Goal: Task Accomplishment & Management: Use online tool/utility

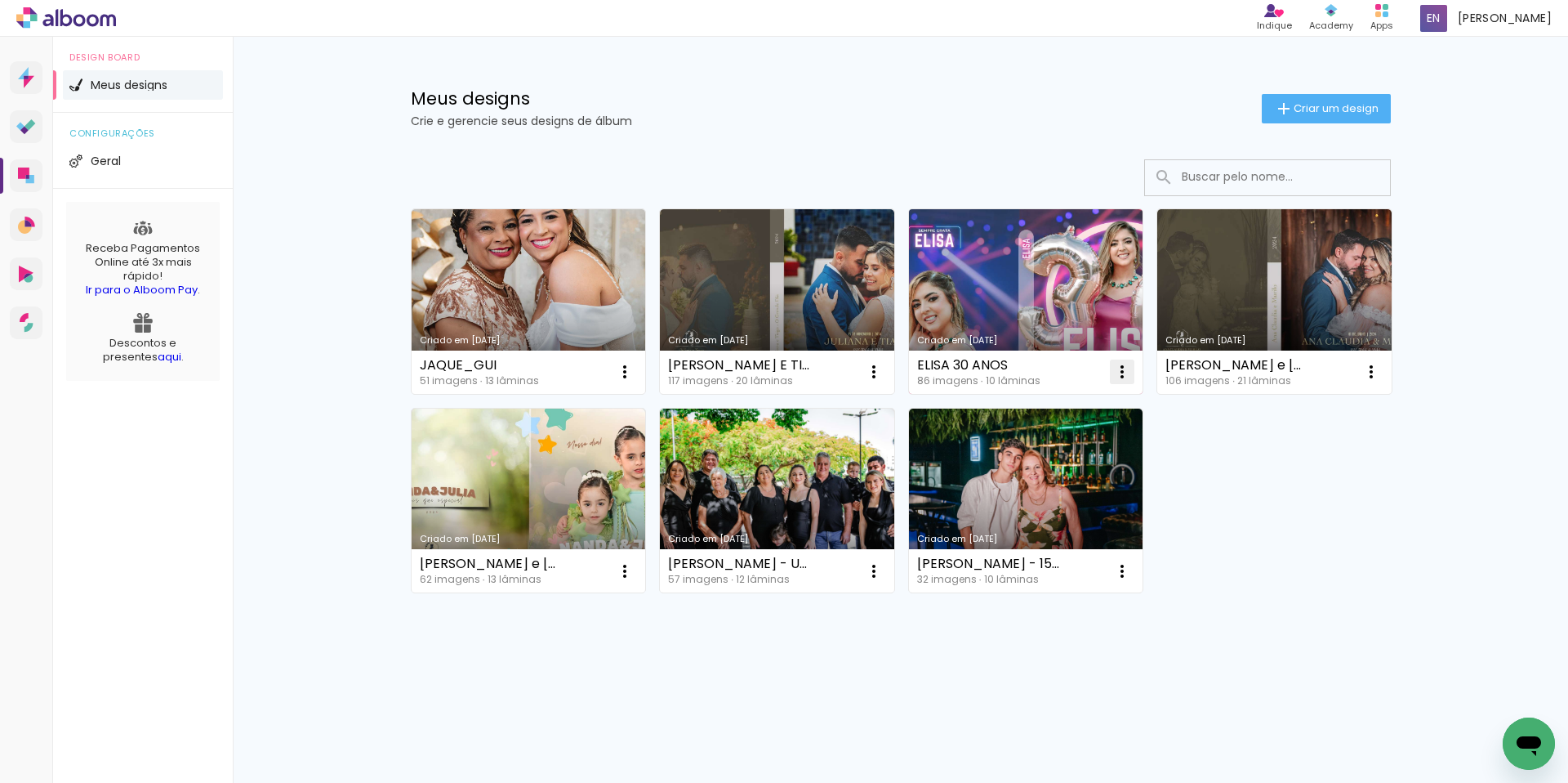
click at [1119, 377] on iron-icon at bounding box center [1122, 372] width 20 height 20
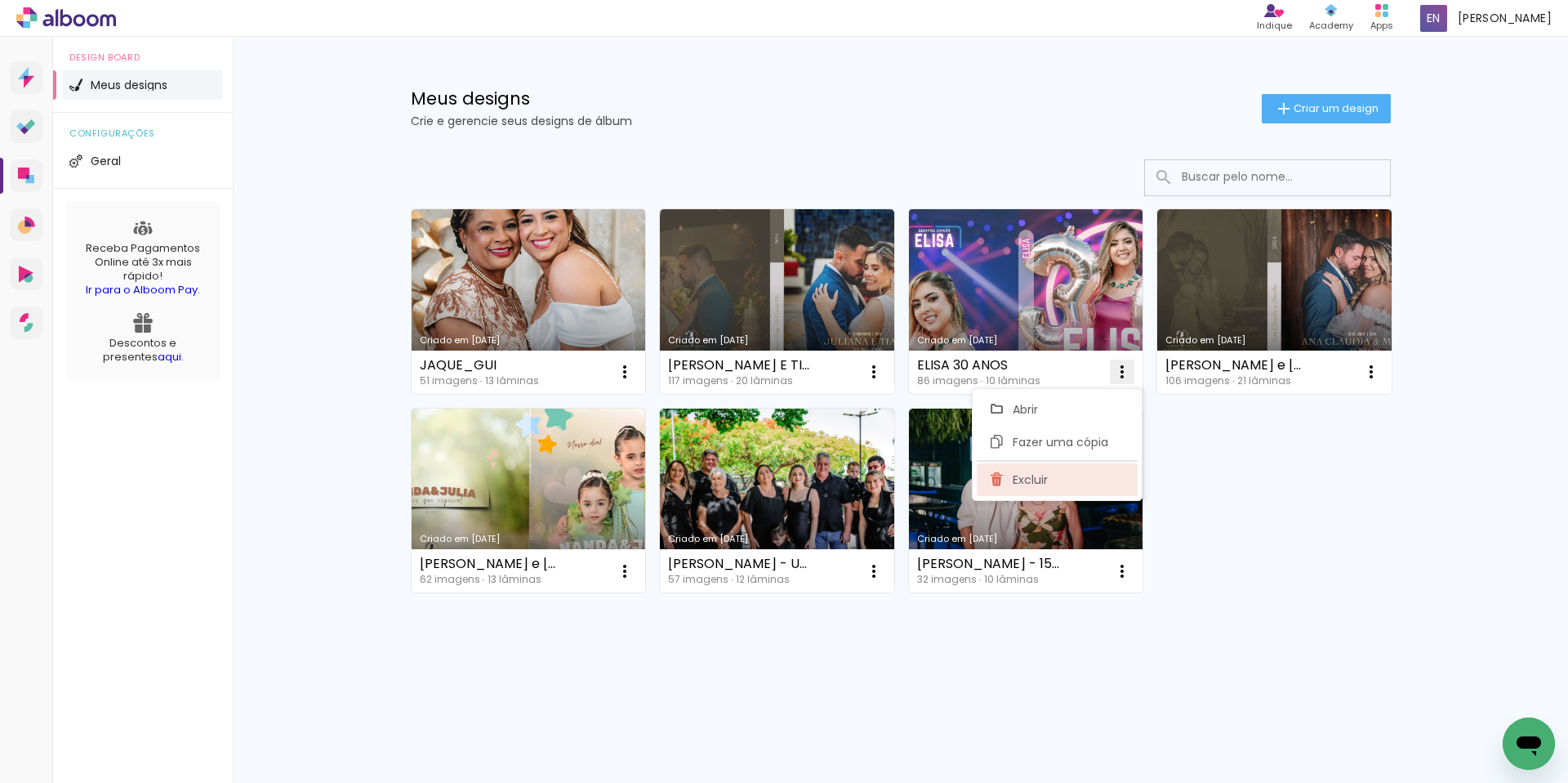
click at [1031, 469] on paper-item "Excluir" at bounding box center [1057, 479] width 161 height 32
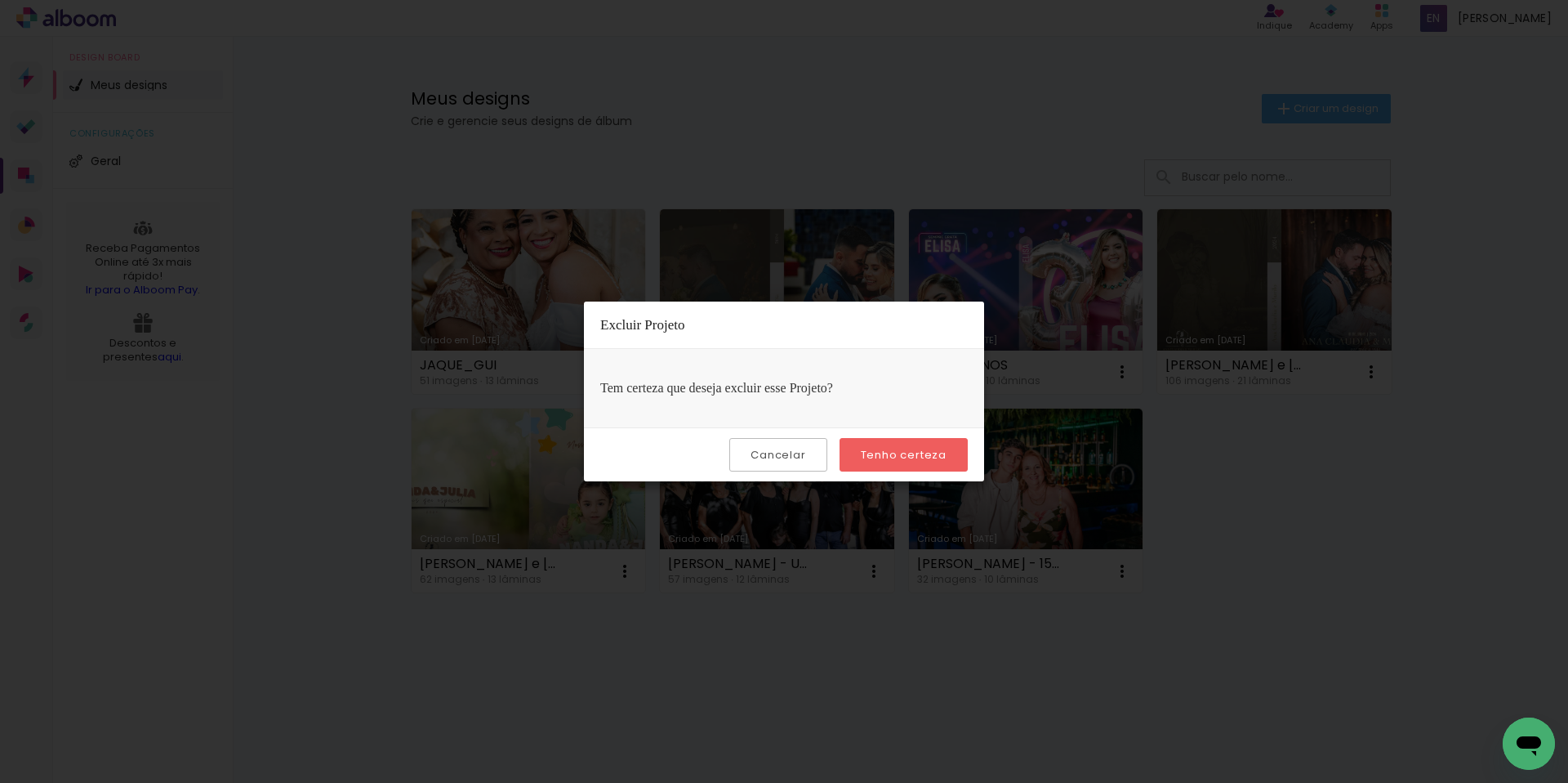
click at [0, 0] on slot "Tenho certeza" at bounding box center [0, 0] width 0 height 0
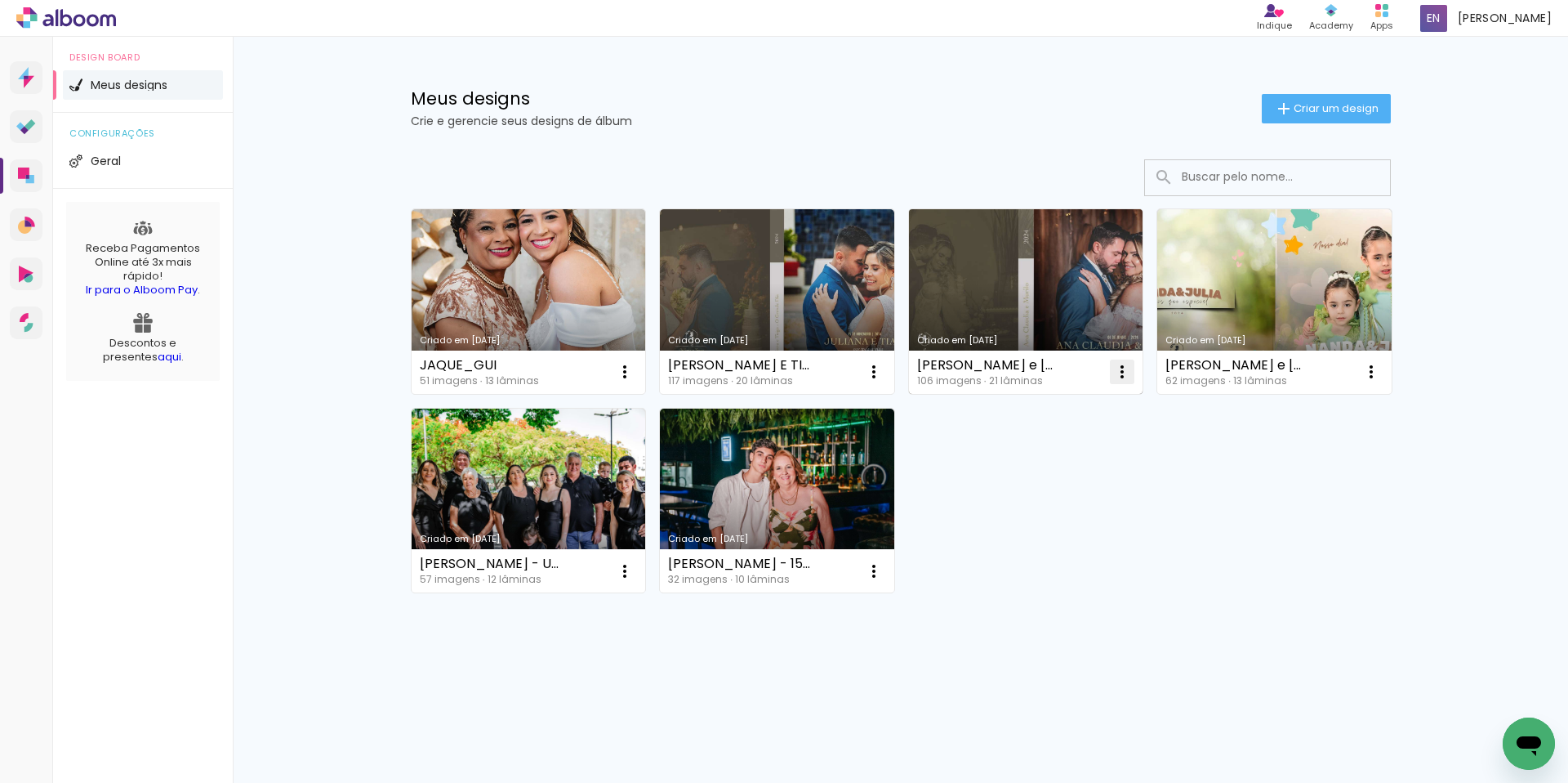
click at [1135, 373] on paper-icon-button at bounding box center [1121, 371] width 32 height 32
drag, startPoint x: 1035, startPoint y: 470, endPoint x: 1027, endPoint y: 469, distance: 8.1
click at [1027, 469] on paper-item "Excluir" at bounding box center [1057, 479] width 161 height 32
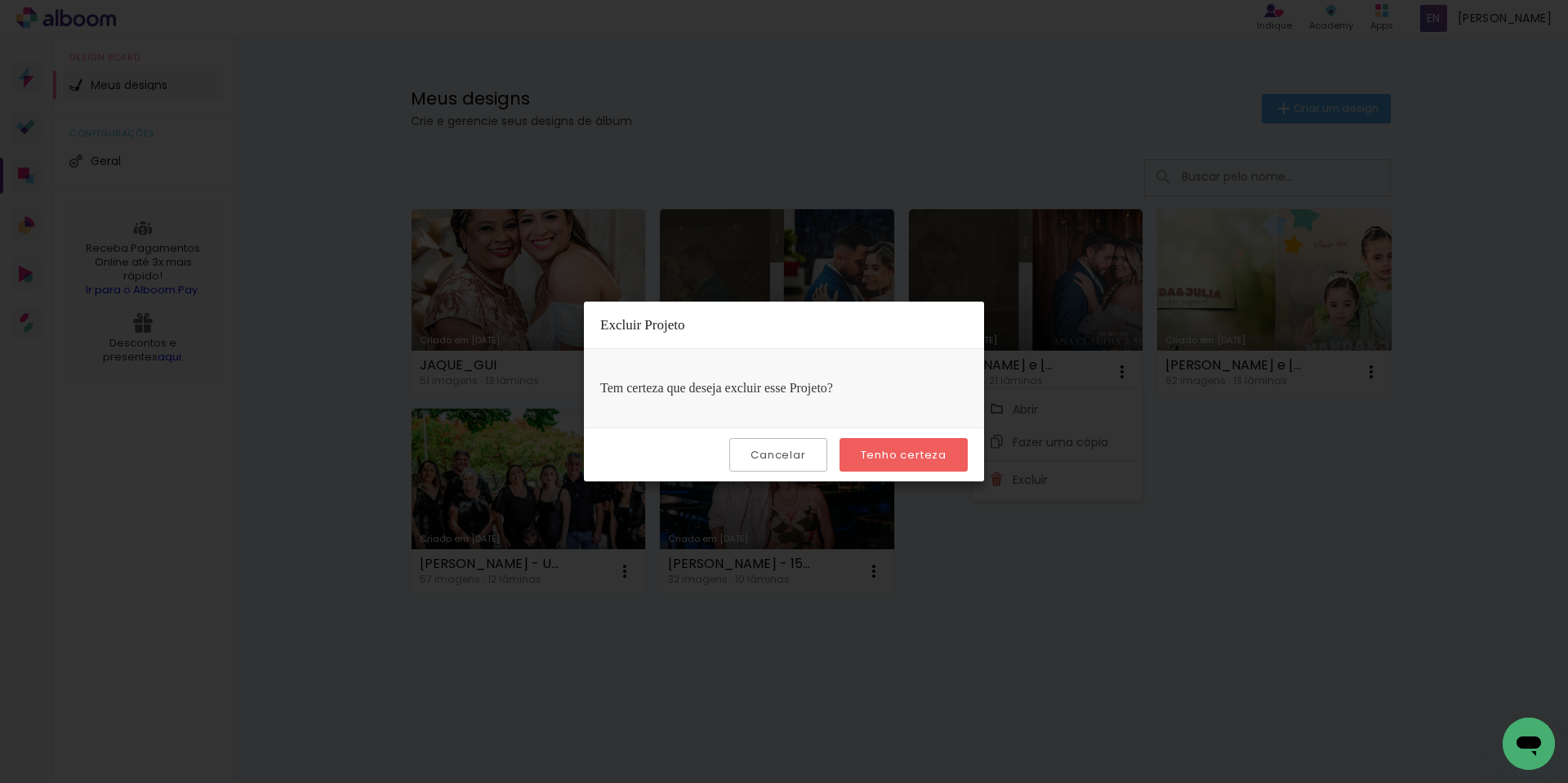
click at [935, 440] on paper-button "Tenho certeza" at bounding box center [903, 455] width 128 height 33
click at [921, 0] on quentale-directory at bounding box center [784, 0] width 1568 height 0
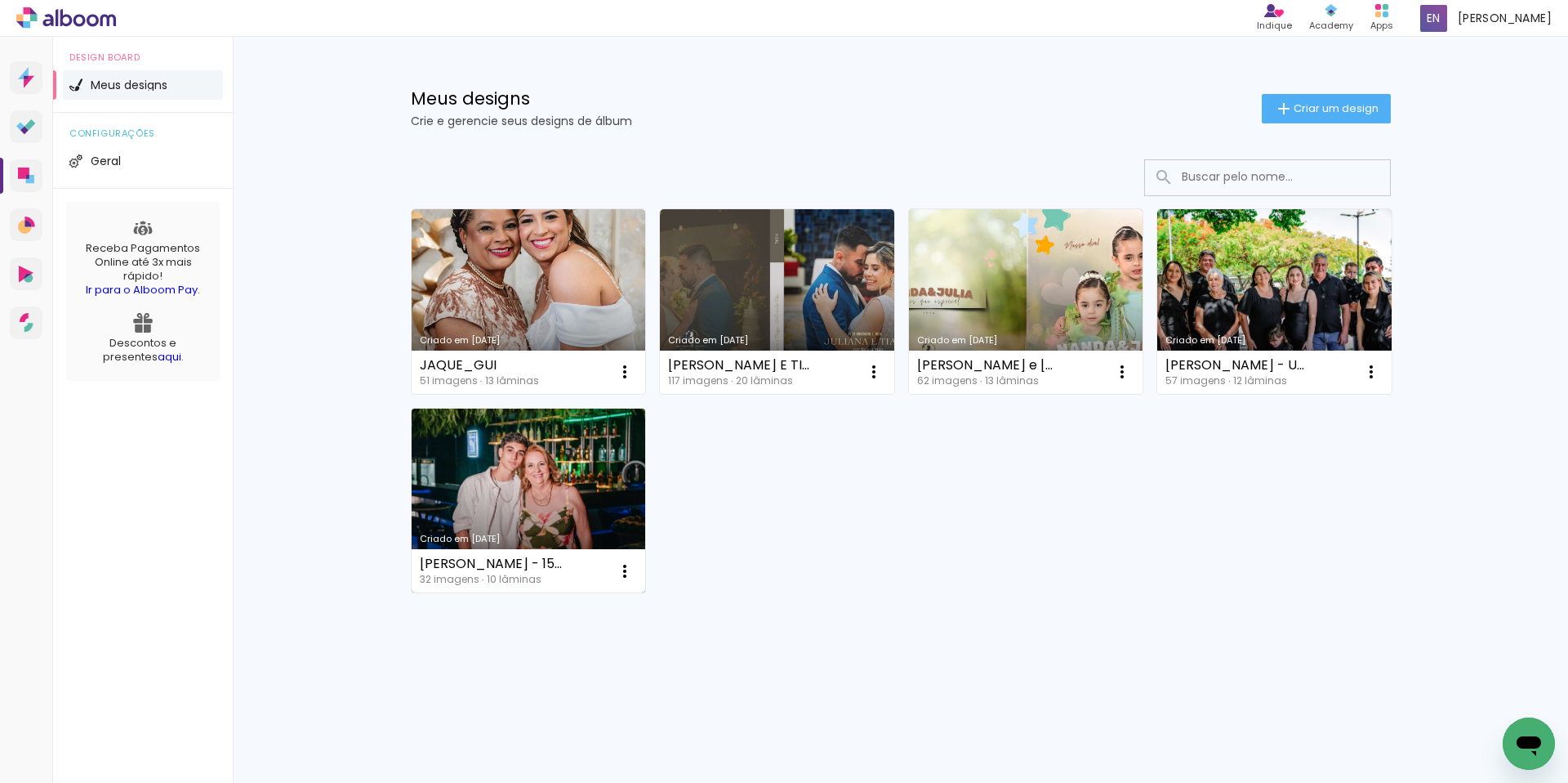
drag, startPoint x: 614, startPoint y: 564, endPoint x: 606, endPoint y: 562, distance: 8.2
click at [606, 562] on div "MATHEUS PRATES - 15 ANOS 32 imagens ∙ 10 lâminas Abrir Fazer uma cópia Excluir" at bounding box center [529, 570] width 234 height 43
click at [629, 574] on iron-icon at bounding box center [624, 571] width 20 height 20
click at [543, 684] on span "Excluir" at bounding box center [533, 680] width 35 height 12
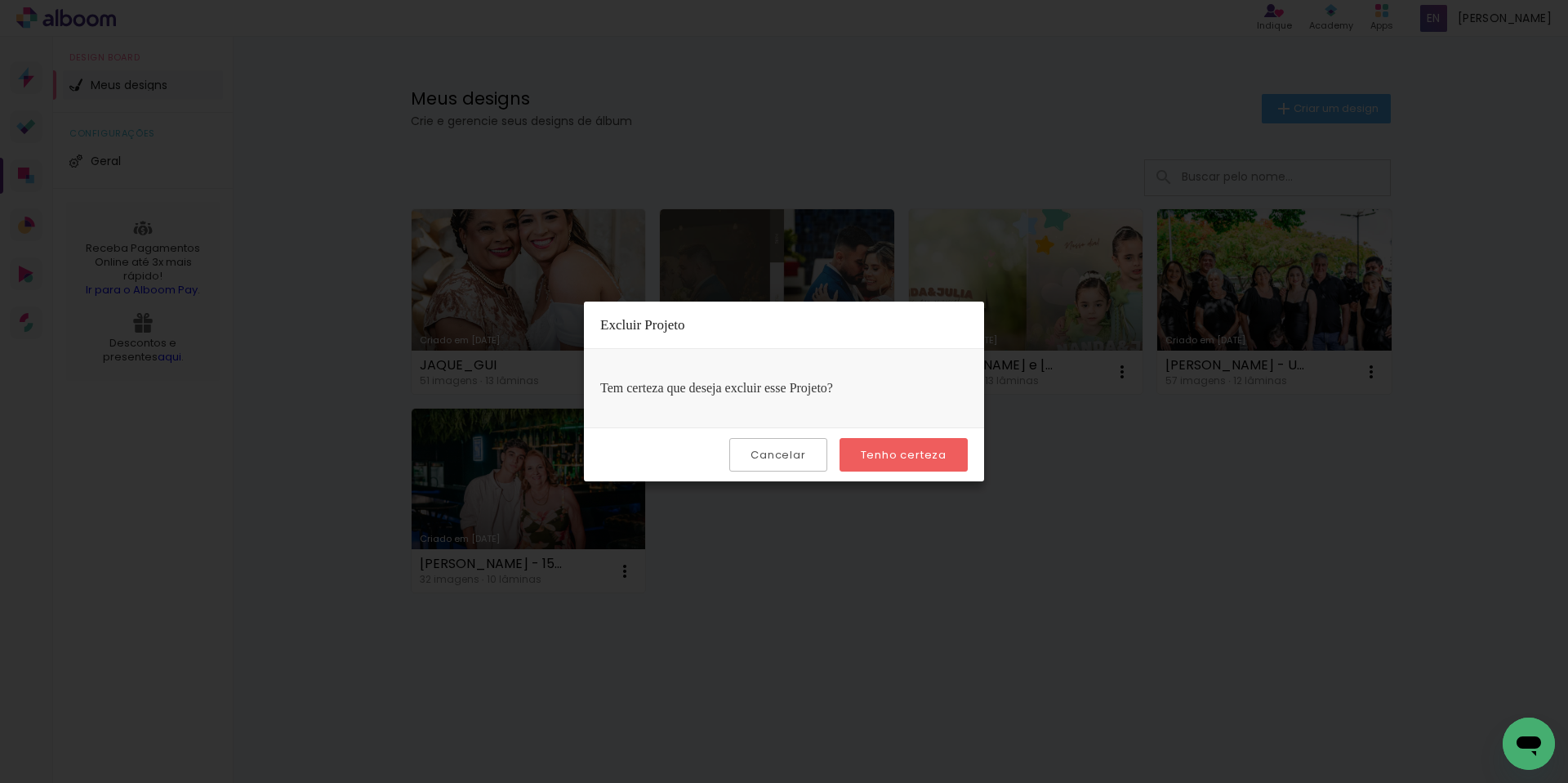
click at [895, 445] on paper-button "Tenho certeza" at bounding box center [903, 455] width 128 height 33
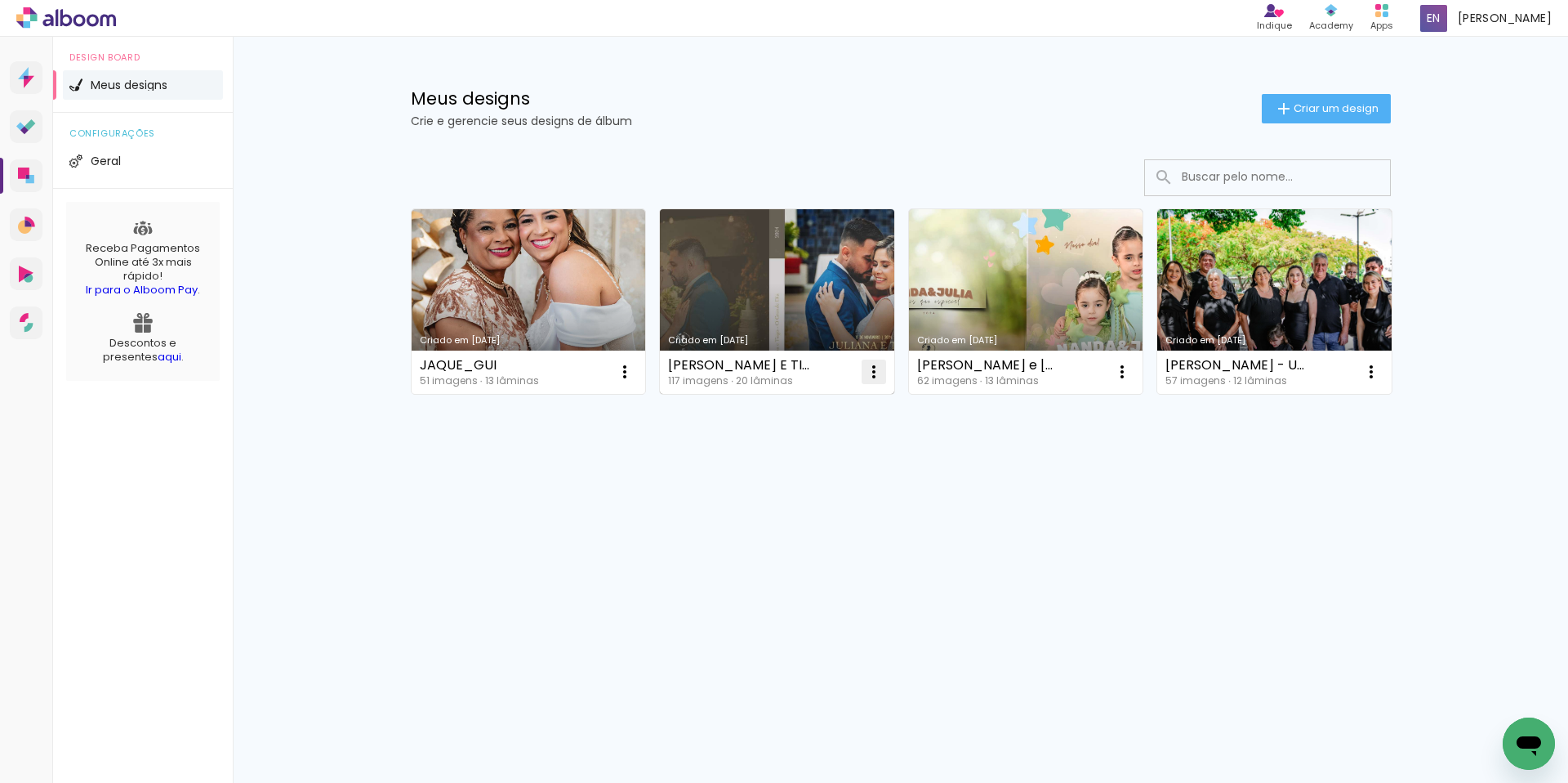
click at [873, 365] on iron-icon at bounding box center [873, 372] width 20 height 20
click at [863, 483] on paper-item "Excluir" at bounding box center [809, 479] width 161 height 32
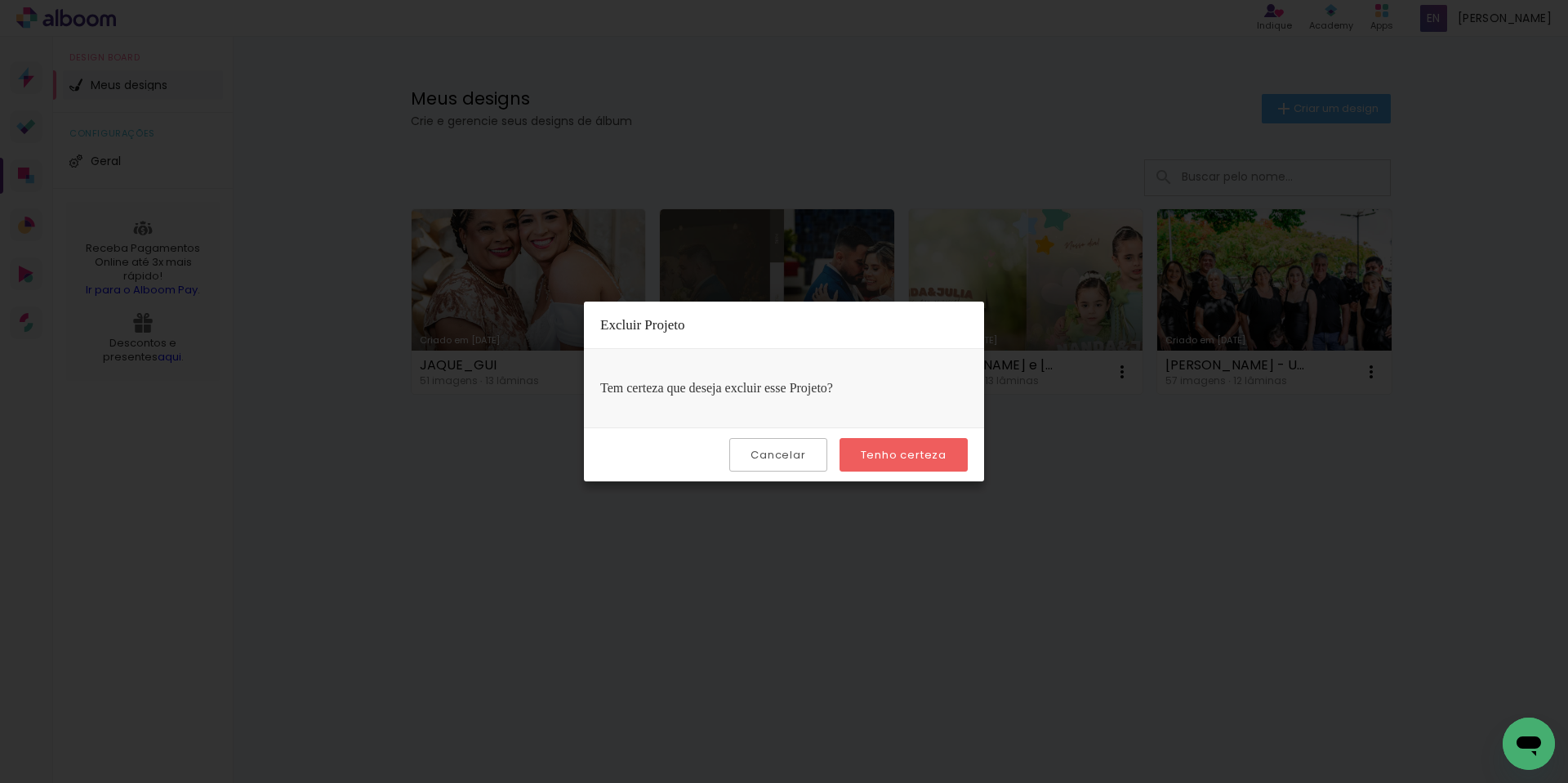
click at [0, 0] on slot "Tenho certeza" at bounding box center [0, 0] width 0 height 0
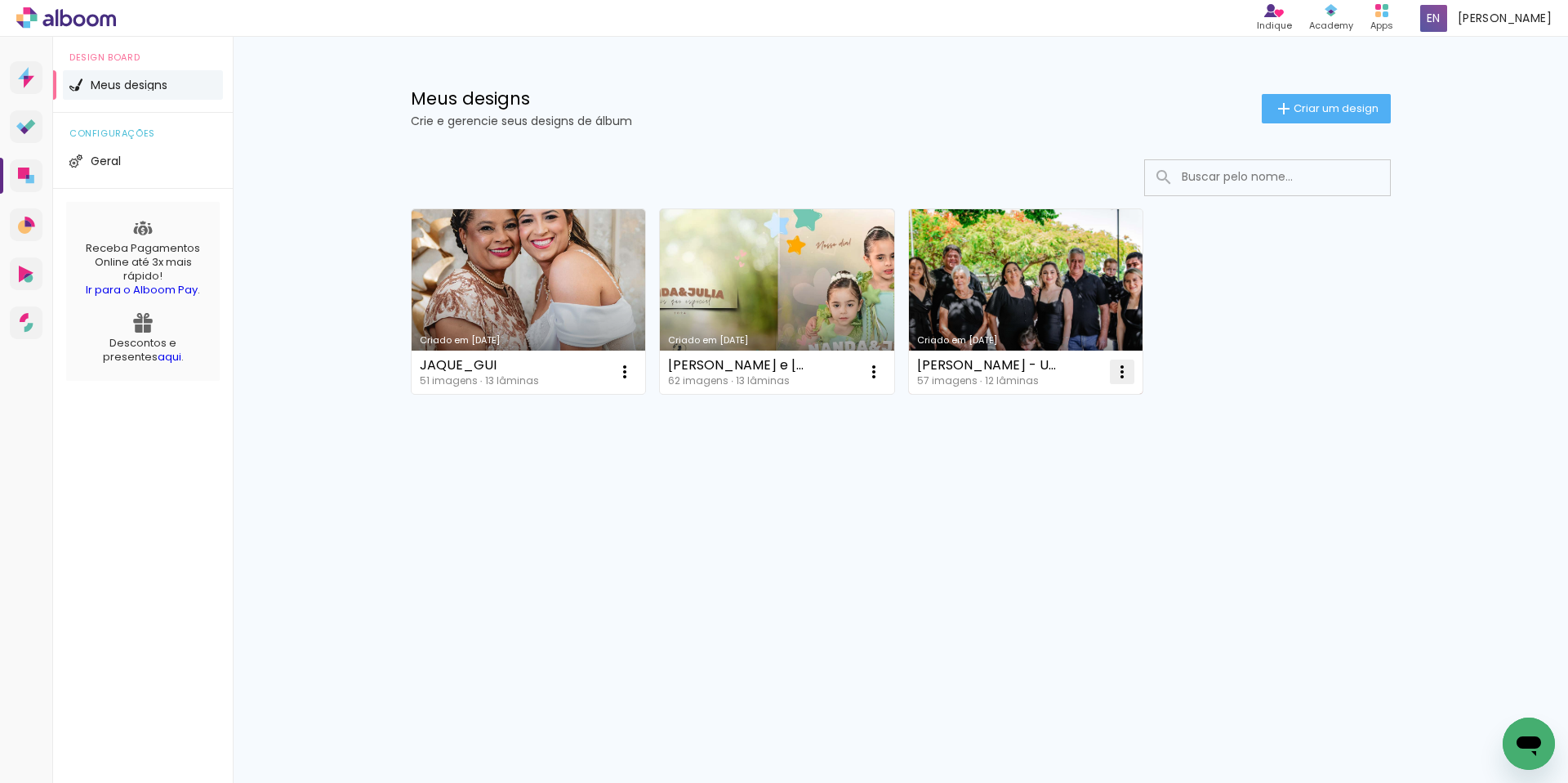
click at [1120, 369] on iron-icon at bounding box center [1122, 372] width 20 height 20
click at [1023, 488] on paper-item "Excluir" at bounding box center [1057, 479] width 161 height 32
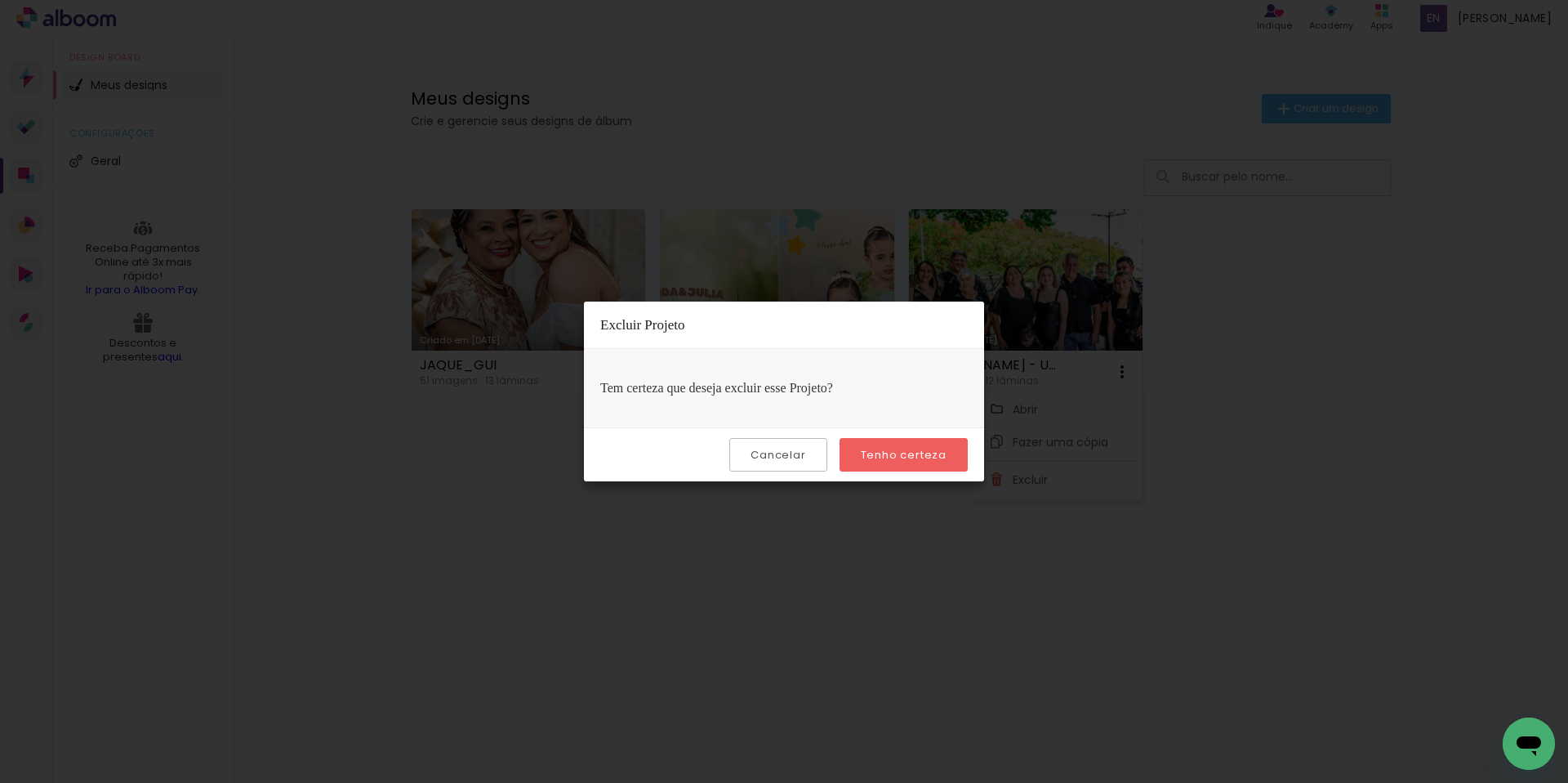
click at [874, 444] on paper-button "Tenho certeza" at bounding box center [903, 455] width 128 height 33
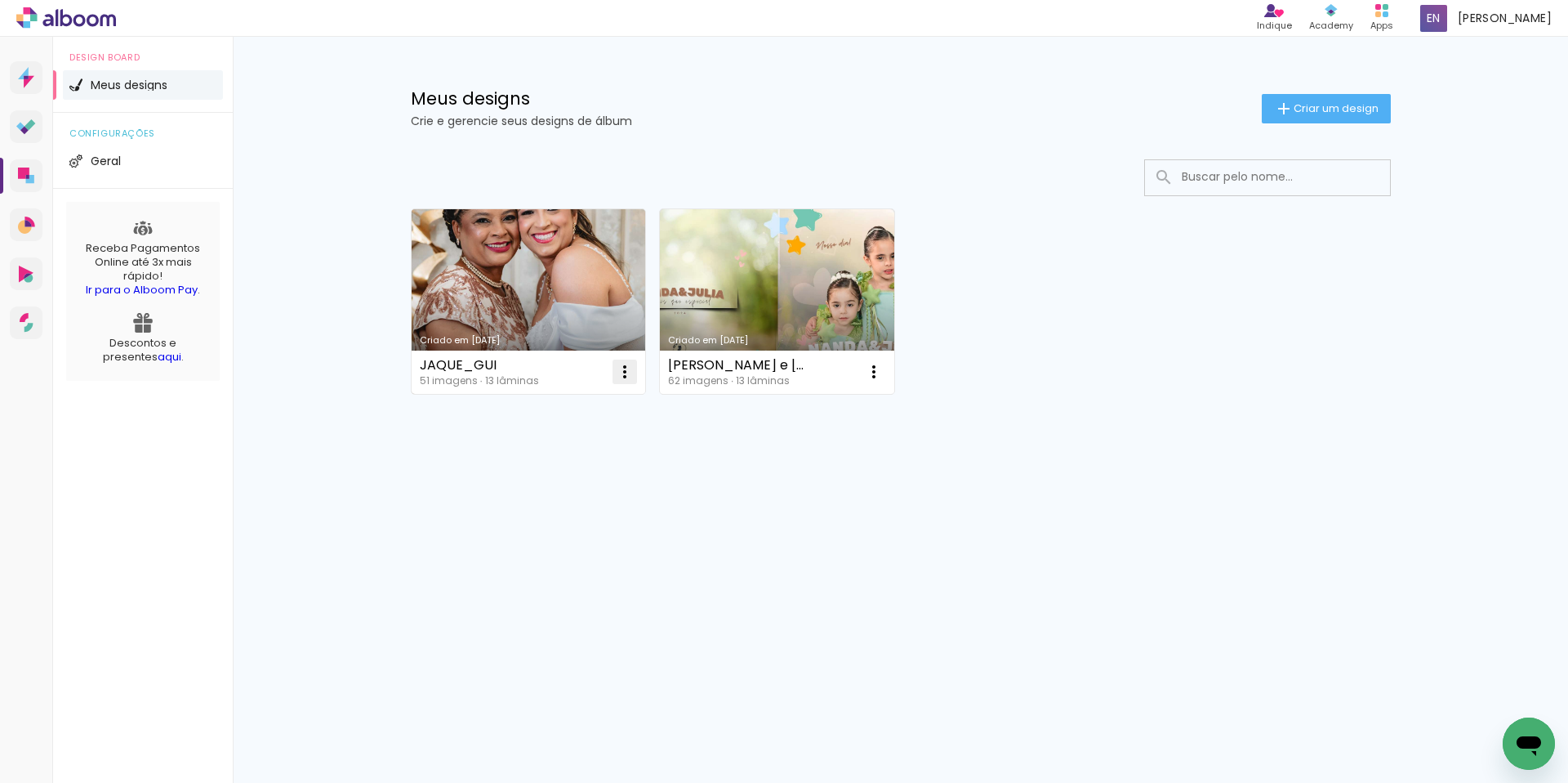
click at [631, 377] on iron-icon at bounding box center [624, 372] width 20 height 20
click at [539, 474] on span "Excluir" at bounding box center [533, 479] width 35 height 12
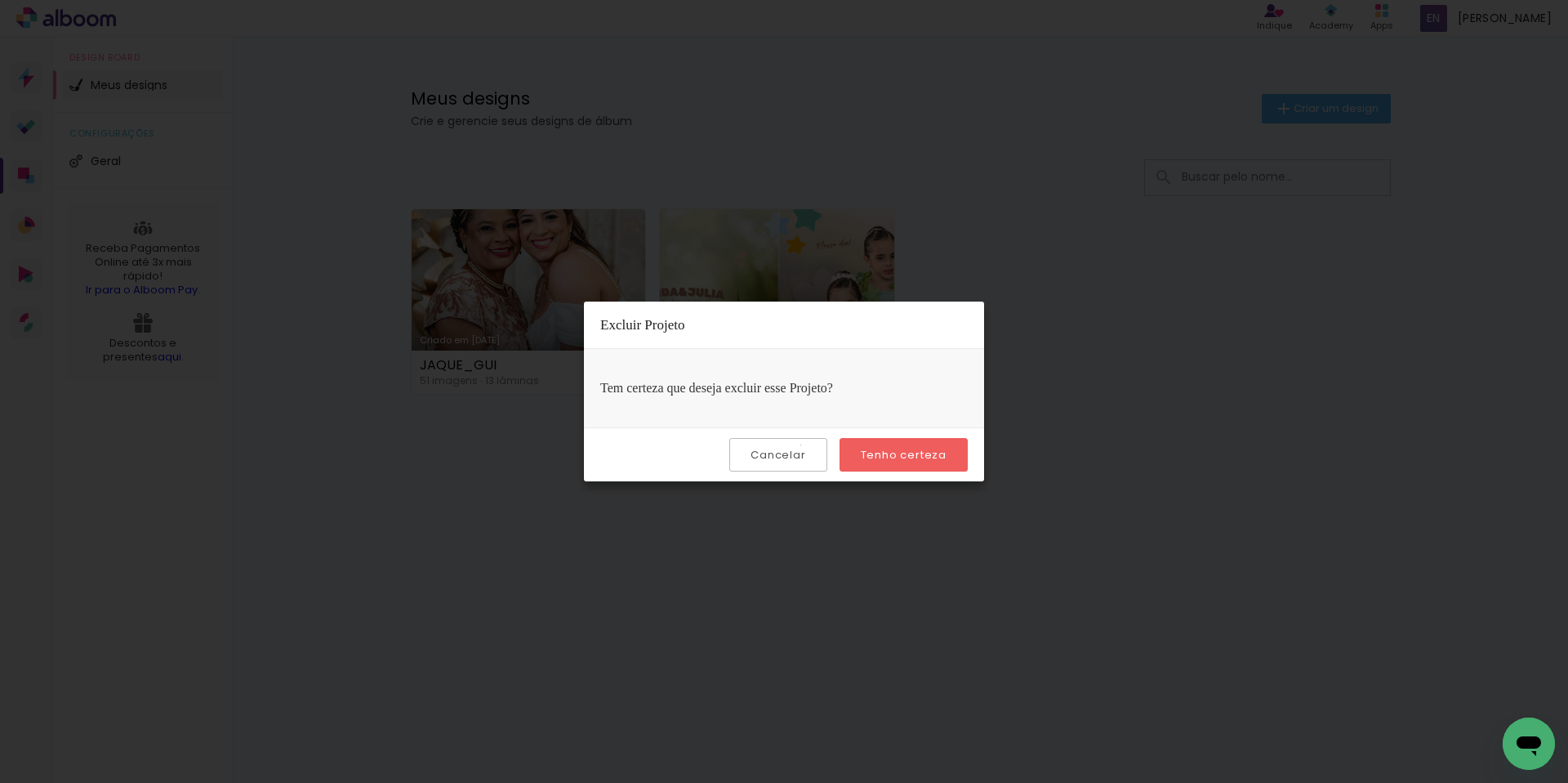
click at [804, 445] on paper-button "Cancelar" at bounding box center [778, 455] width 98 height 33
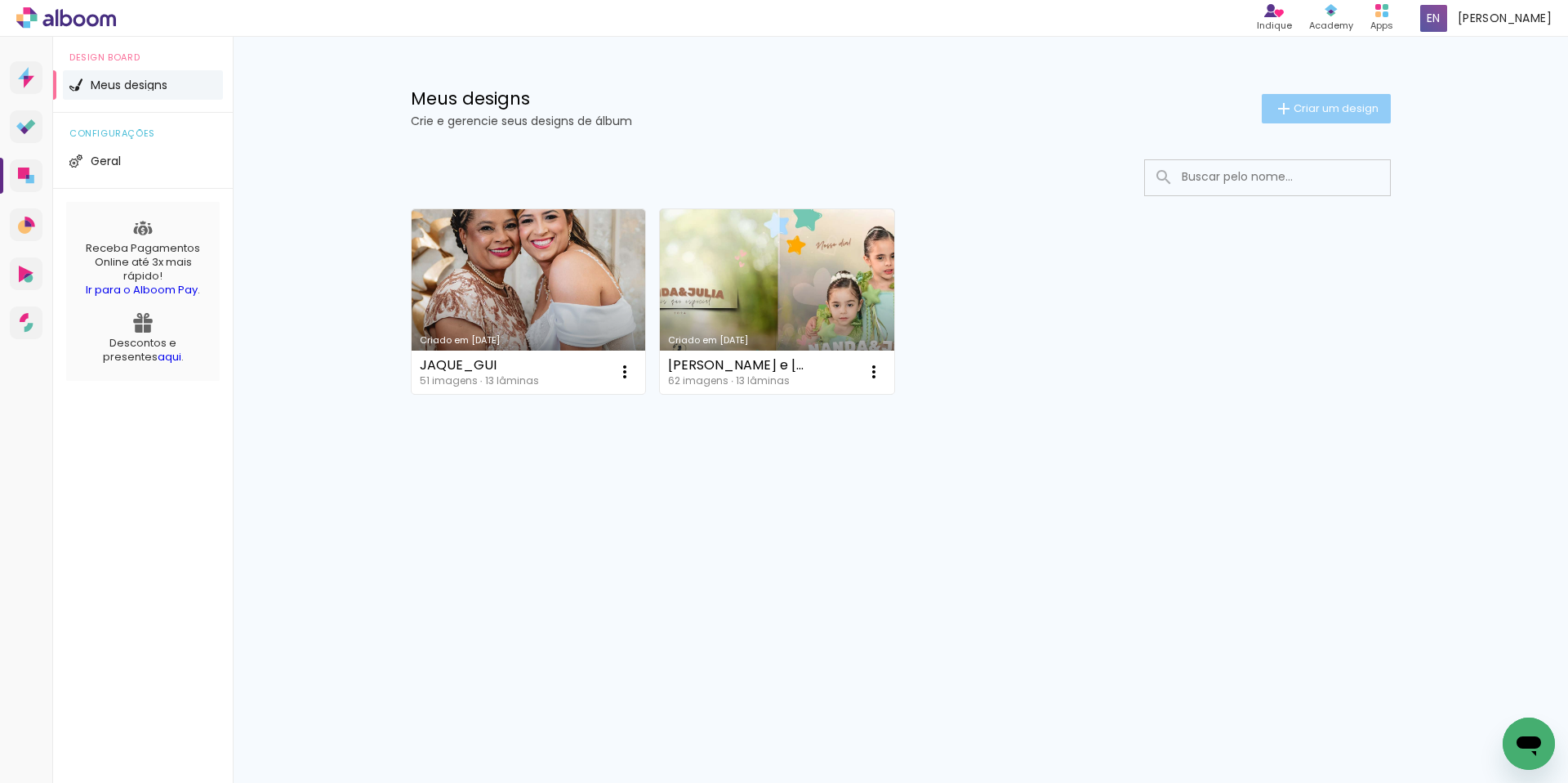
click at [1354, 116] on paper-button "Criar um design" at bounding box center [1326, 108] width 129 height 29
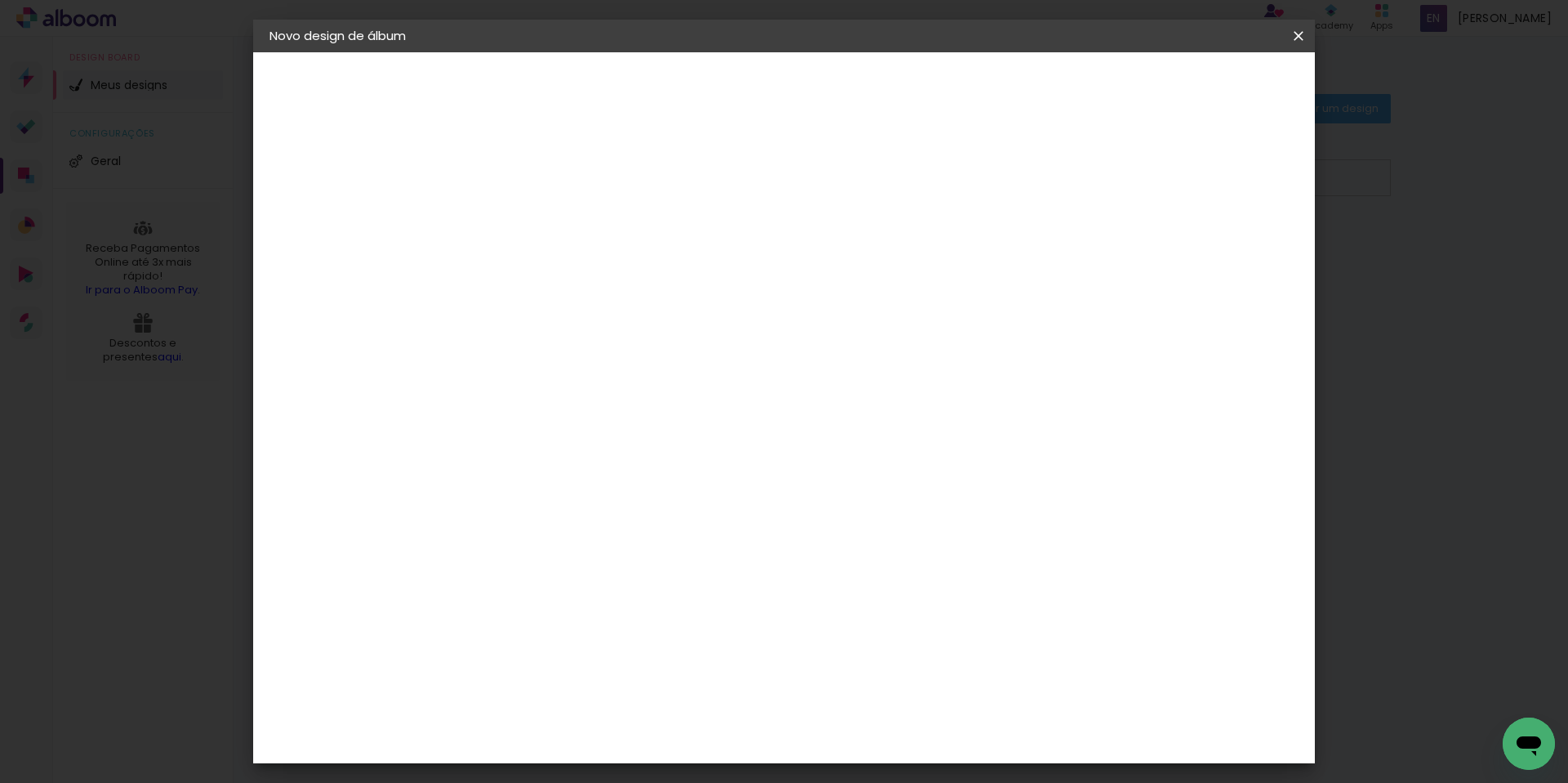
click at [537, 223] on input at bounding box center [537, 220] width 0 height 25
type input "BRIANNA_15ANOS_30X30F50"
type paper-input "BRIANNA_15ANOS_30X30F50"
click at [0, 0] on slot "Avançar" at bounding box center [0, 0] width 0 height 0
click at [590, 273] on paper-input-container "País de atuação Brasil" at bounding box center [578, 262] width 177 height 37
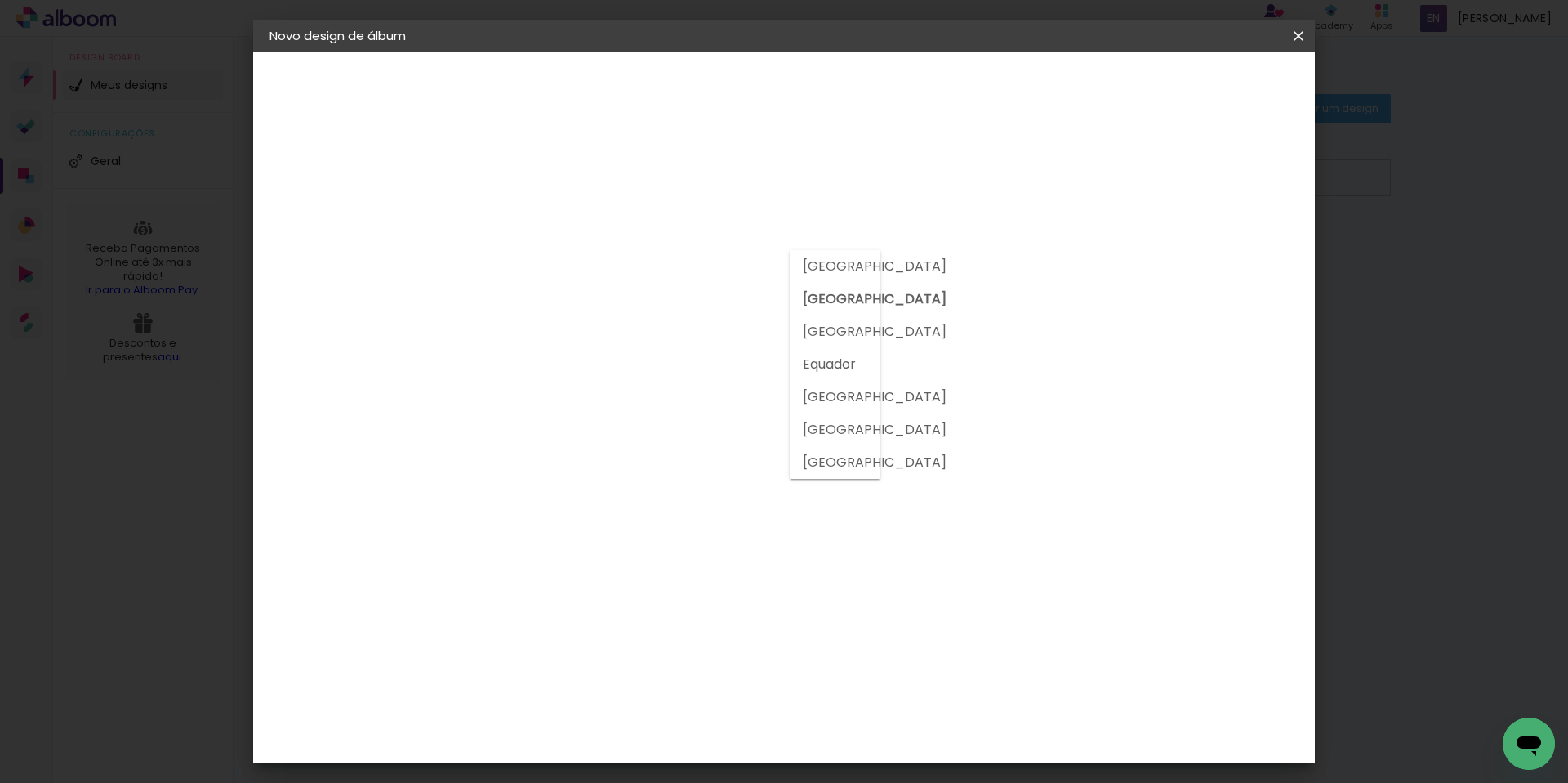
click at [590, 273] on paper-input-container "País de atuação Brasil" at bounding box center [578, 262] width 177 height 37
click at [592, 315] on input at bounding box center [578, 310] width 165 height 21
type input "GO IMA"
type paper-input "GO IMA"
click at [628, 377] on paper-item "Go image" at bounding box center [561, 373] width 143 height 43
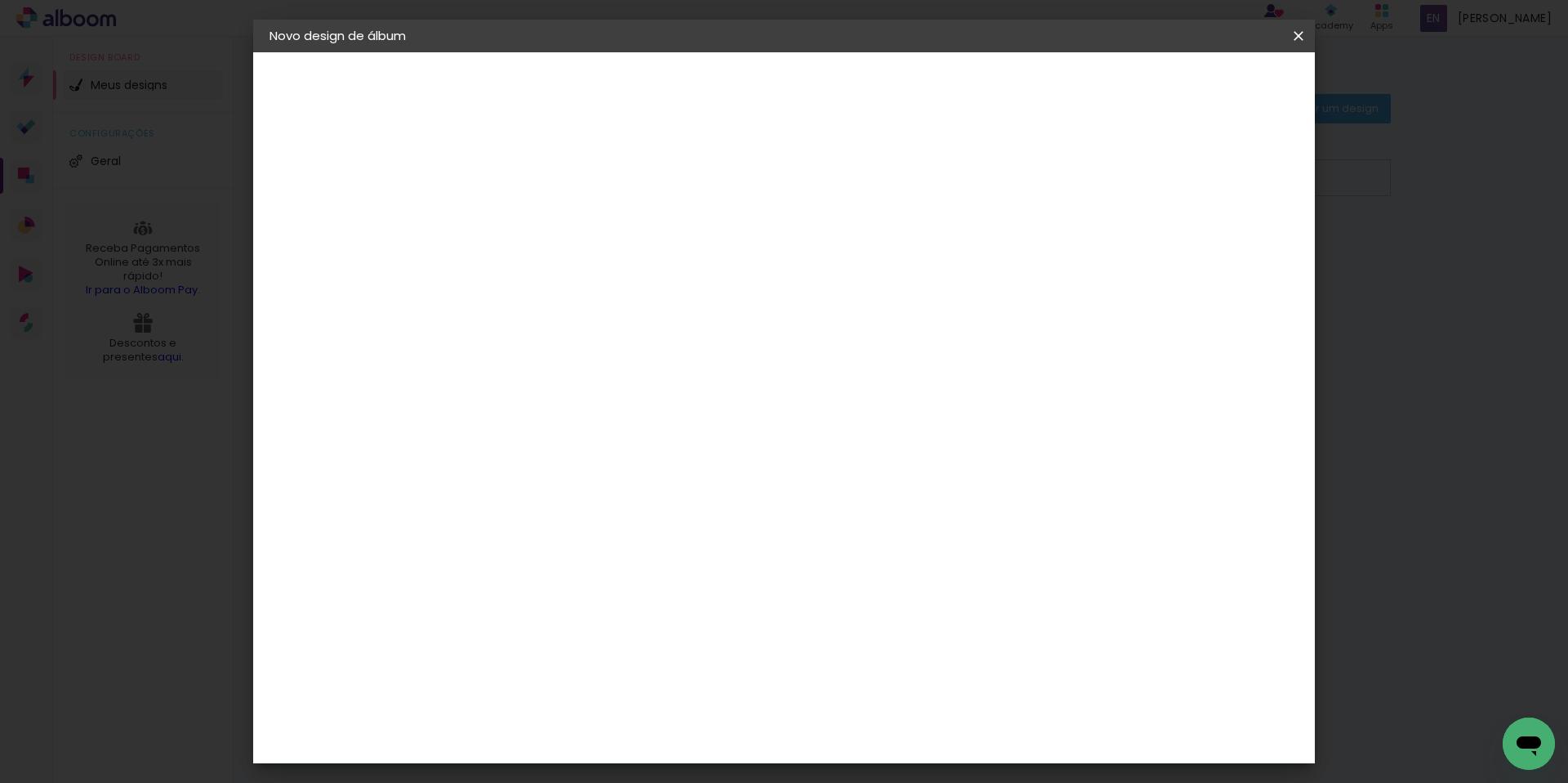
click at [612, 323] on paper-input-container "GO IMA" at bounding box center [561, 311] width 143 height 37
drag, startPoint x: 604, startPoint y: 317, endPoint x: 446, endPoint y: 309, distance: 158.2
click at [446, 53] on quentale-album-spec "Iniciar design Iniciar design" at bounding box center [784, 53] width 1062 height 0
drag, startPoint x: 537, startPoint y: 313, endPoint x: 448, endPoint y: 316, distance: 89.1
click at [448, 53] on quentale-album-spec "Iniciar design Iniciar design" at bounding box center [784, 53] width 1062 height 0
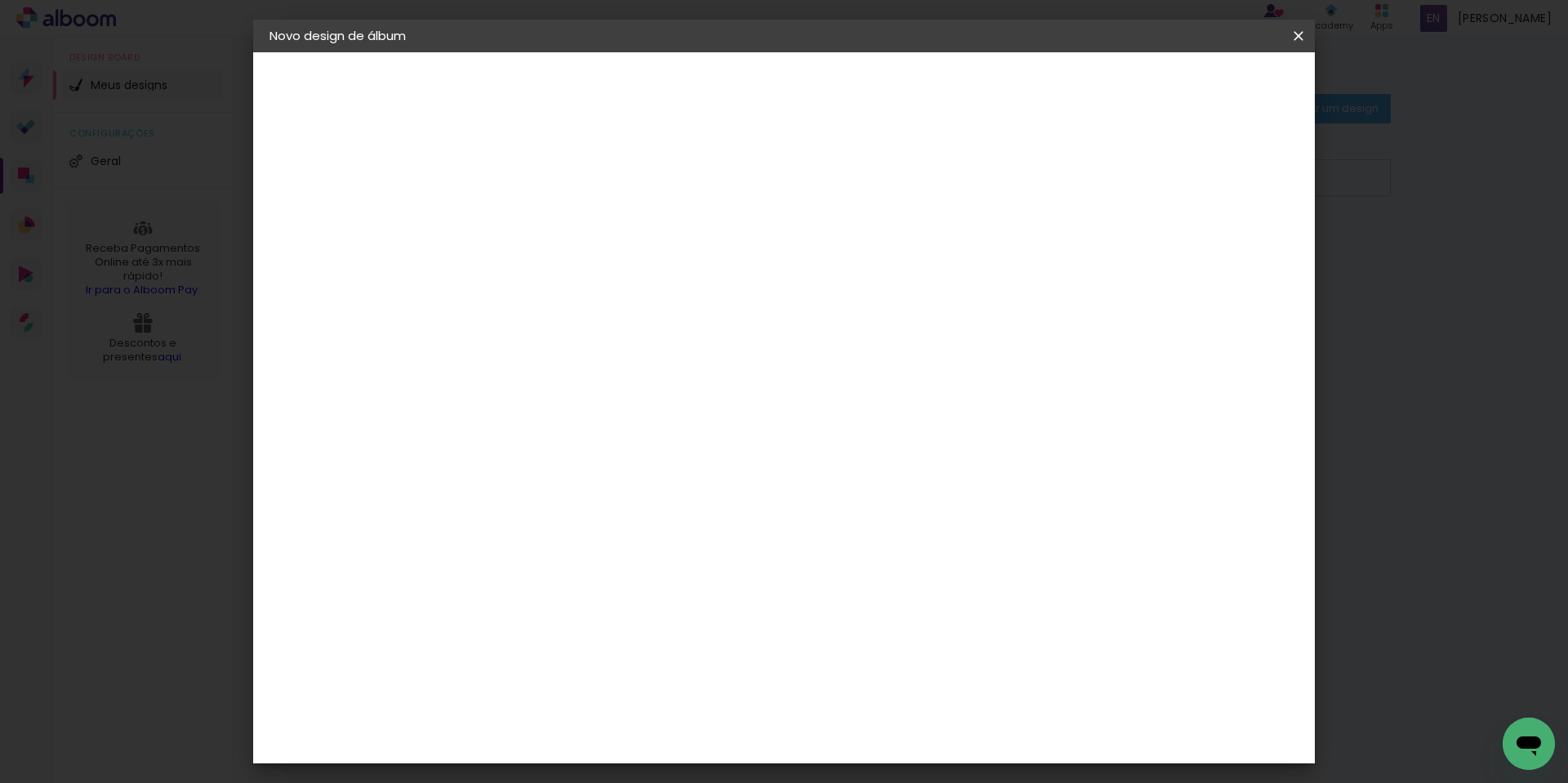
type input "GO"
type paper-input "GO"
click at [612, 360] on paper-item "Go image" at bounding box center [561, 373] width 143 height 43
click at [566, 375] on div "Go image" at bounding box center [545, 372] width 40 height 26
click at [553, 381] on paper-item "Go image" at bounding box center [561, 373] width 143 height 43
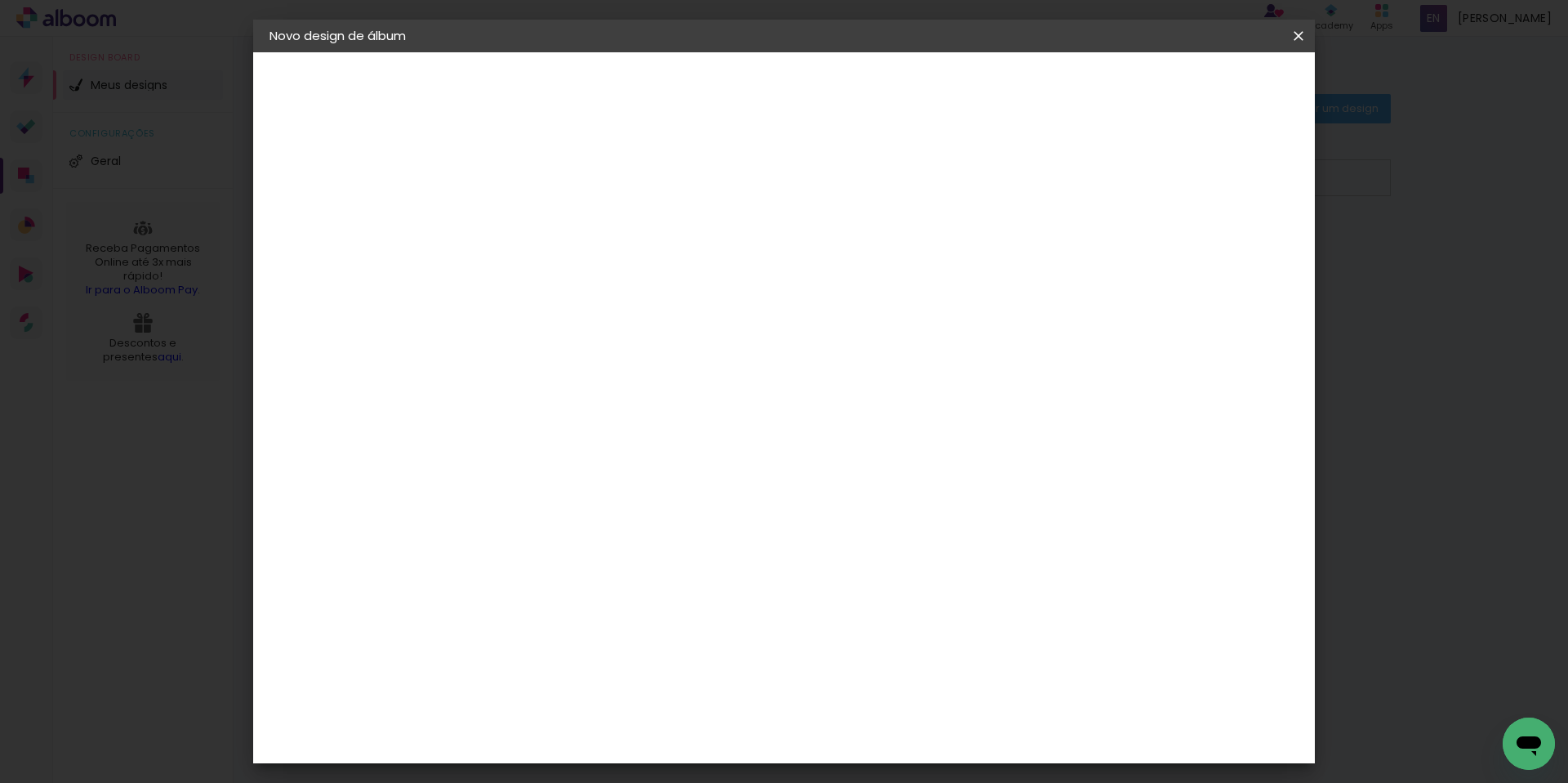
click at [566, 373] on div "Go image" at bounding box center [545, 372] width 40 height 26
click at [588, 322] on paper-input-container "GO" at bounding box center [561, 311] width 143 height 37
type input "GO IMA"
type paper-input "GO IMA"
click at [565, 375] on div "Go image" at bounding box center [545, 372] width 40 height 26
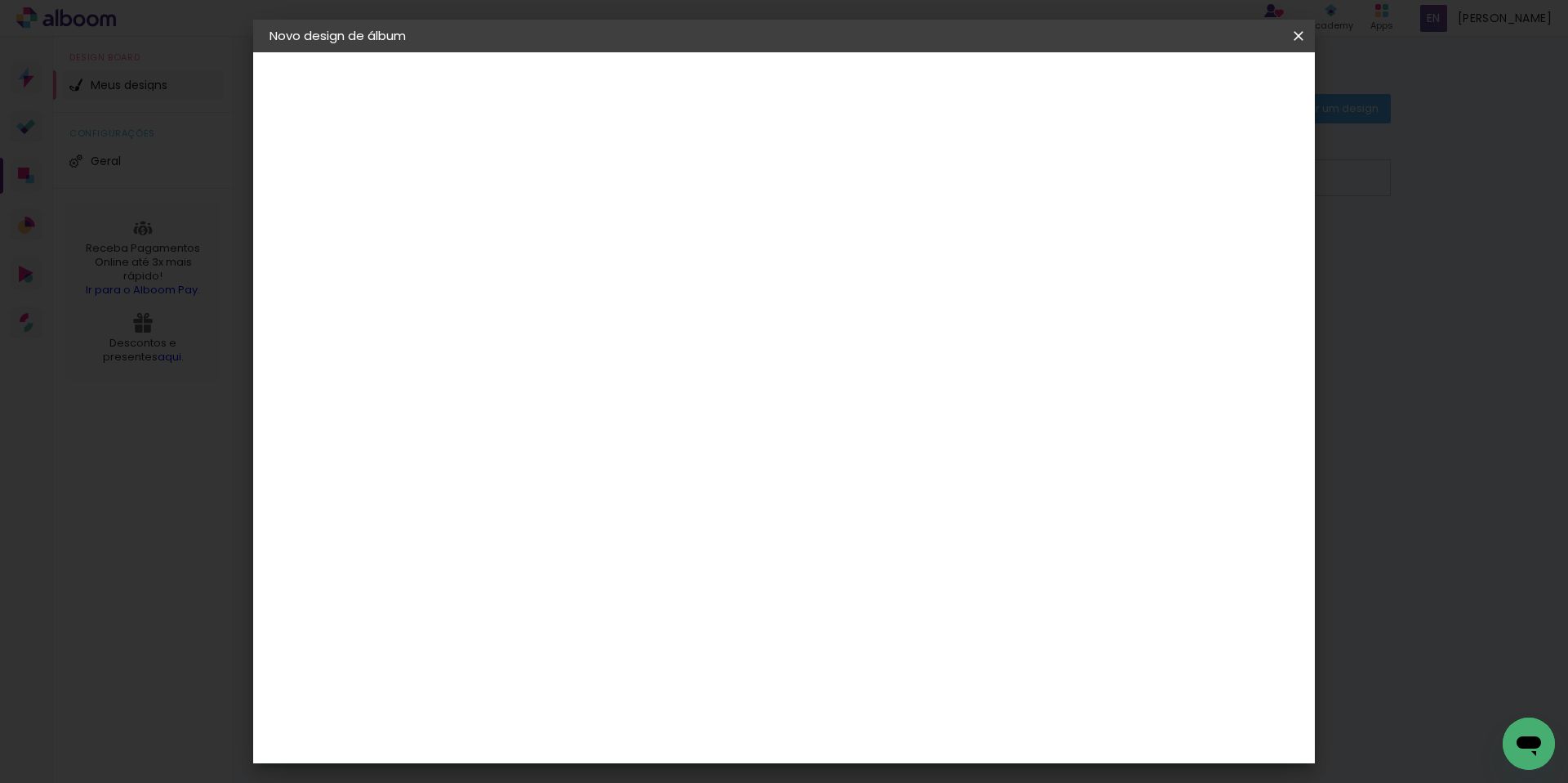
click at [563, 323] on paper-input-container "GO IMA" at bounding box center [561, 311] width 143 height 37
click at [633, 276] on paper-input-container "País de atuação Brasil" at bounding box center [561, 262] width 143 height 37
click at [574, 191] on div "Fornecedor Escolha um fornecedor ou avance com o tamanho livre. Voltar Avançar" at bounding box center [644, 122] width 358 height 139
click at [370, 170] on div "2. Especificações" at bounding box center [358, 168] width 179 height 20
click at [0, 0] on slot "BRIANNA_15ANOS_30X30F50" at bounding box center [0, 0] width 0 height 0
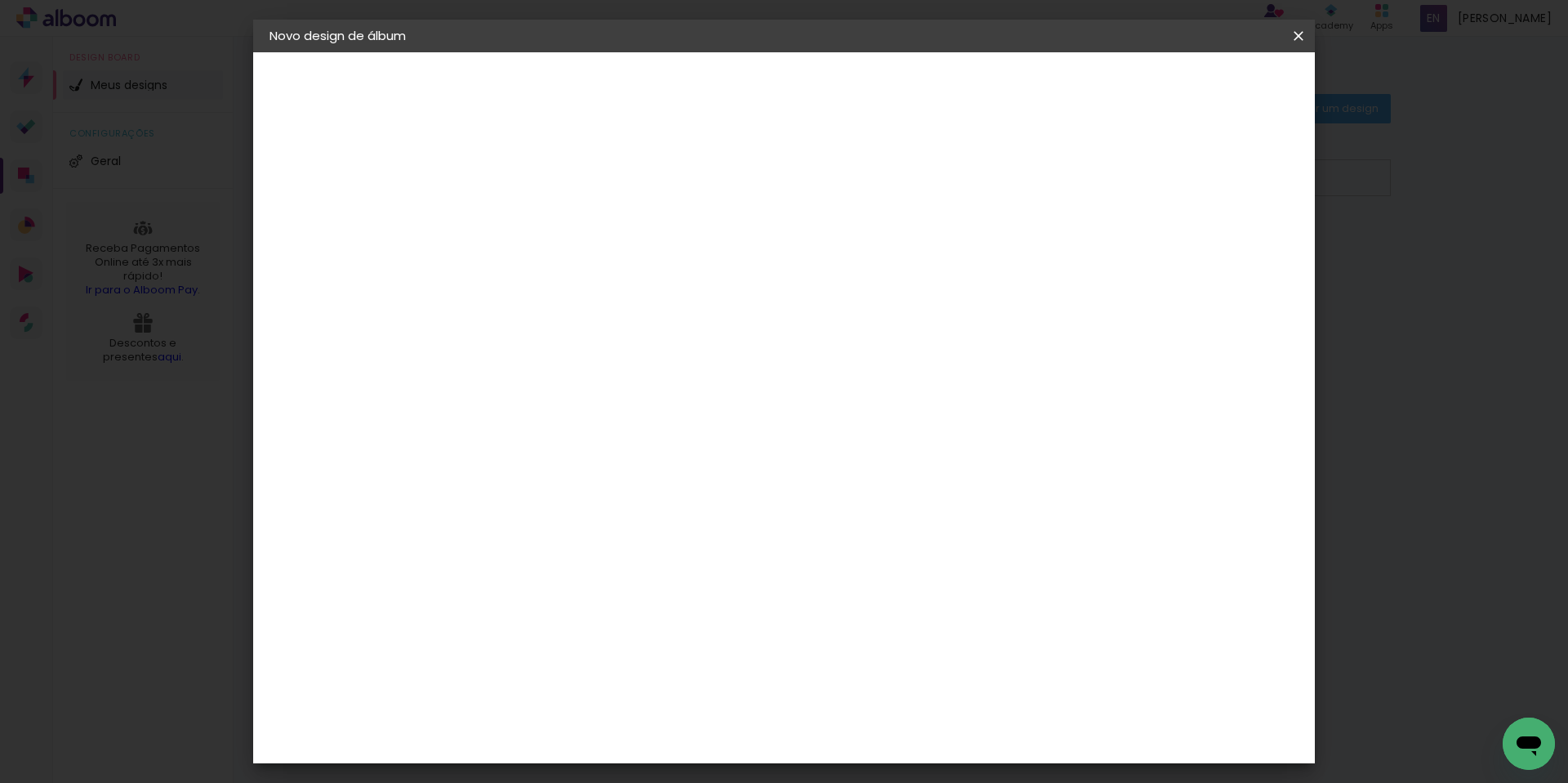
click at [704, 73] on paper-button "Avançar" at bounding box center [663, 86] width 80 height 27
click at [583, 319] on input "GO IMA" at bounding box center [562, 310] width 133 height 21
click at [566, 366] on div "Go image" at bounding box center [545, 372] width 40 height 26
click at [0, 0] on slot "Avançar" at bounding box center [0, 0] width 0 height 0
click at [600, 274] on input "text" at bounding box center [568, 285] width 63 height 25
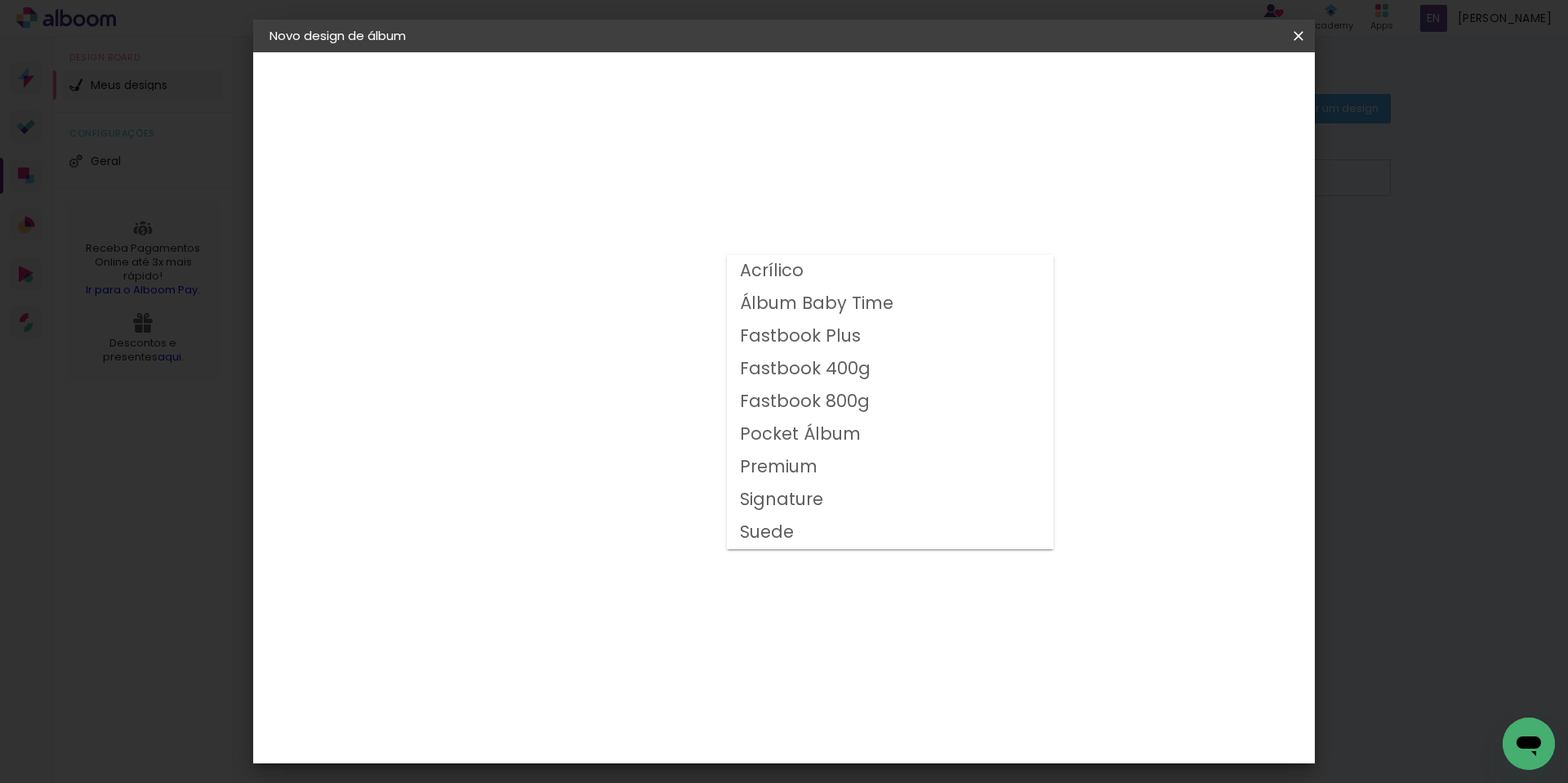
click at [0, 0] on slot "Fastbook 400g" at bounding box center [0, 0] width 0 height 0
type input "Fastbook 400g"
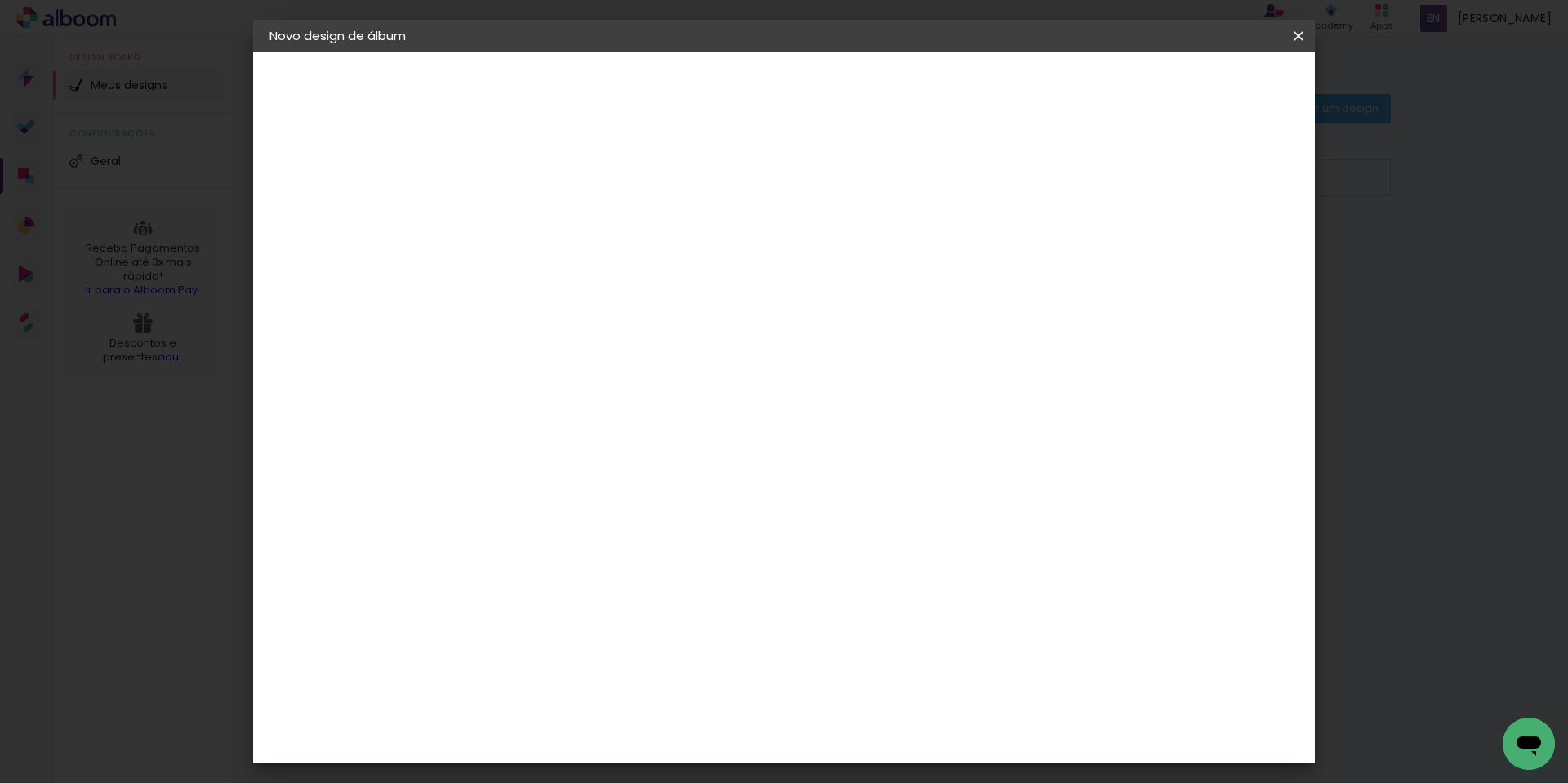
scroll to position [219, 0]
click at [647, 631] on span "30 × 30" at bounding box center [609, 657] width 76 height 53
click at [803, 100] on paper-button "Avançar" at bounding box center [763, 86] width 80 height 27
click at [1116, 179] on div at bounding box center [1108, 176] width 15 height 15
type paper-checkbox "on"
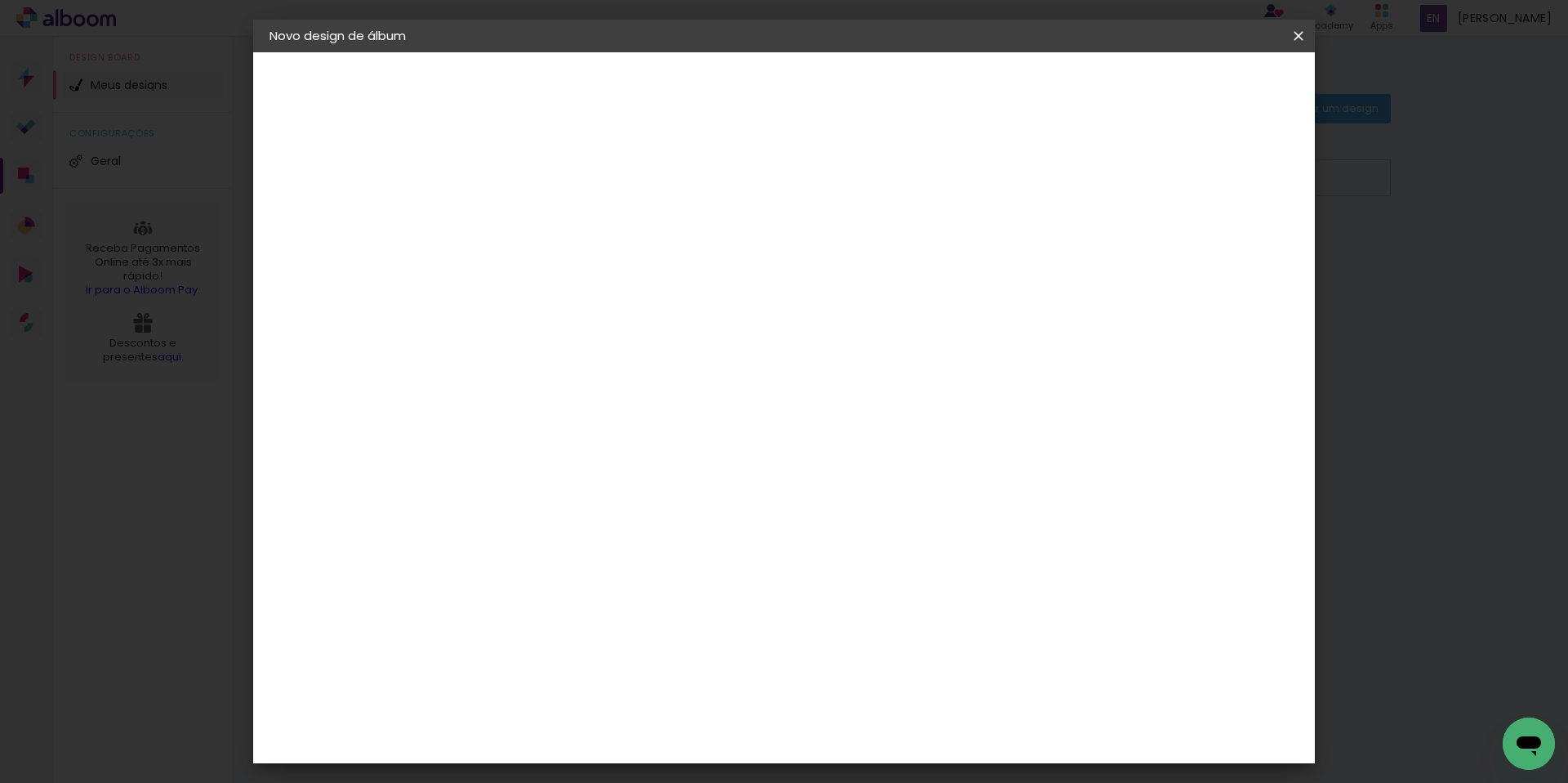
type input "3"
type paper-input "3"
click at [546, 174] on input "3" at bounding box center [524, 176] width 57 height 21
type input "4"
type paper-input "4"
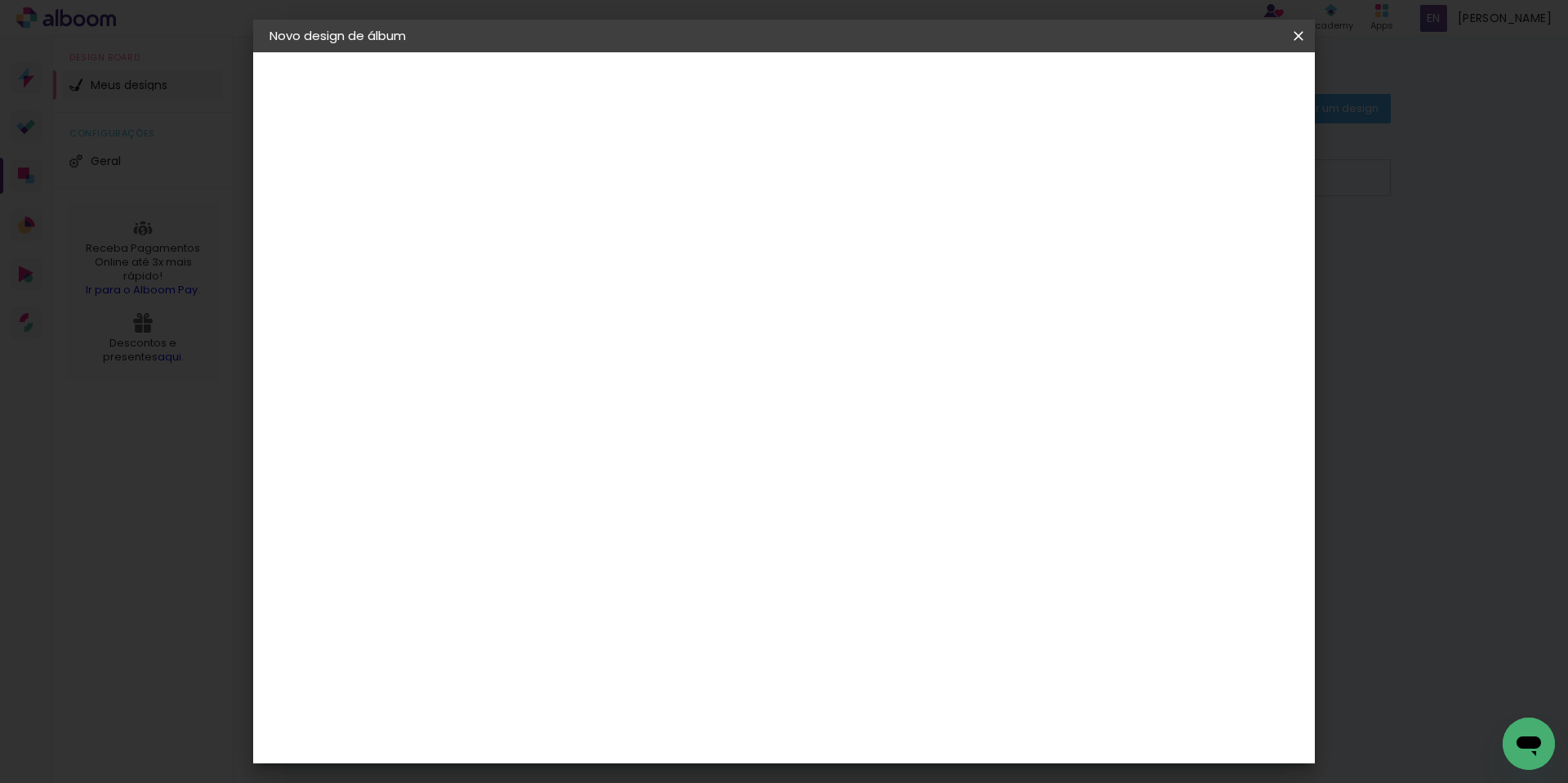
click at [546, 174] on input "4" at bounding box center [524, 176] width 57 height 21
click at [1209, 89] on span "Iniciar design" at bounding box center [1172, 87] width 74 height 12
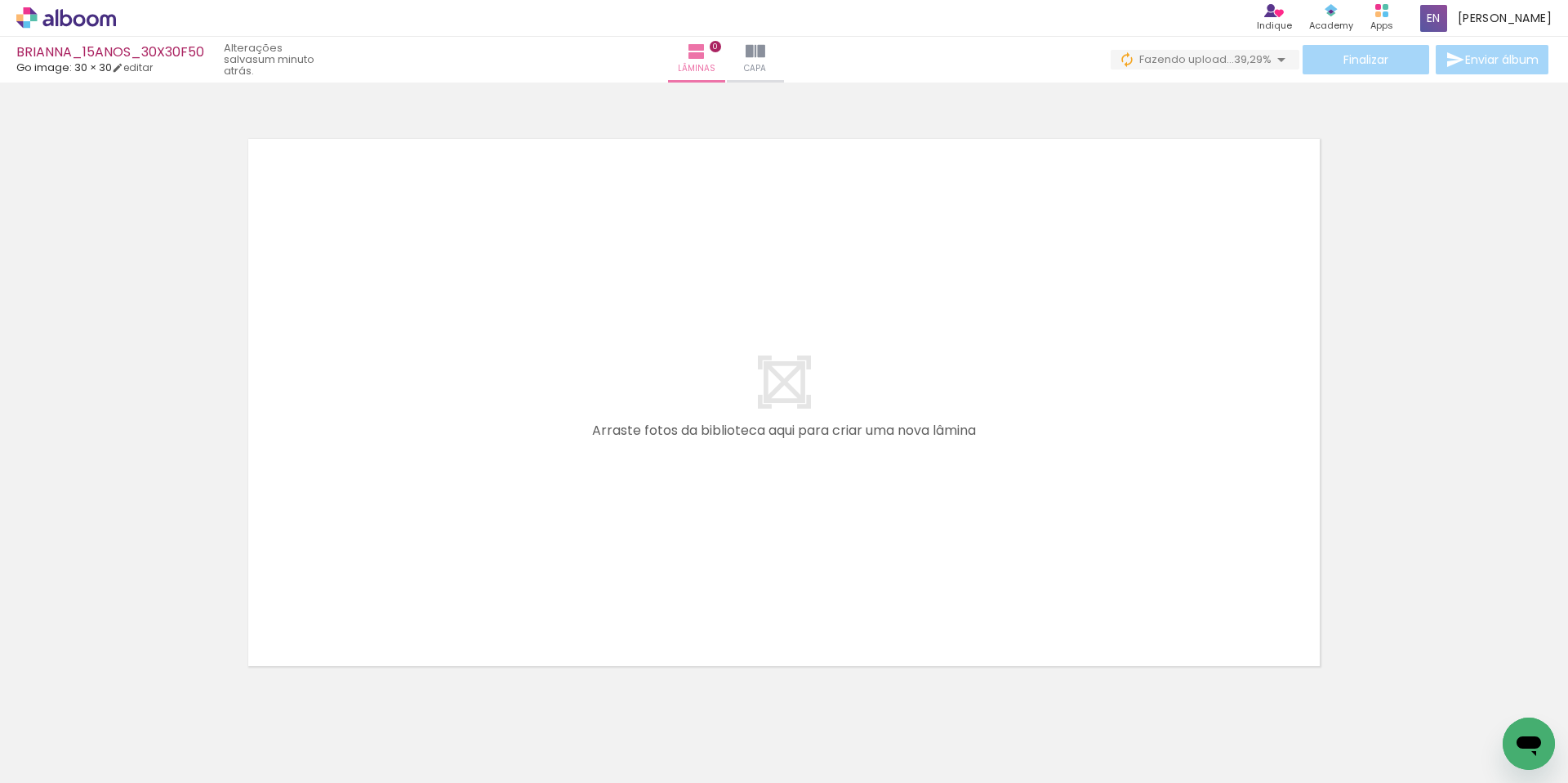
scroll to position [52, 0]
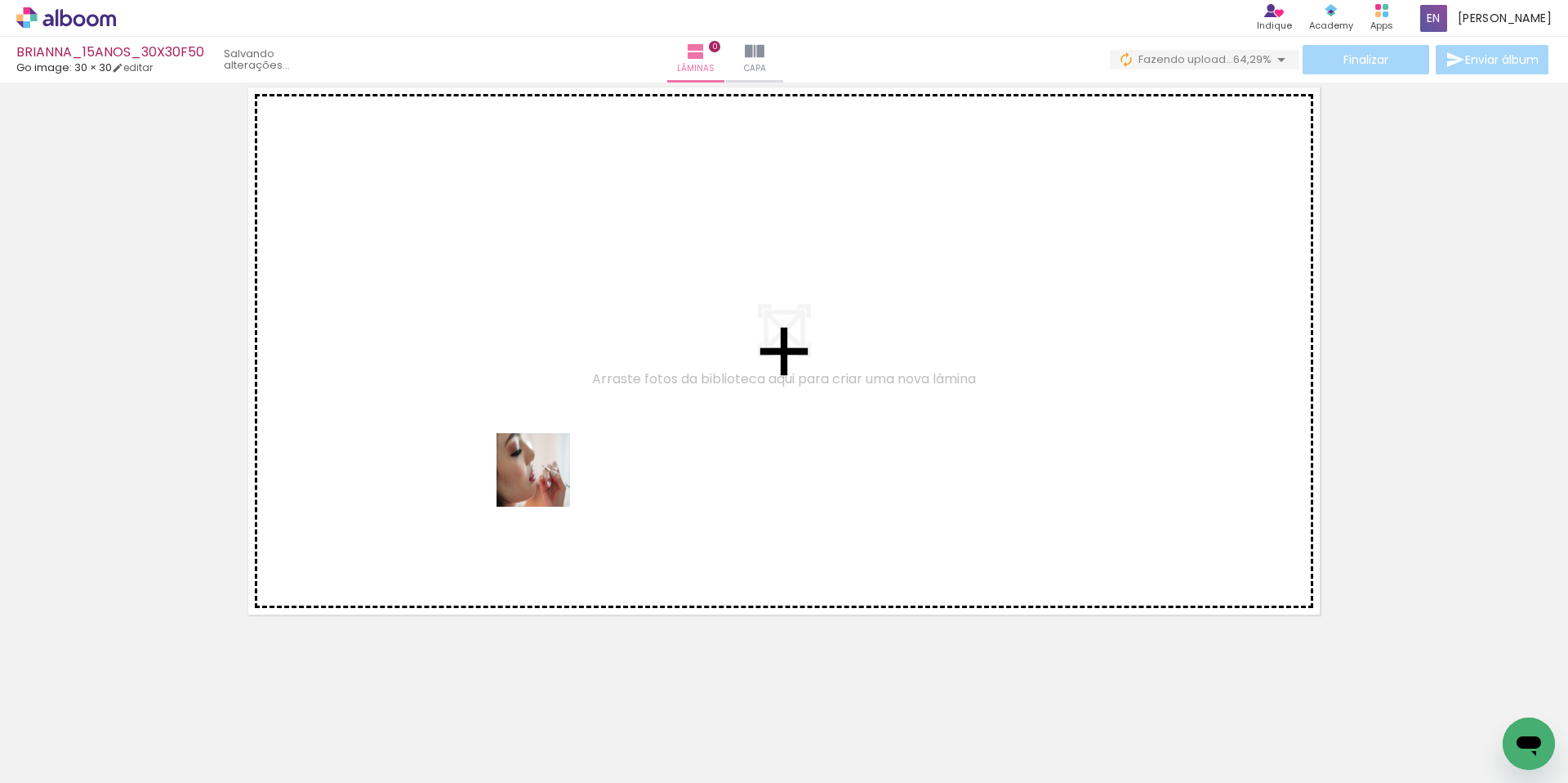
drag, startPoint x: 469, startPoint y: 681, endPoint x: 557, endPoint y: 463, distance: 235.1
click at [557, 463] on quentale-workspace at bounding box center [784, 392] width 1568 height 783
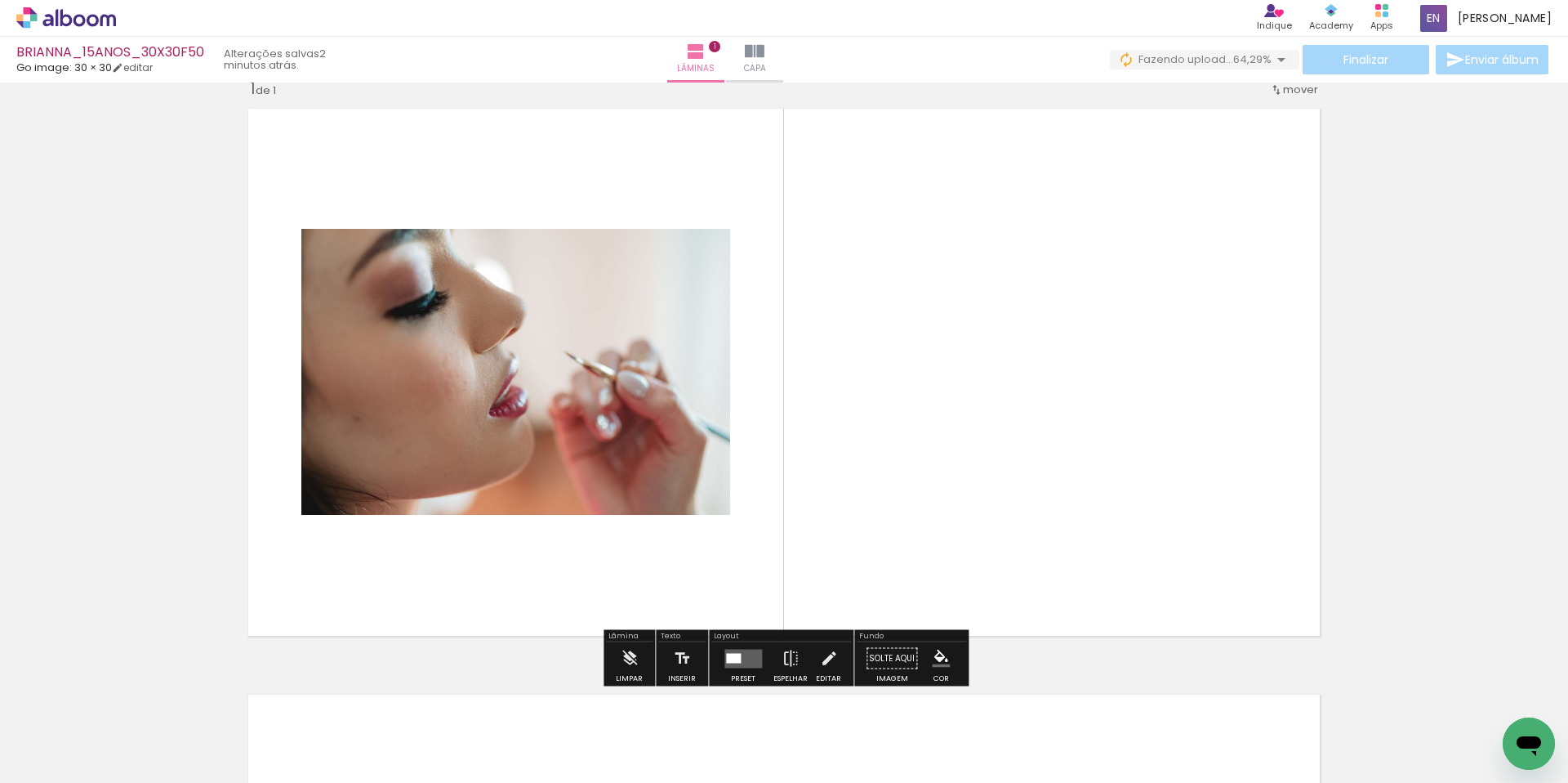
scroll to position [21, 0]
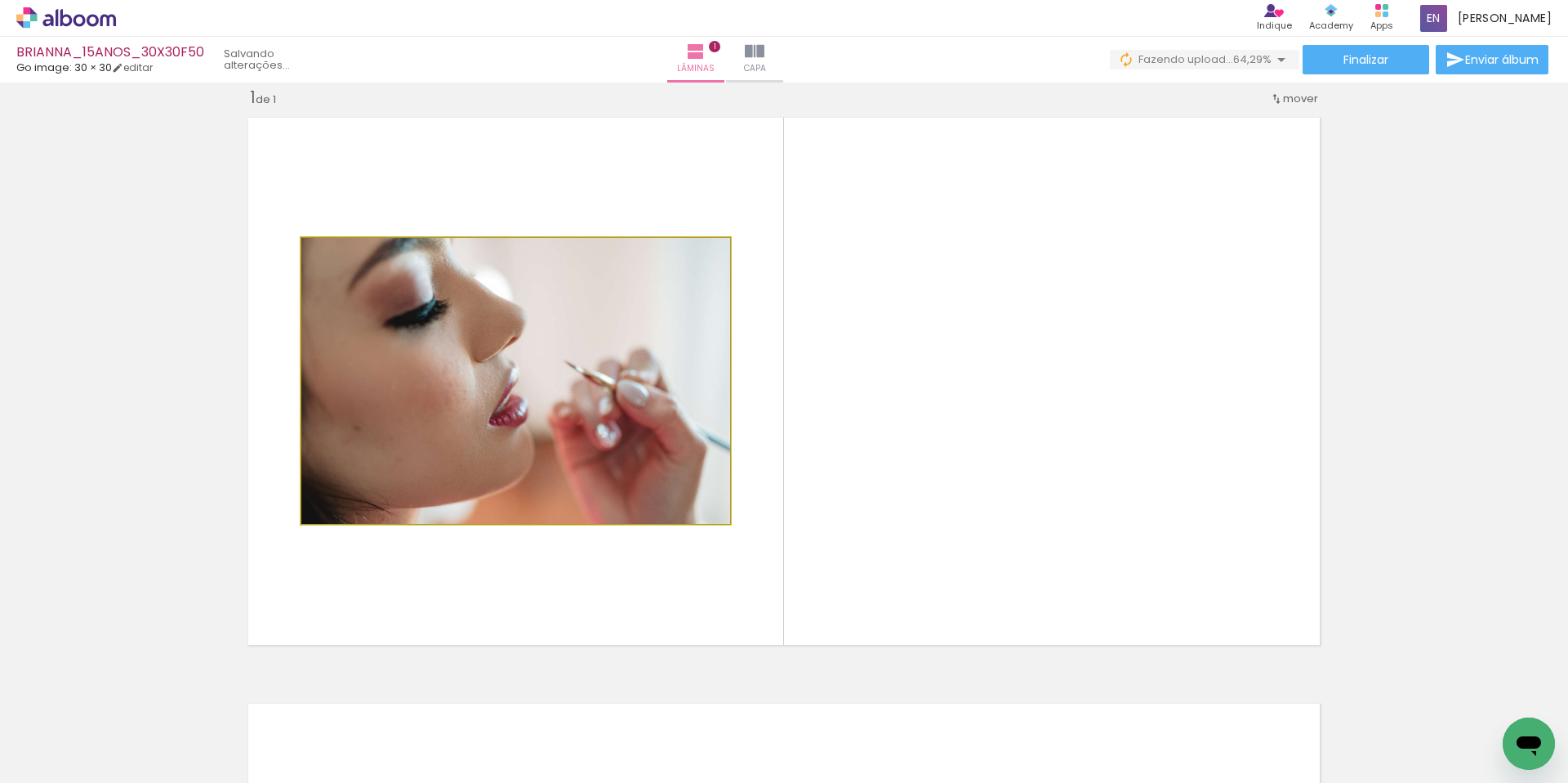
click at [579, 439] on quentale-photo at bounding box center [515, 381] width 428 height 286
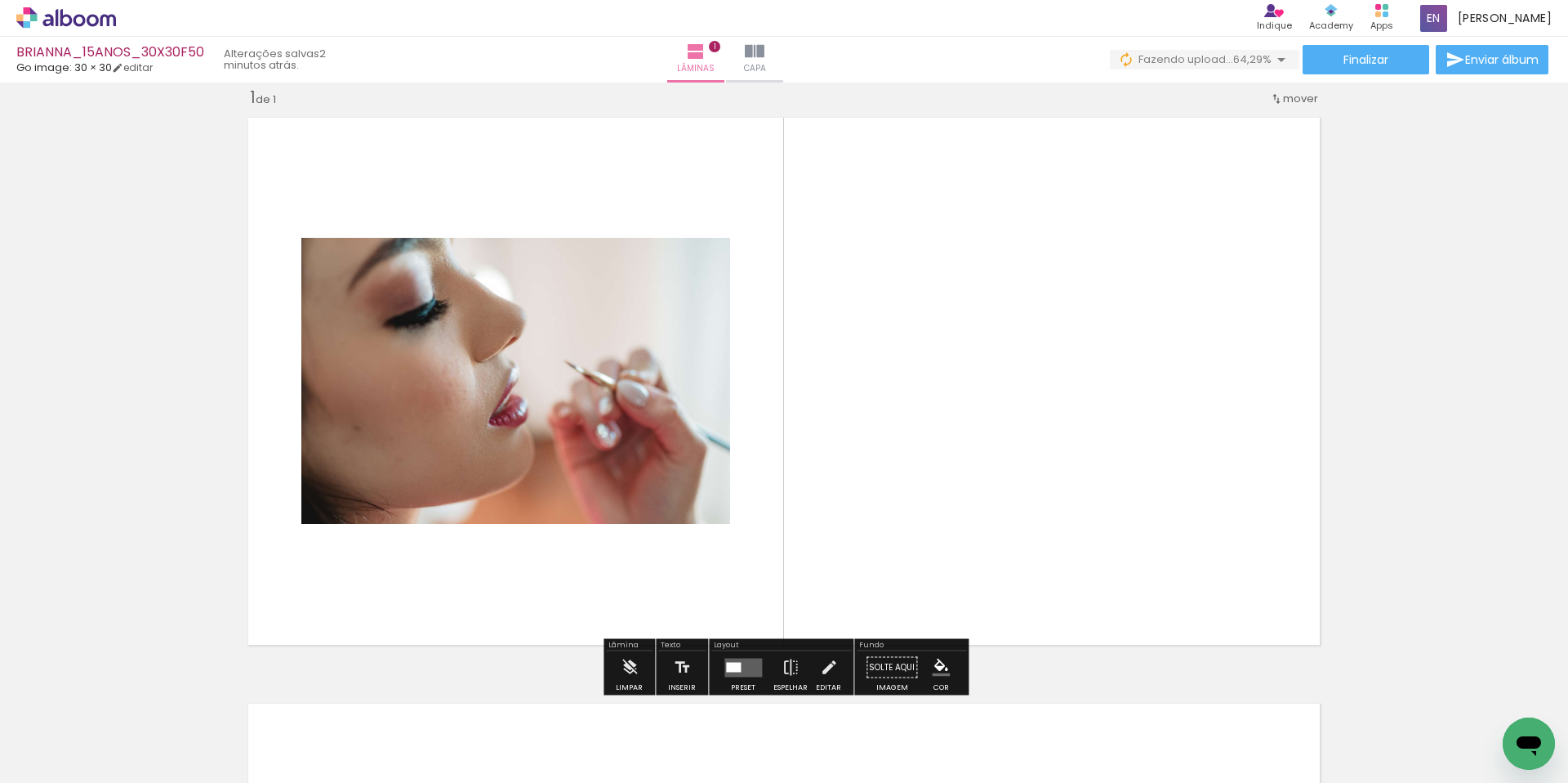
click at [744, 671] on quentale-layouter at bounding box center [743, 667] width 37 height 19
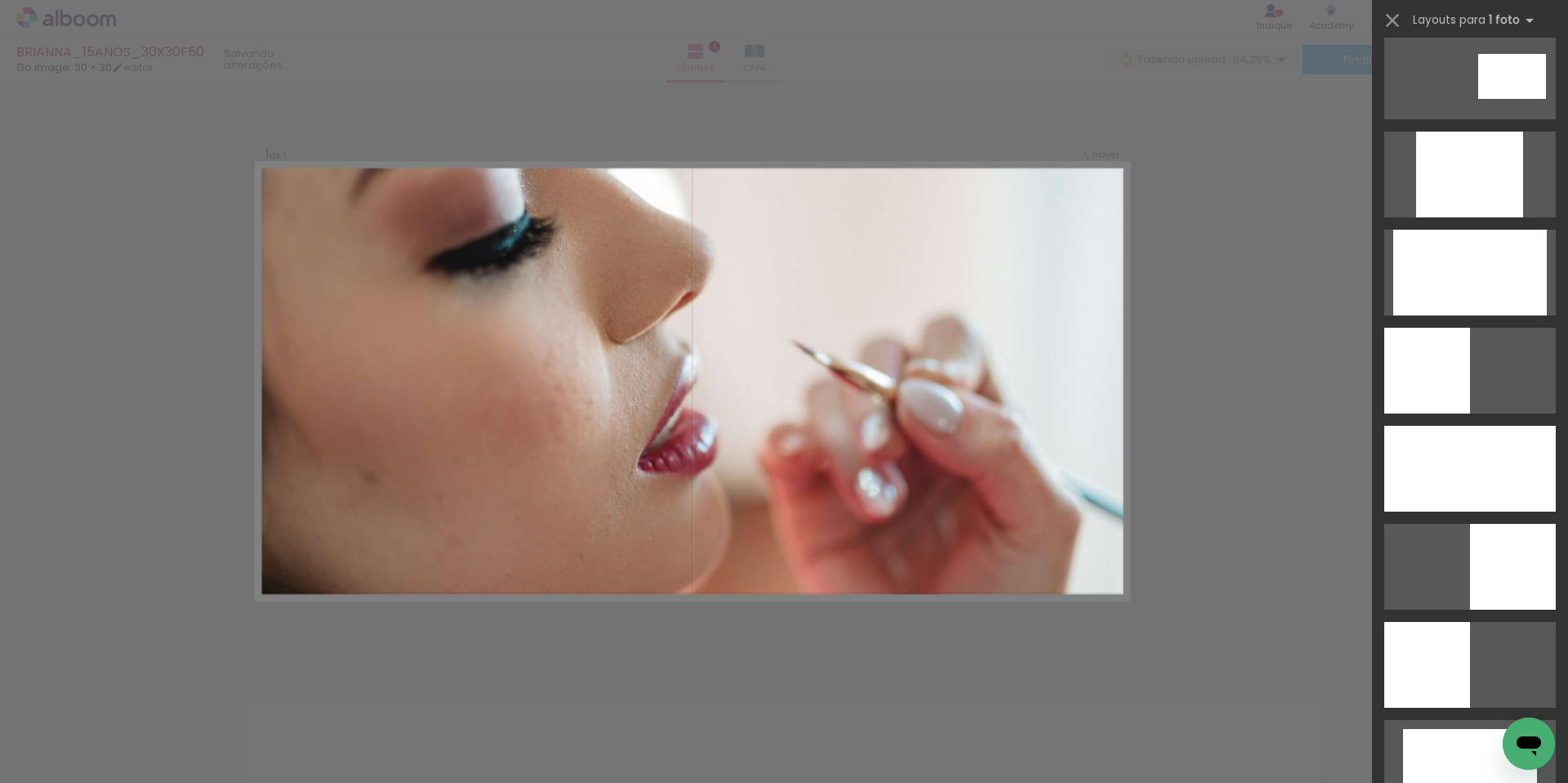
scroll to position [902, 0]
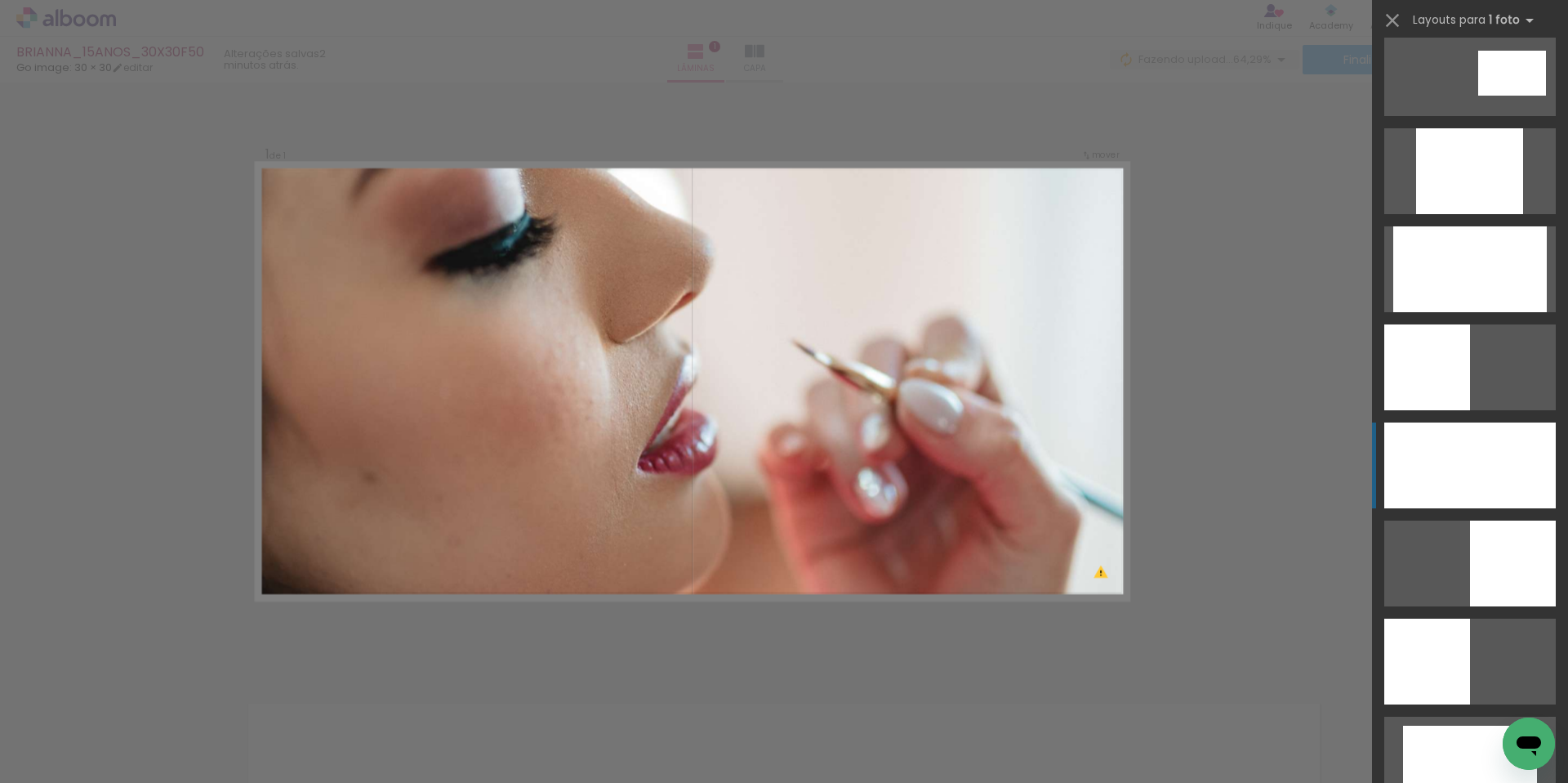
click at [1451, 472] on div at bounding box center [1470, 466] width 172 height 86
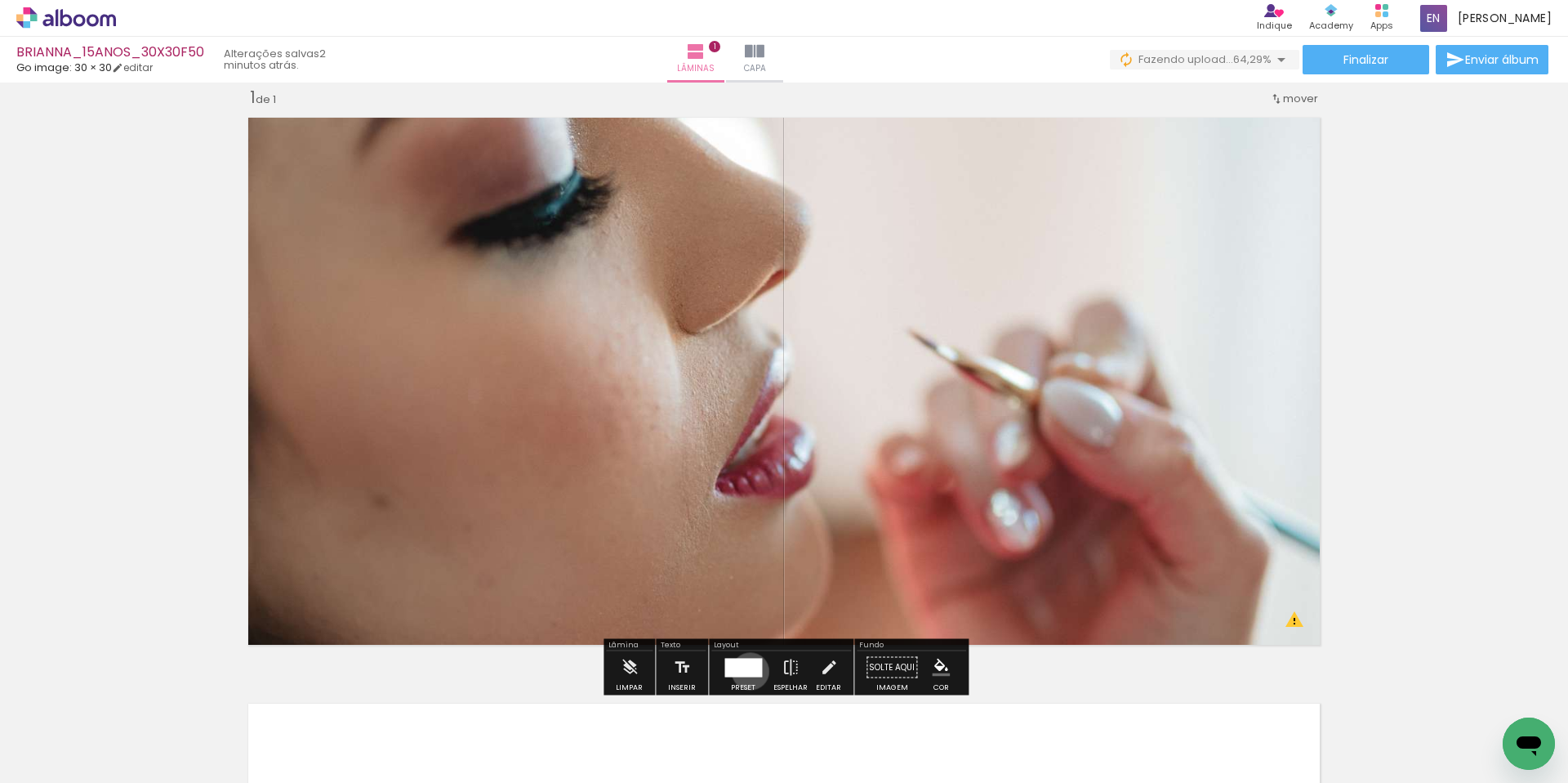
click at [746, 671] on div at bounding box center [743, 667] width 37 height 19
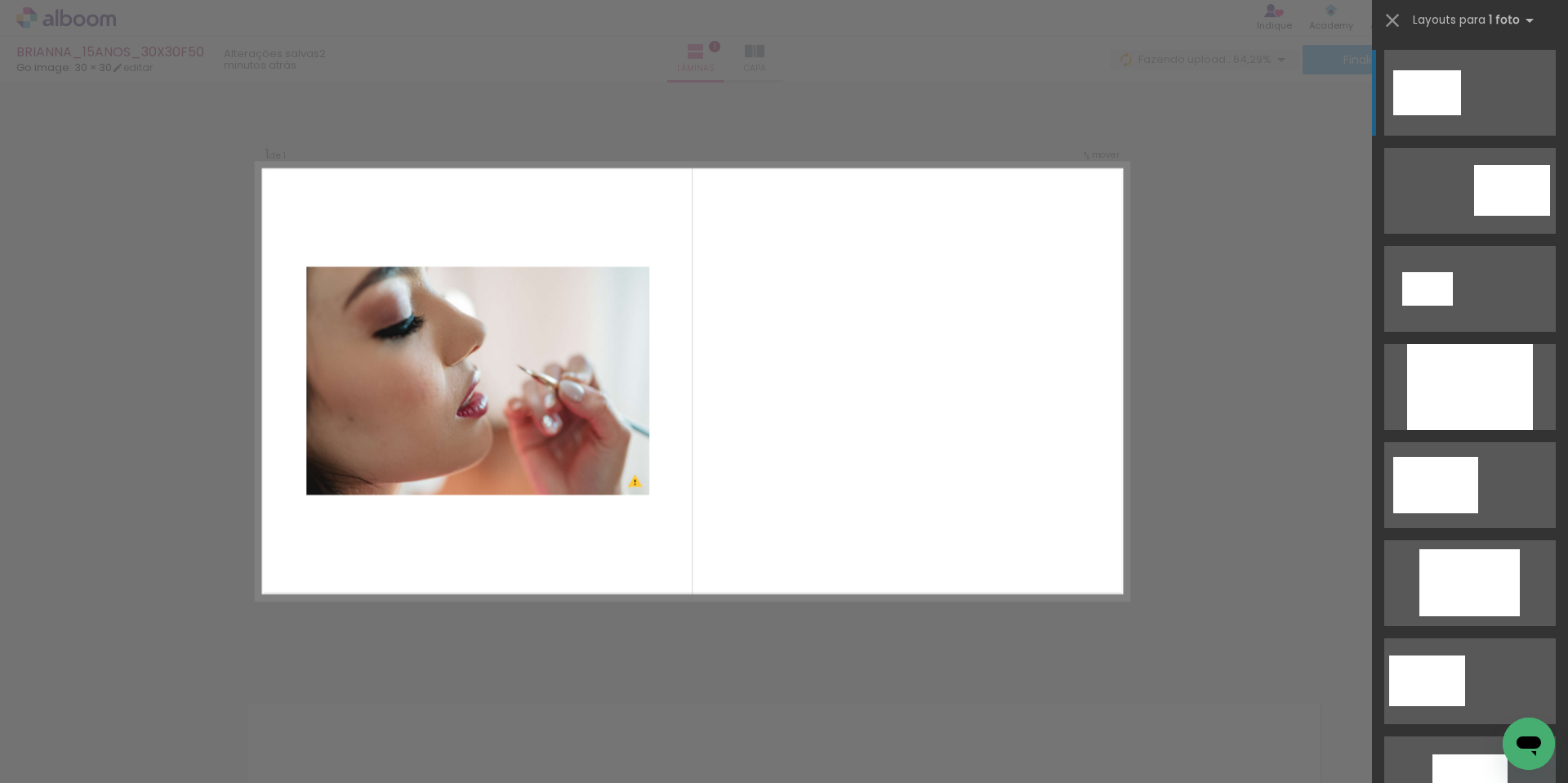
scroll to position [3, 0]
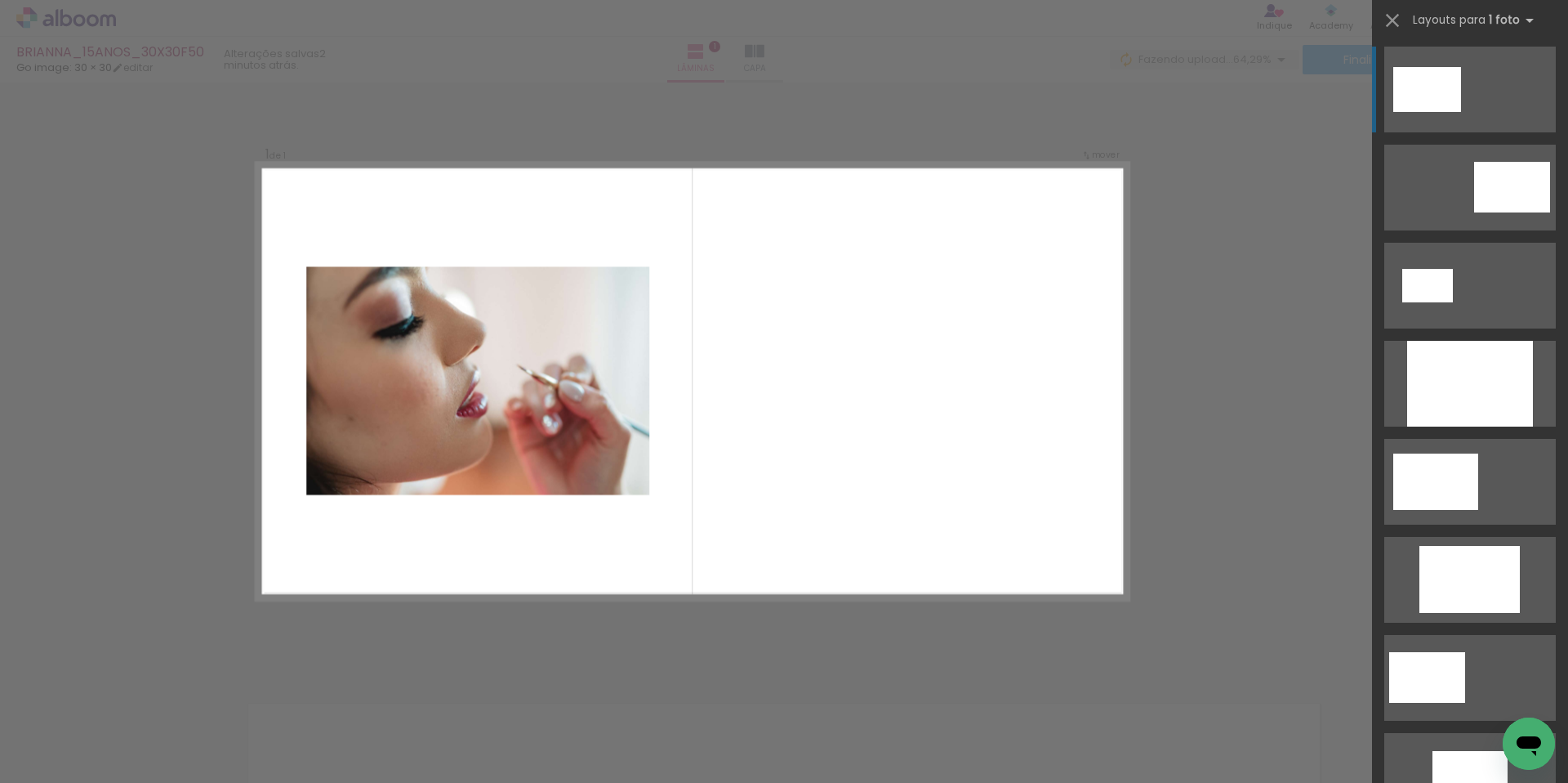
click at [1410, 63] on quentale-layouter at bounding box center [1470, 90] width 172 height 86
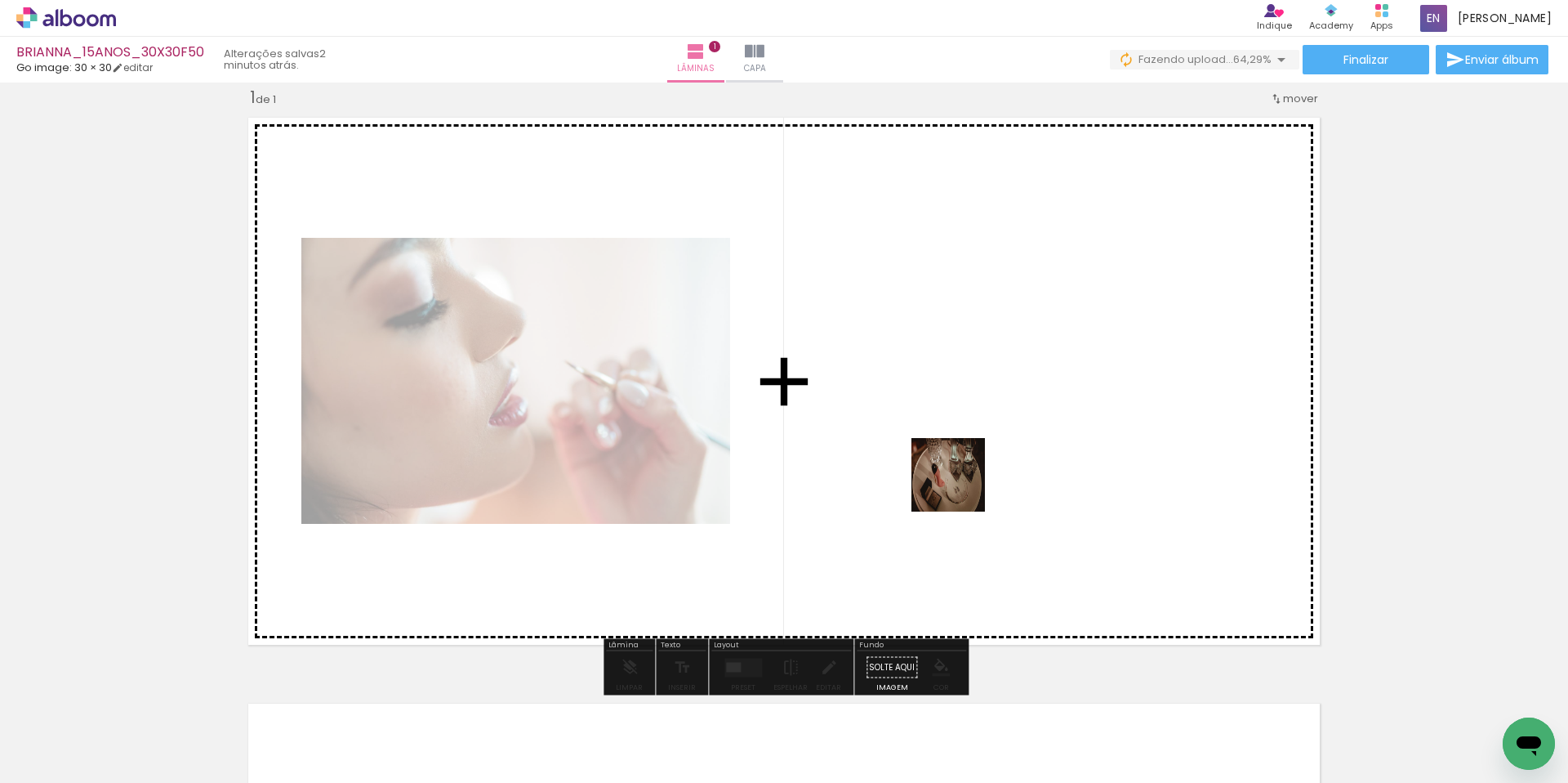
click at [1006, 478] on quentale-workspace at bounding box center [784, 392] width 1568 height 783
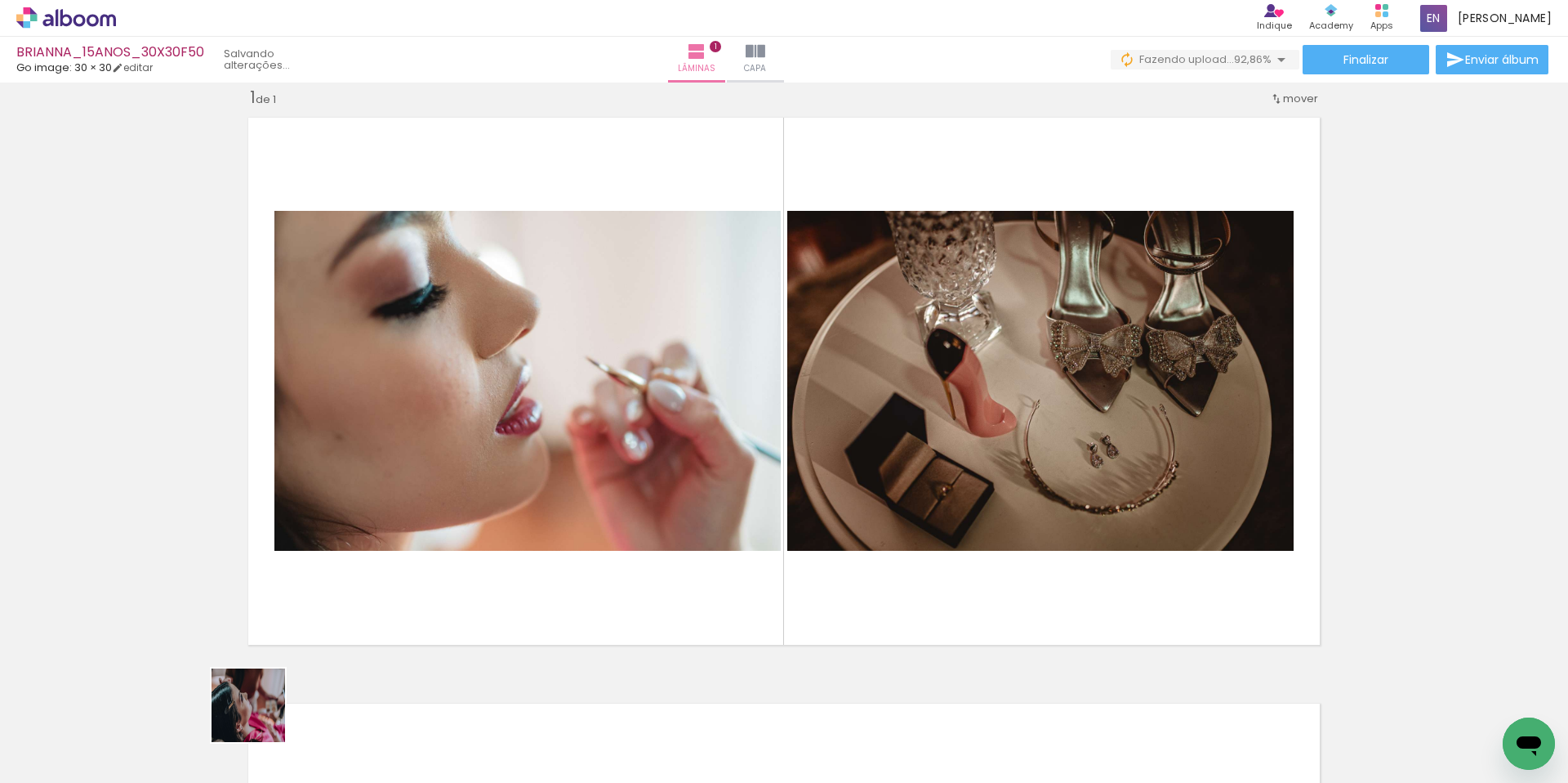
drag, startPoint x: 256, startPoint y: 723, endPoint x: 461, endPoint y: 708, distance: 205.5
click at [563, 539] on quentale-workspace at bounding box center [784, 392] width 1568 height 783
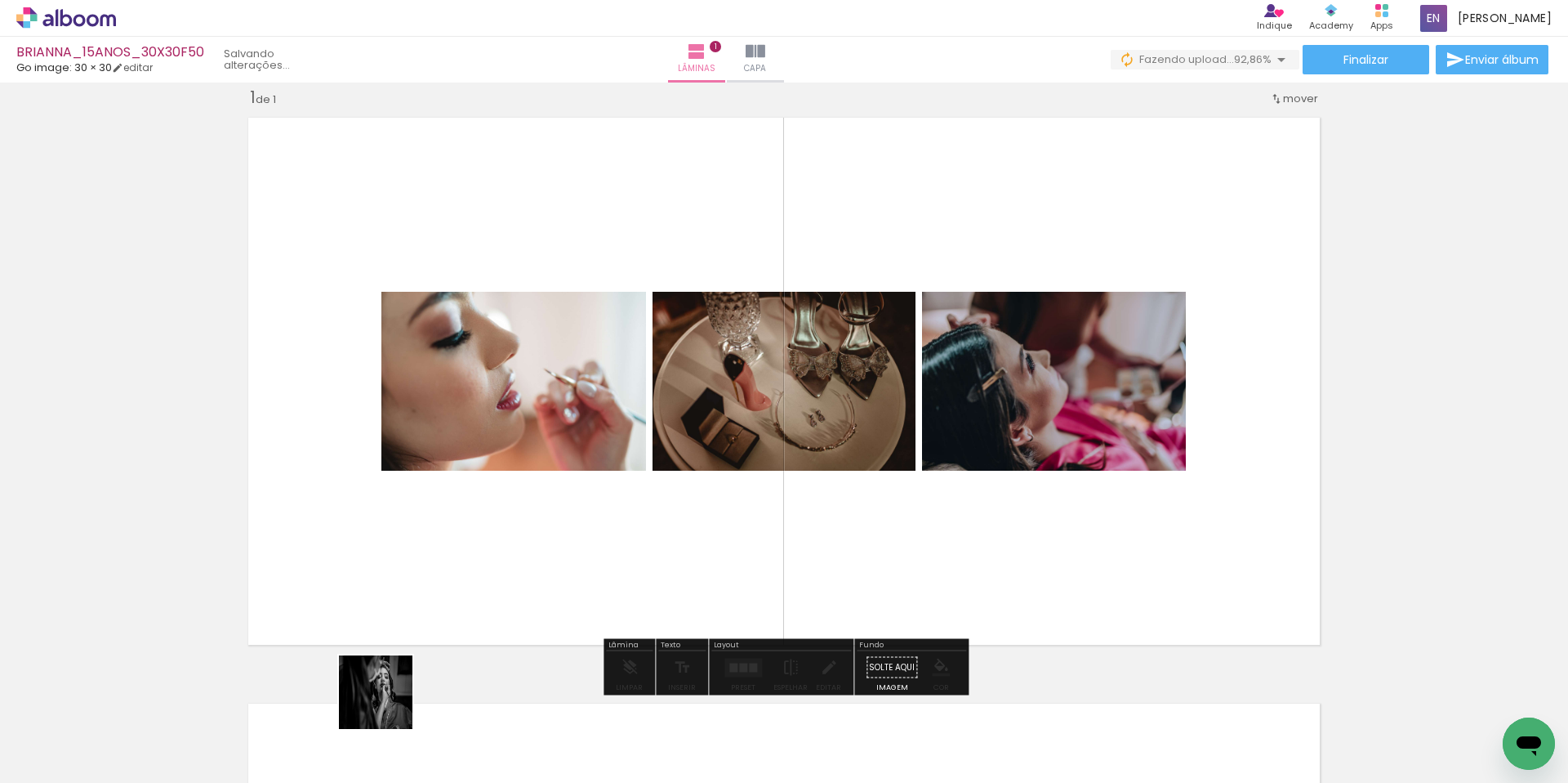
drag, startPoint x: 378, startPoint y: 716, endPoint x: 534, endPoint y: 584, distance: 204.4
click at [530, 577] on quentale-workspace at bounding box center [784, 392] width 1568 height 783
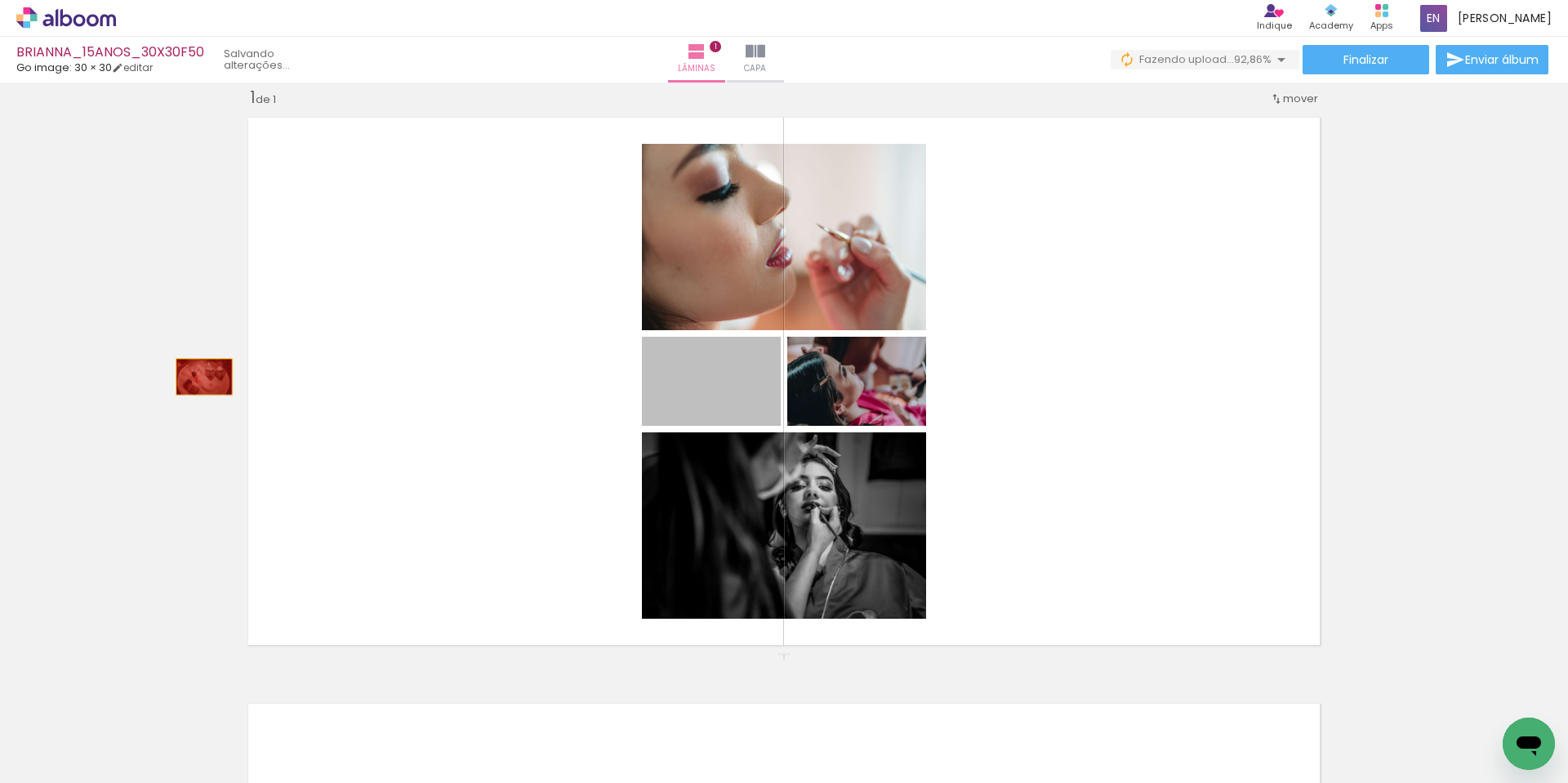
drag, startPoint x: 724, startPoint y: 386, endPoint x: 183, endPoint y: 379, distance: 541.0
click at [183, 379] on div "Inserir lâmina 1 de 1" at bounding box center [784, 653] width 1568 height 1173
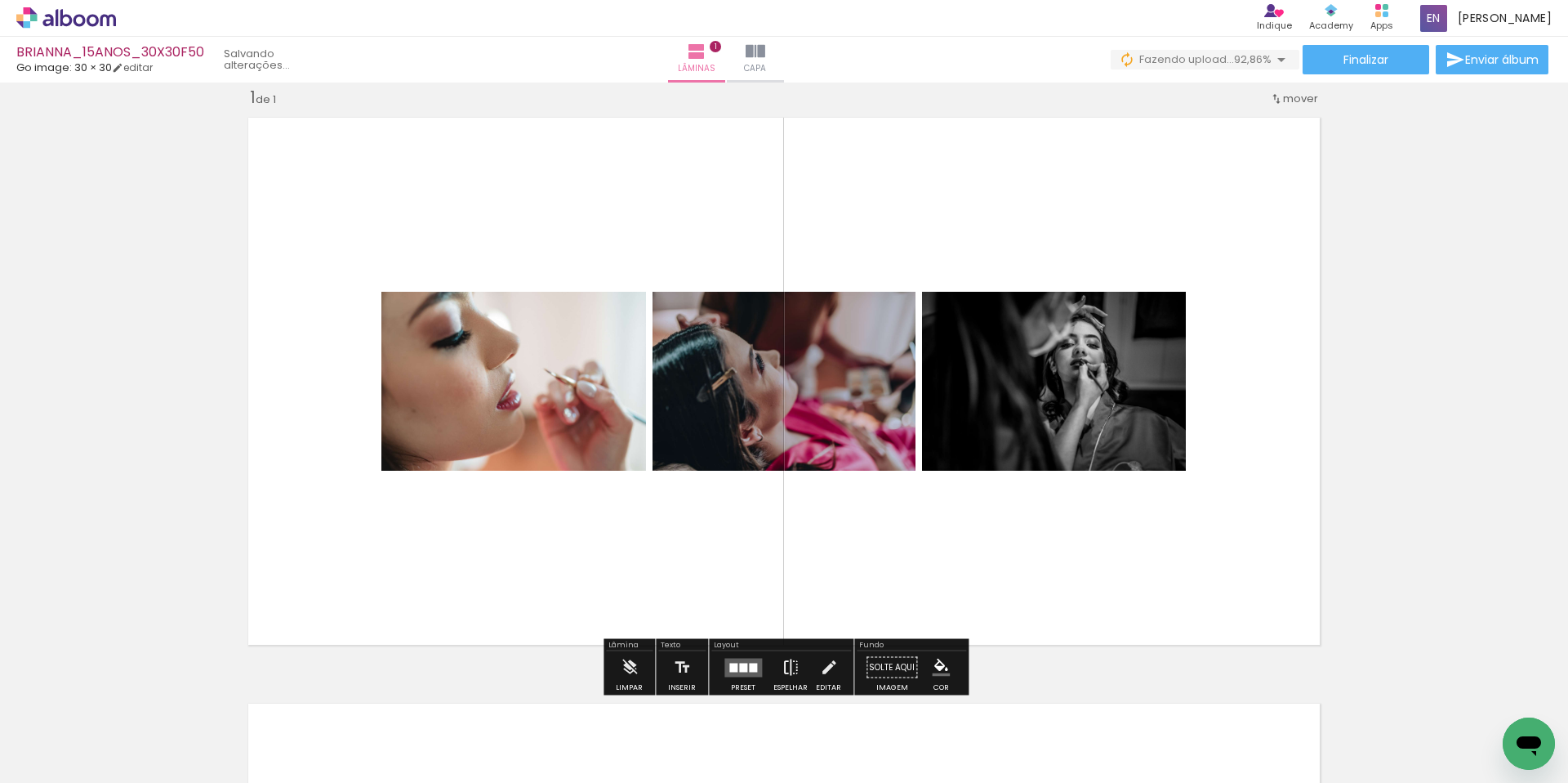
click at [782, 674] on iron-icon at bounding box center [790, 667] width 18 height 32
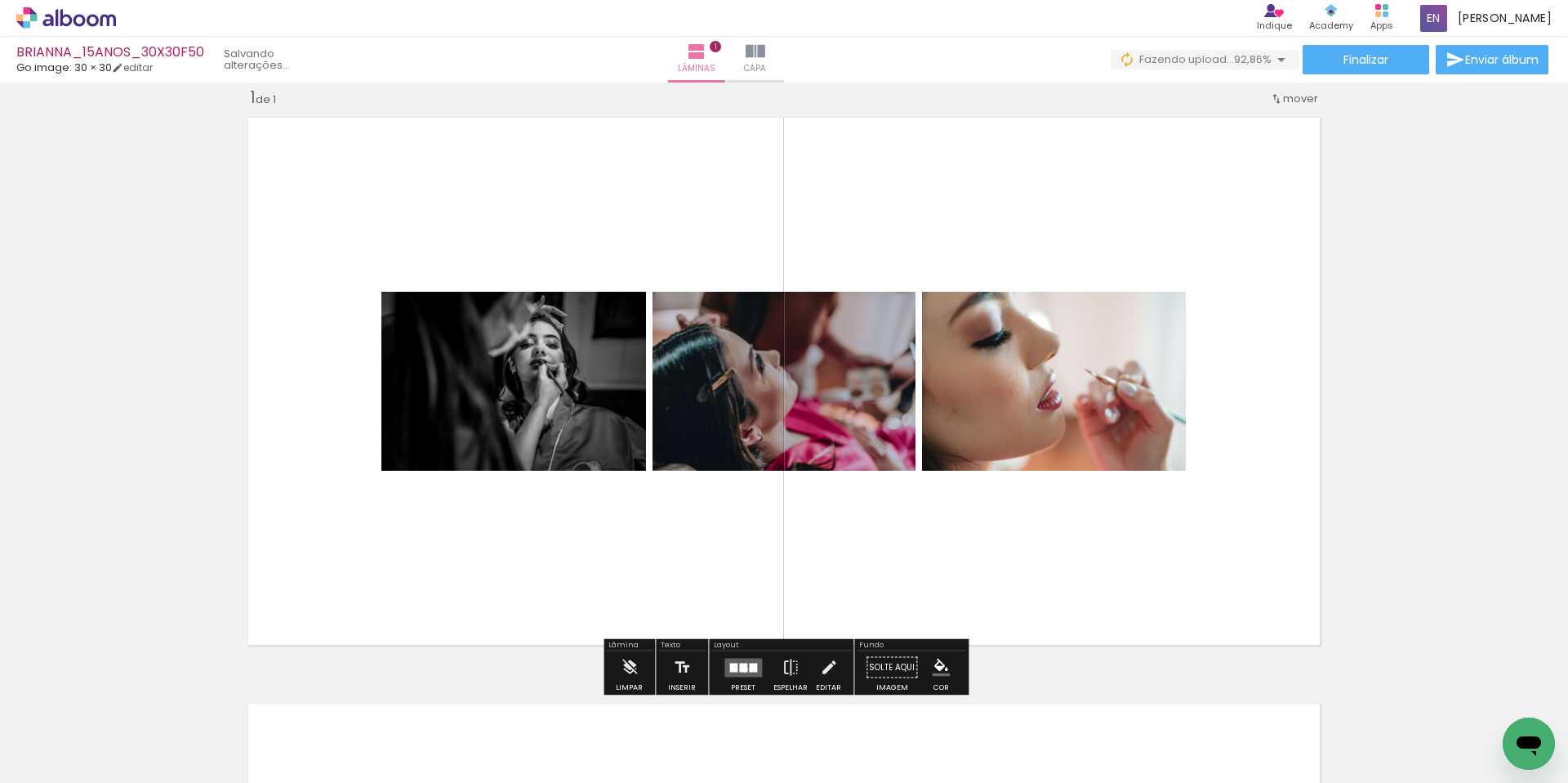
click at [742, 669] on div at bounding box center [743, 667] width 8 height 9
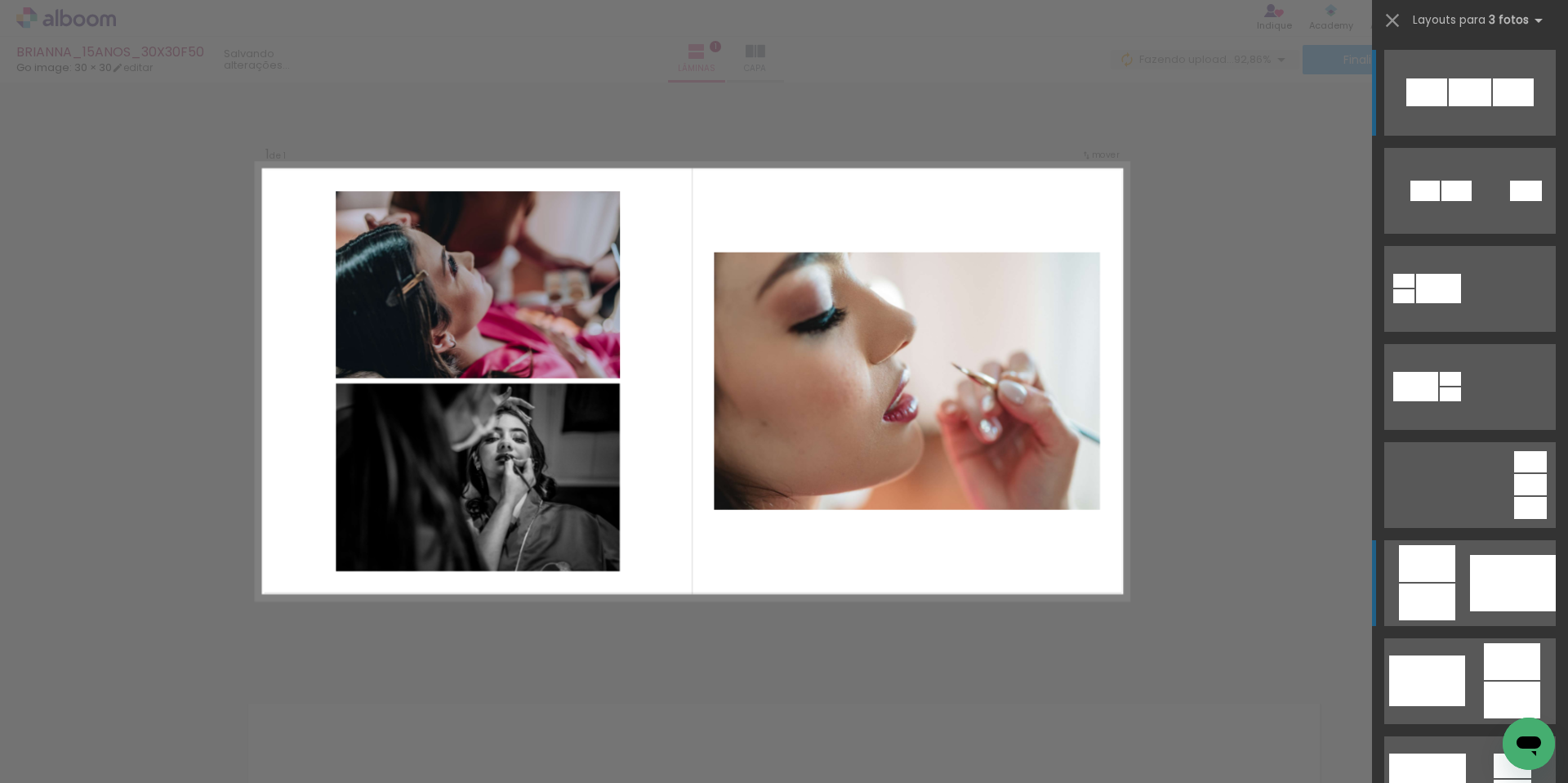
scroll to position [419, 0]
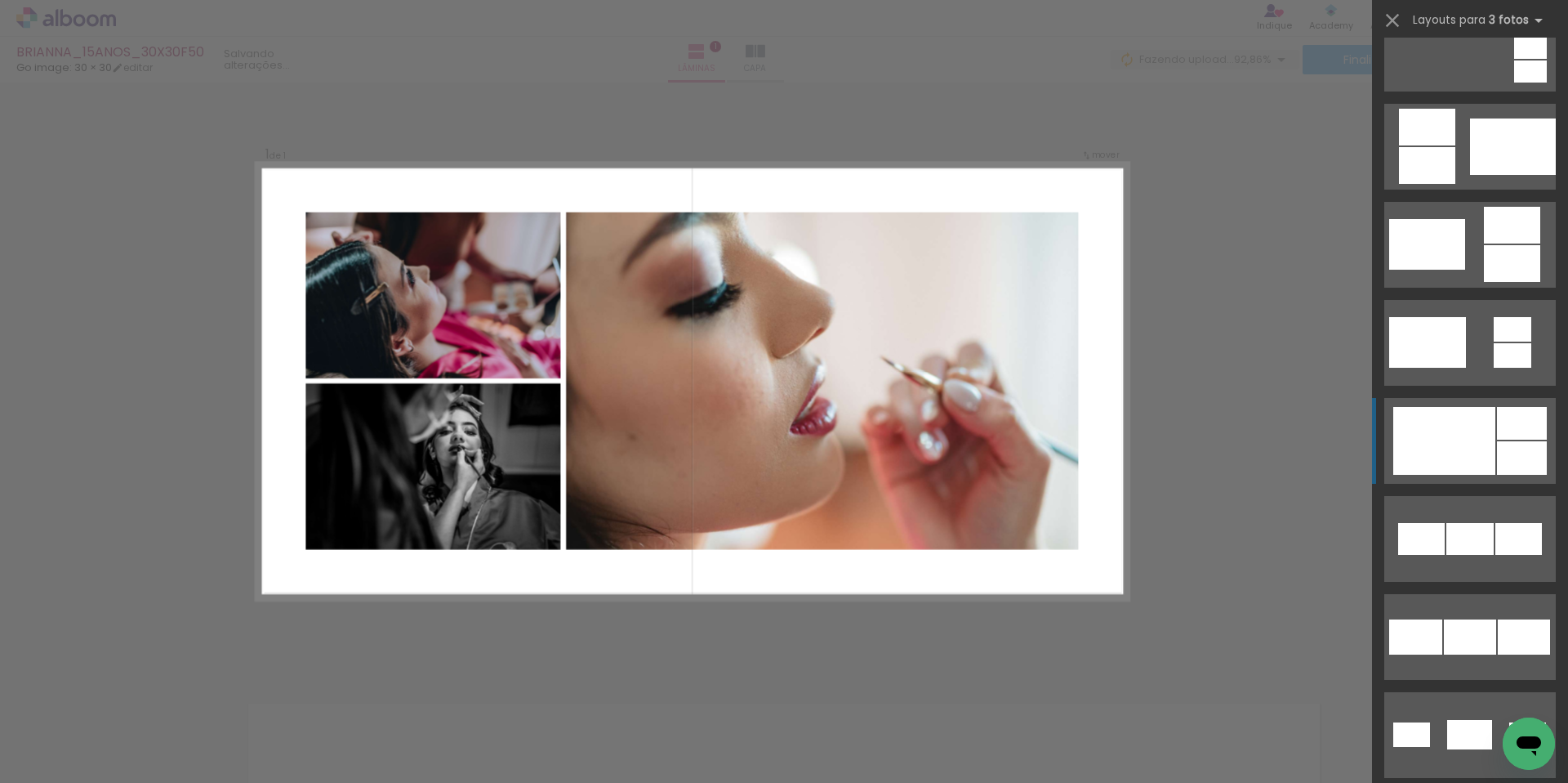
click at [1458, 462] on div at bounding box center [1444, 440] width 102 height 67
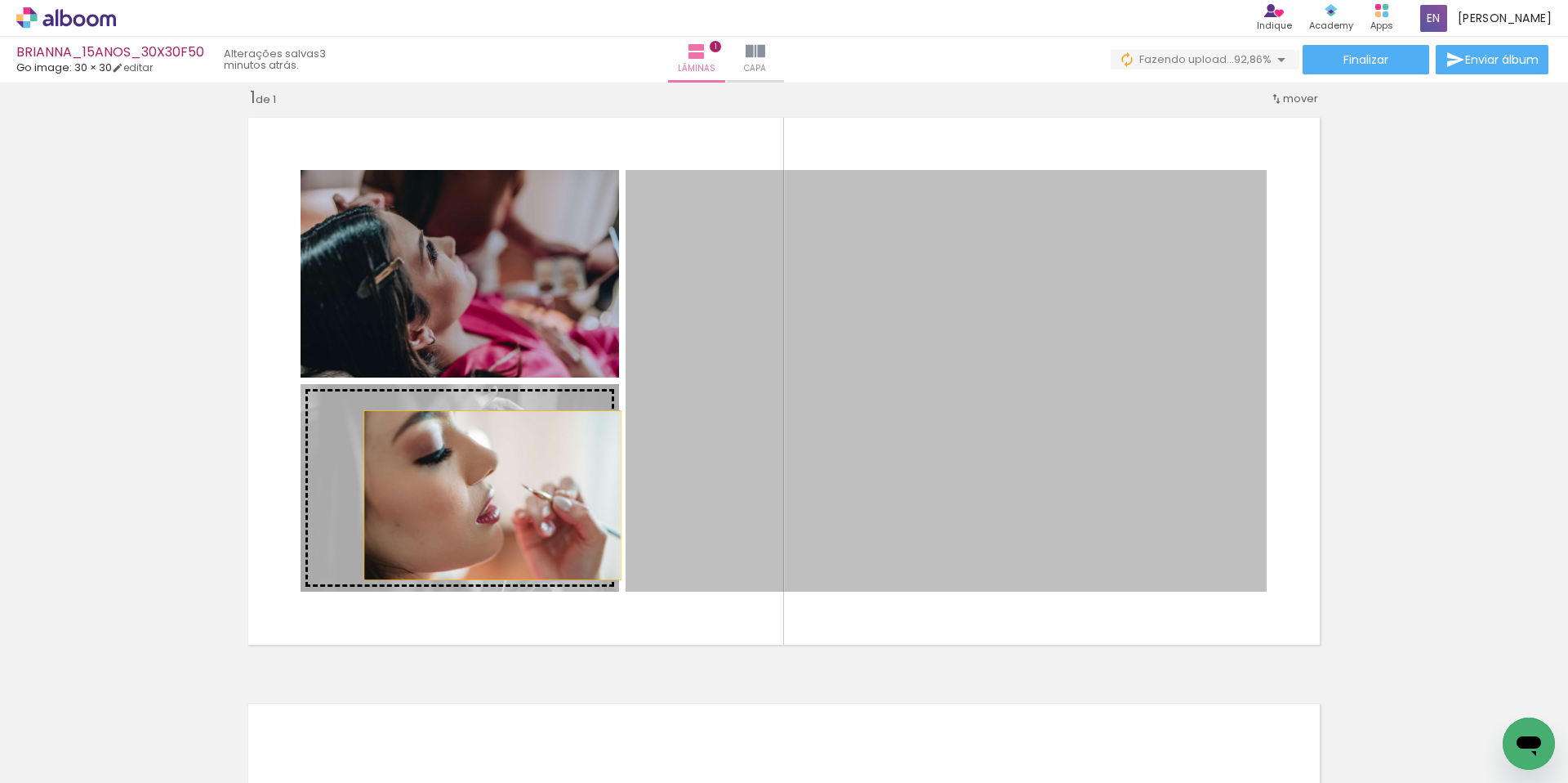
drag, startPoint x: 591, startPoint y: 470, endPoint x: 483, endPoint y: 496, distance: 111.1
click at [0, 0] on slot at bounding box center [0, 0] width 0 height 0
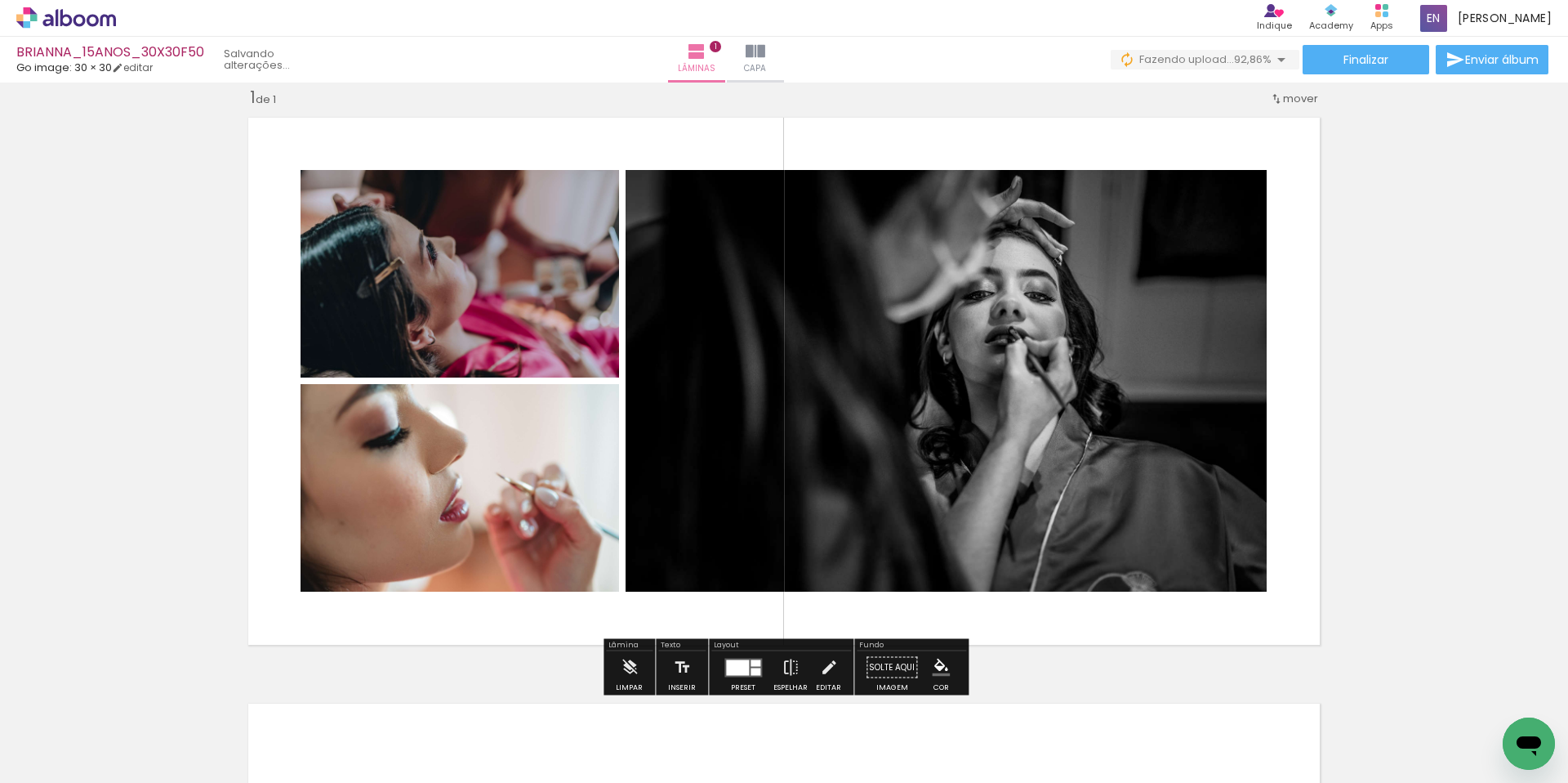
scroll to position [21, 0]
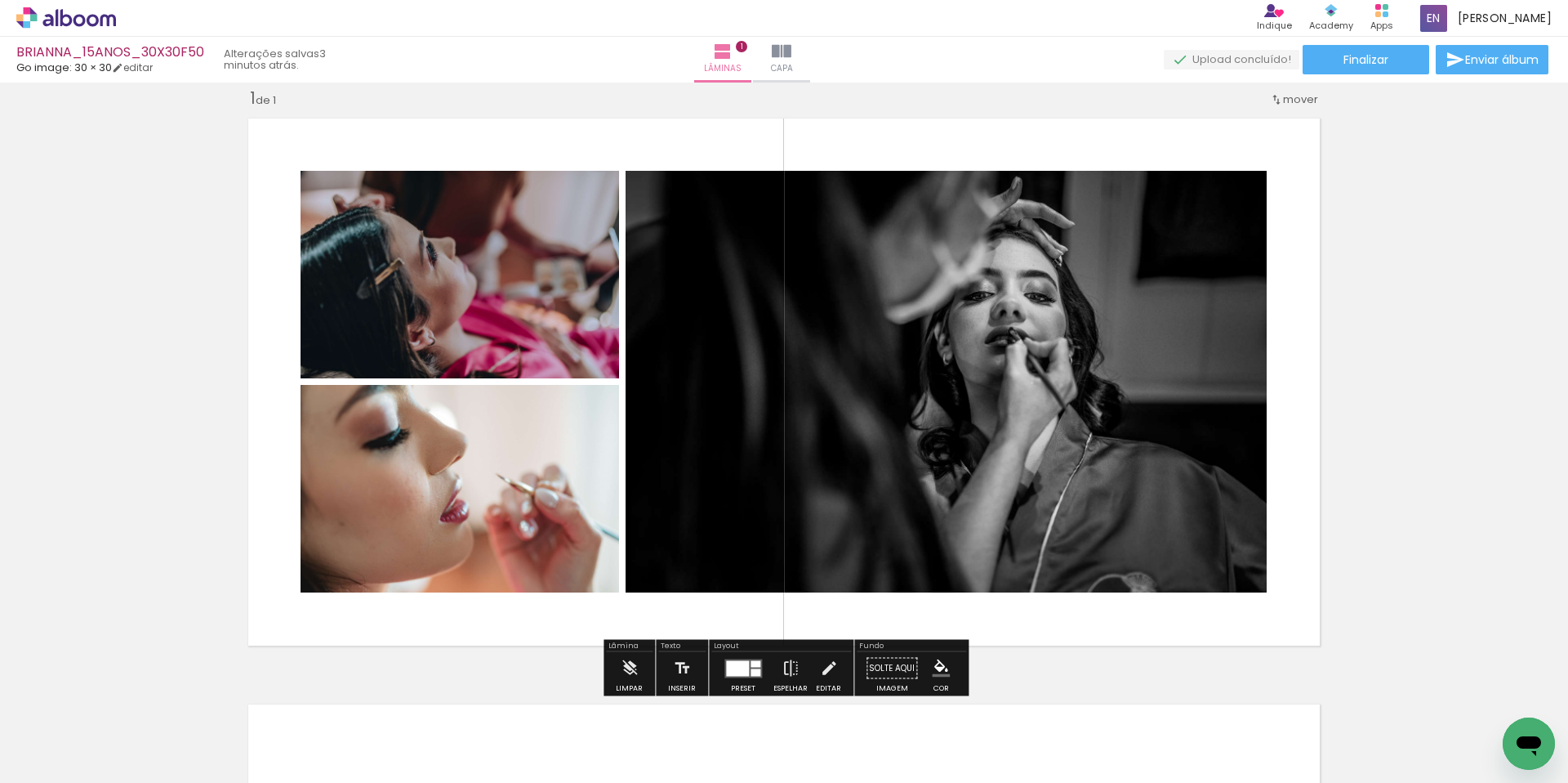
click at [1498, 317] on div "Inserir lâmina 1 de 1" at bounding box center [784, 653] width 1568 height 1173
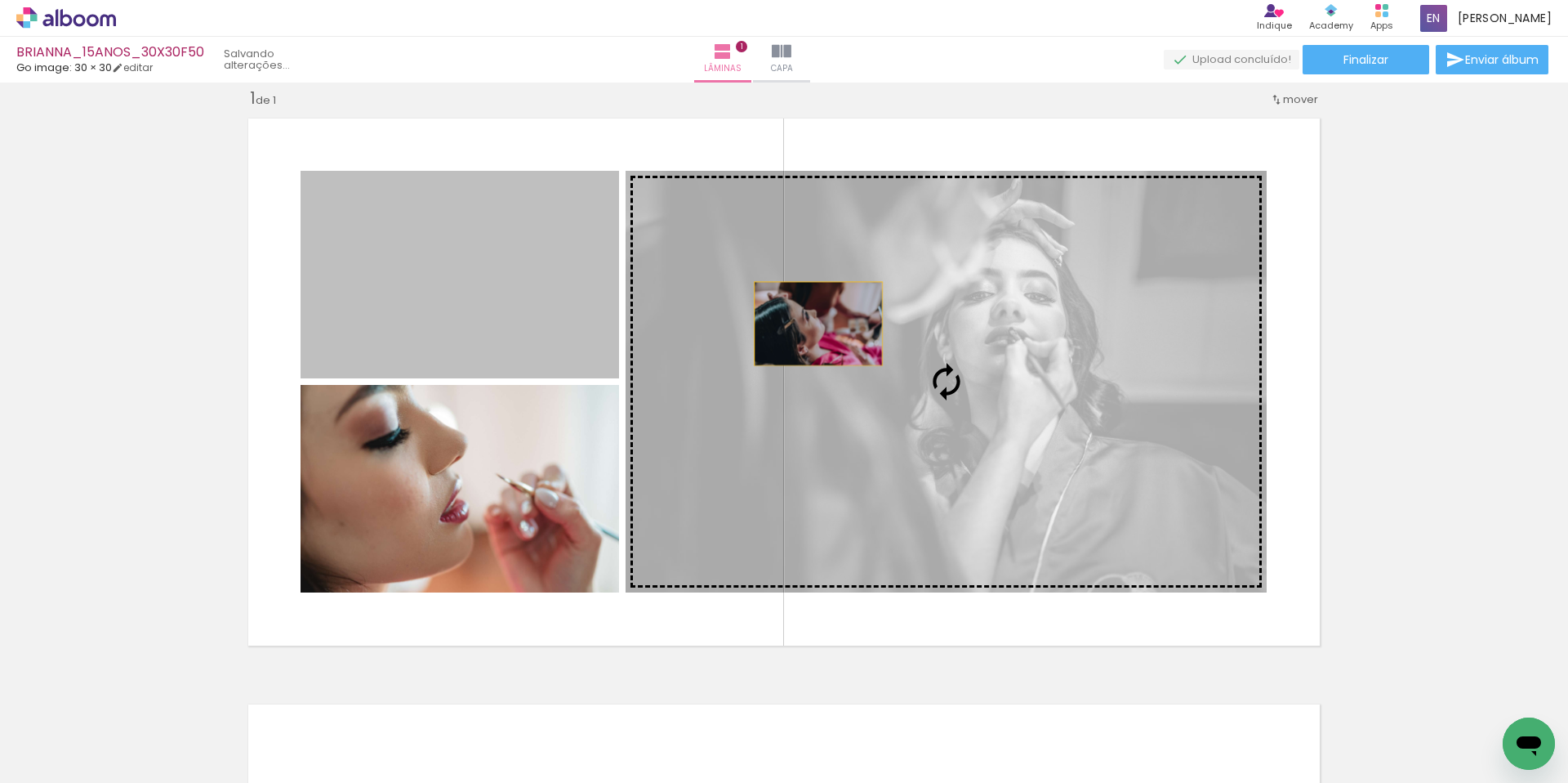
drag, startPoint x: 536, startPoint y: 289, endPoint x: 865, endPoint y: 327, distance: 331.2
click at [0, 0] on slot at bounding box center [0, 0] width 0 height 0
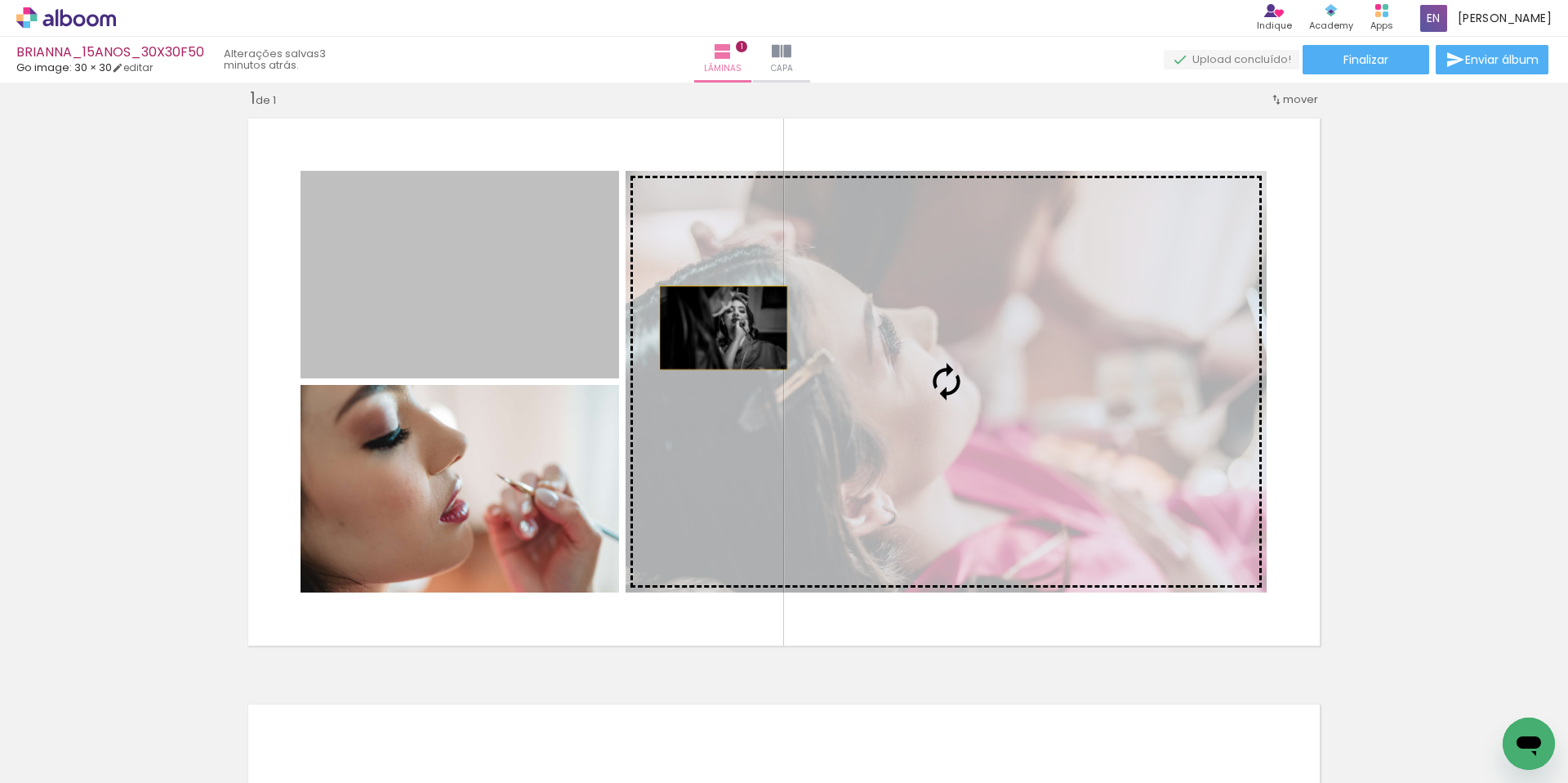
drag, startPoint x: 724, startPoint y: 328, endPoint x: 842, endPoint y: 348, distance: 119.7
click at [0, 0] on slot at bounding box center [0, 0] width 0 height 0
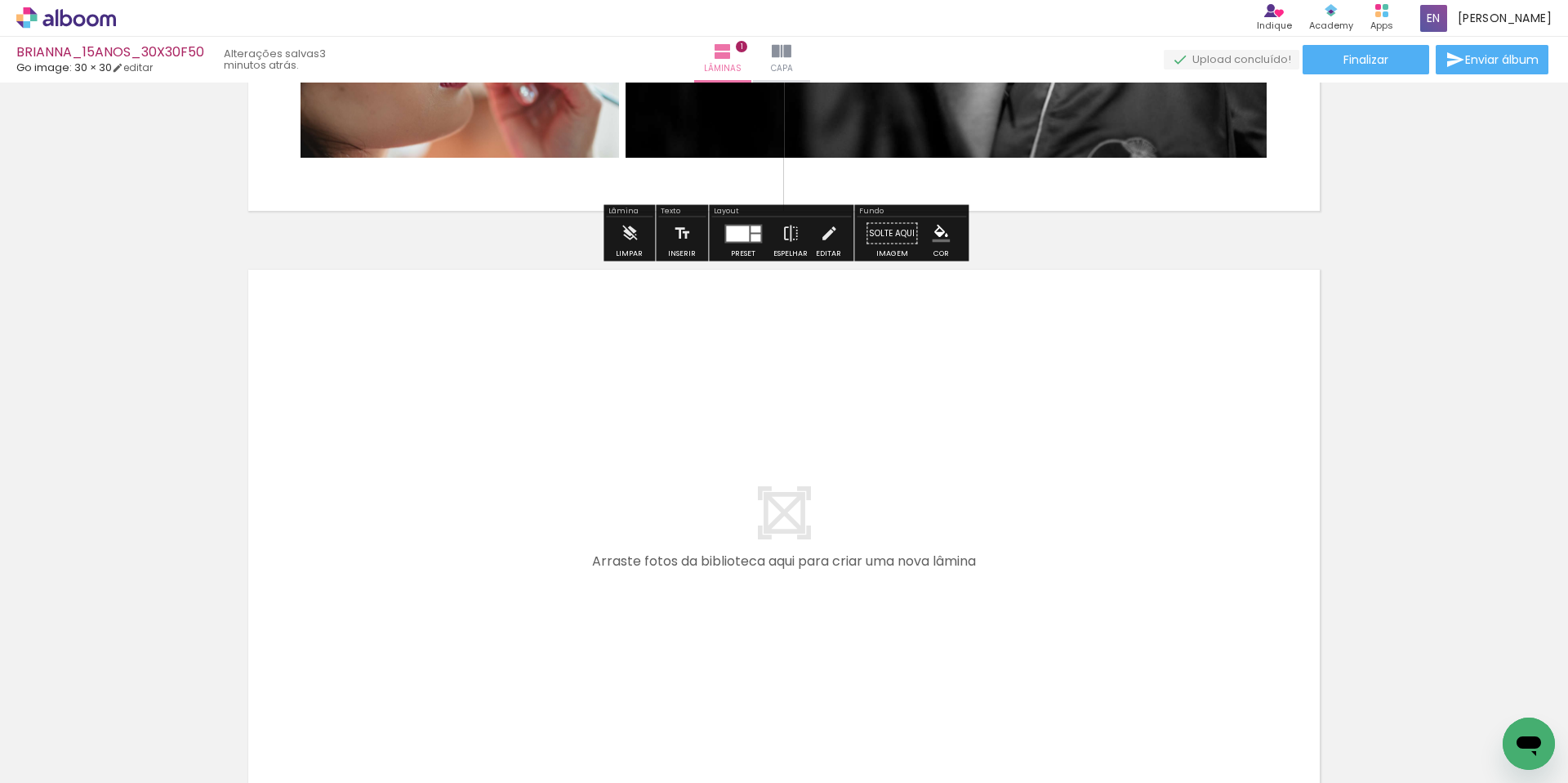
scroll to position [638, 0]
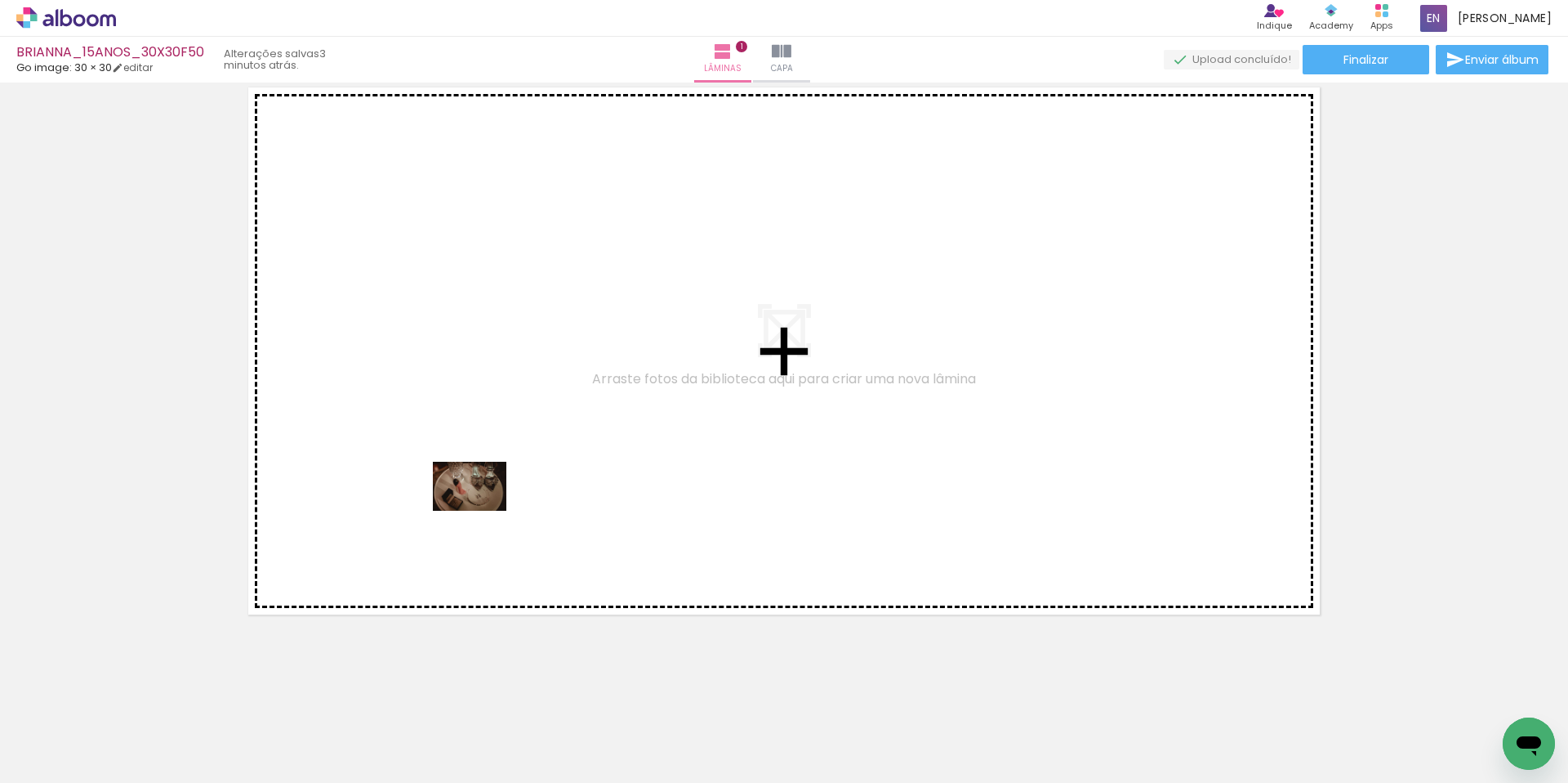
drag, startPoint x: 162, startPoint y: 745, endPoint x: 482, endPoint y: 511, distance: 396.4
click at [482, 511] on quentale-workspace at bounding box center [784, 392] width 1568 height 783
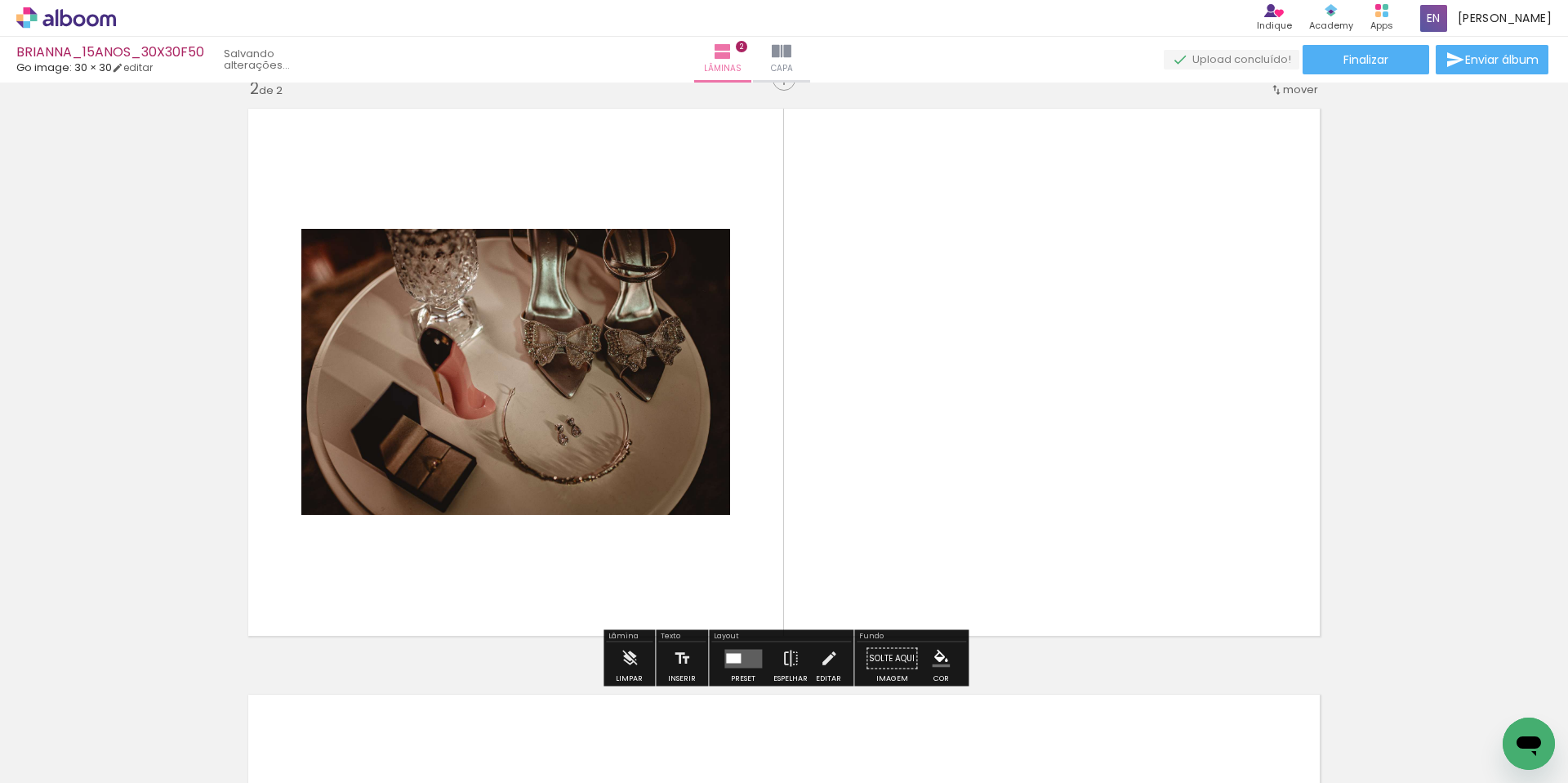
scroll to position [607, 0]
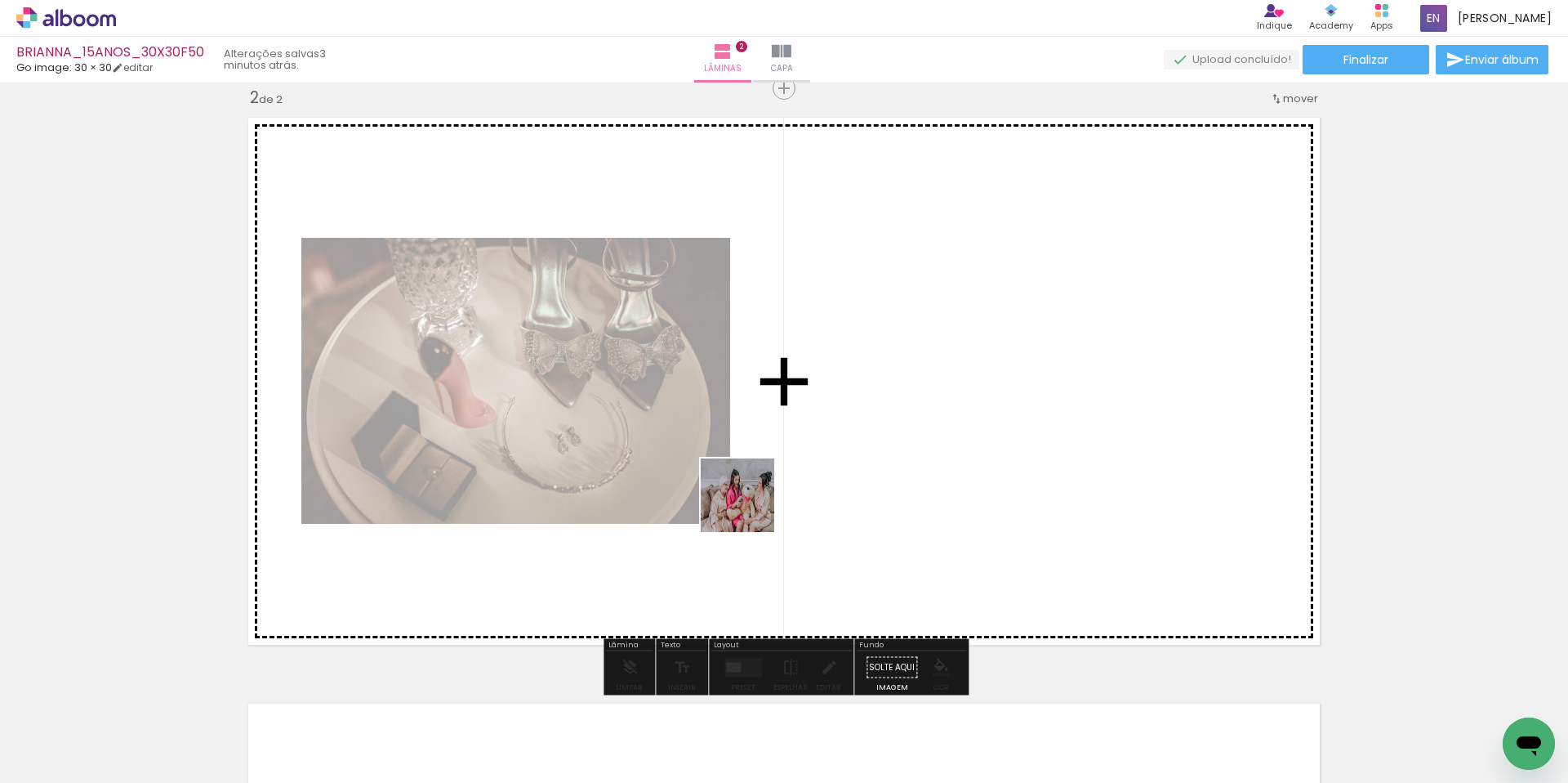
drag, startPoint x: 568, startPoint y: 690, endPoint x: 779, endPoint y: 577, distance: 239.4
click at [761, 495] on quentale-workspace at bounding box center [784, 392] width 1568 height 783
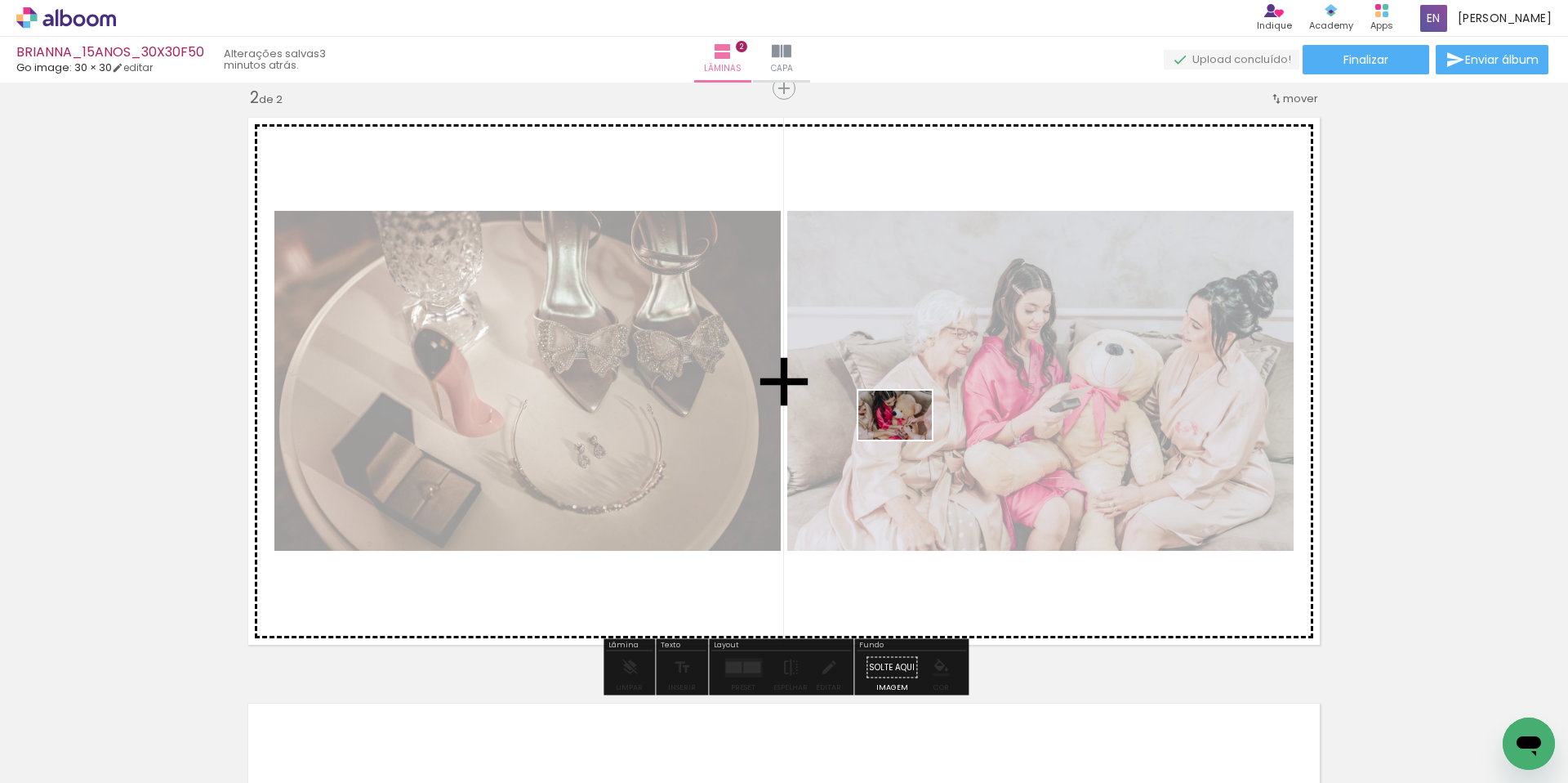
drag, startPoint x: 645, startPoint y: 711, endPoint x: 894, endPoint y: 473, distance: 344.4
click at [907, 449] on quentale-workspace at bounding box center [784, 392] width 1568 height 783
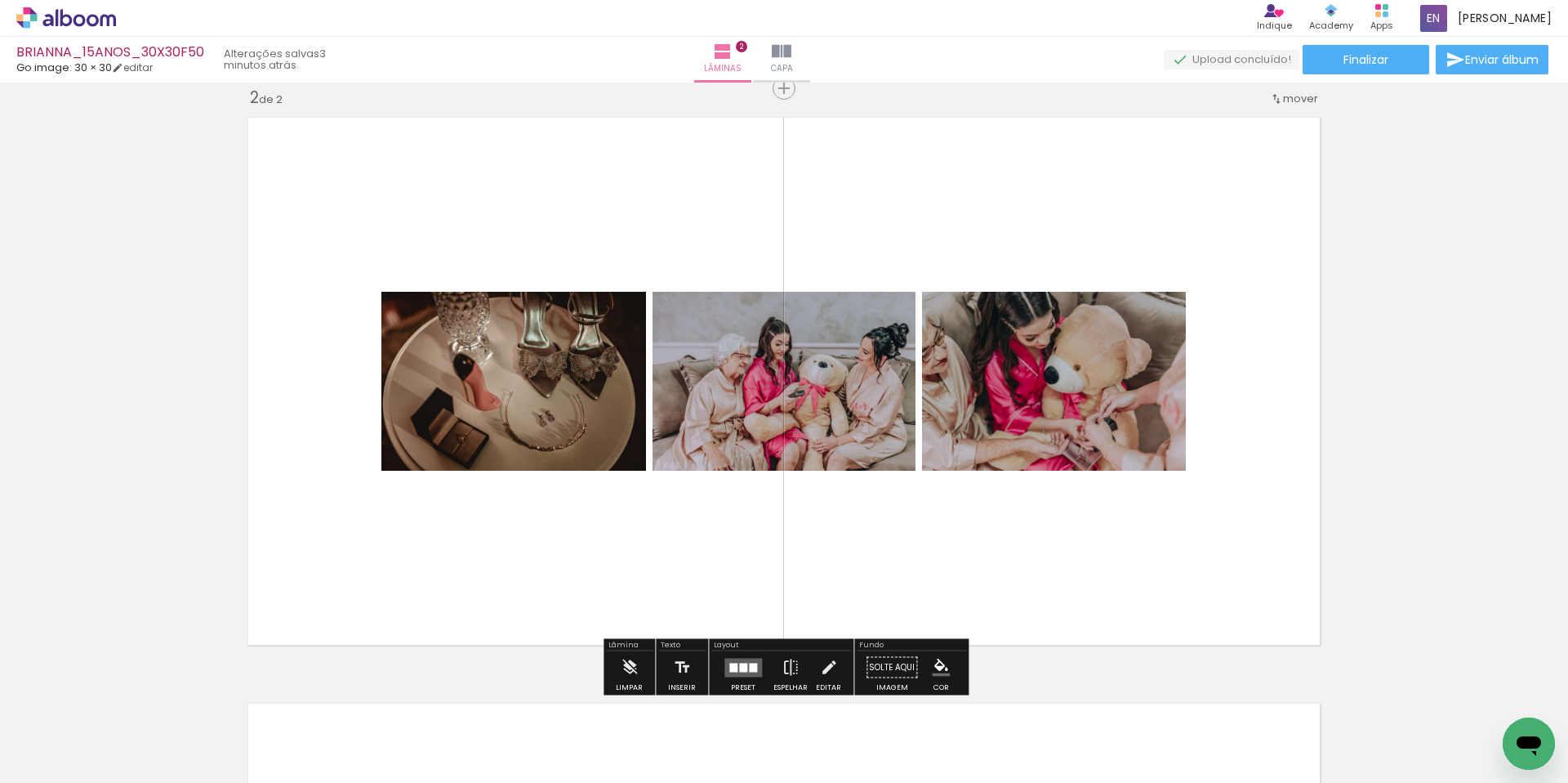
scroll to position [0, 10]
drag, startPoint x: 744, startPoint y: 719, endPoint x: 727, endPoint y: 722, distance: 17.3
click at [743, 719] on quentale-thumb at bounding box center [703, 727] width 92 height 94
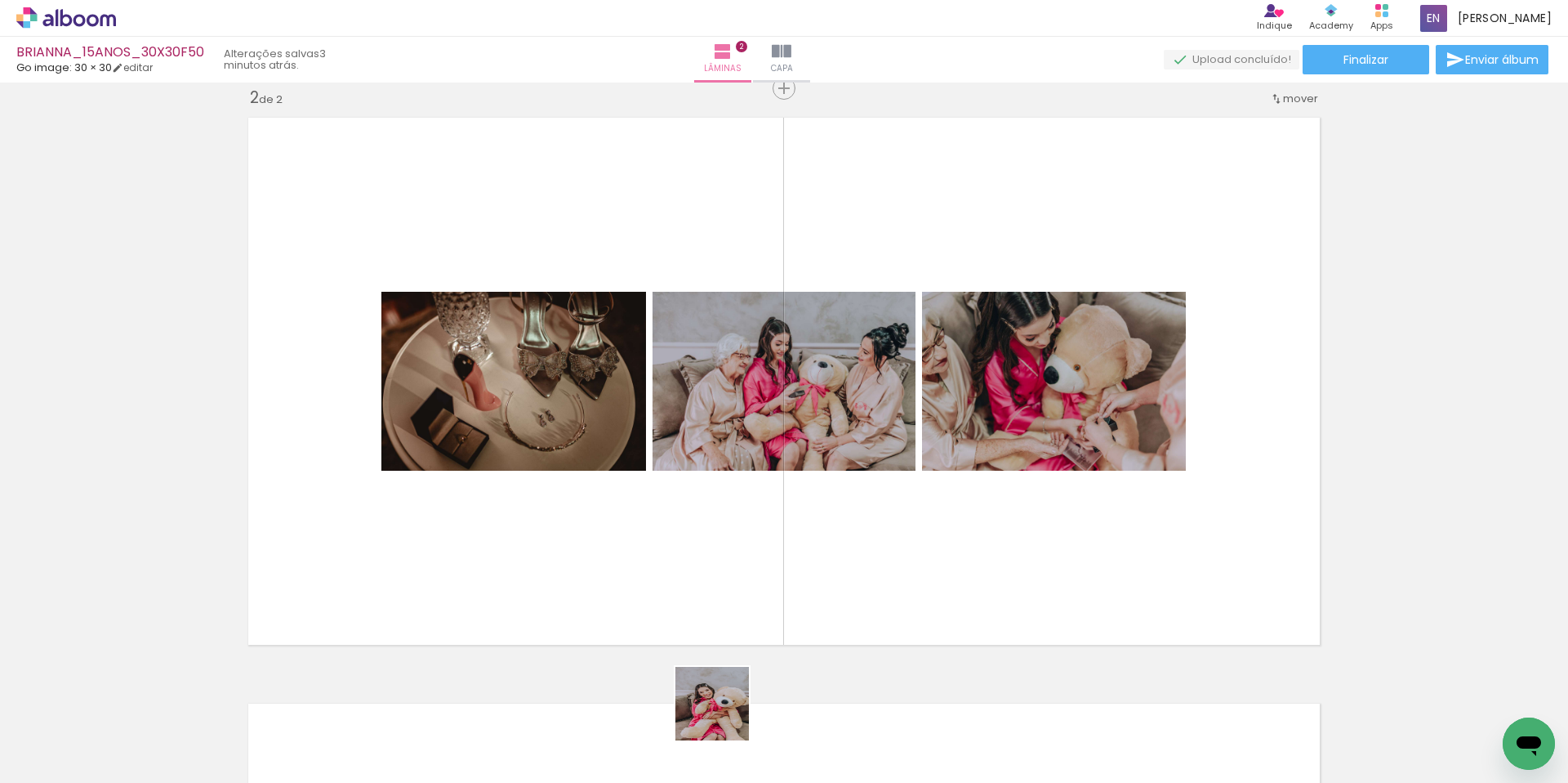
drag, startPoint x: 724, startPoint y: 716, endPoint x: 829, endPoint y: 699, distance: 106.4
click at [842, 563] on quentale-workspace at bounding box center [784, 392] width 1568 height 783
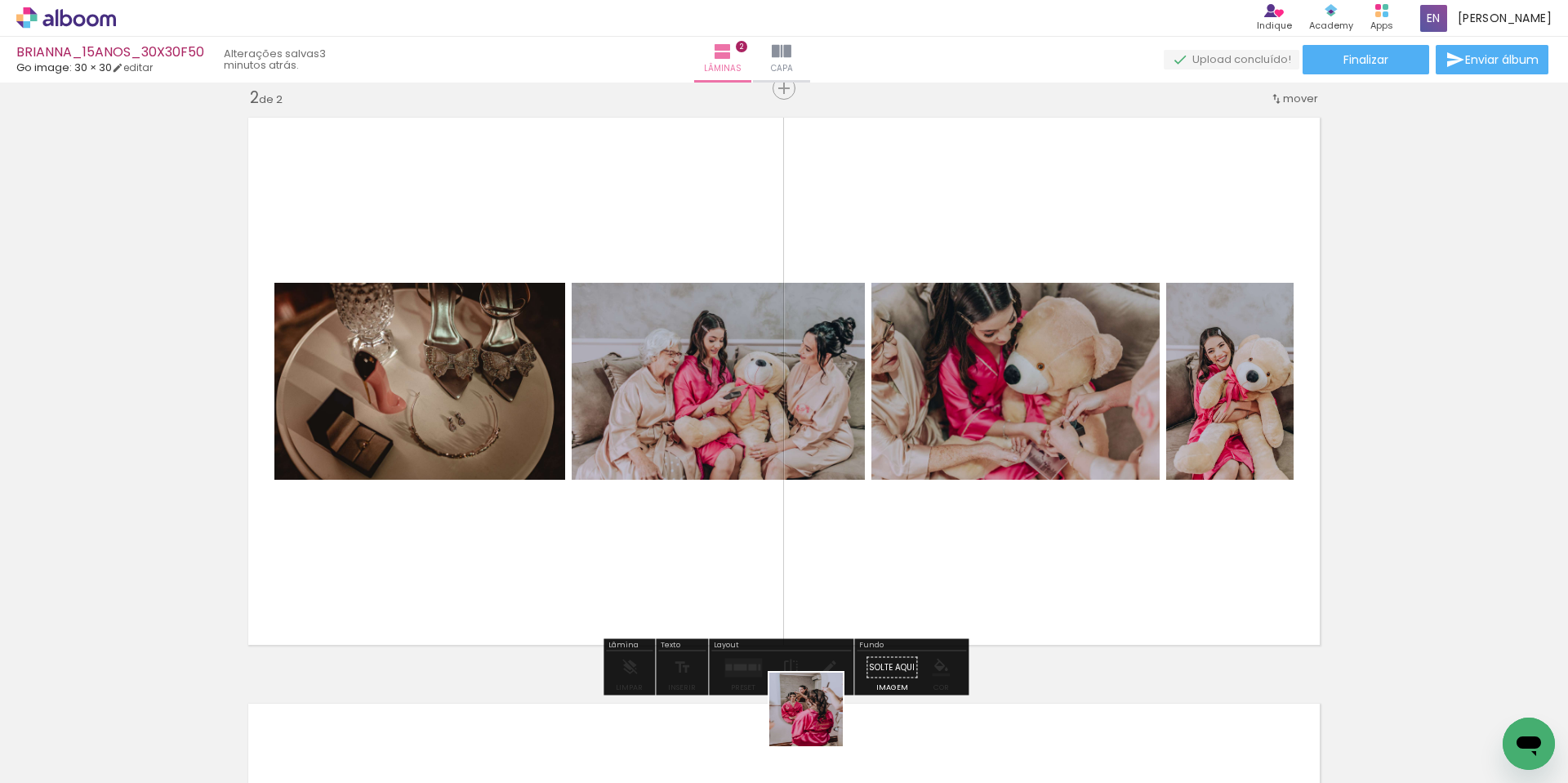
drag, startPoint x: 819, startPoint y: 721, endPoint x: 872, endPoint y: 556, distance: 173.3
click at [875, 551] on quentale-workspace at bounding box center [784, 392] width 1568 height 783
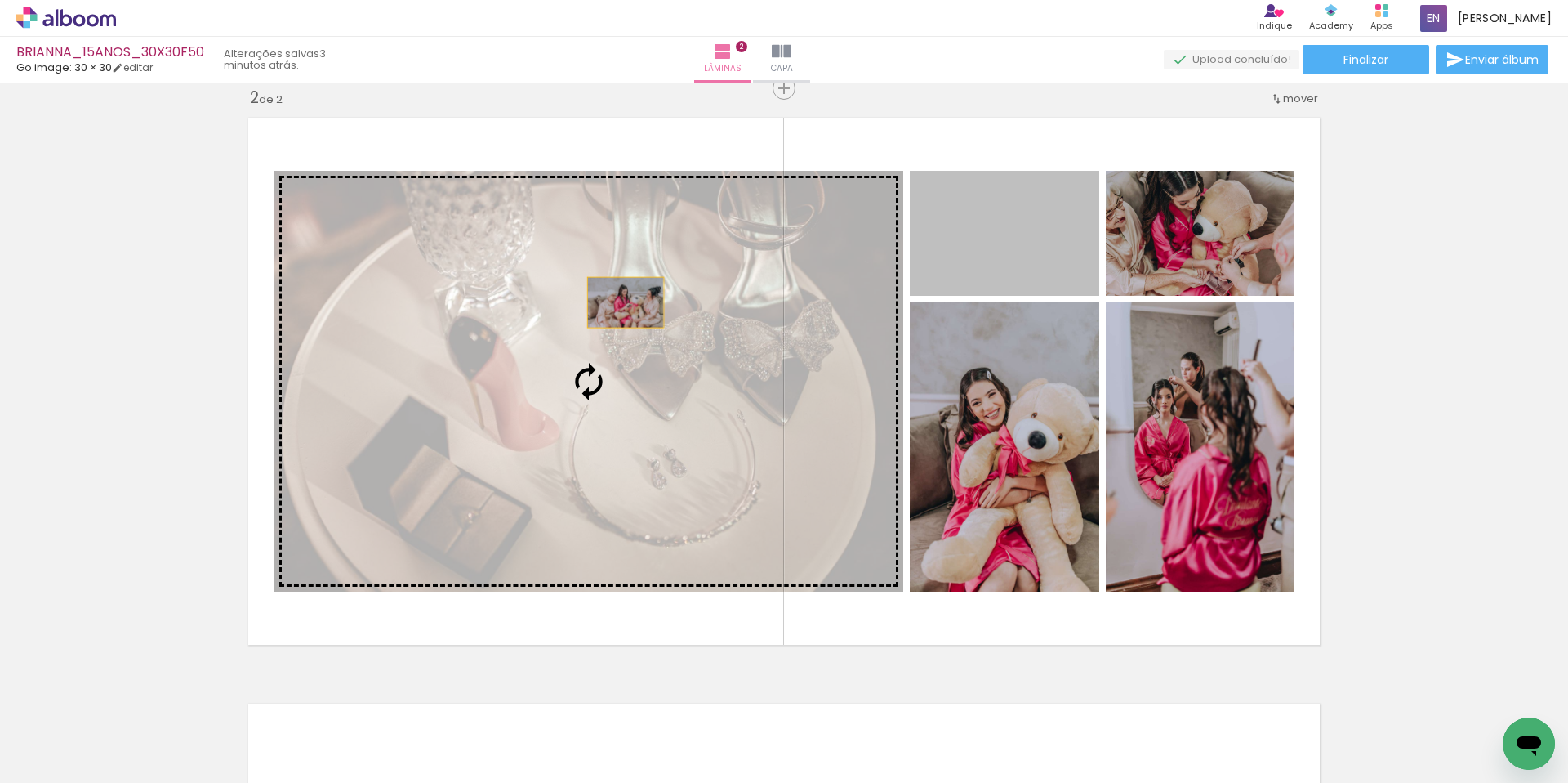
drag, startPoint x: 780, startPoint y: 270, endPoint x: 625, endPoint y: 303, distance: 158.5
click at [0, 0] on slot at bounding box center [0, 0] width 0 height 0
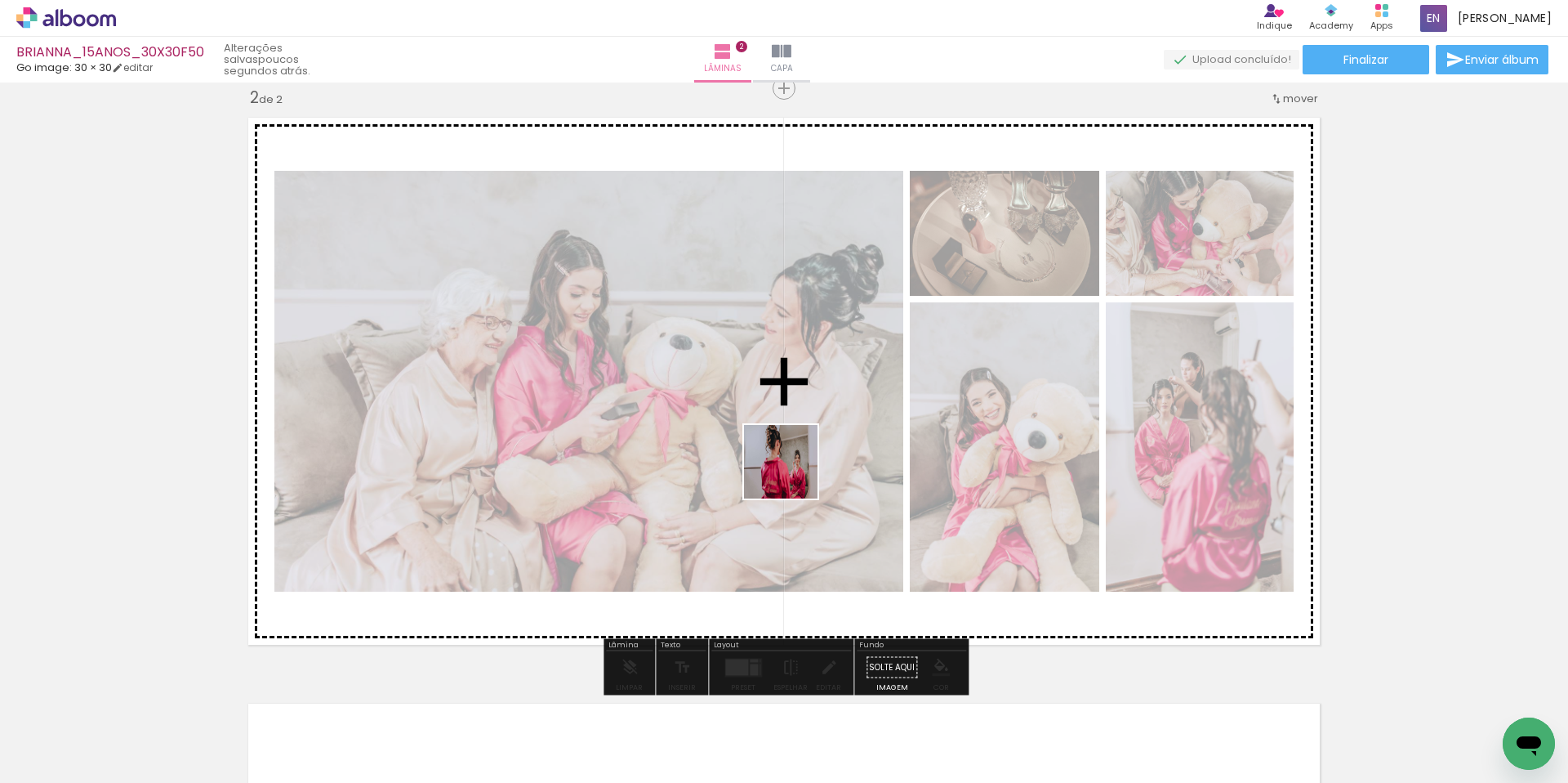
drag, startPoint x: 817, startPoint y: 541, endPoint x: 793, endPoint y: 474, distance: 71.2
click at [793, 474] on quentale-workspace at bounding box center [784, 392] width 1568 height 783
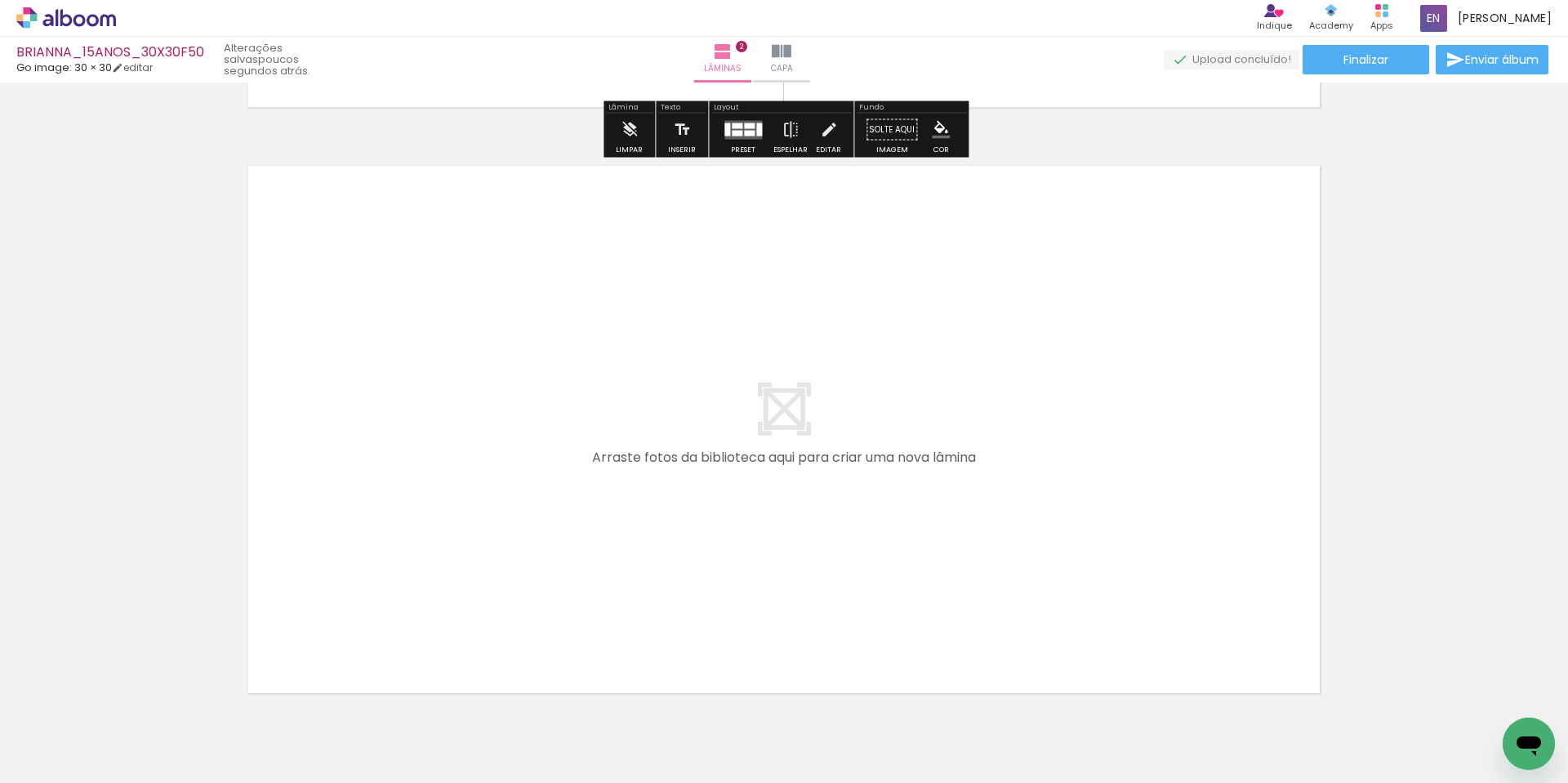
scroll to position [0, 18]
click at [905, 547] on quentale-workspace at bounding box center [784, 392] width 1568 height 783
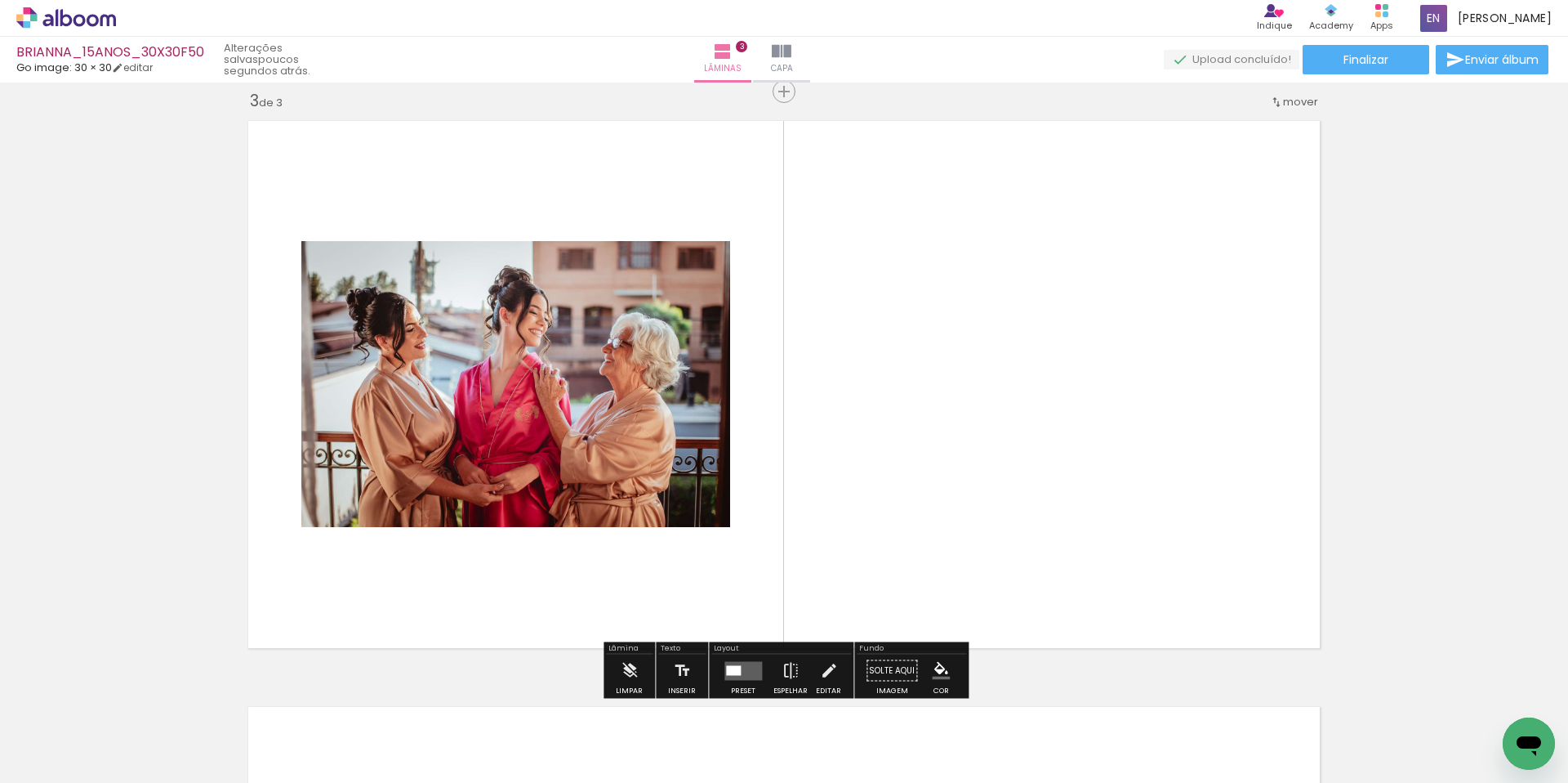
scroll to position [1193, 0]
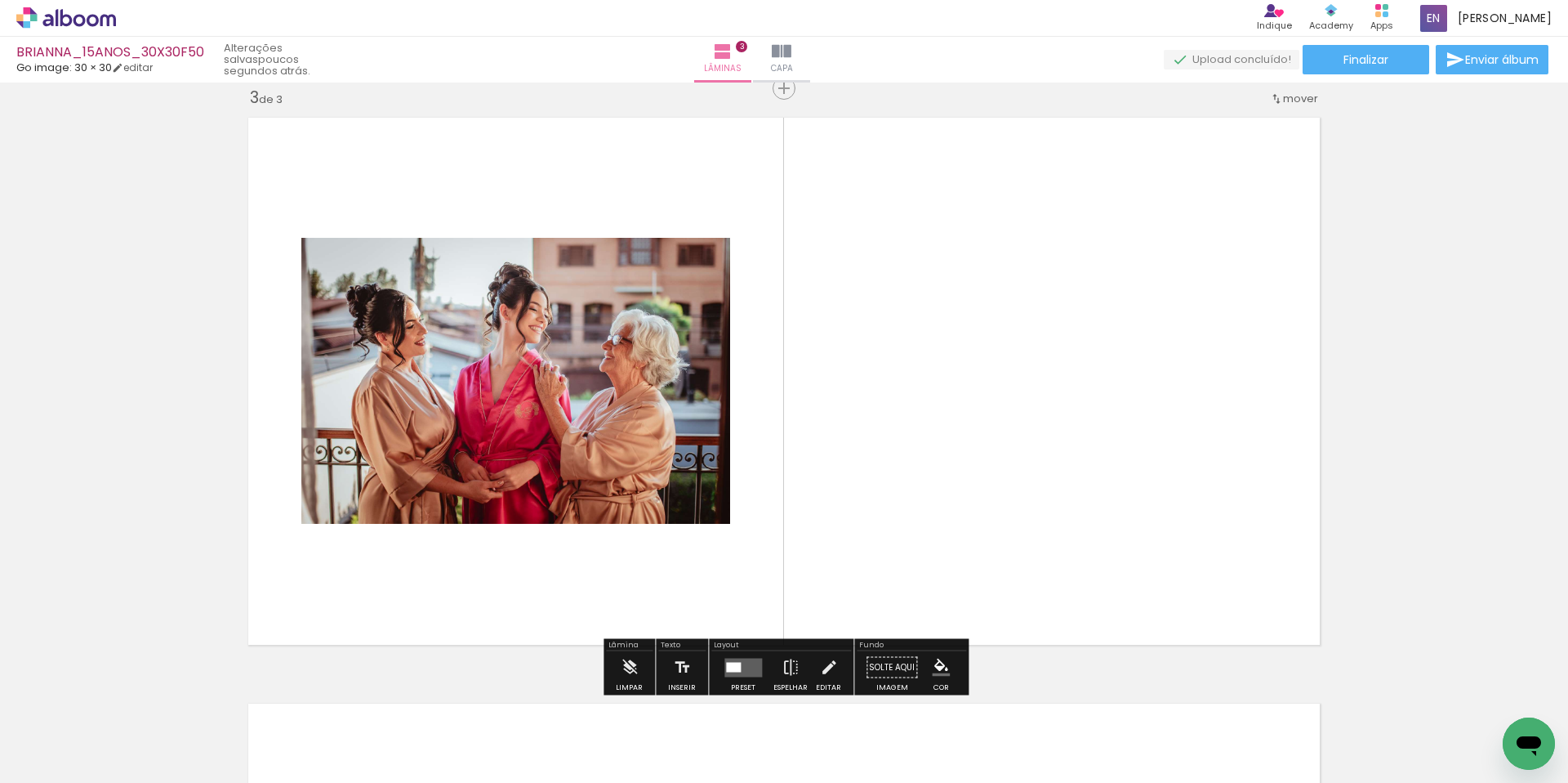
drag, startPoint x: 1054, startPoint y: 717, endPoint x: 1031, endPoint y: 525, distance: 193.4
click at [1031, 525] on quentale-workspace at bounding box center [784, 392] width 1568 height 783
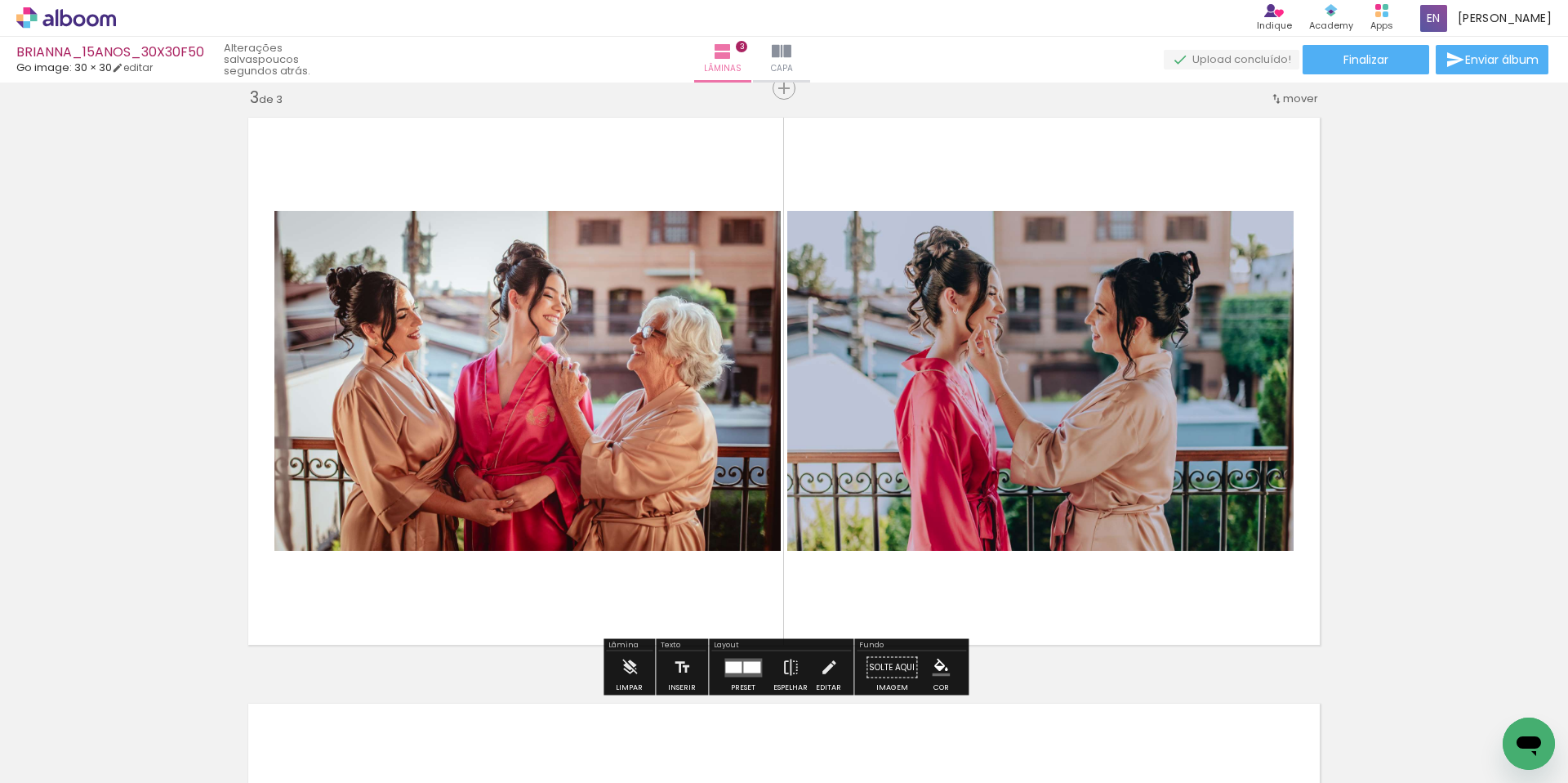
click at [1050, 553] on quentale-workspace at bounding box center [784, 392] width 1568 height 783
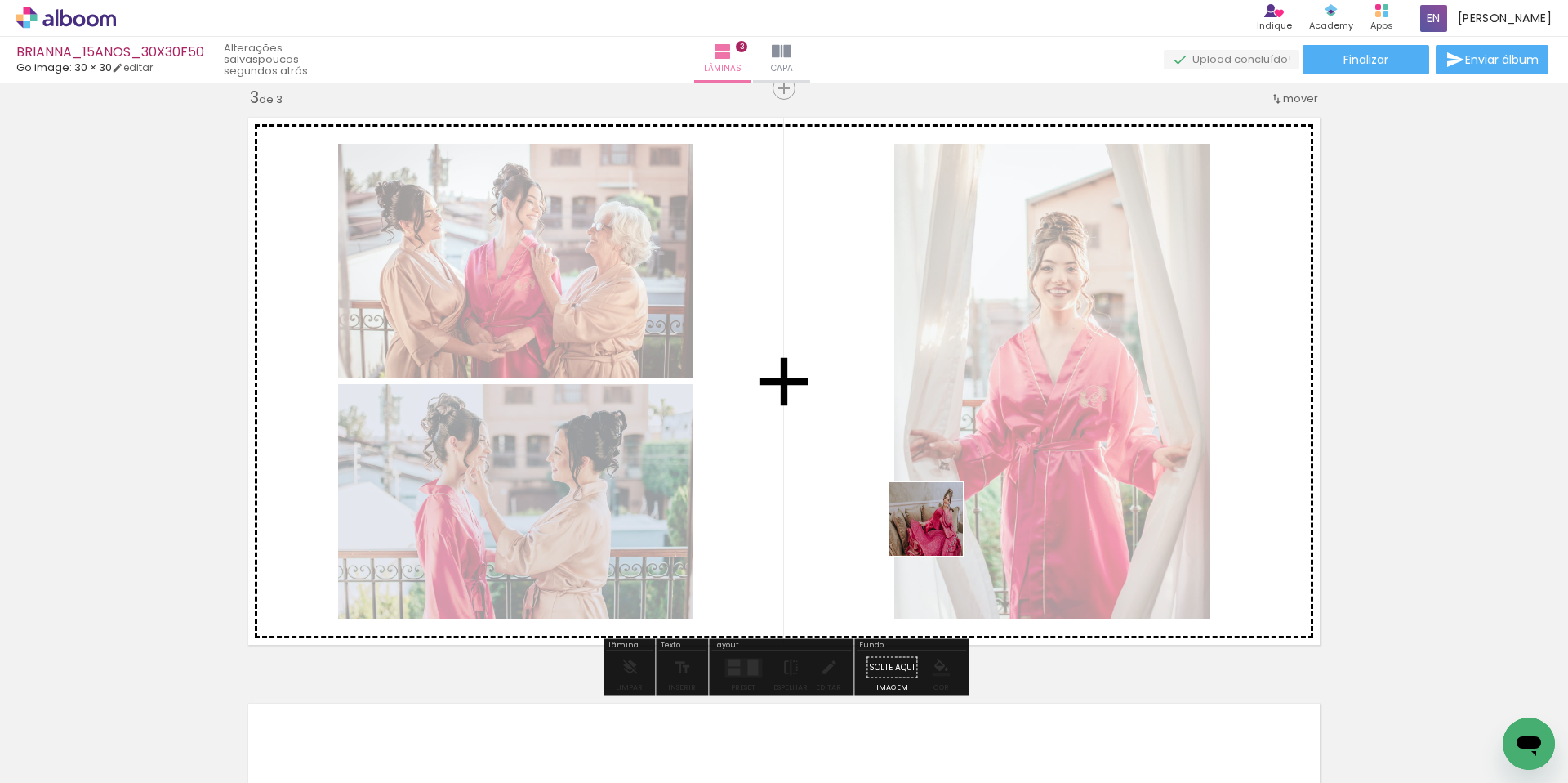
drag, startPoint x: 1253, startPoint y: 713, endPoint x: 934, endPoint y: 534, distance: 365.8
click at [939, 532] on quentale-workspace at bounding box center [784, 392] width 1568 height 783
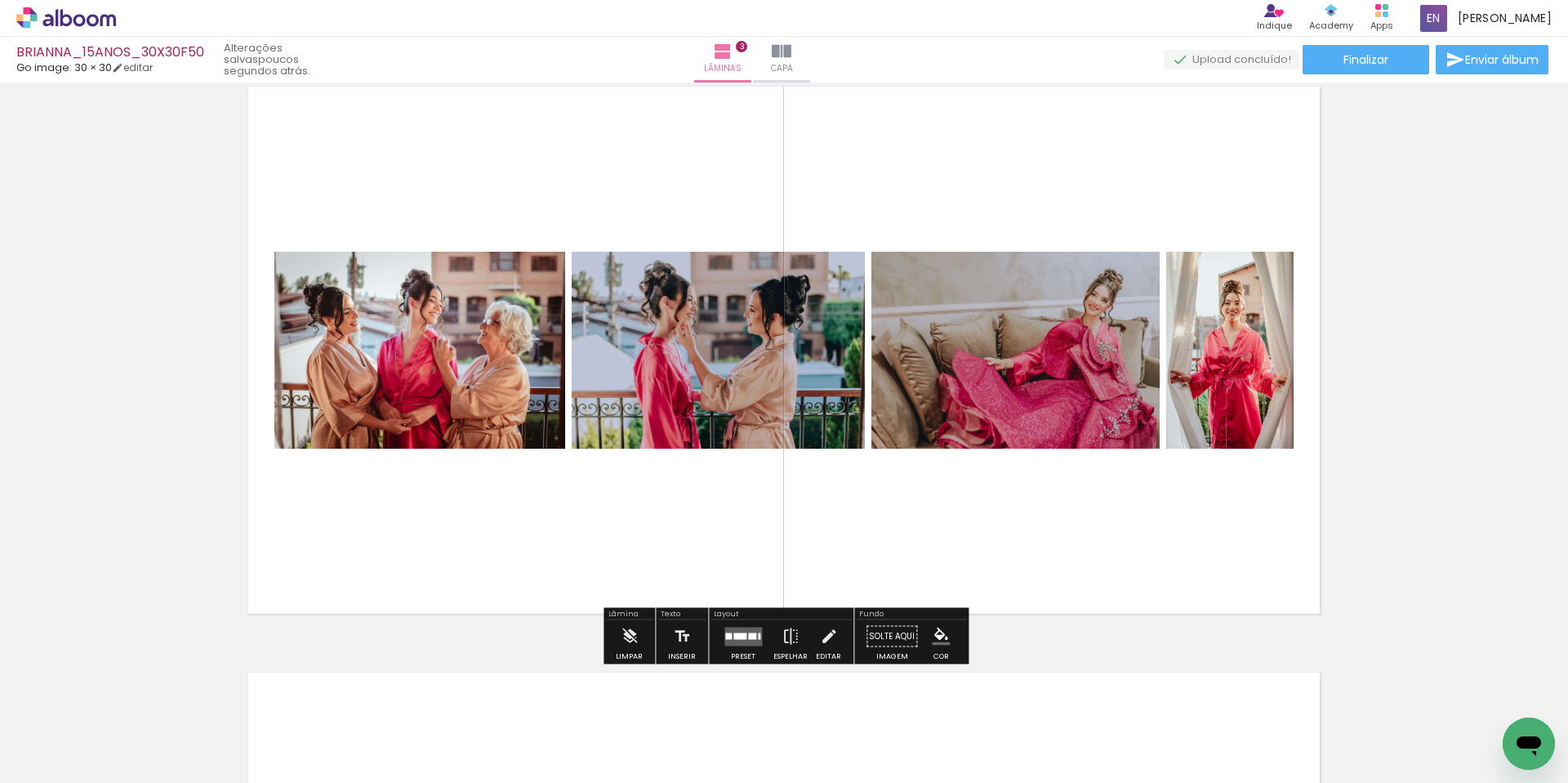
scroll to position [1225, 0]
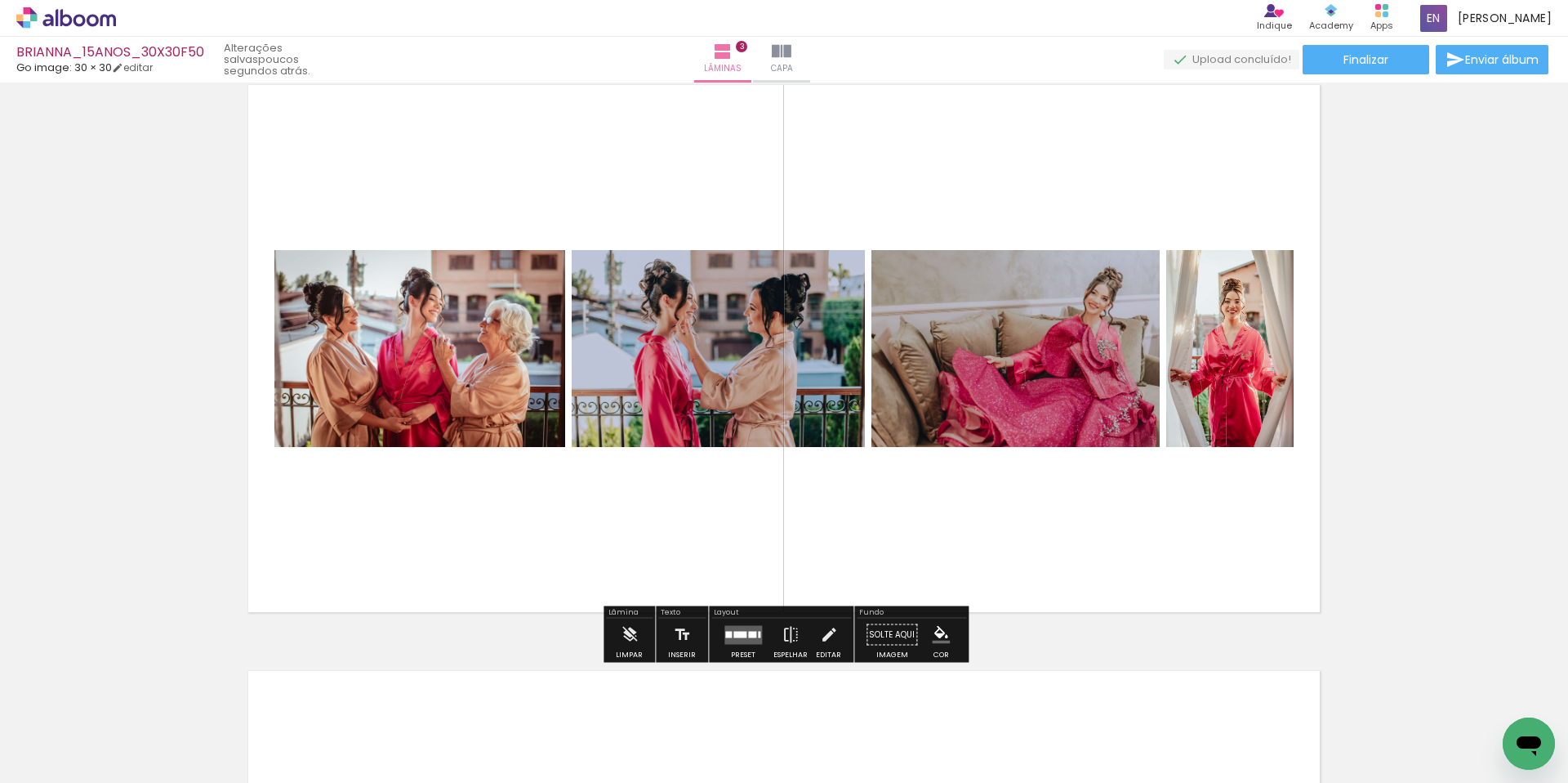
click at [748, 635] on div at bounding box center [752, 634] width 8 height 7
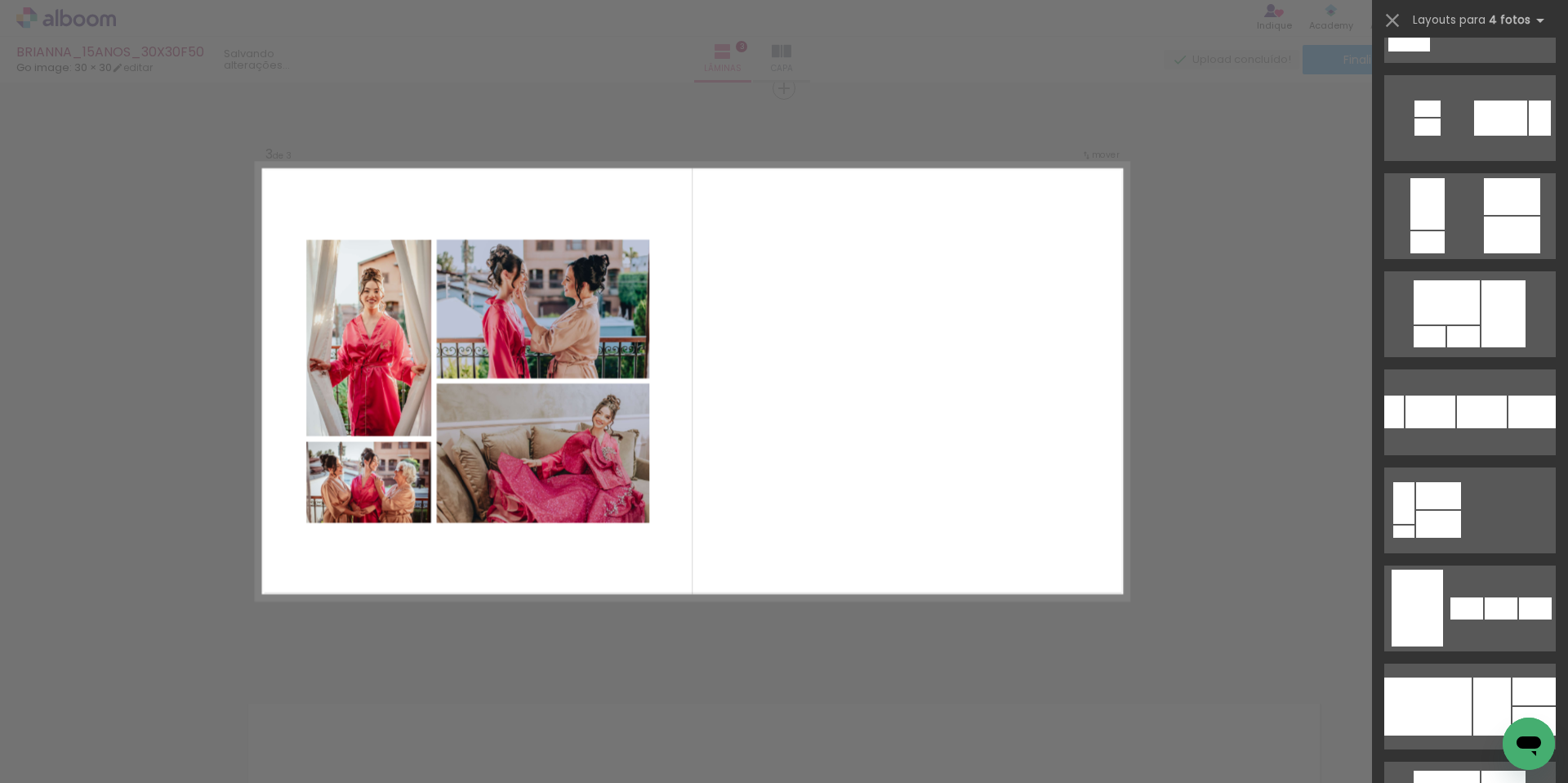
scroll to position [1138, 0]
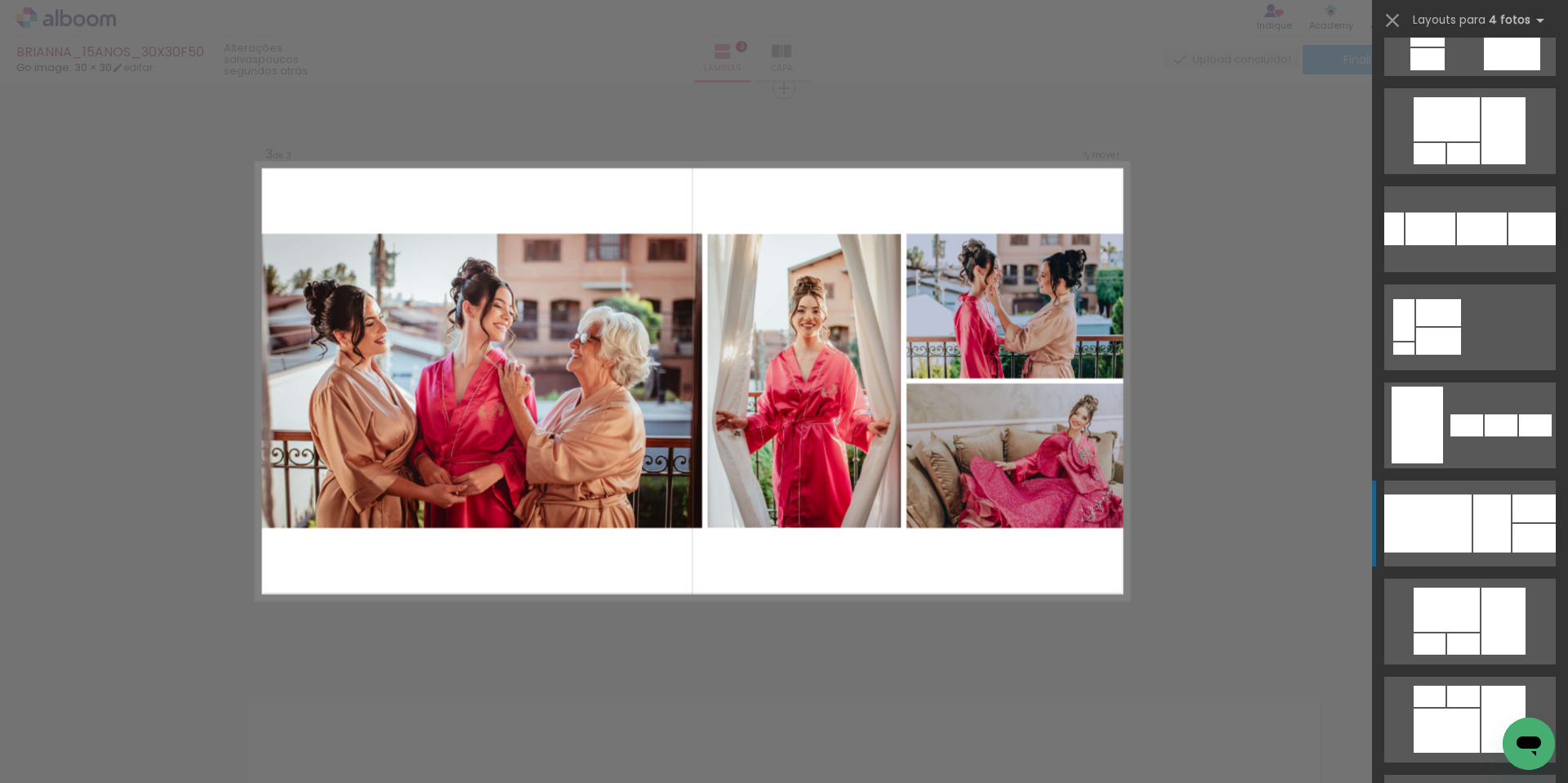
click at [1486, 504] on div at bounding box center [1492, 522] width 37 height 58
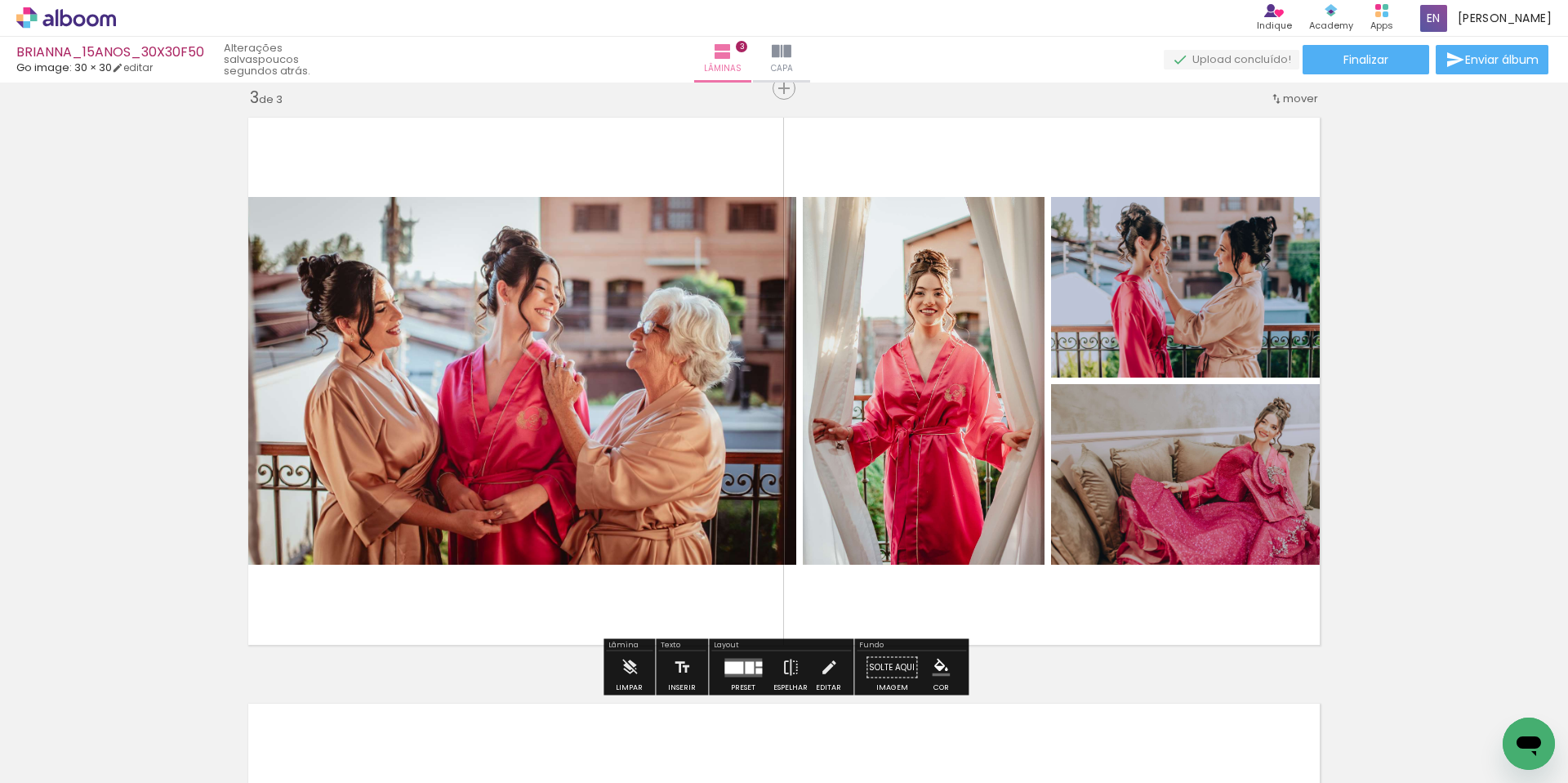
scroll to position [1190, 0]
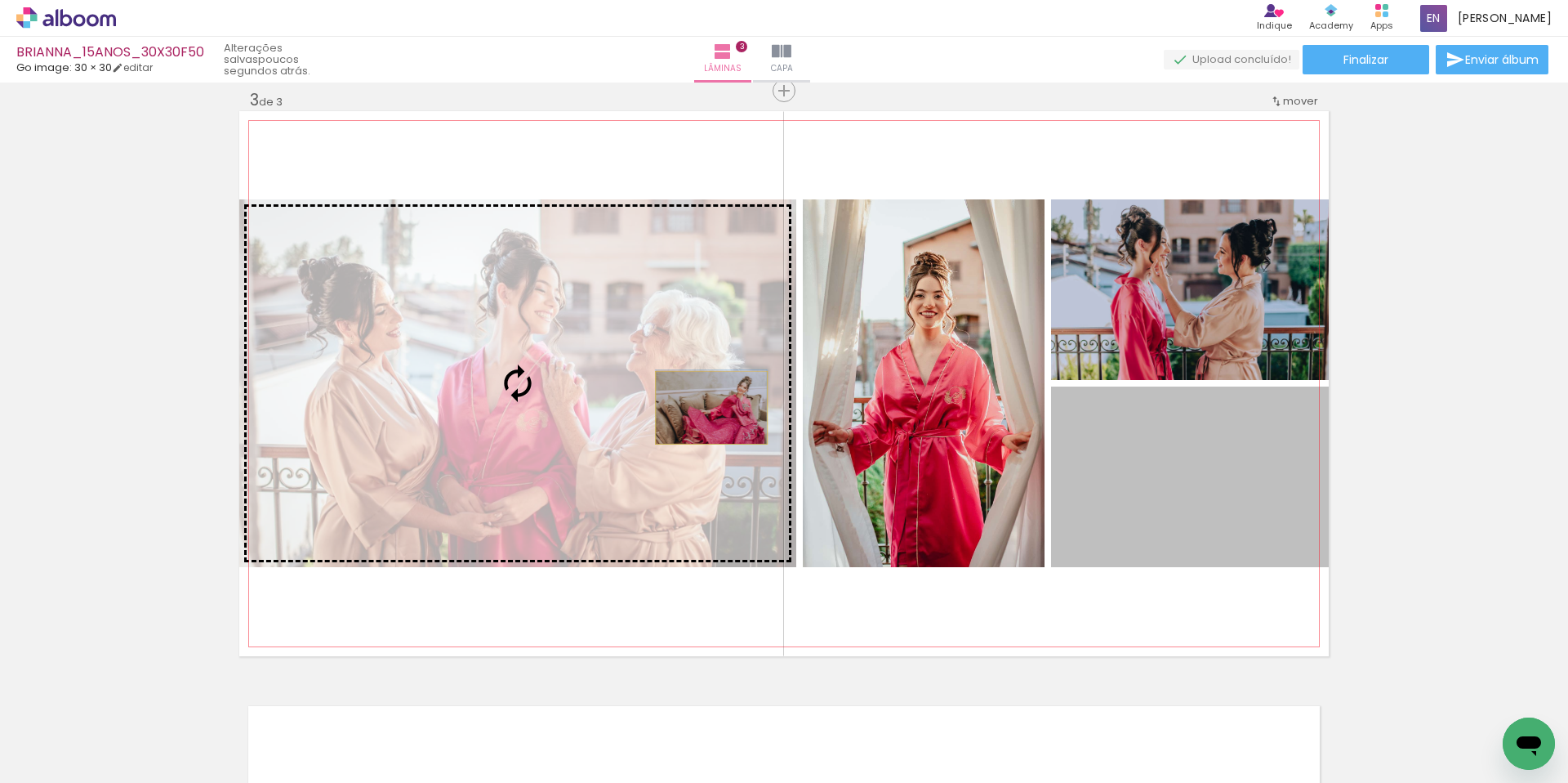
drag, startPoint x: 1239, startPoint y: 479, endPoint x: 711, endPoint y: 408, distance: 532.8
click at [0, 0] on slot at bounding box center [0, 0] width 0 height 0
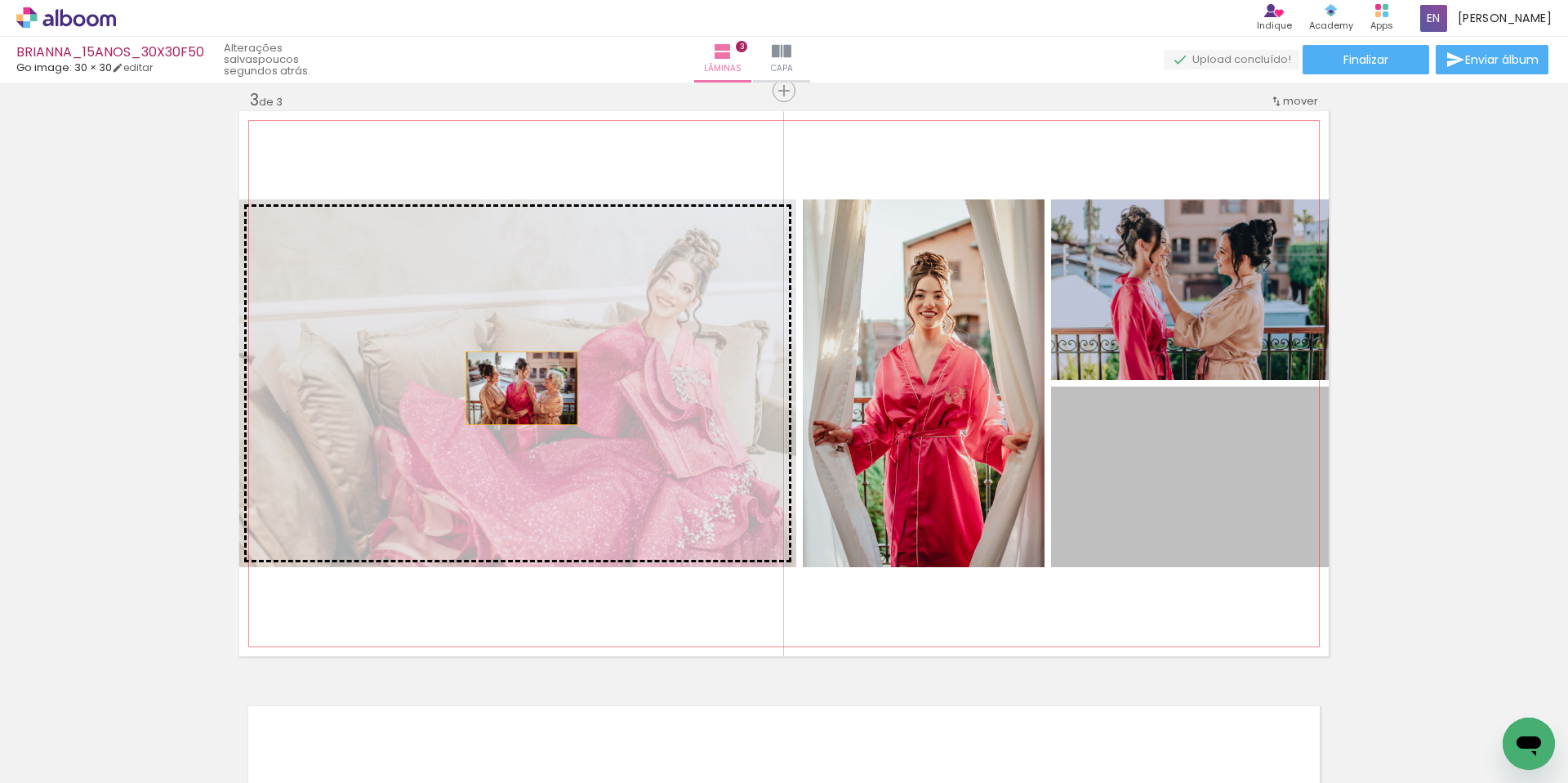
drag, startPoint x: 1009, startPoint y: 449, endPoint x: 530, endPoint y: 389, distance: 482.7
click at [0, 0] on slot at bounding box center [0, 0] width 0 height 0
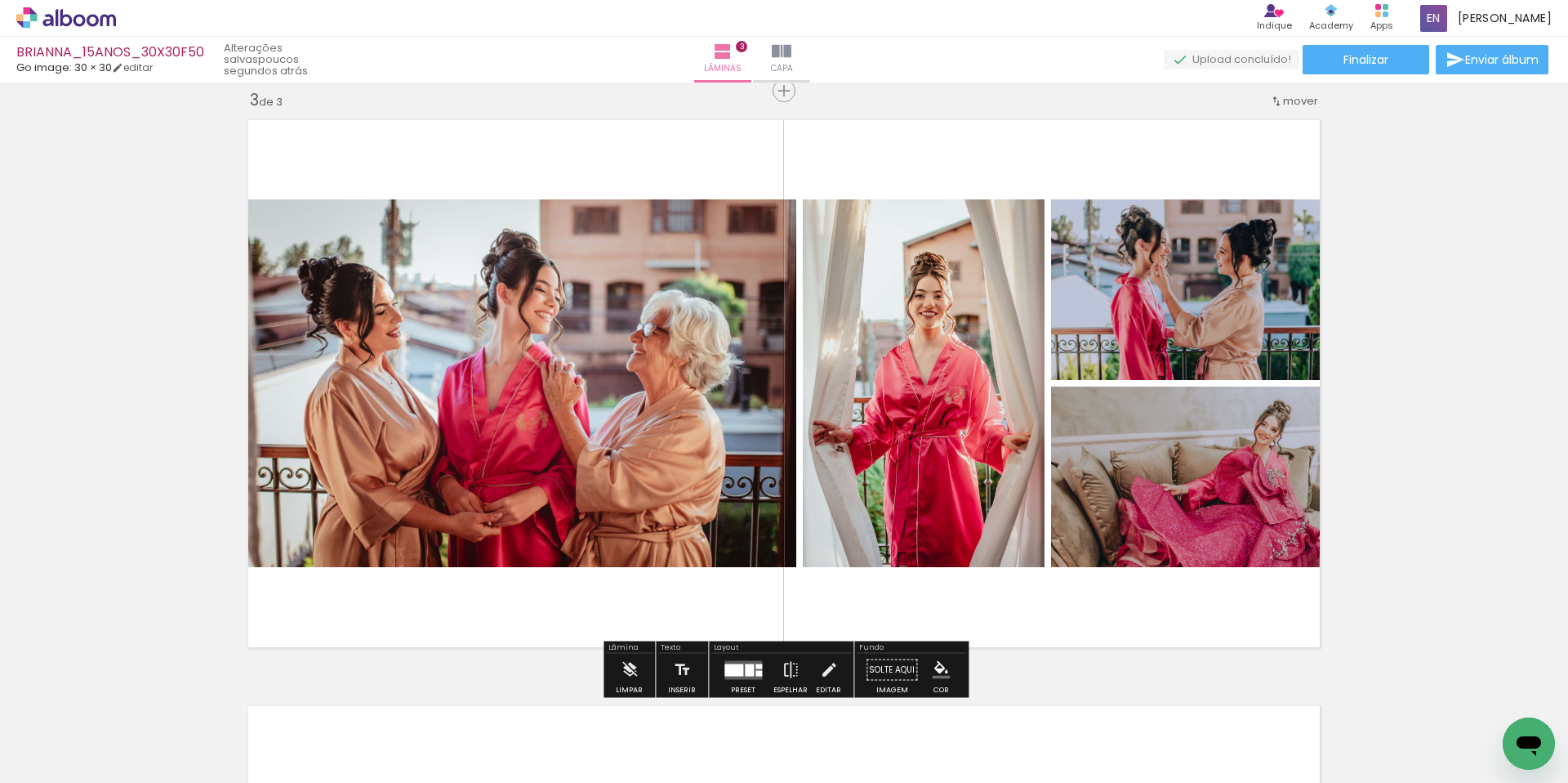
click at [1365, 378] on div "Inserir lâmina 1 de 3 Inserir lâmina 2 de 3 Inserir lâmina 3 de 3" at bounding box center [784, 69] width 1568 height 2344
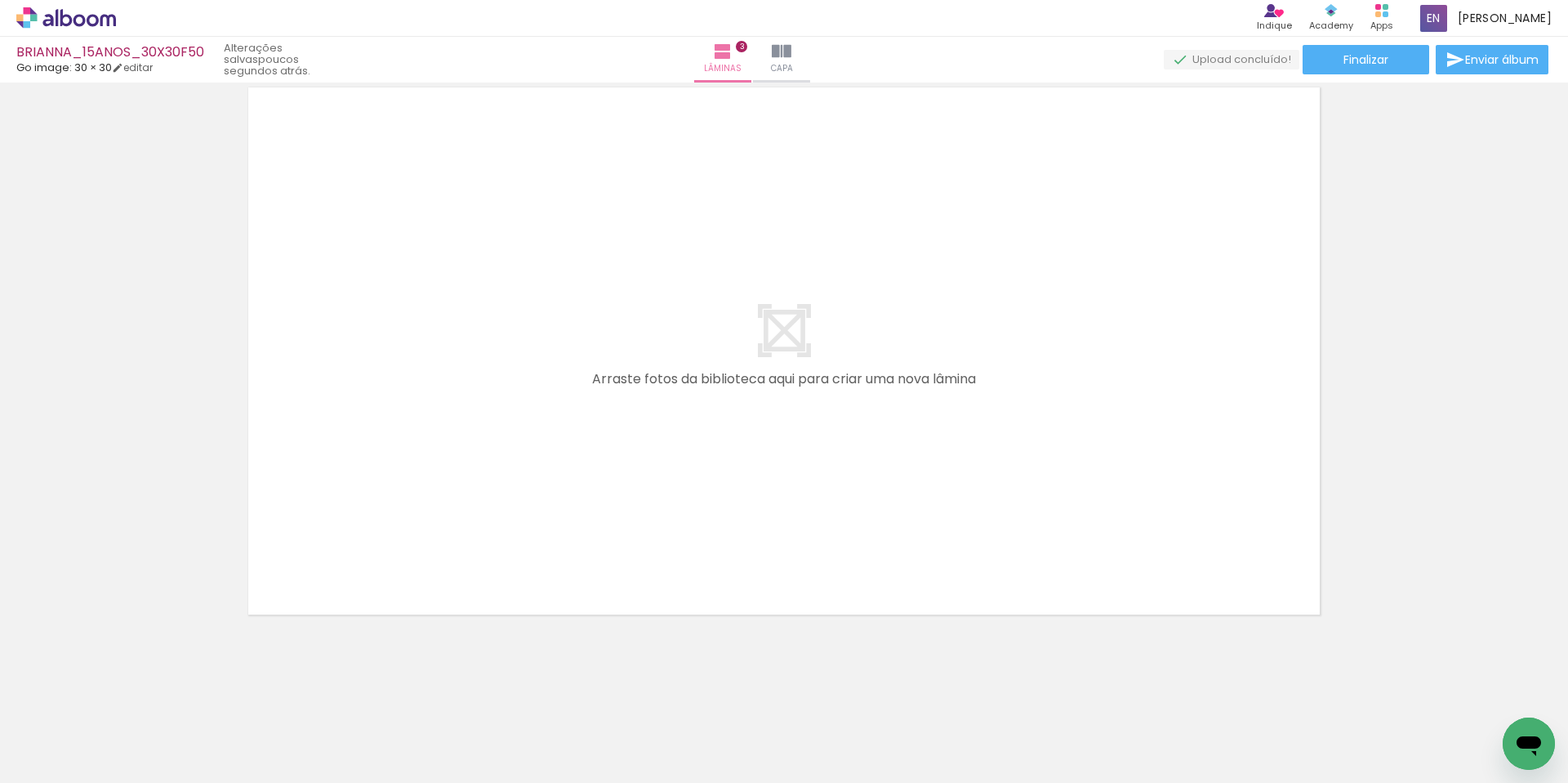
scroll to position [0, 796]
drag, startPoint x: 553, startPoint y: 723, endPoint x: 547, endPoint y: 713, distance: 11.7
click at [518, 552] on quentale-workspace at bounding box center [784, 392] width 1568 height 783
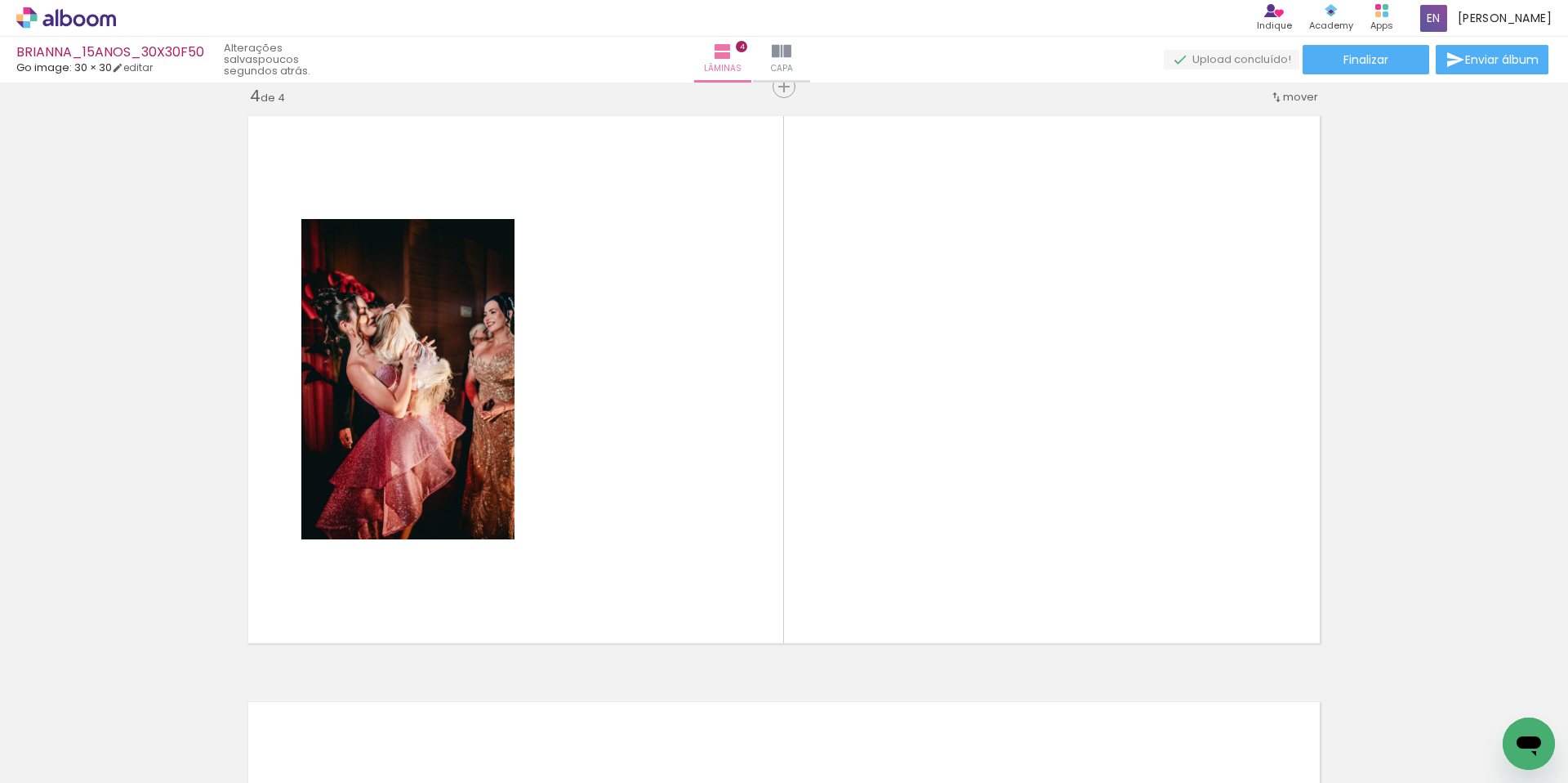
scroll to position [1779, 0]
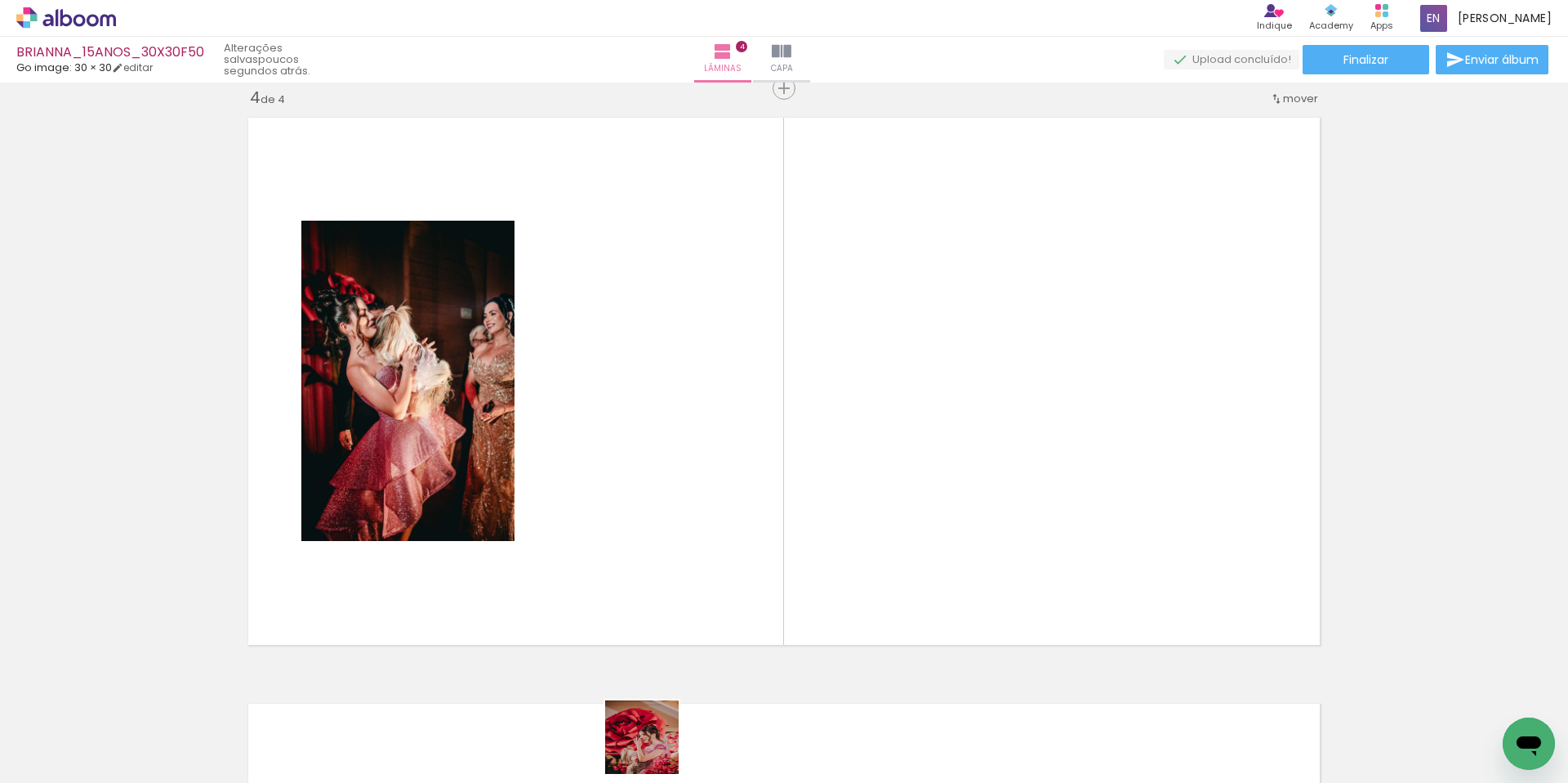
drag, startPoint x: 654, startPoint y: 756, endPoint x: 693, endPoint y: 734, distance: 44.8
click at [651, 563] on quentale-workspace at bounding box center [784, 392] width 1568 height 783
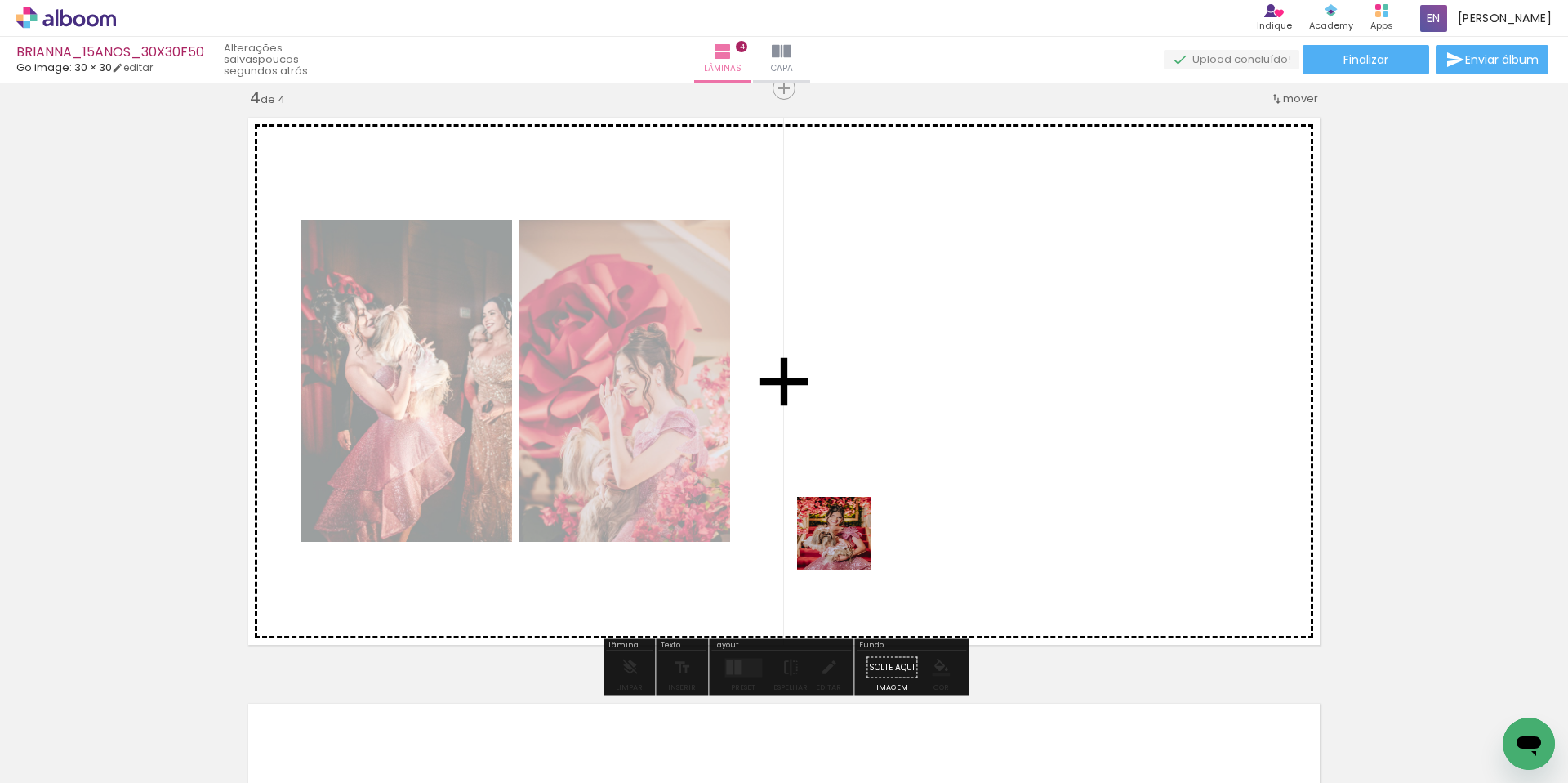
drag, startPoint x: 771, startPoint y: 702, endPoint x: 899, endPoint y: 510, distance: 230.8
click at [890, 484] on quentale-workspace at bounding box center [784, 392] width 1568 height 783
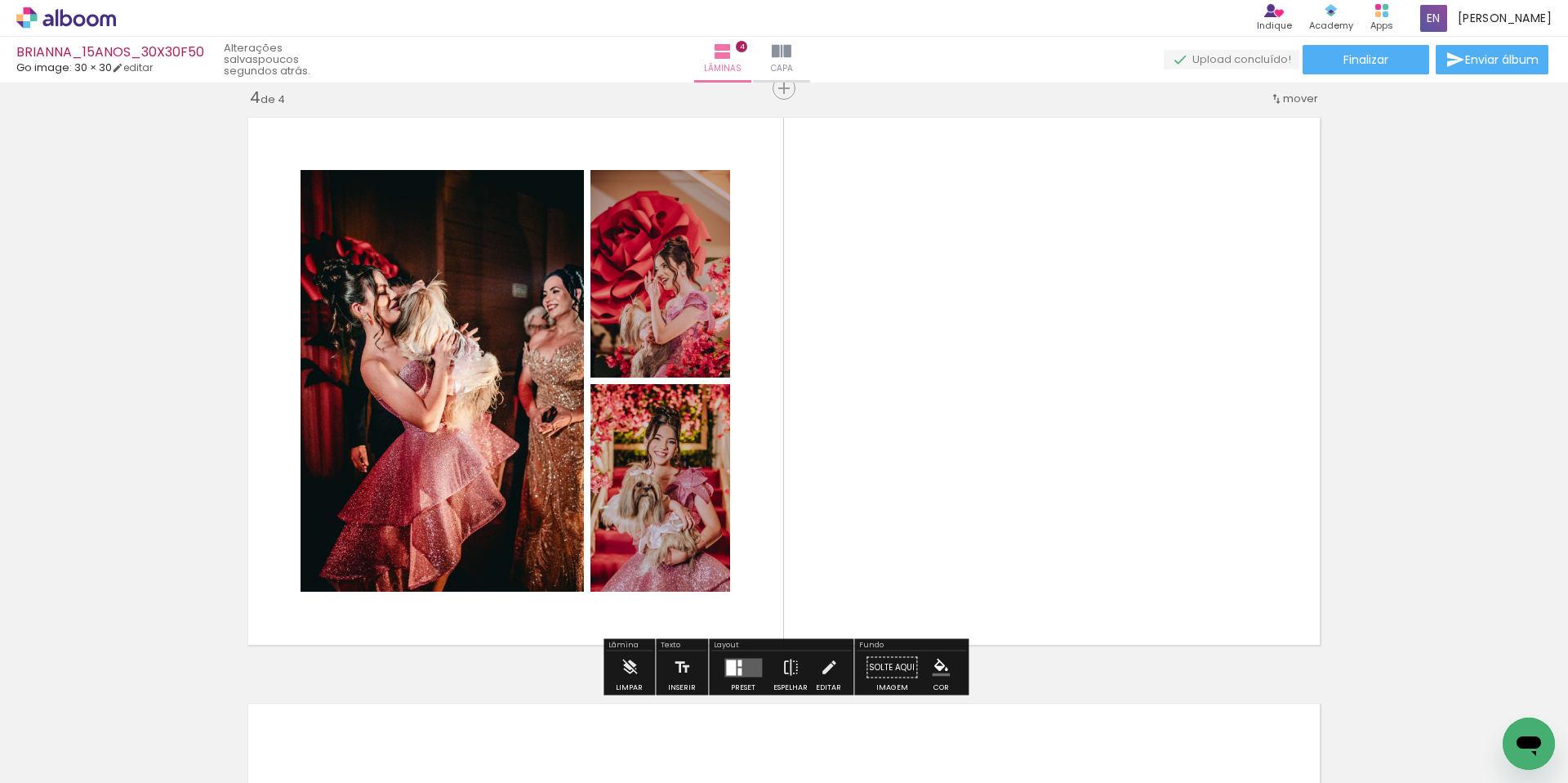
click at [742, 661] on quentale-layouter at bounding box center [743, 667] width 37 height 19
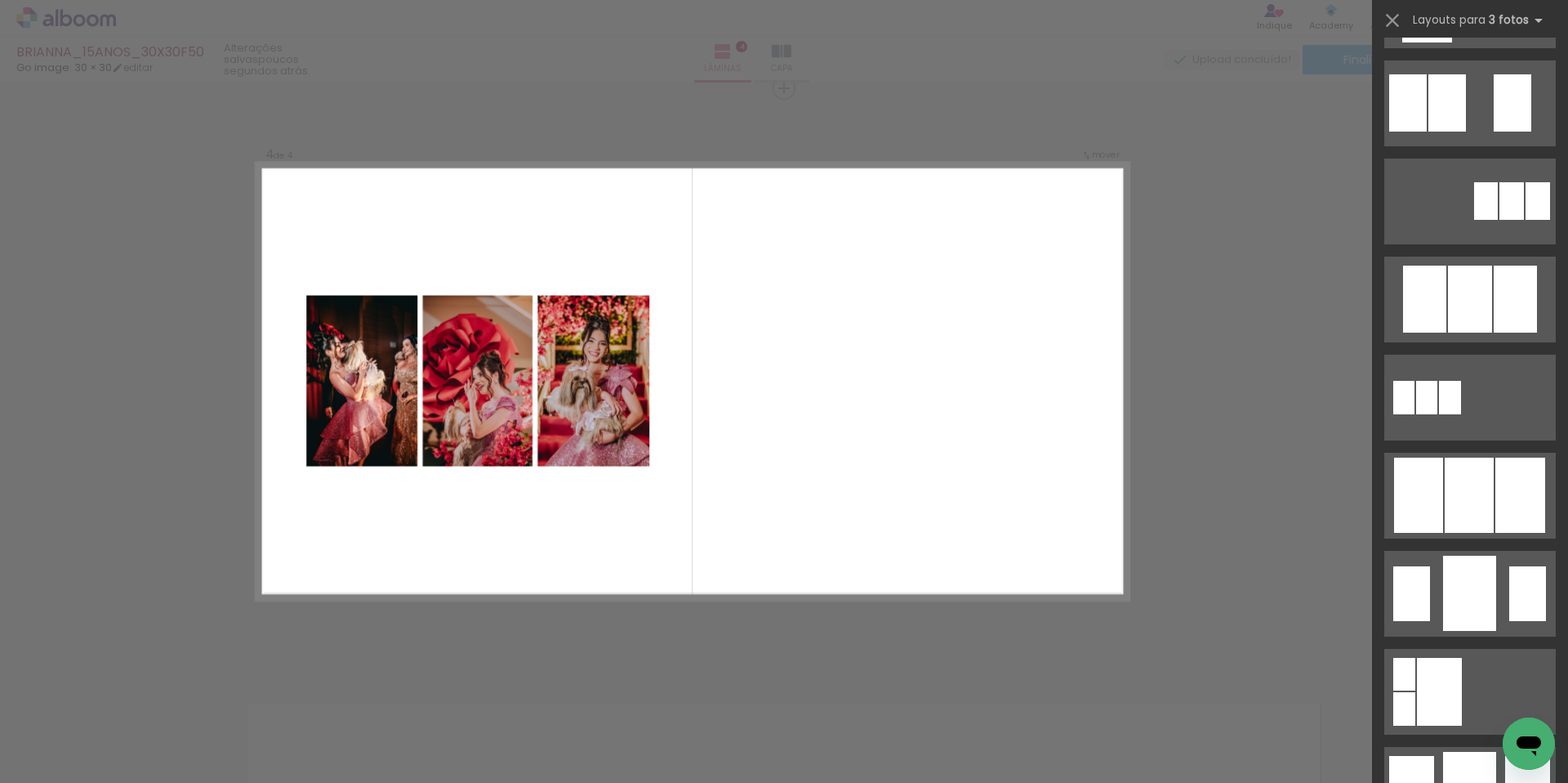
scroll to position [802, 0]
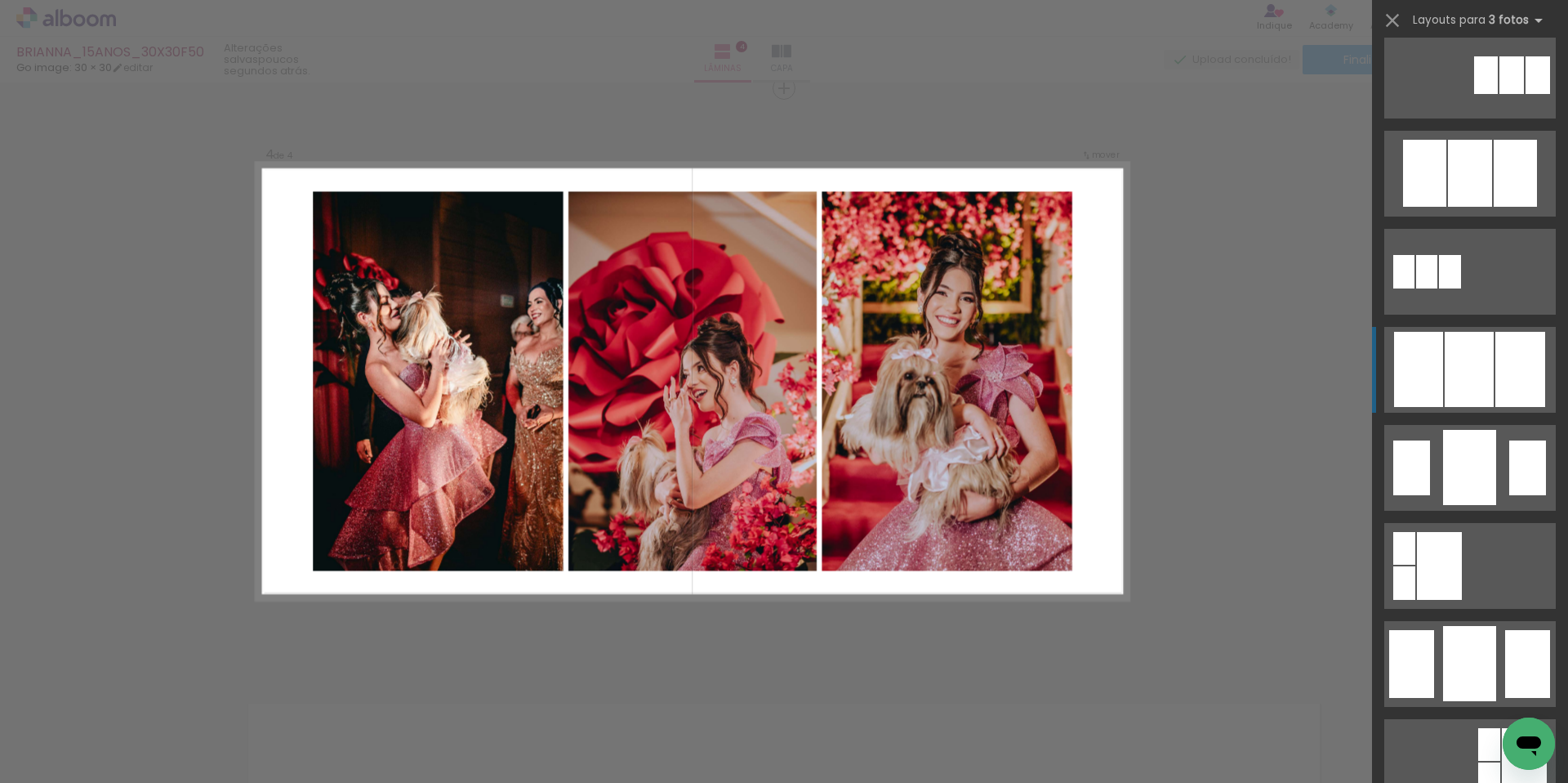
click at [1497, 370] on div at bounding box center [1519, 369] width 50 height 75
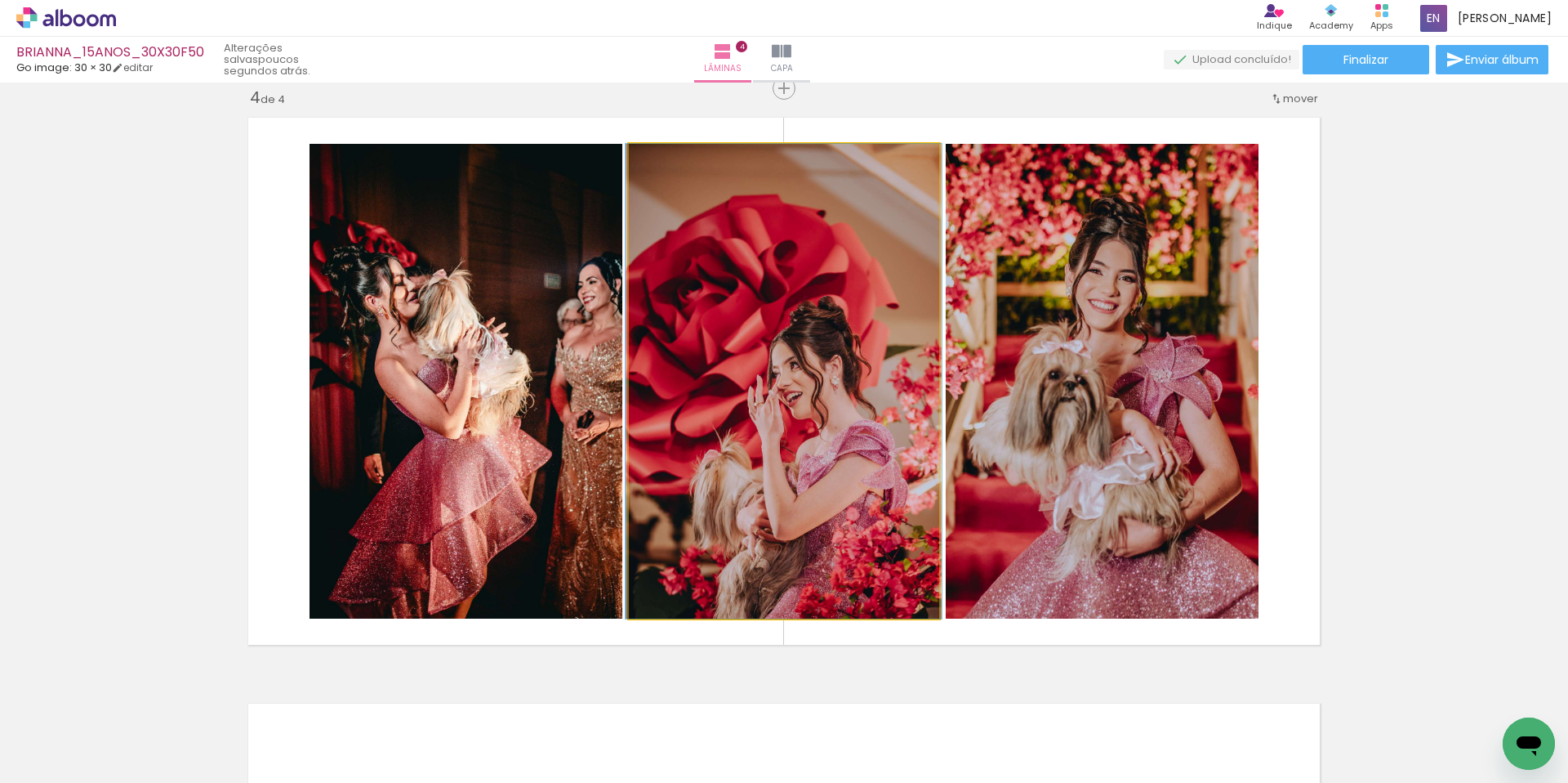
click at [704, 372] on quentale-photo at bounding box center [784, 381] width 310 height 474
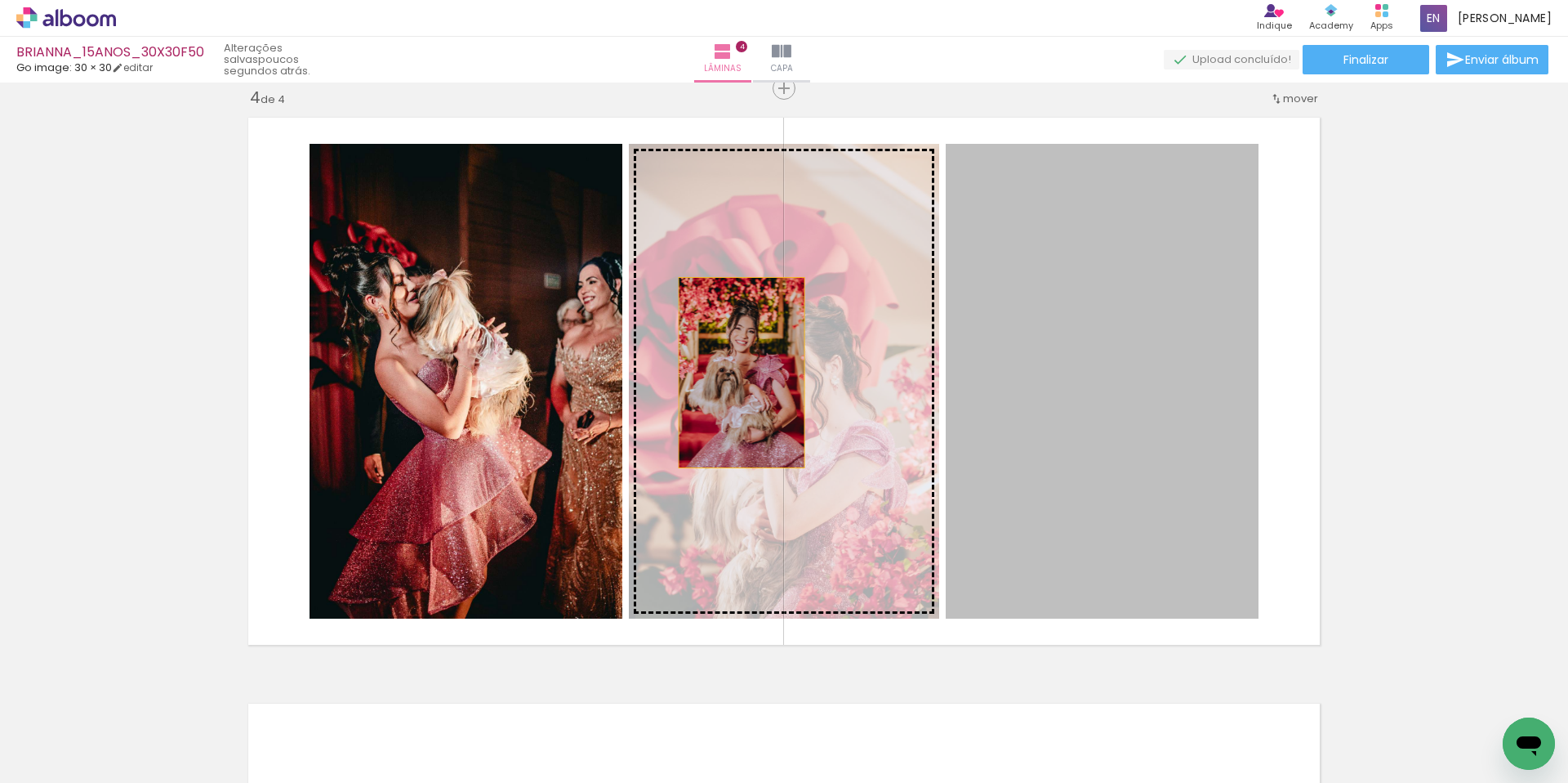
drag, startPoint x: 828, startPoint y: 374, endPoint x: 742, endPoint y: 373, distance: 86.0
click at [0, 0] on slot at bounding box center [0, 0] width 0 height 0
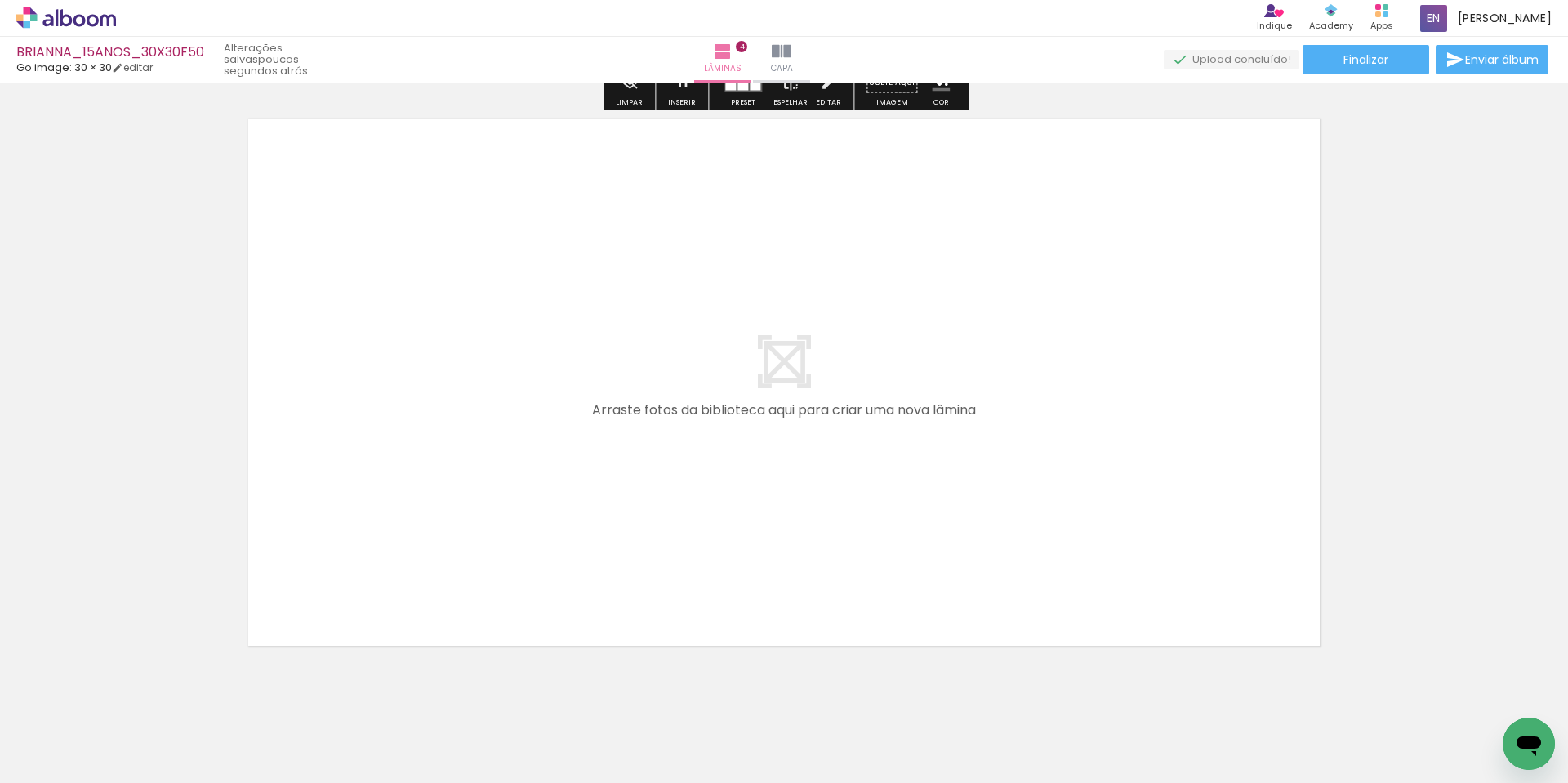
scroll to position [2395, 0]
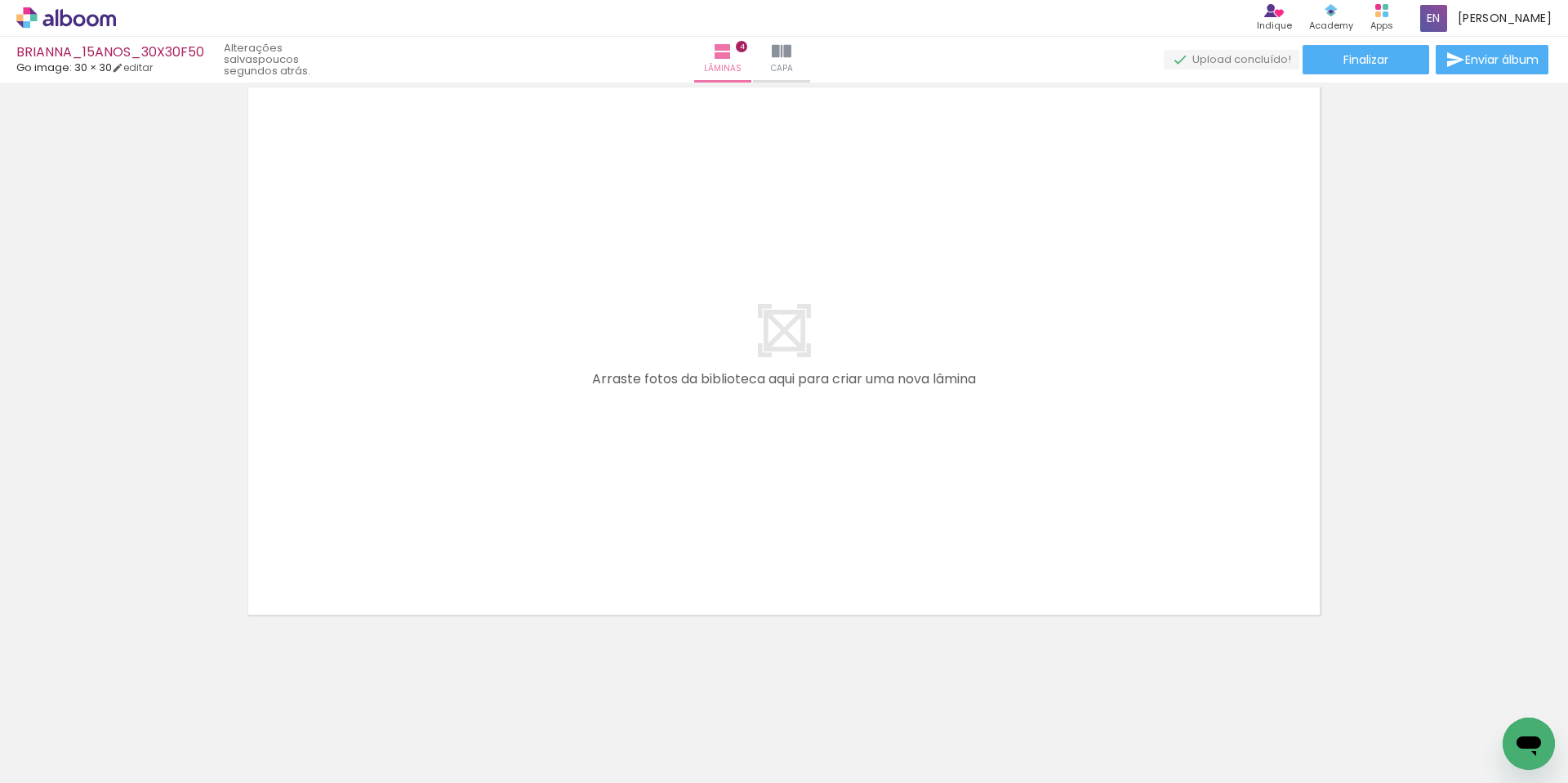
drag, startPoint x: 95, startPoint y: 403, endPoint x: 112, endPoint y: 441, distance: 41.6
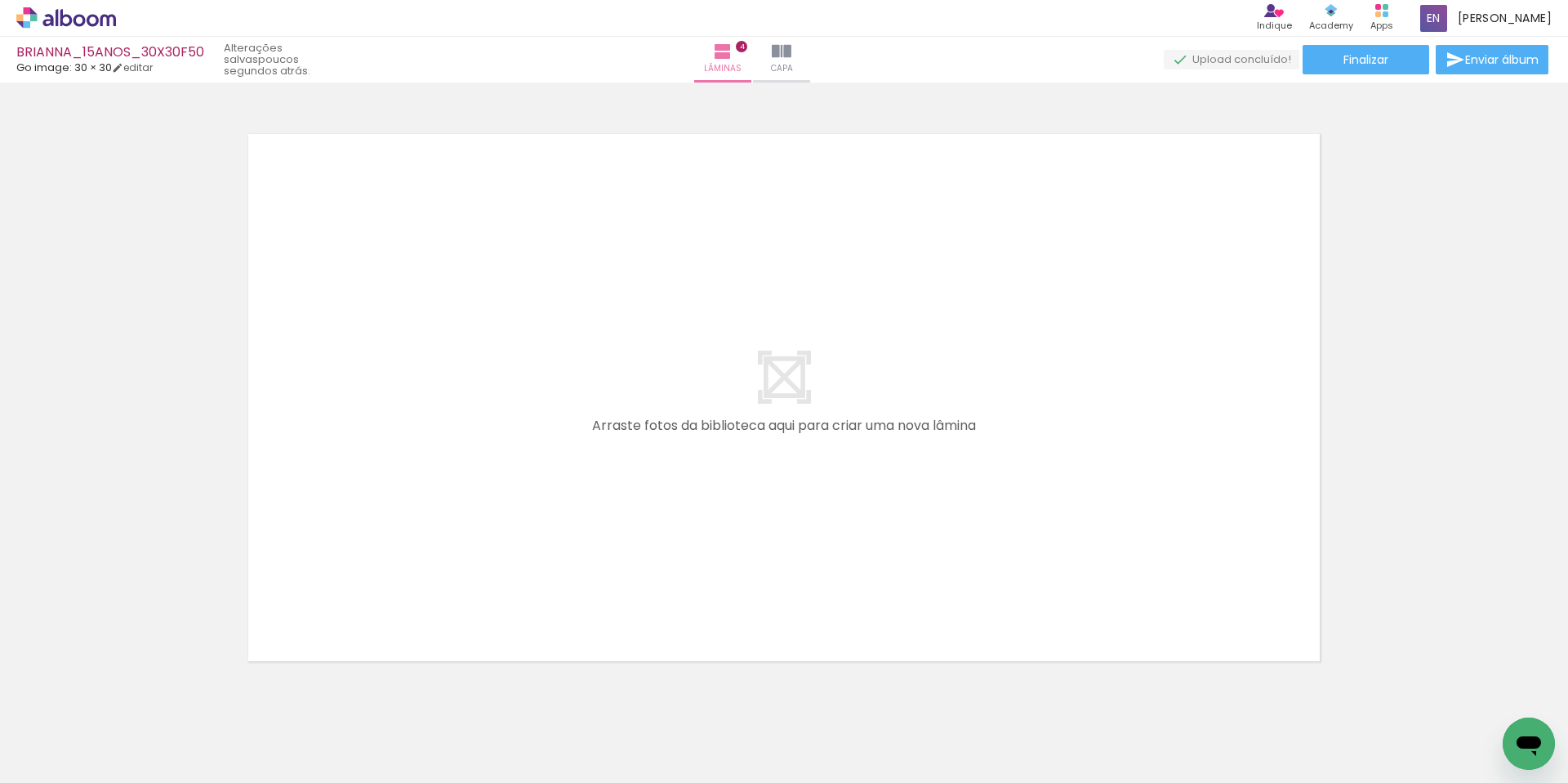
scroll to position [2387, 0]
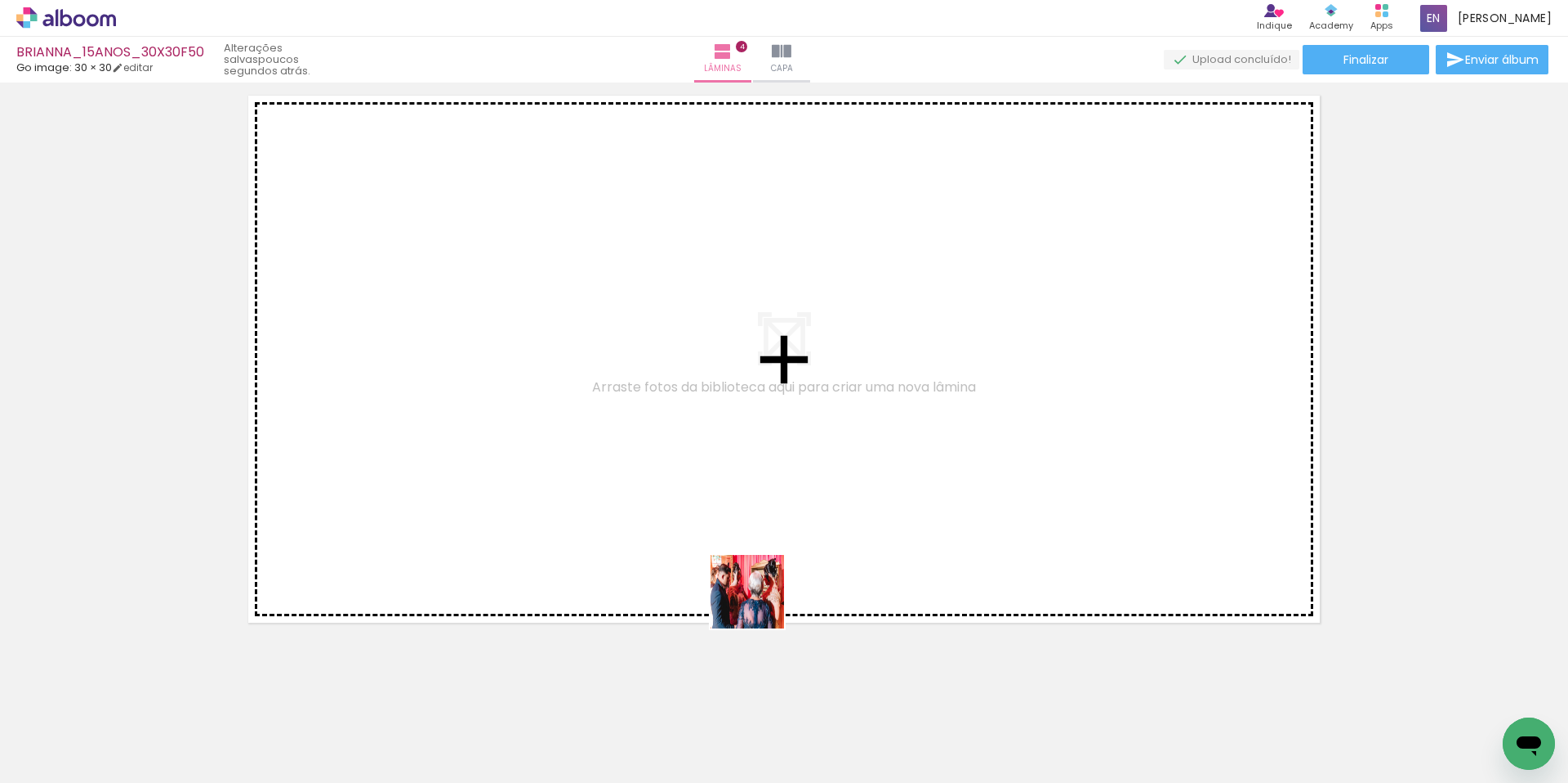
drag, startPoint x: 759, startPoint y: 603, endPoint x: 864, endPoint y: 696, distance: 140.3
click at [740, 562] on quentale-workspace at bounding box center [784, 392] width 1568 height 783
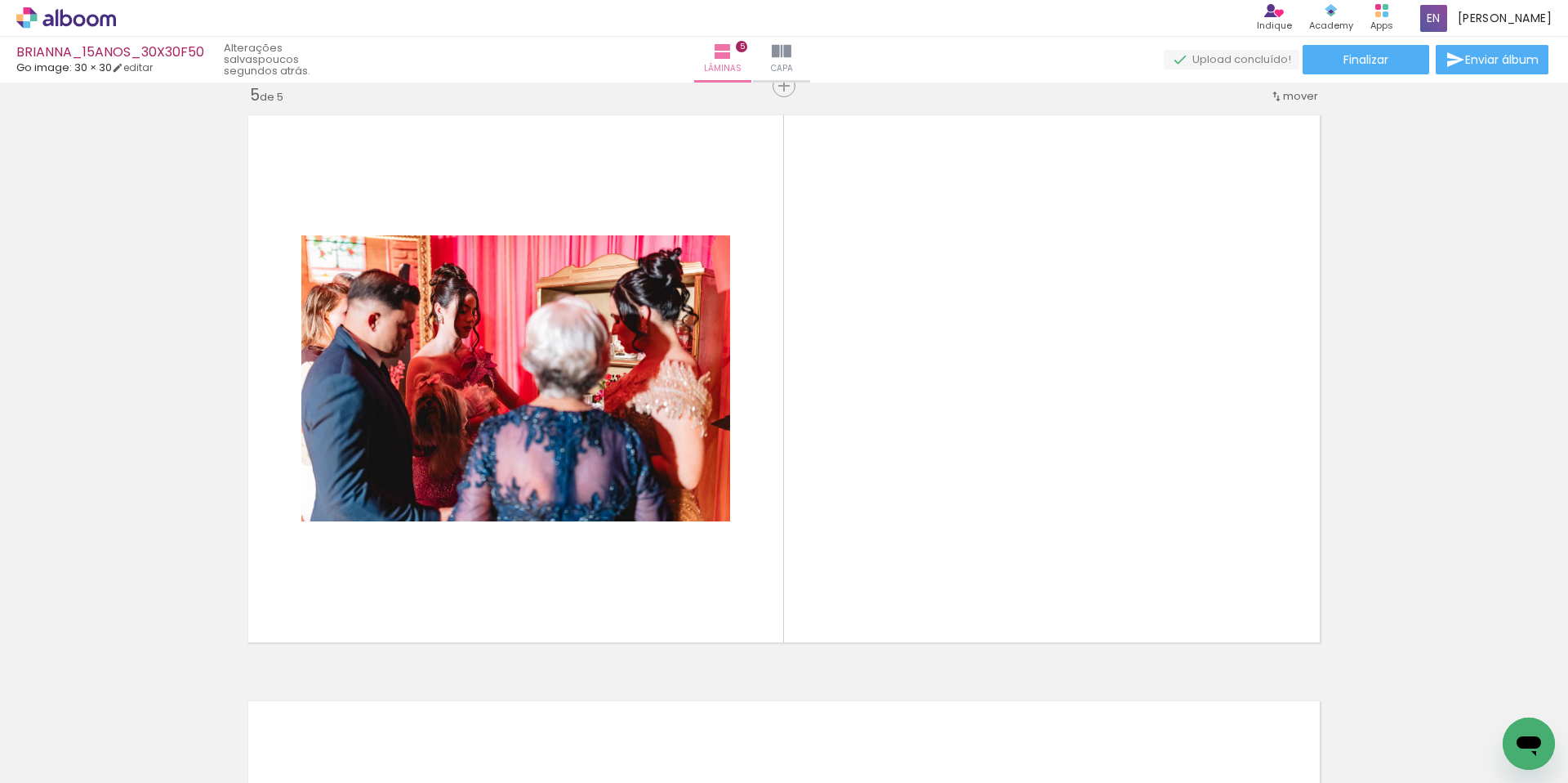
scroll to position [2365, 0]
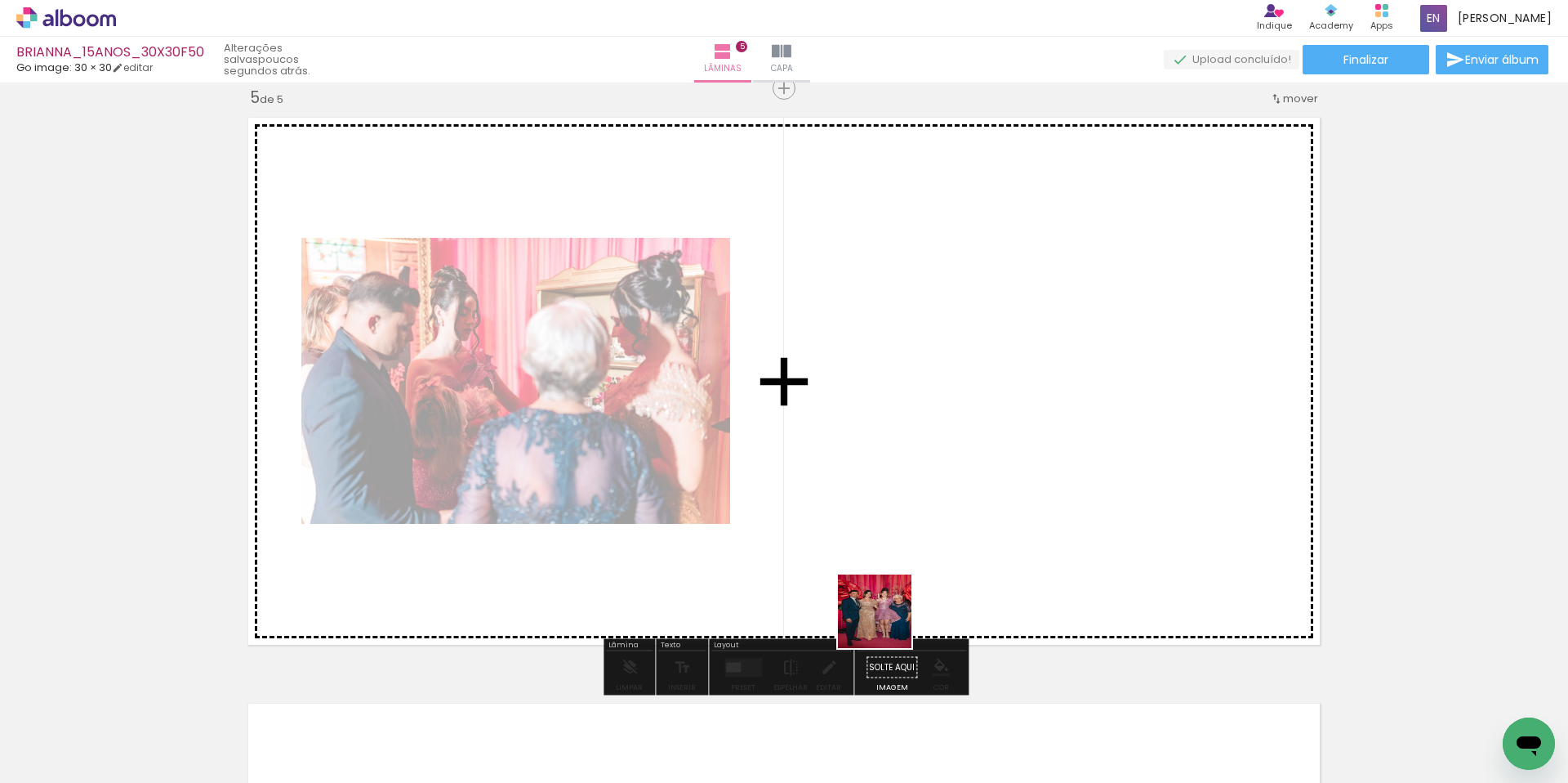
drag, startPoint x: 909, startPoint y: 720, endPoint x: 949, endPoint y: 689, distance: 50.6
click at [864, 527] on quentale-workspace at bounding box center [784, 392] width 1568 height 783
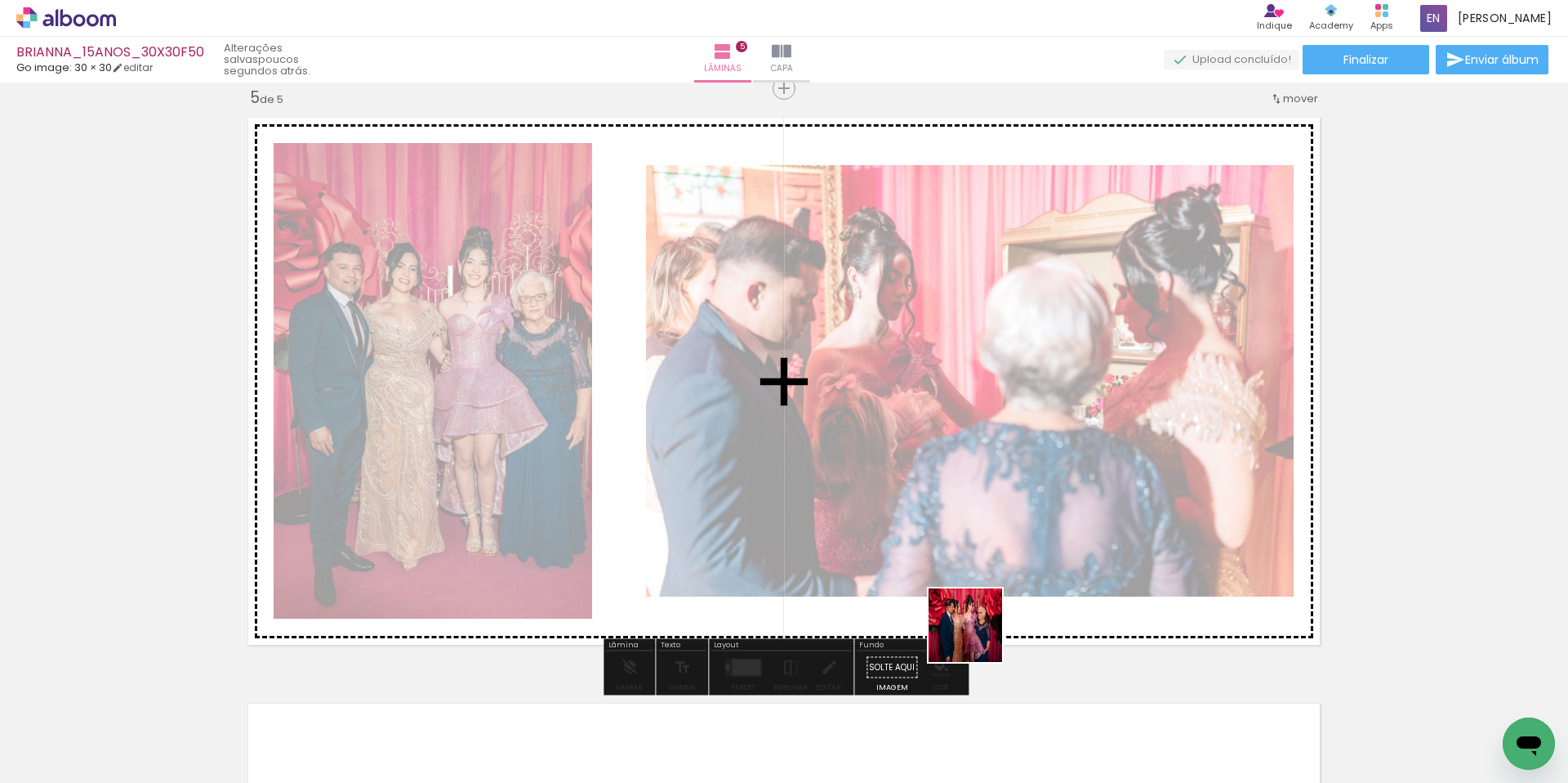
drag, startPoint x: 993, startPoint y: 685, endPoint x: 961, endPoint y: 567, distance: 122.3
click at [933, 535] on quentale-workspace at bounding box center [784, 392] width 1568 height 783
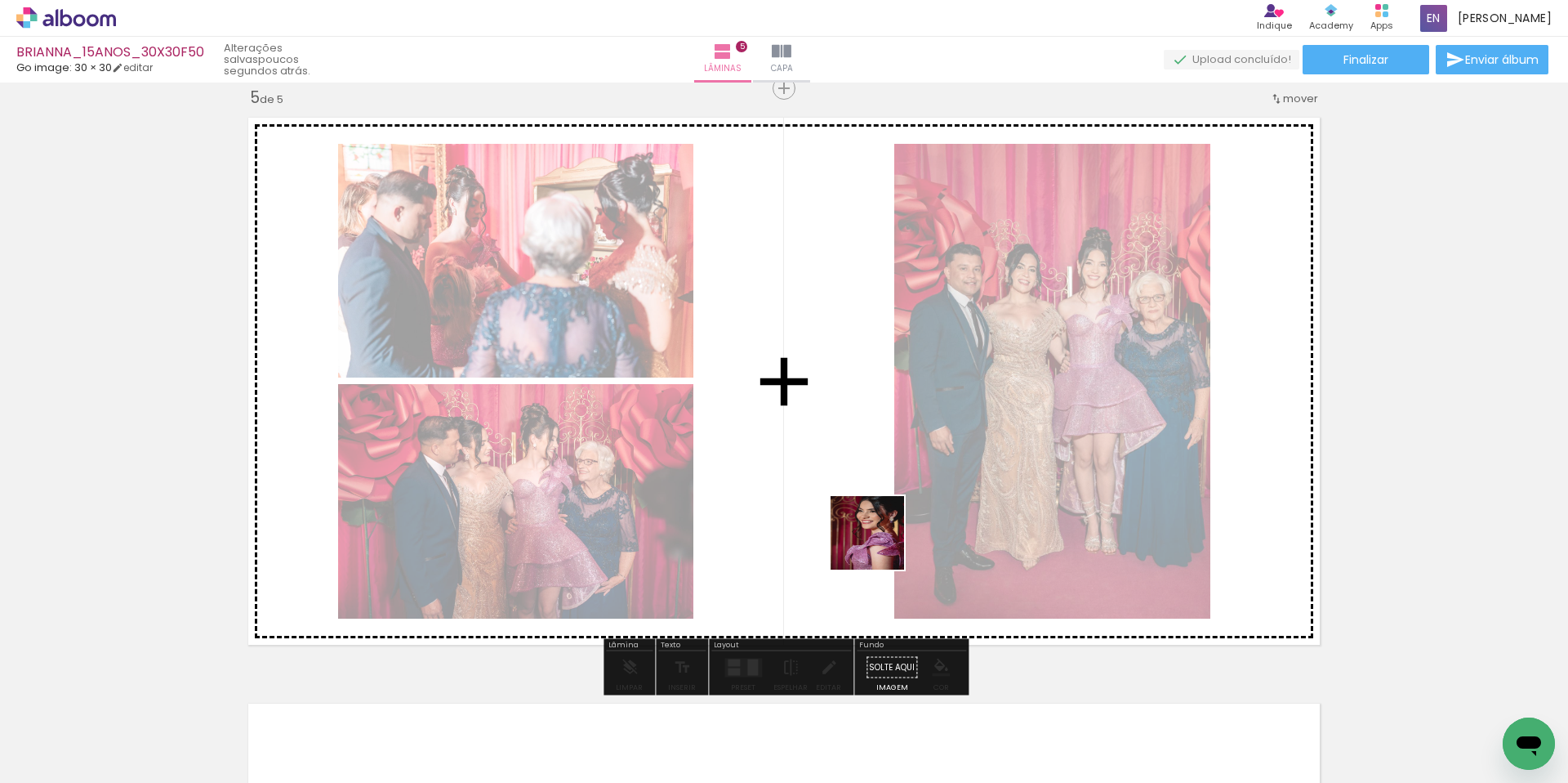
drag, startPoint x: 1109, startPoint y: 714, endPoint x: 876, endPoint y: 544, distance: 288.4
click at [879, 544] on quentale-workspace at bounding box center [784, 392] width 1568 height 783
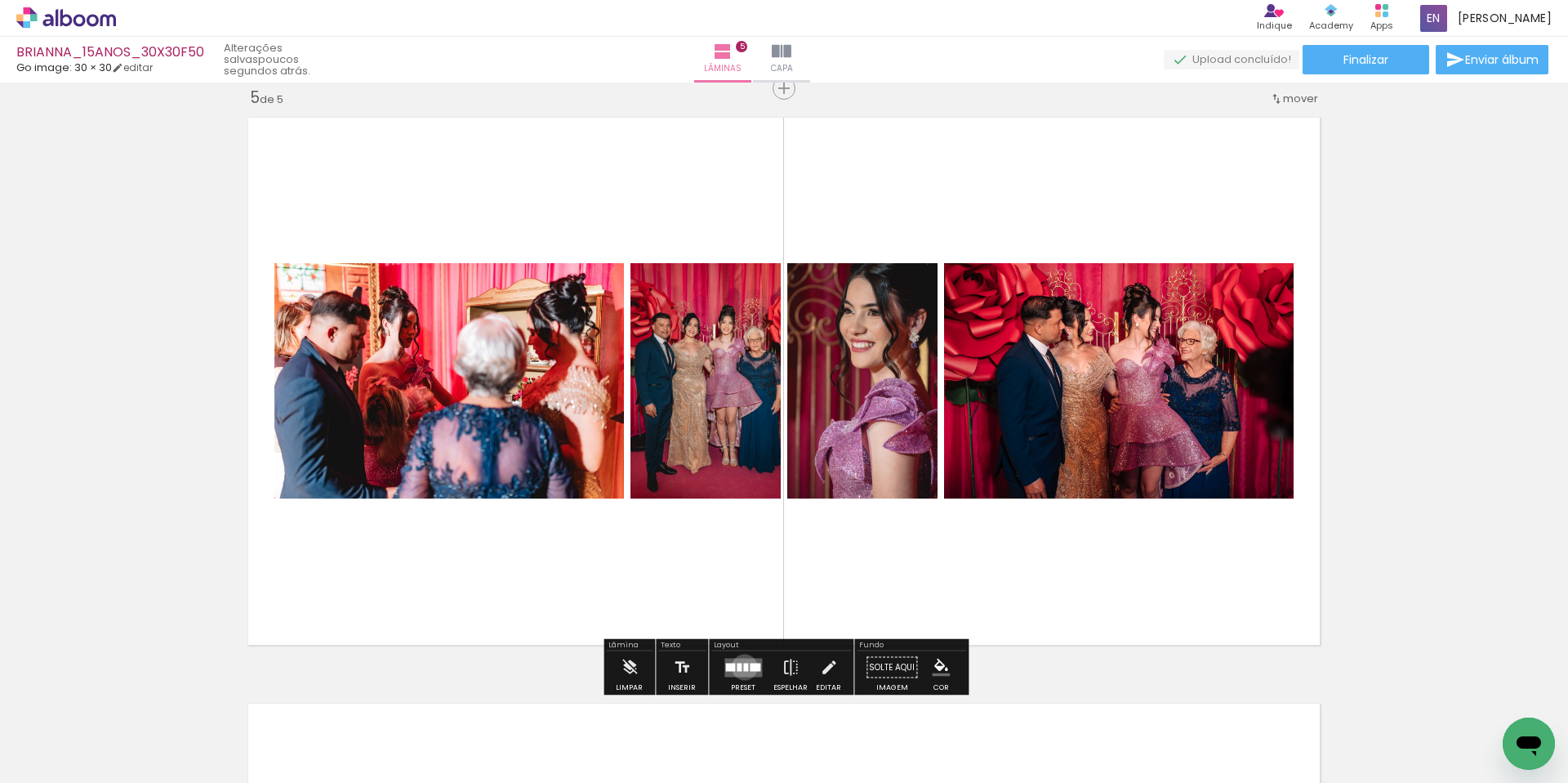
click at [744, 667] on div at bounding box center [745, 667] width 5 height 8
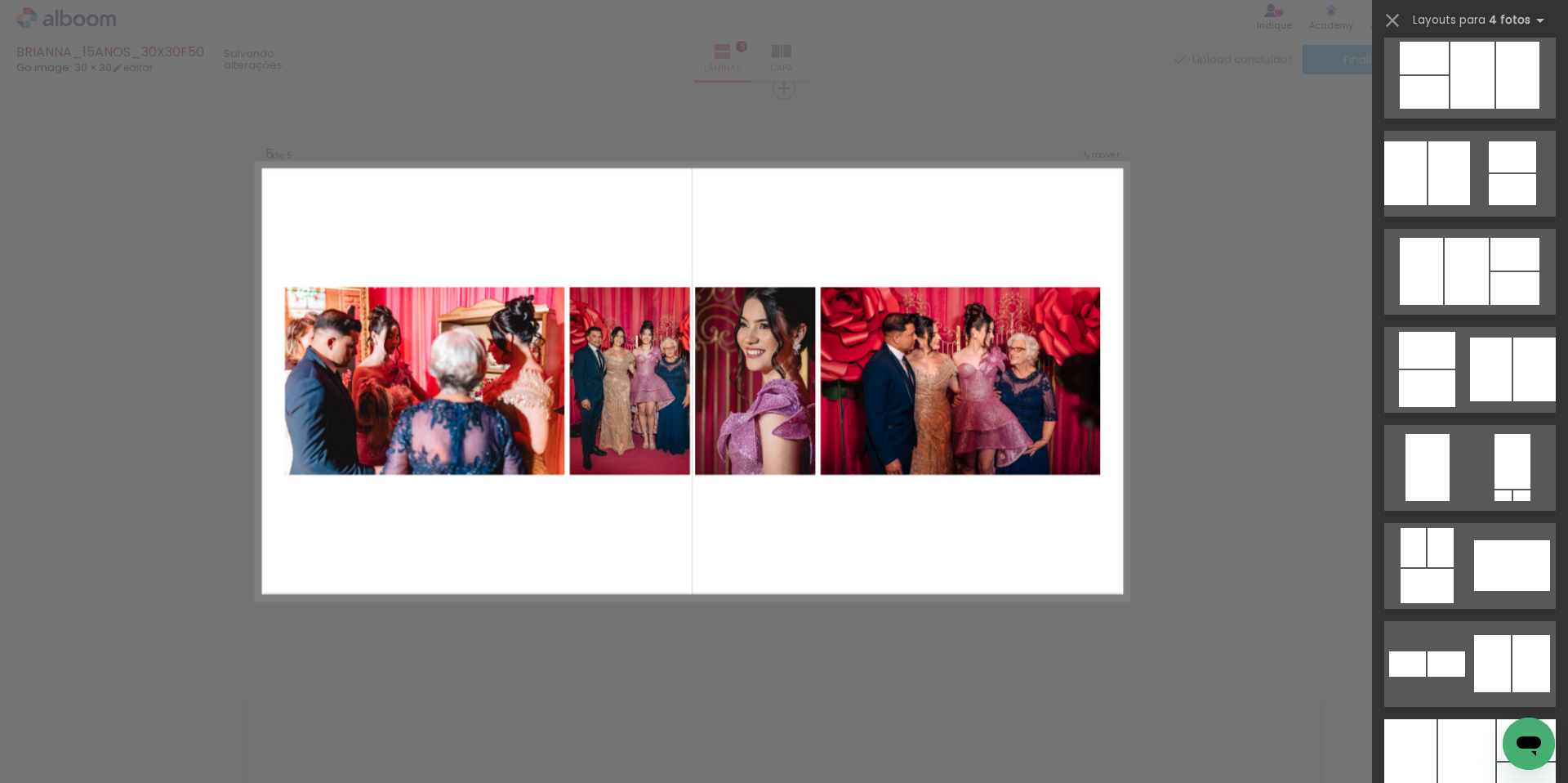
scroll to position [0, 0]
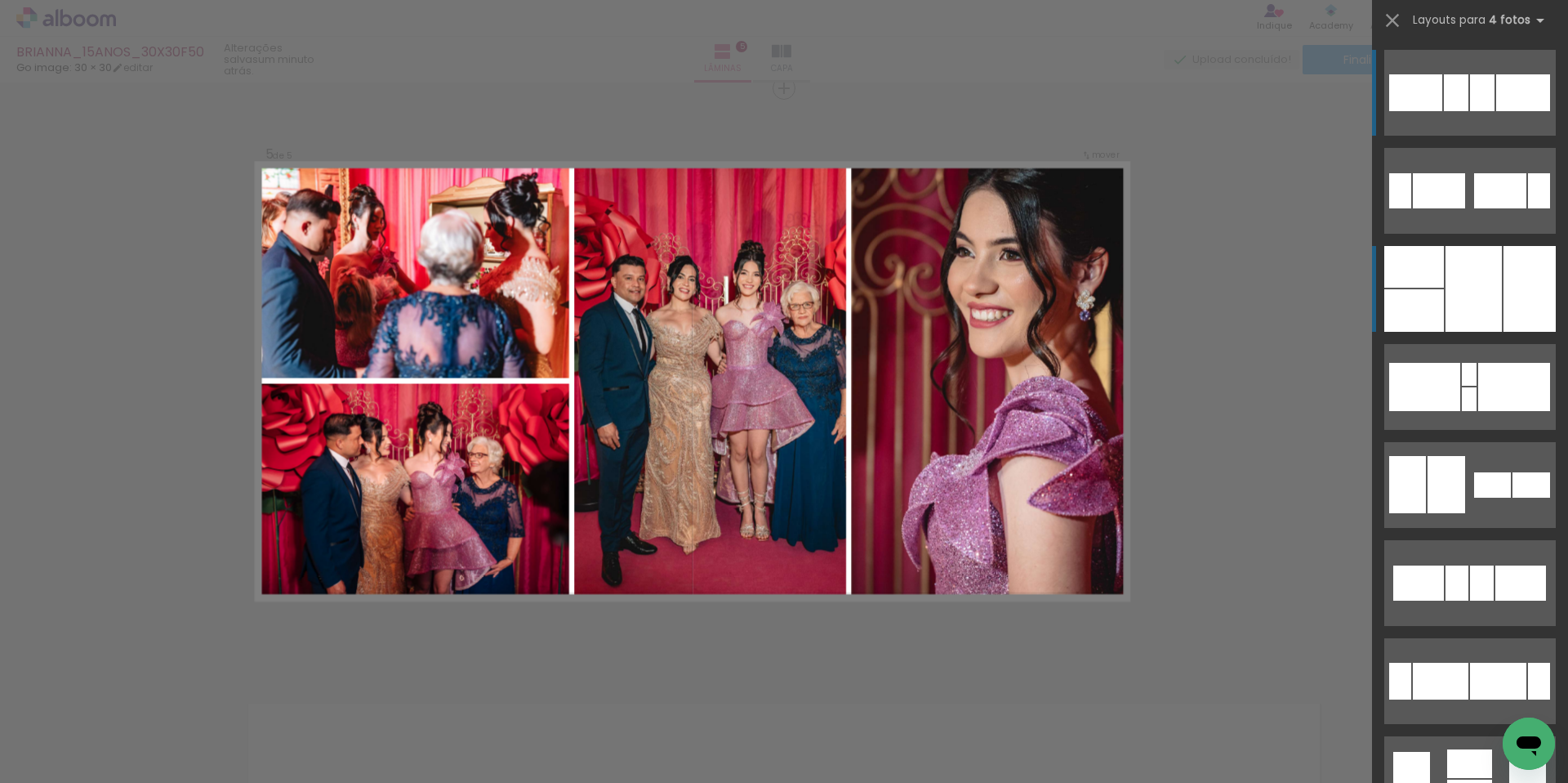
click at [1471, 299] on div at bounding box center [1473, 289] width 57 height 86
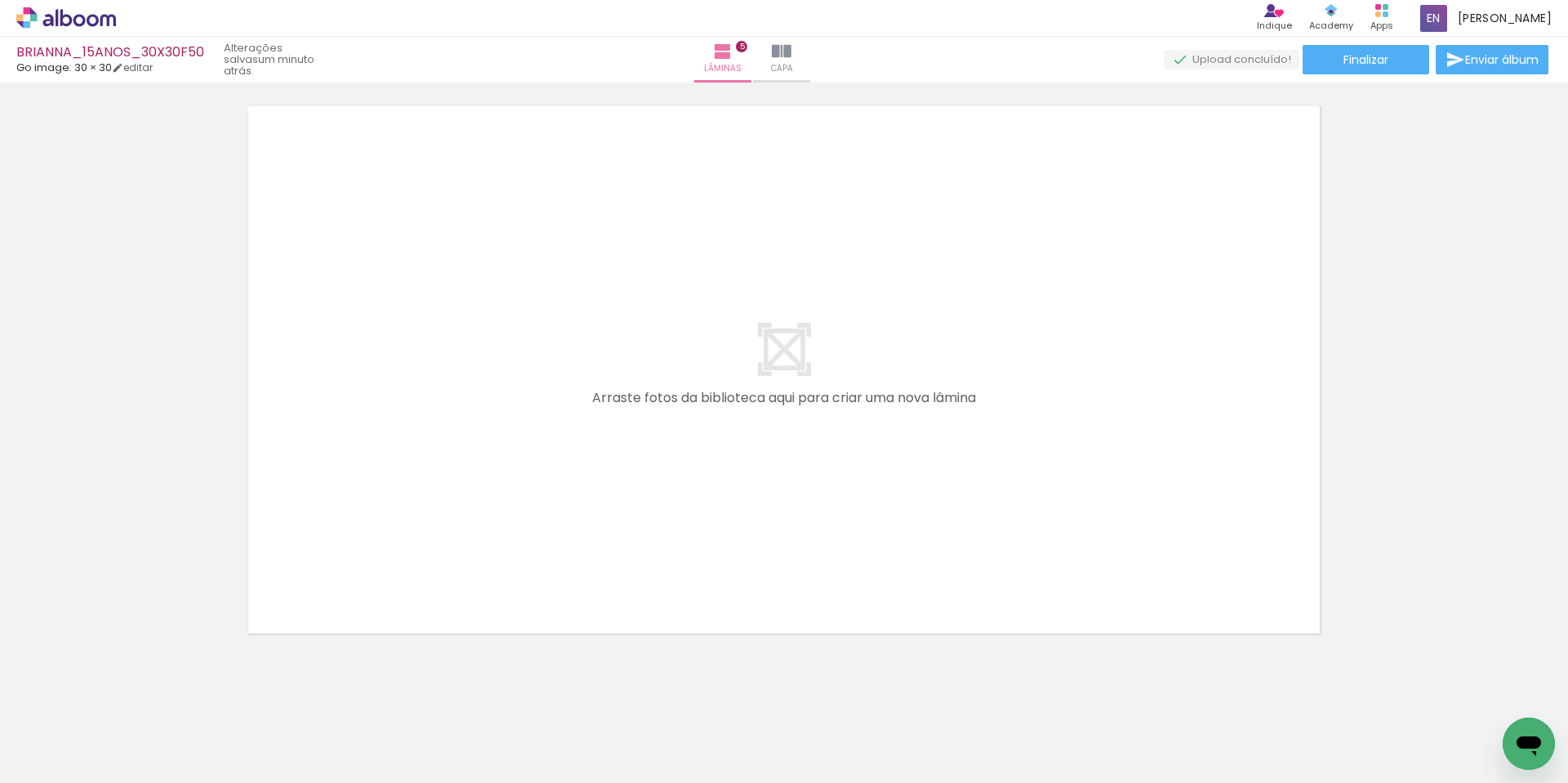
scroll to position [2970, 0]
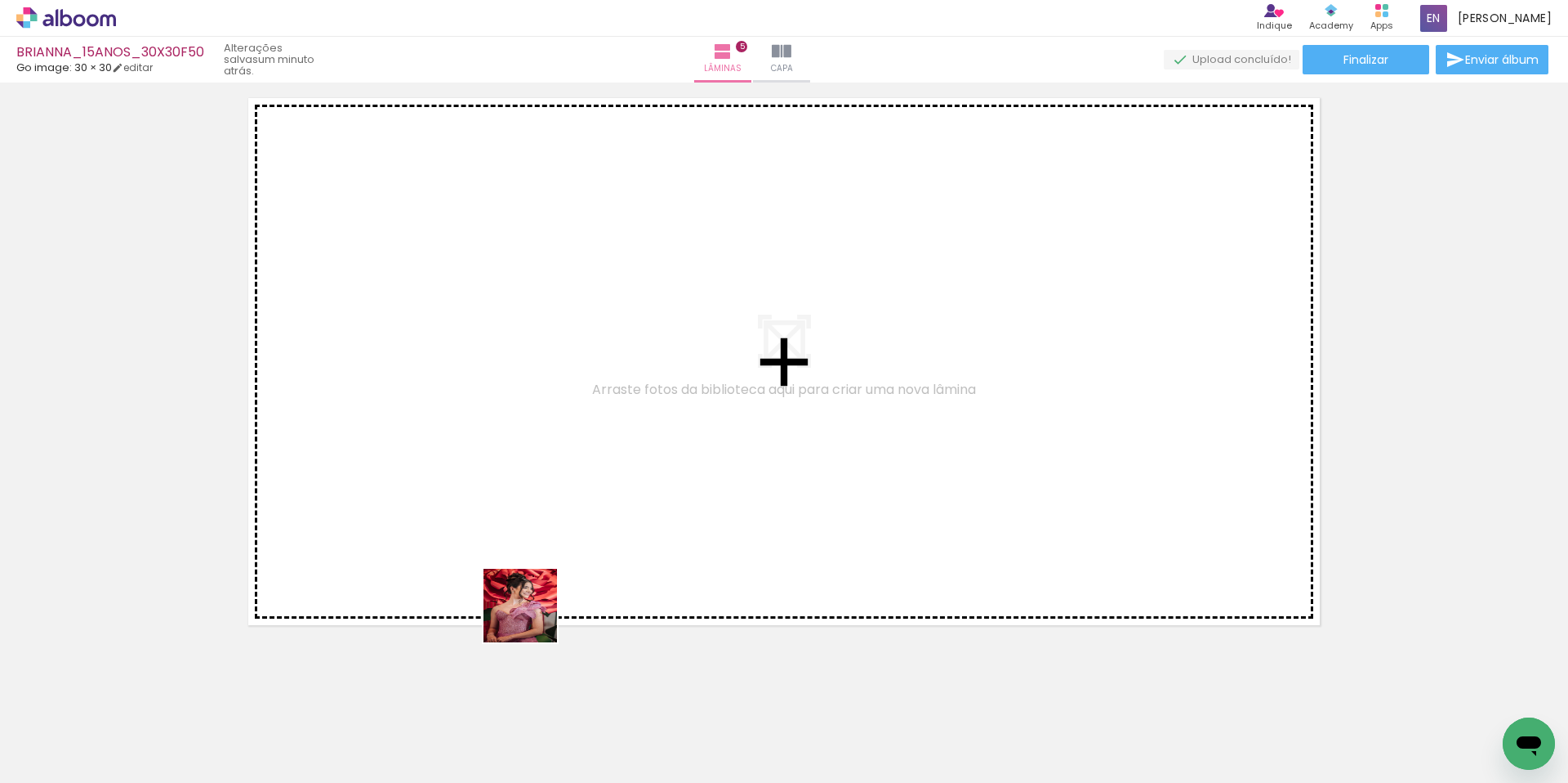
drag, startPoint x: 533, startPoint y: 618, endPoint x: 529, endPoint y: 575, distance: 43.2
click at [511, 546] on quentale-workspace at bounding box center [784, 392] width 1568 height 783
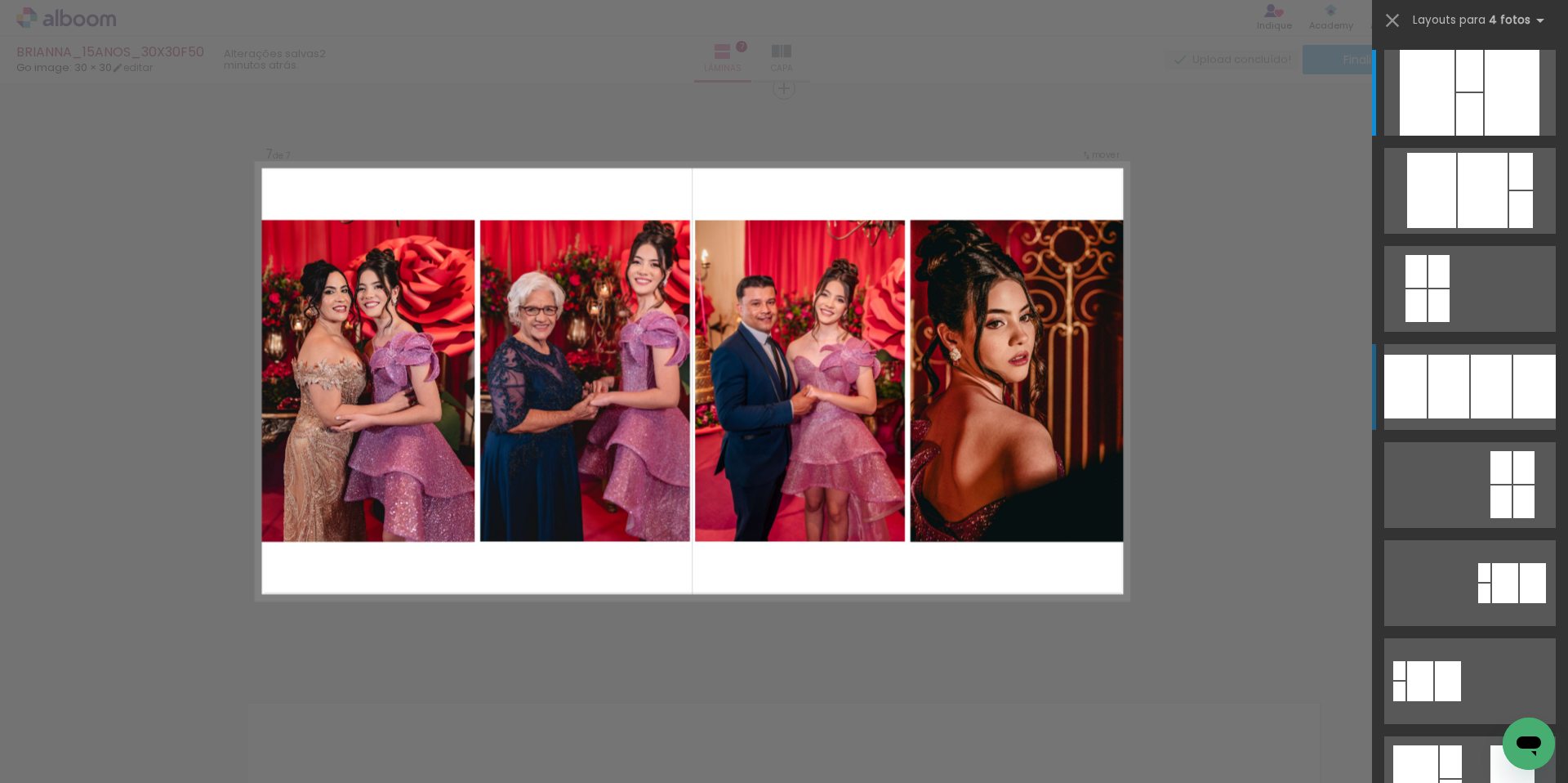
click at [1475, 379] on div at bounding box center [1491, 386] width 41 height 63
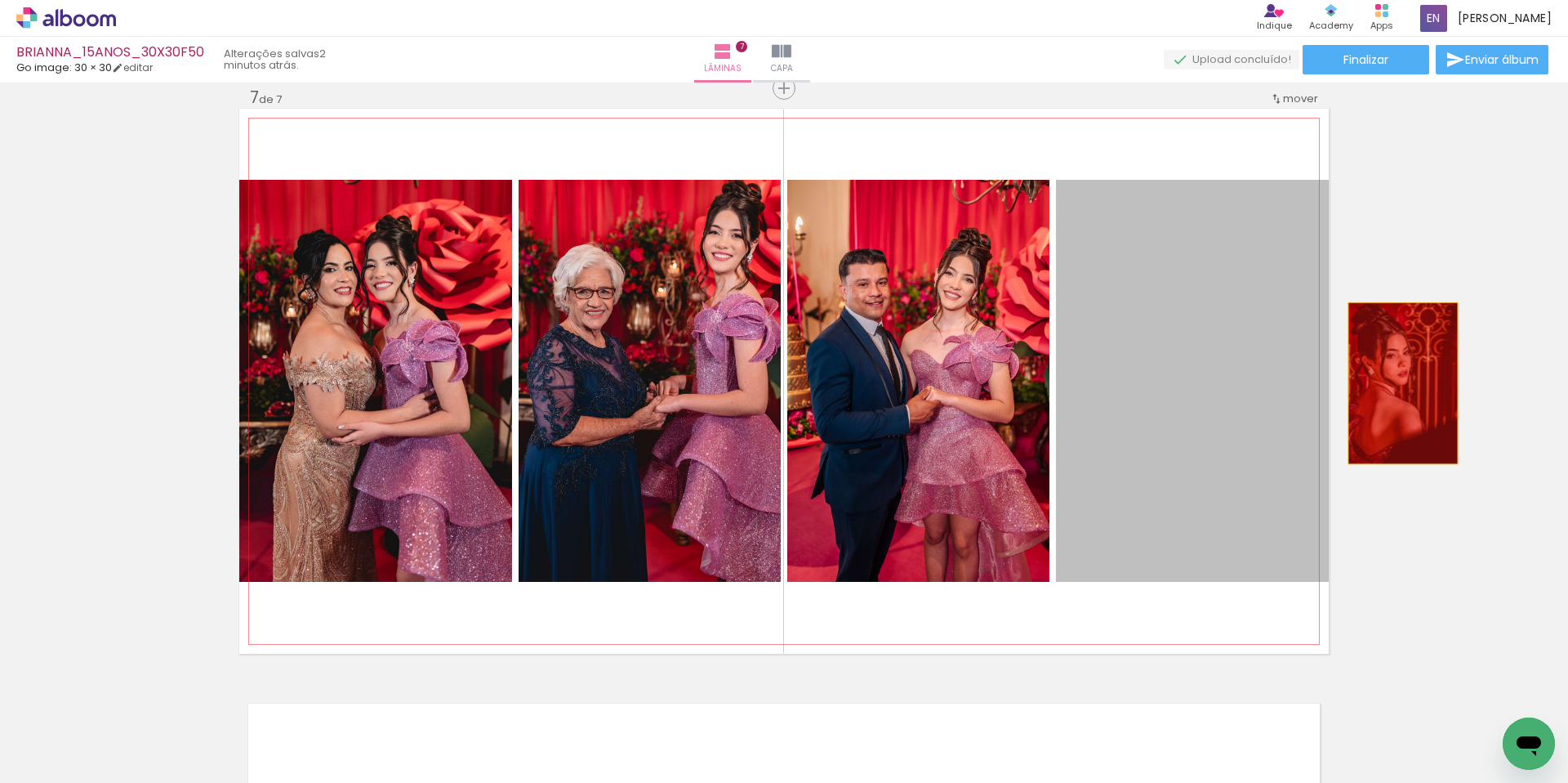
drag, startPoint x: 1281, startPoint y: 378, endPoint x: 1418, endPoint y: 387, distance: 137.3
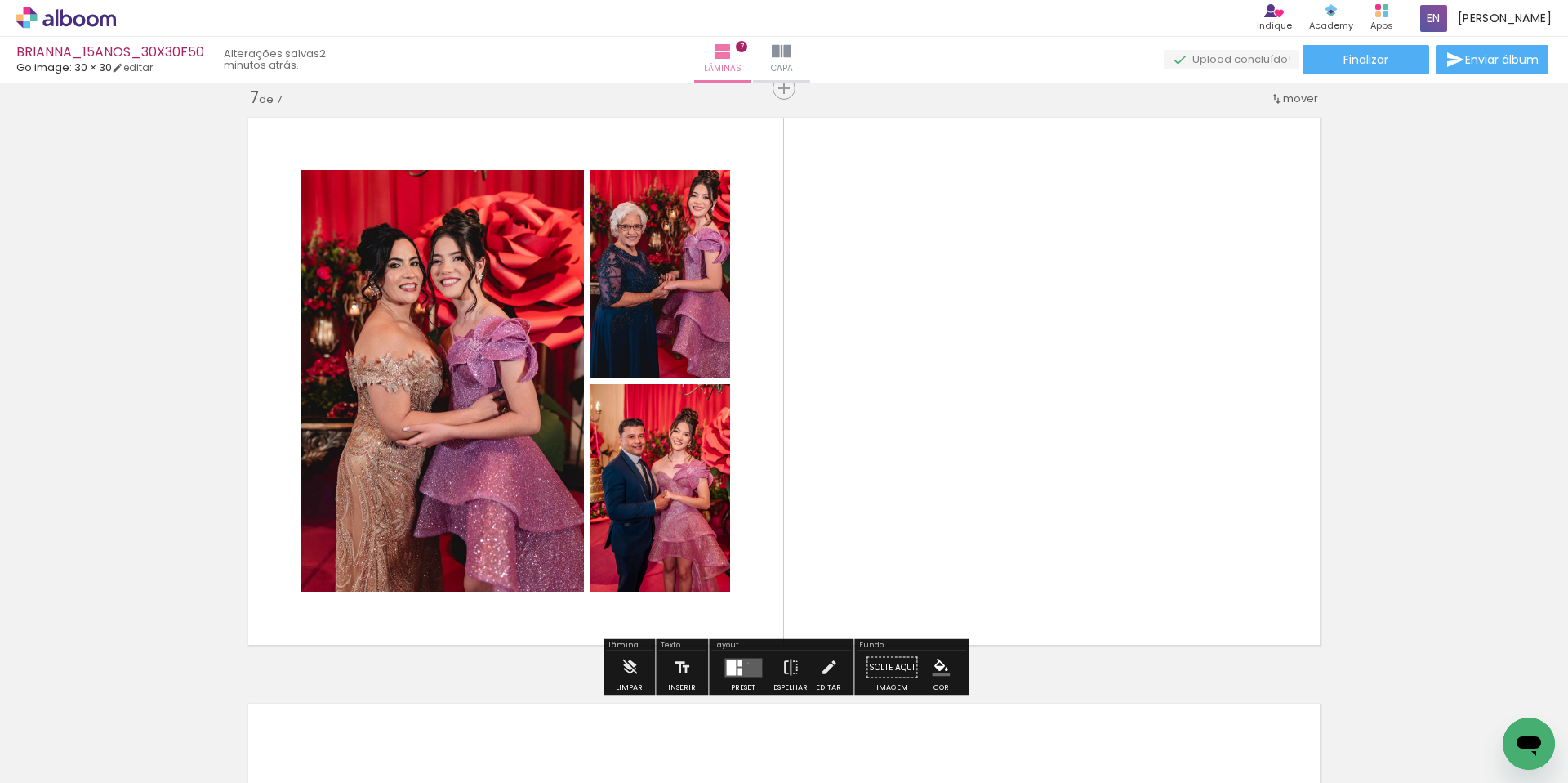
click at [744, 663] on quentale-layouter at bounding box center [743, 667] width 37 height 19
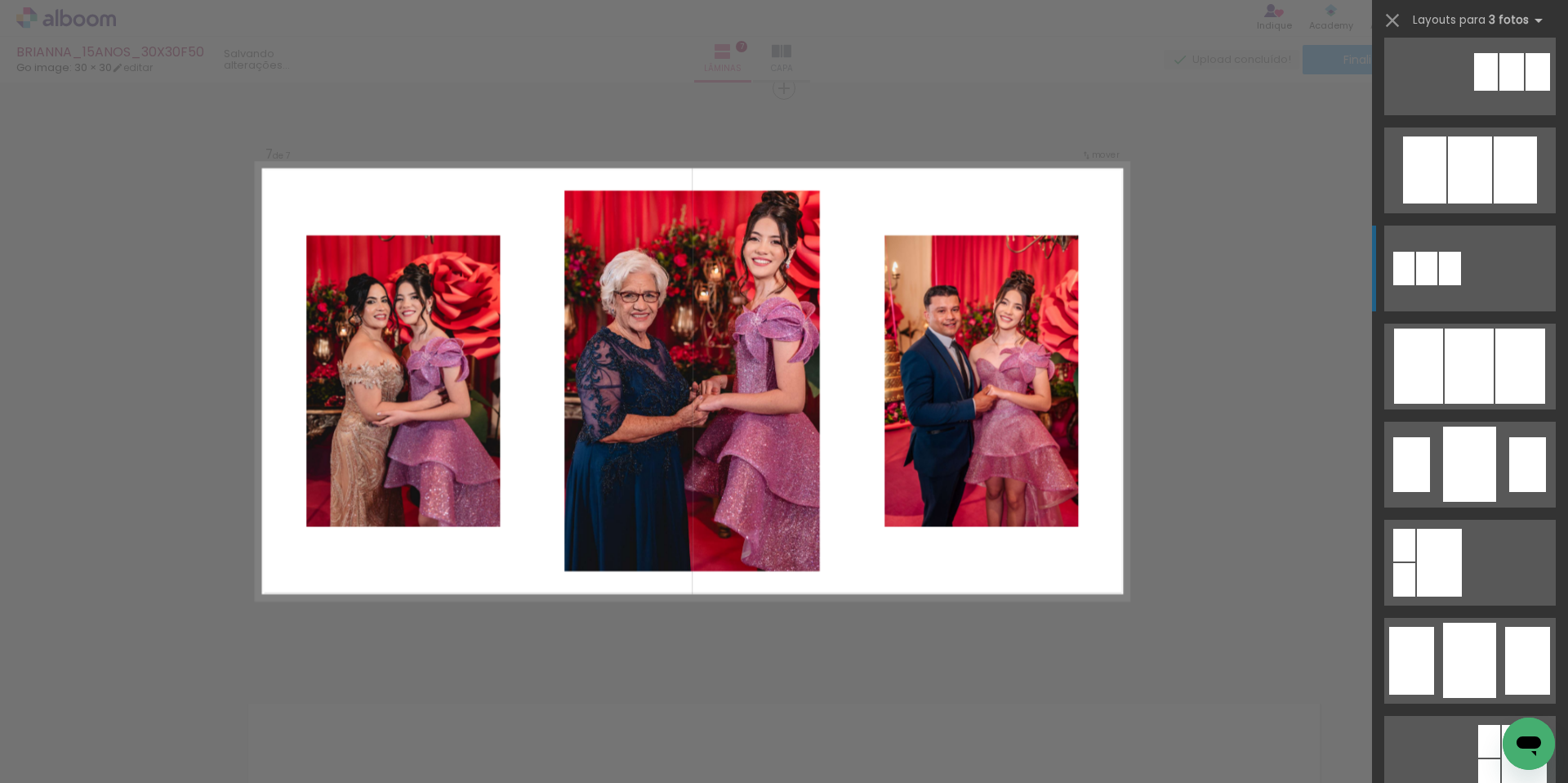
scroll to position [885, 0]
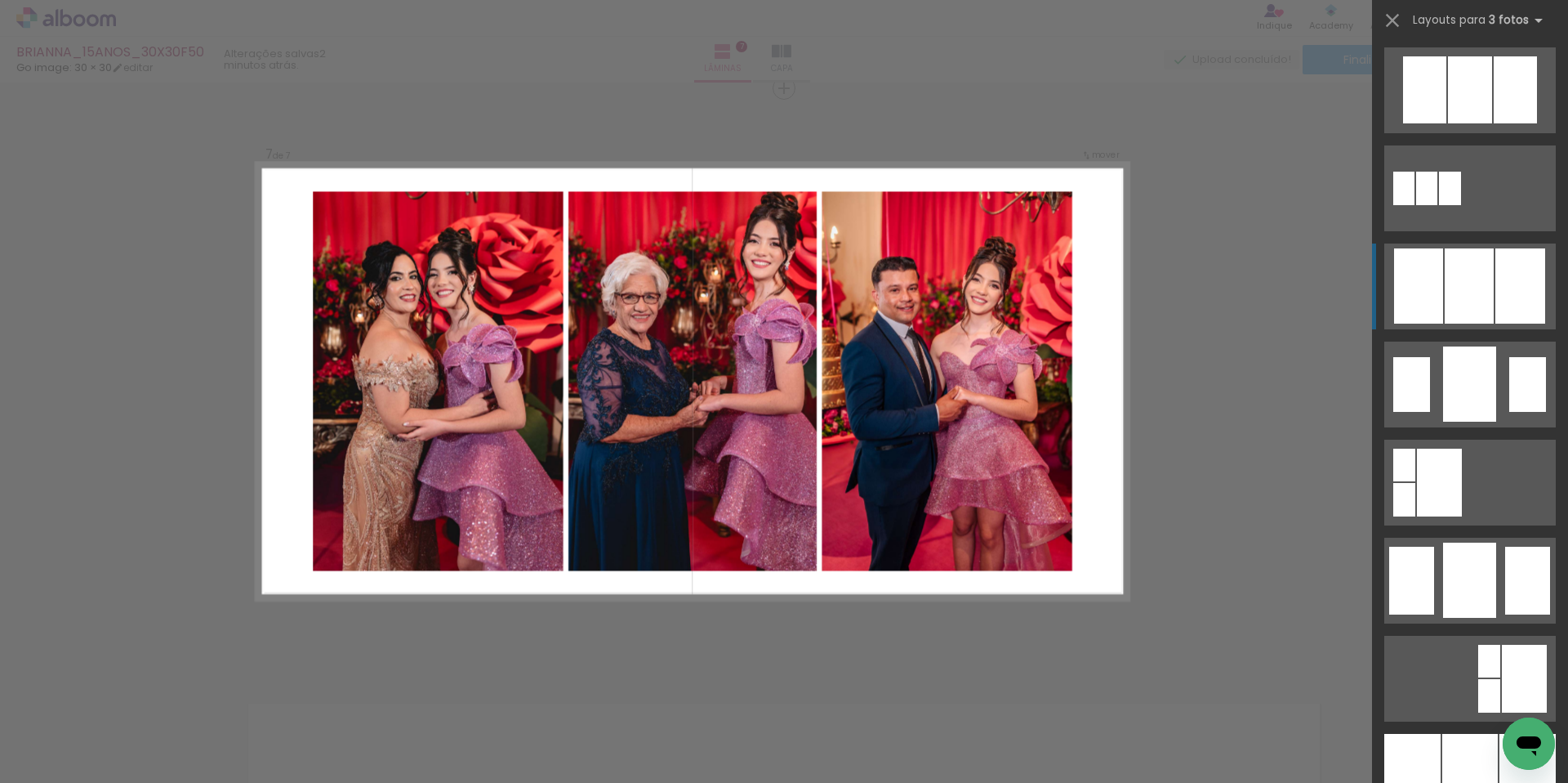
click at [1472, 316] on div at bounding box center [1469, 285] width 49 height 75
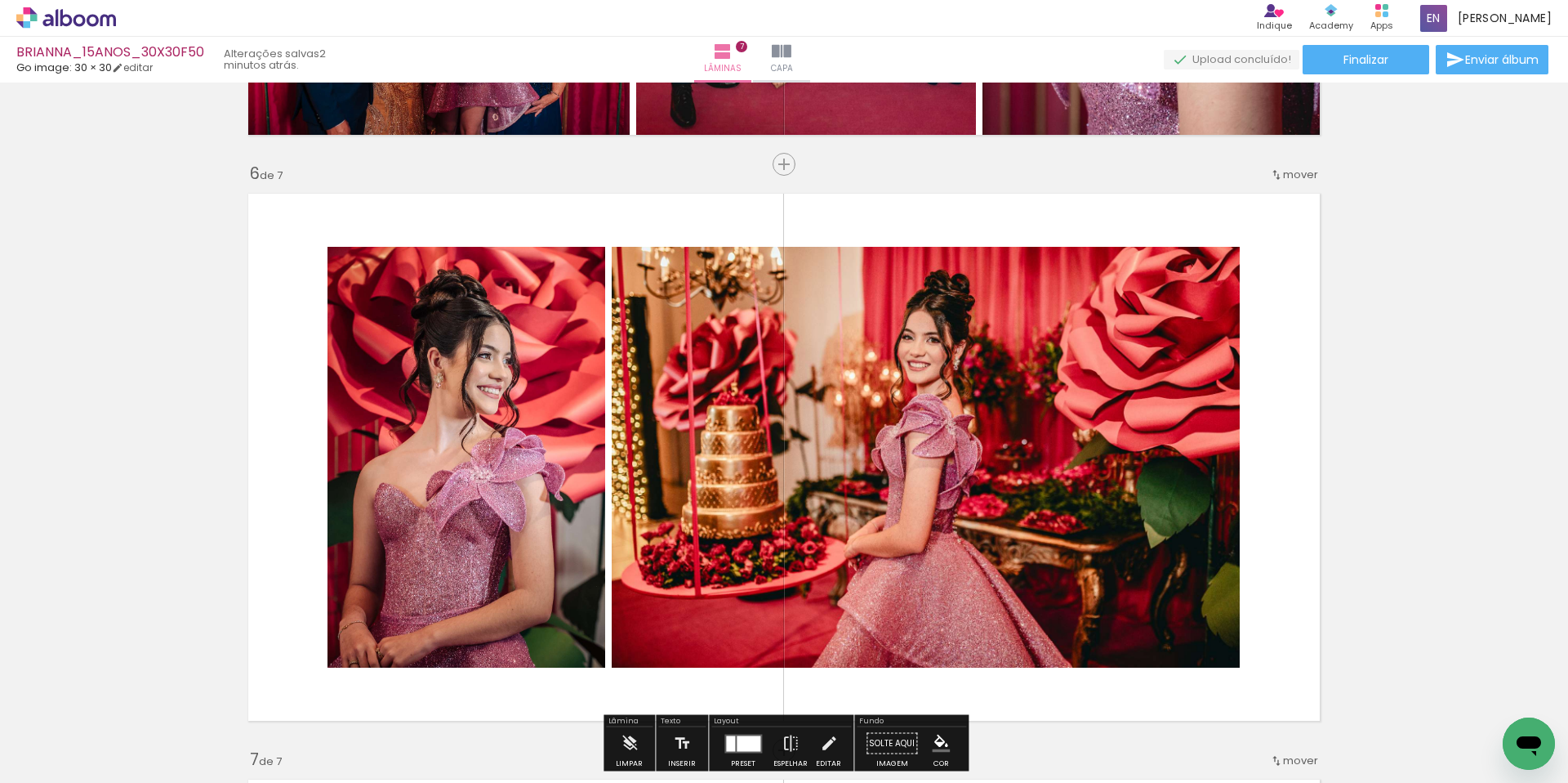
scroll to position [3639, 0]
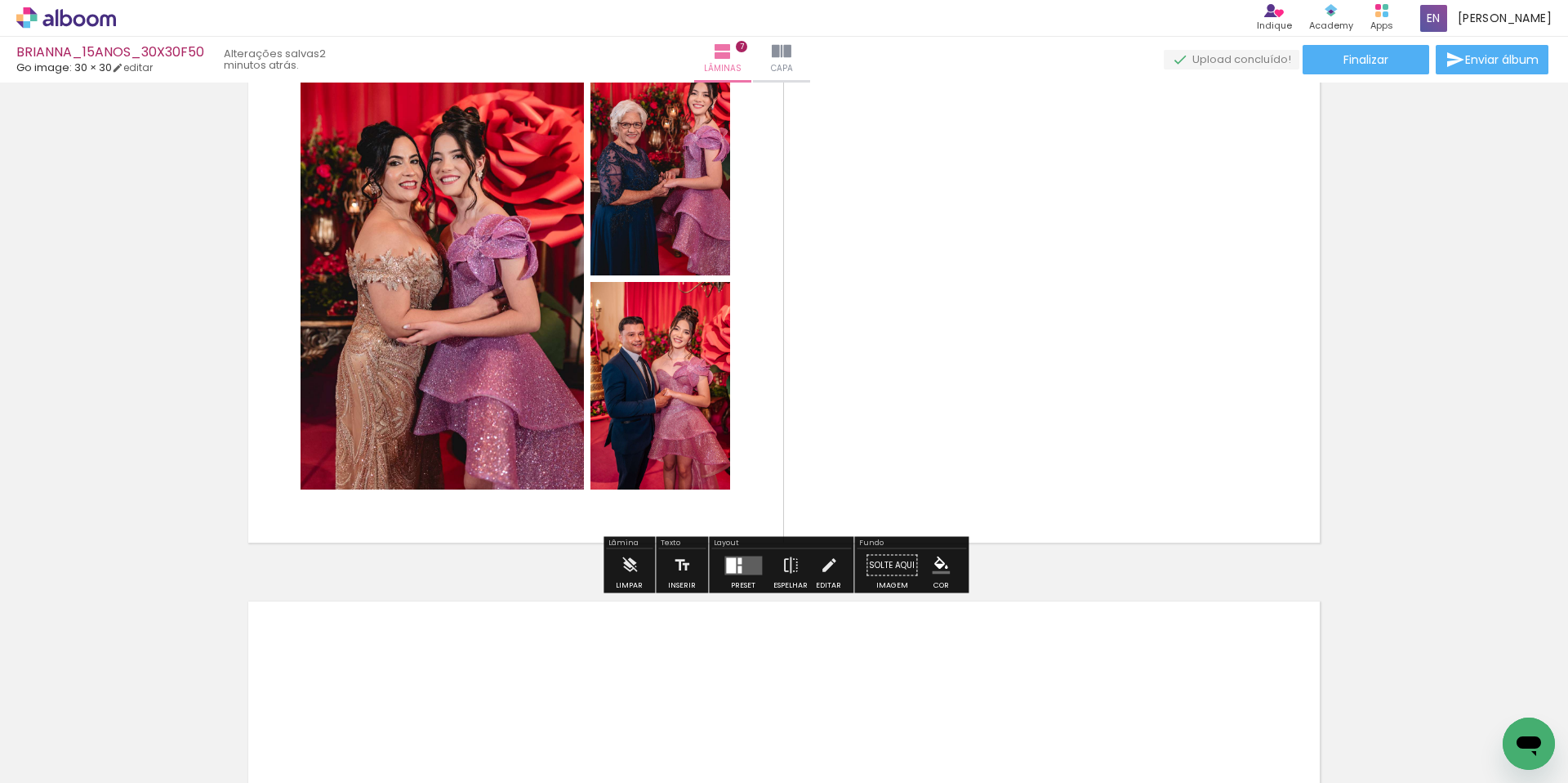
drag, startPoint x: 754, startPoint y: 563, endPoint x: 763, endPoint y: 566, distance: 9.5
click at [758, 564] on quentale-layouter at bounding box center [743, 564] width 37 height 19
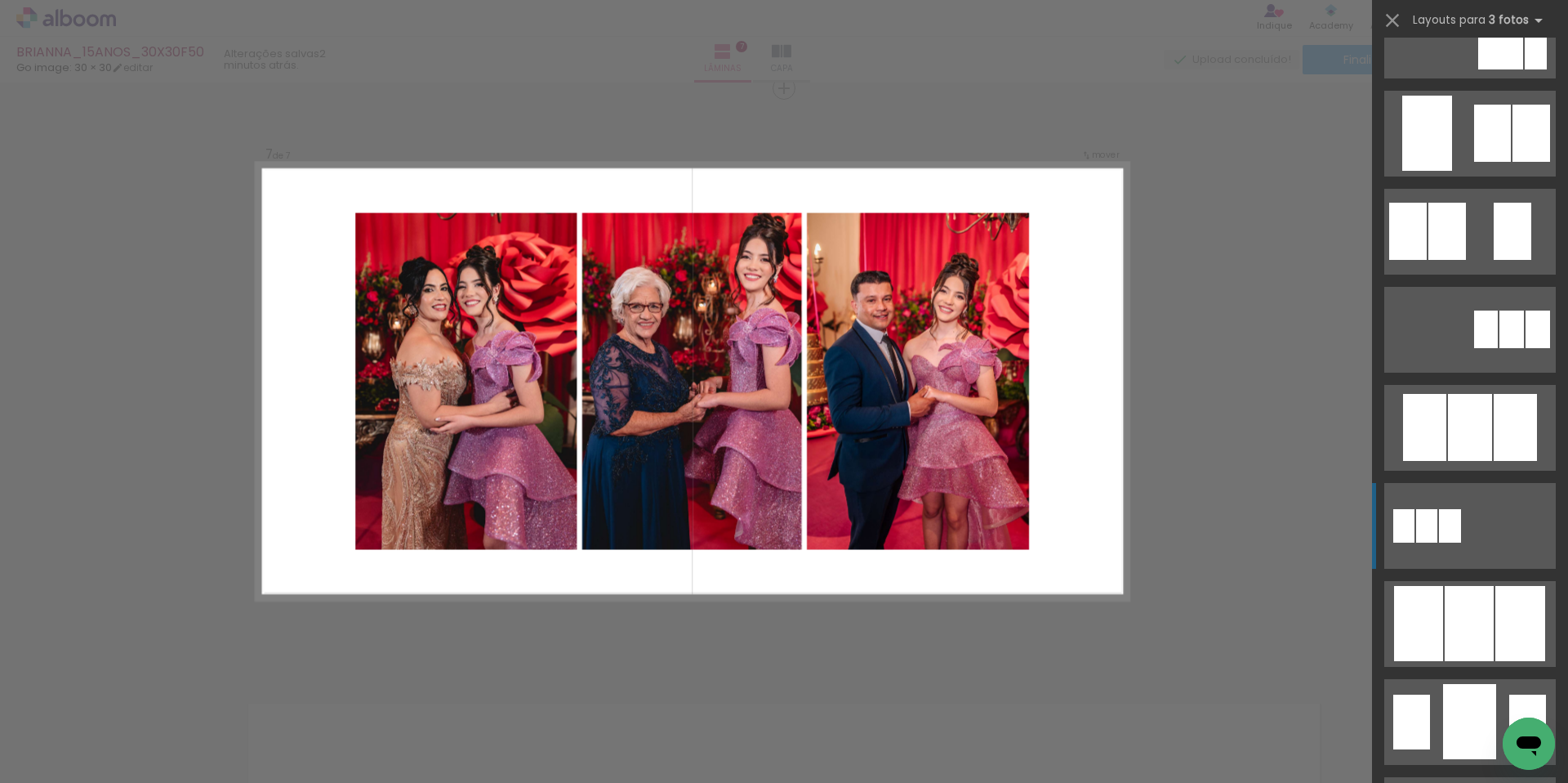
scroll to position [576, 0]
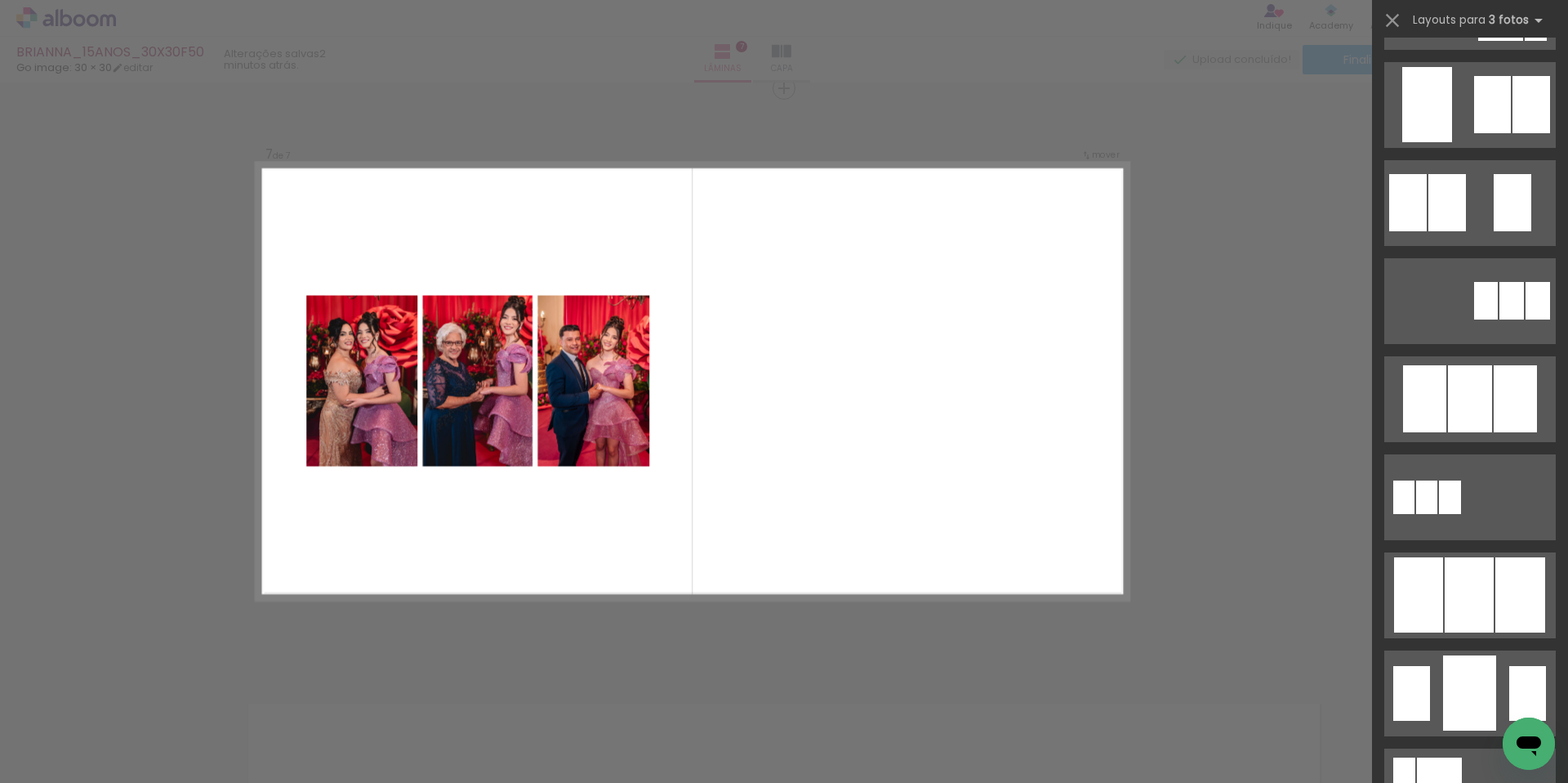
click at [1457, 549] on div at bounding box center [1469, 589] width 196 height 98
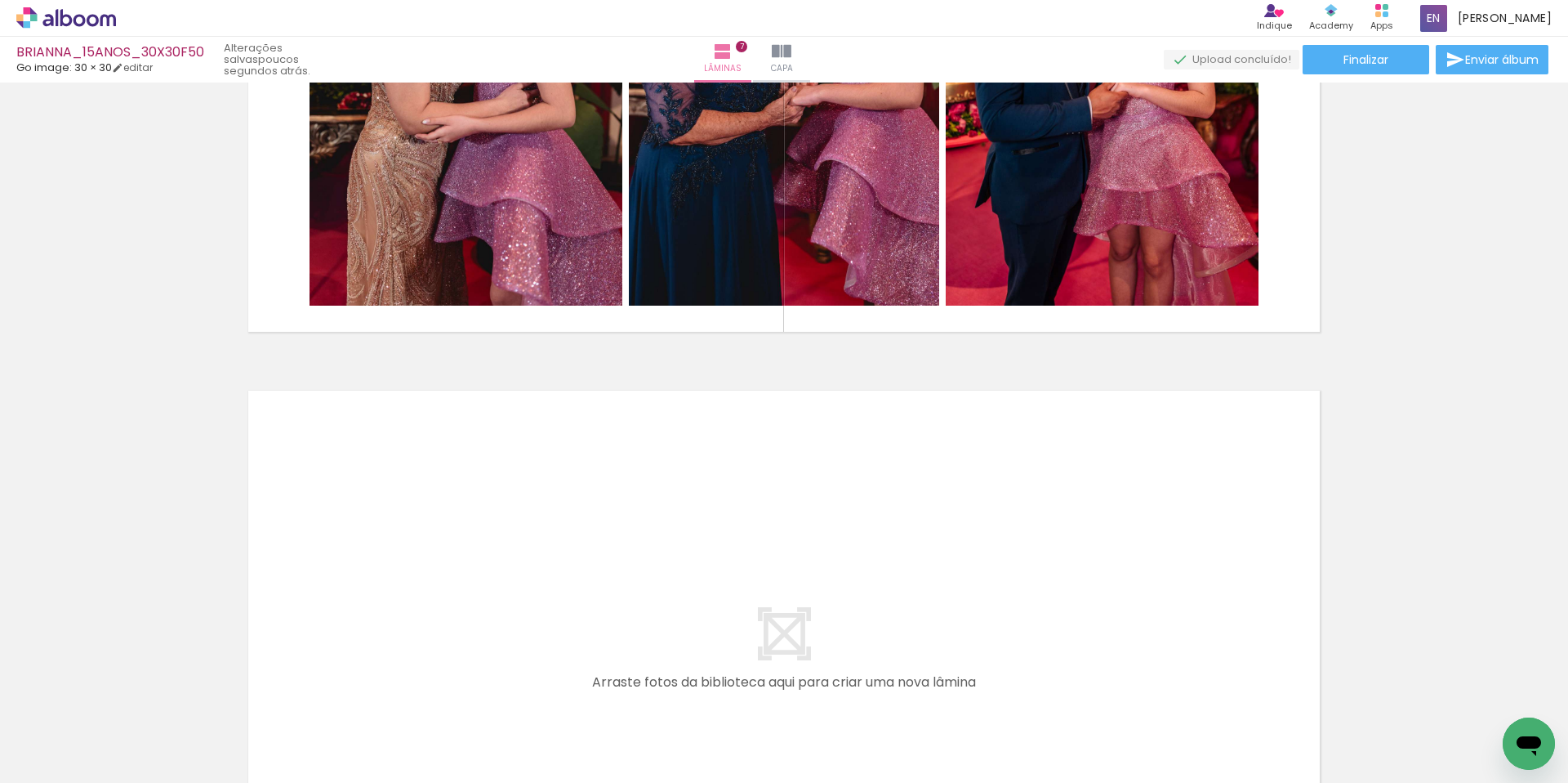
scroll to position [0, 1730]
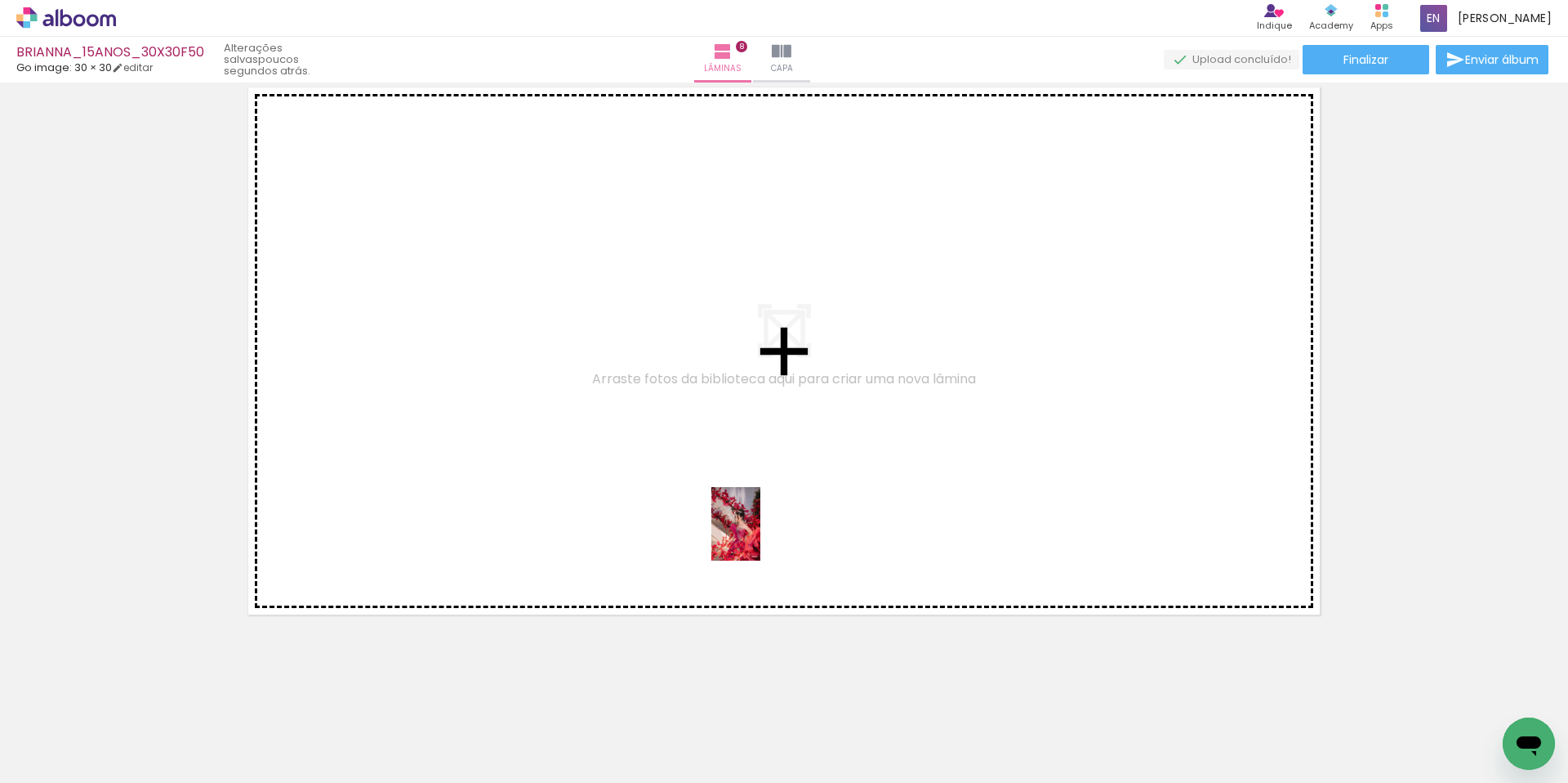
drag, startPoint x: 807, startPoint y: 574, endPoint x: 770, endPoint y: 547, distance: 45.8
click at [760, 535] on quentale-workspace at bounding box center [784, 392] width 1568 height 783
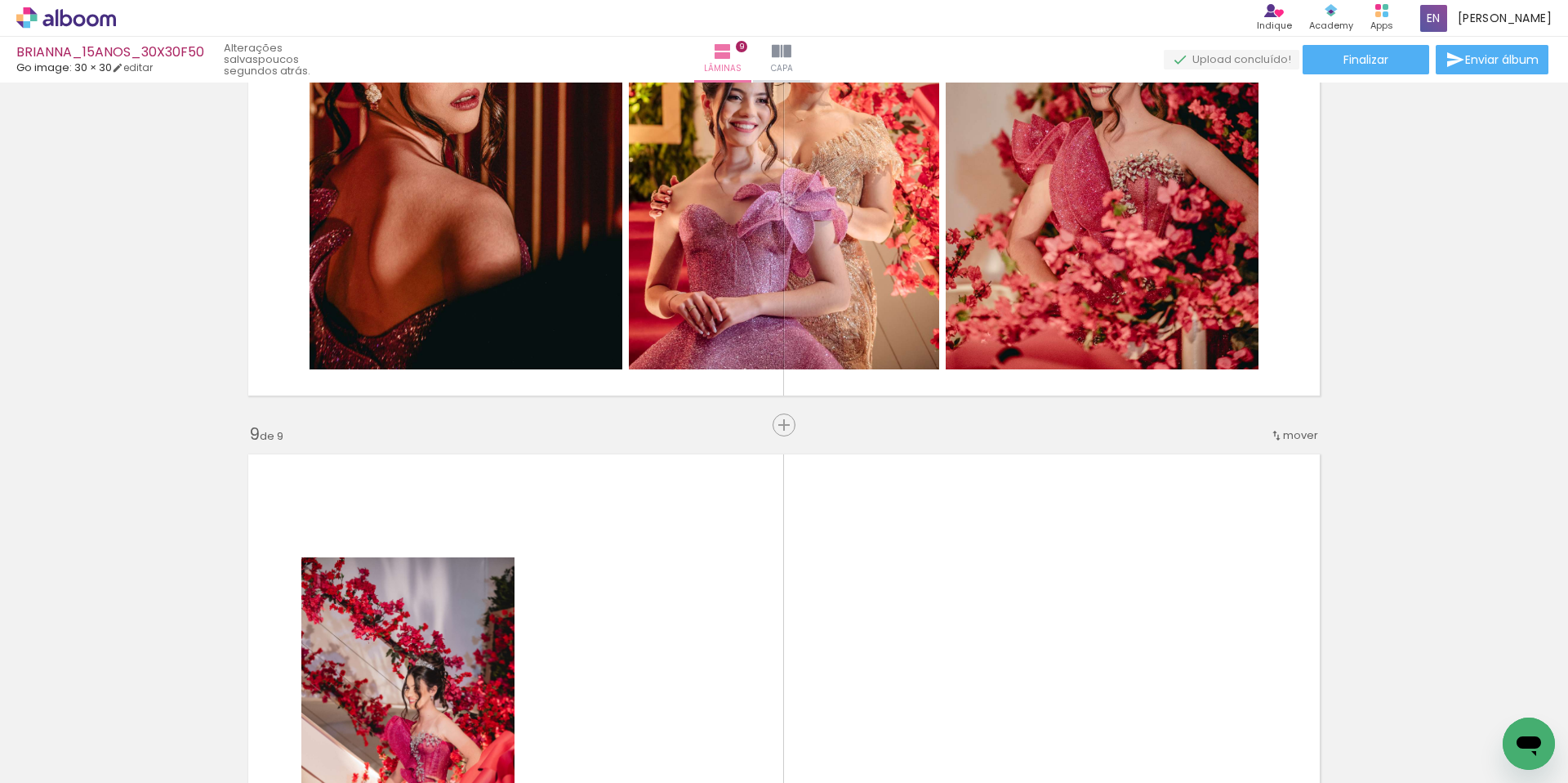
scroll to position [4771, 0]
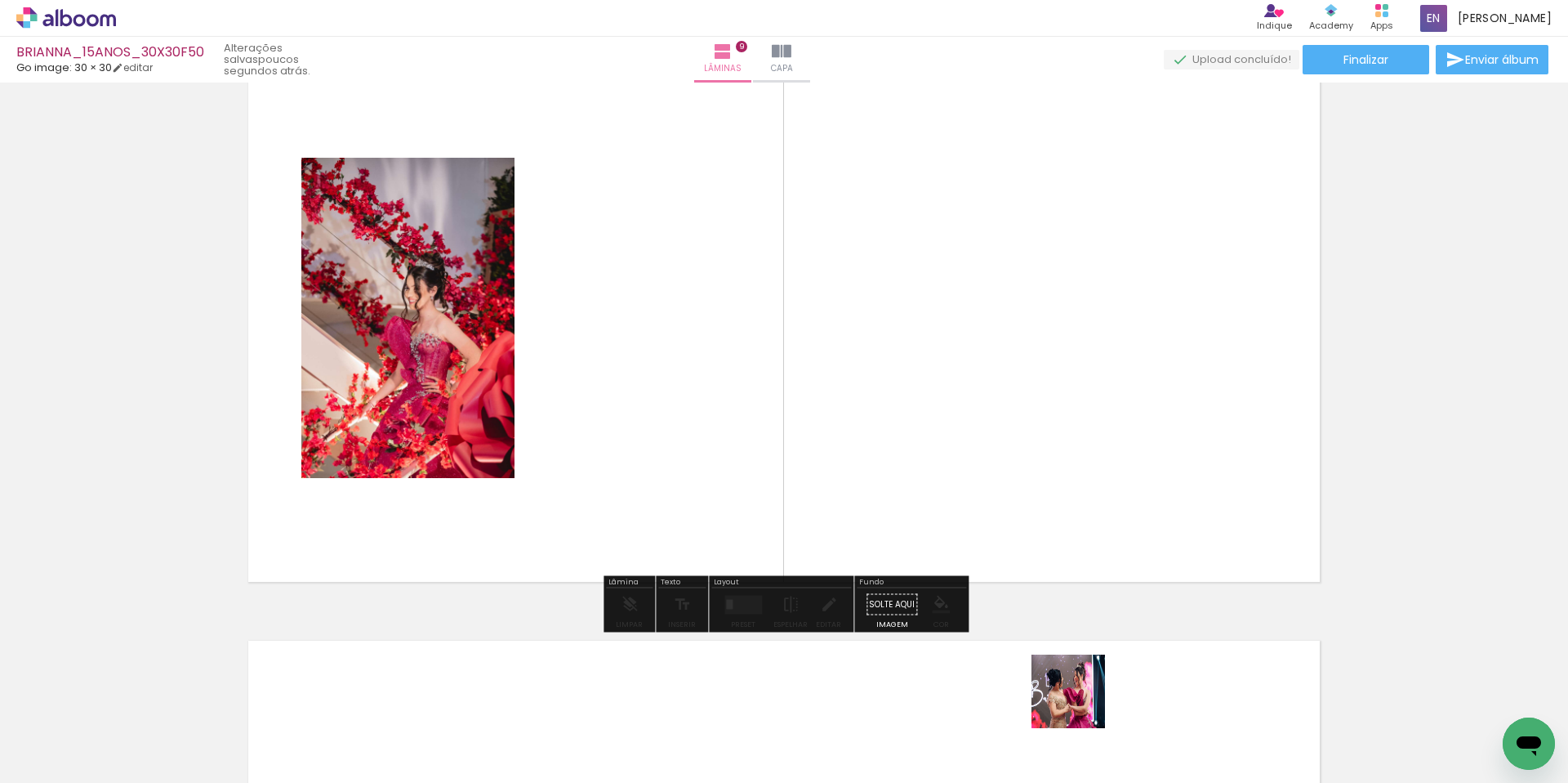
drag, startPoint x: 1080, startPoint y: 704, endPoint x: 1008, endPoint y: 637, distance: 98.4
click at [891, 491] on quentale-workspace at bounding box center [784, 392] width 1568 height 783
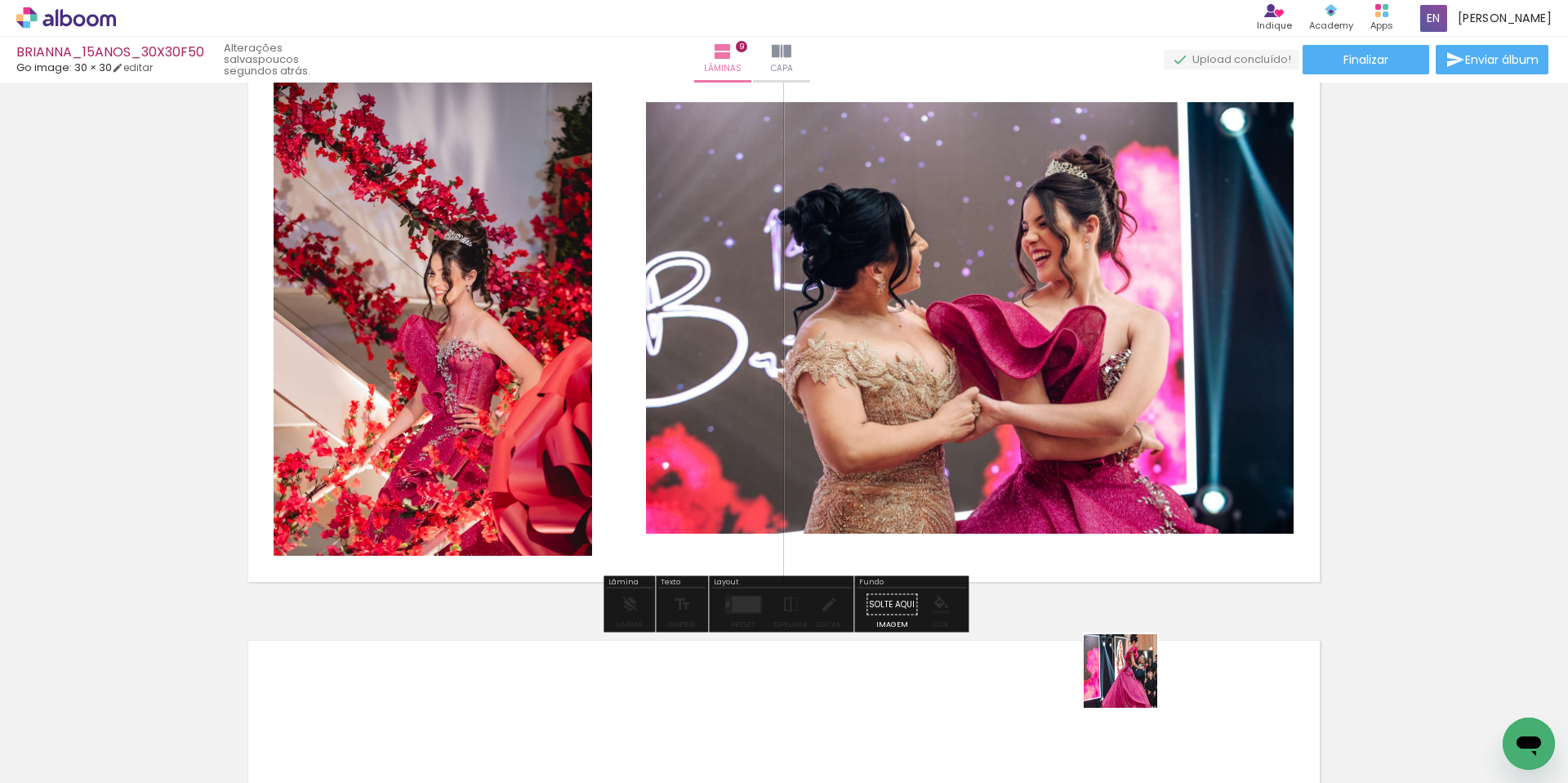
drag, startPoint x: 1133, startPoint y: 683, endPoint x: 1073, endPoint y: 611, distance: 93.7
click at [988, 534] on quentale-workspace at bounding box center [784, 392] width 1568 height 783
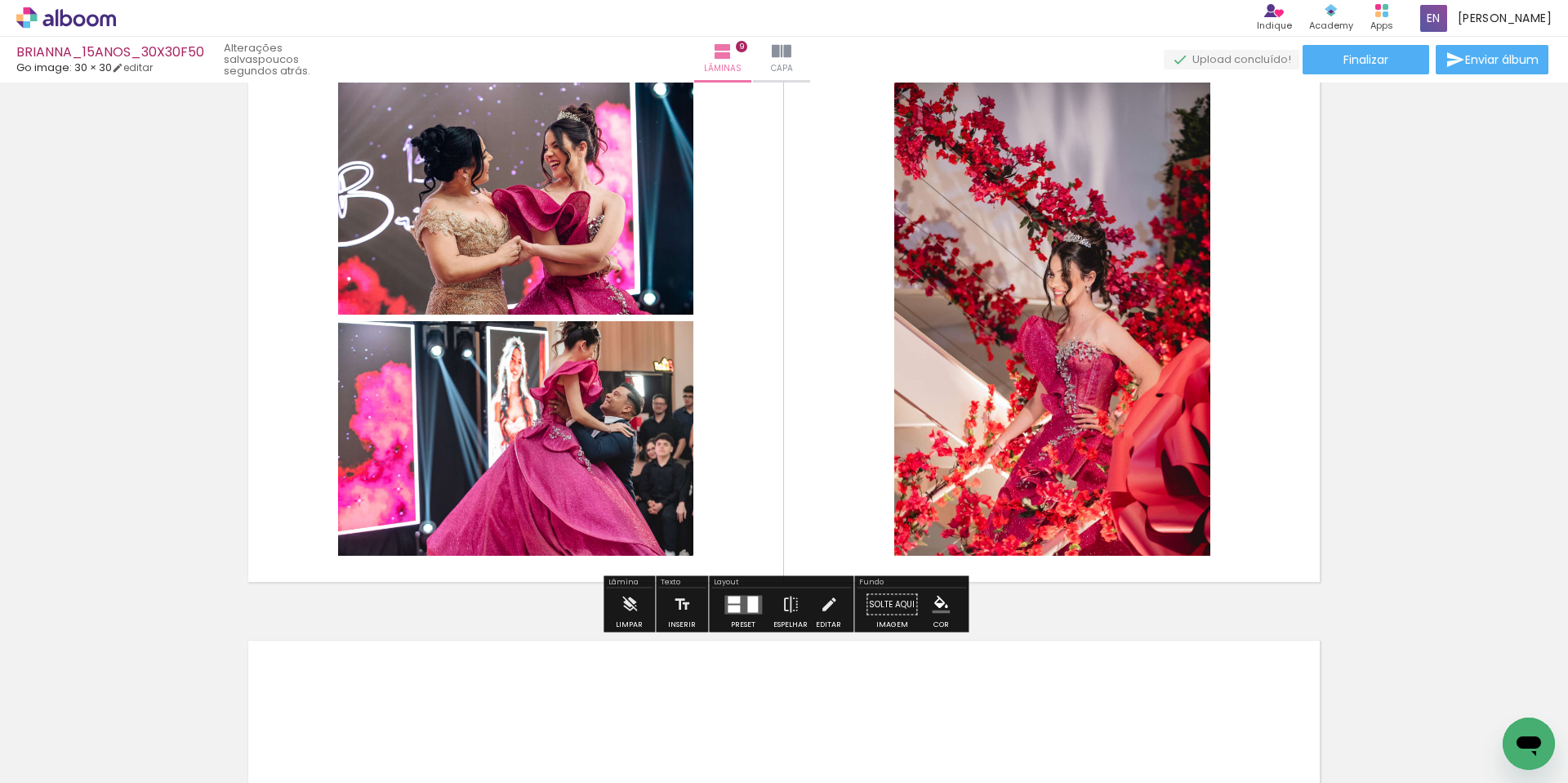
drag, startPoint x: 1095, startPoint y: 559, endPoint x: 1100, endPoint y: 570, distance: 12.1
click at [1094, 558] on quentale-workspace at bounding box center [784, 392] width 1568 height 783
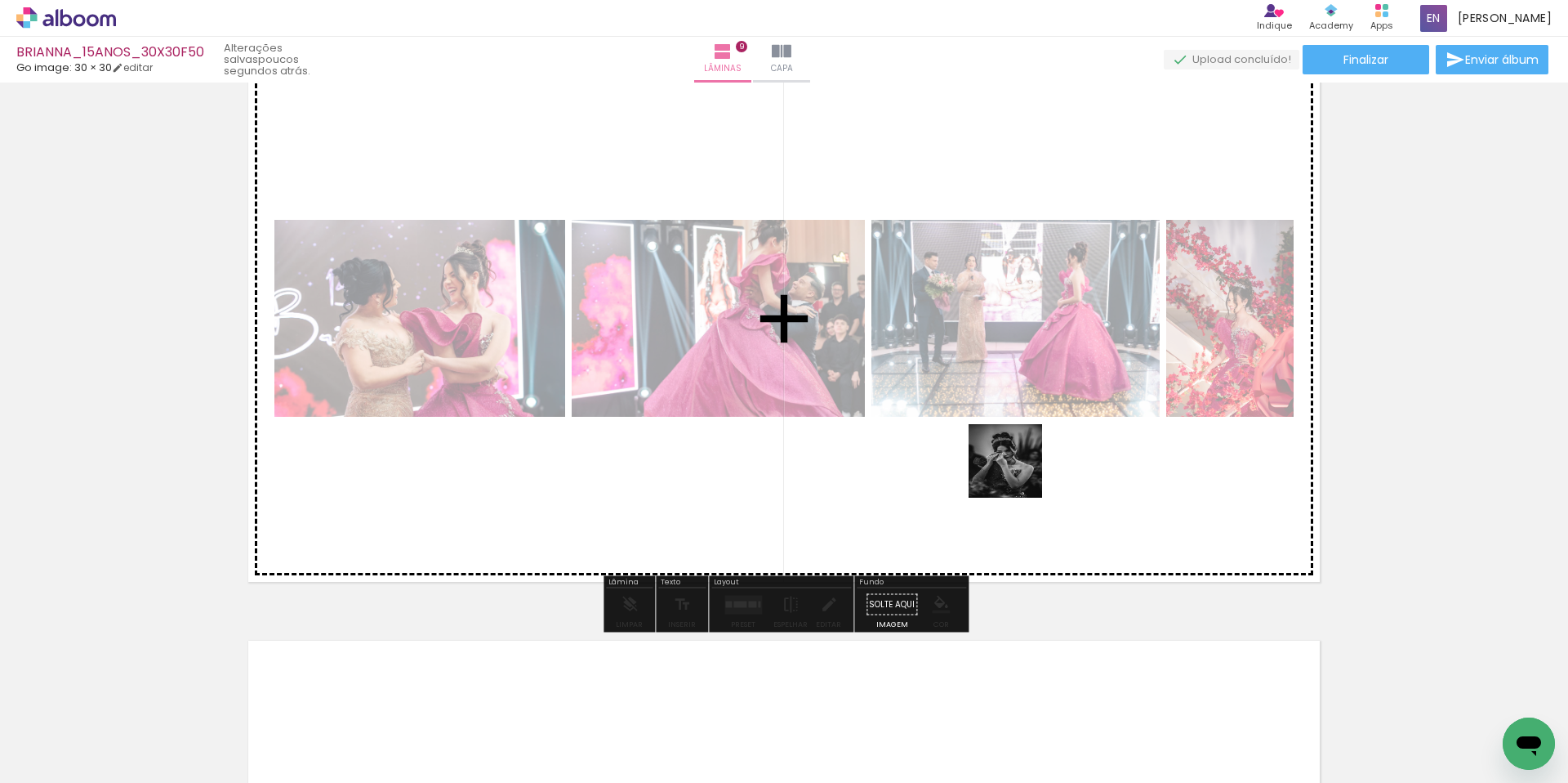
drag, startPoint x: 1351, startPoint y: 743, endPoint x: 1017, endPoint y: 476, distance: 427.6
click at [1018, 474] on quentale-workspace at bounding box center [784, 392] width 1568 height 783
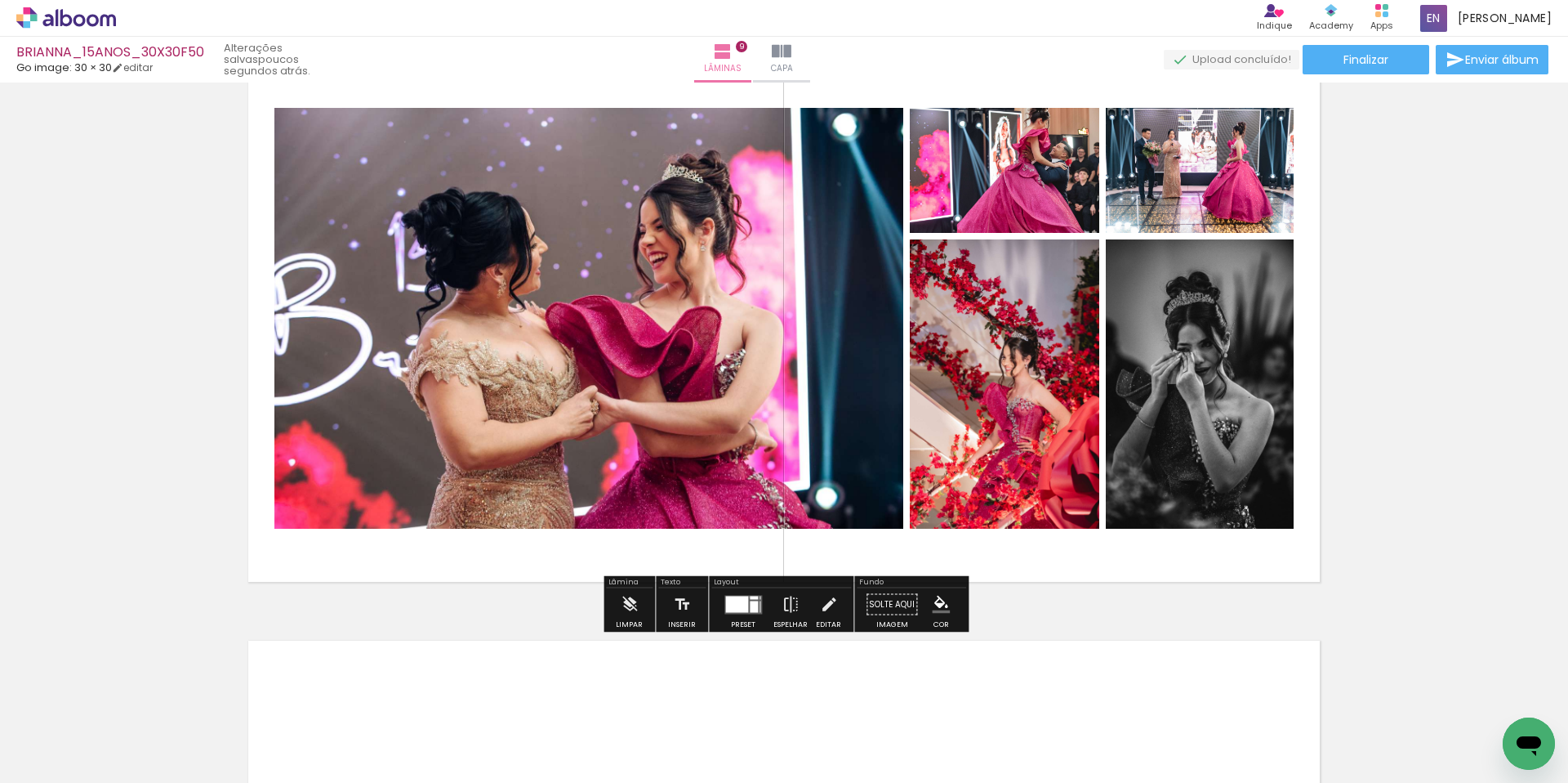
click at [749, 597] on div at bounding box center [753, 597] width 8 height 3
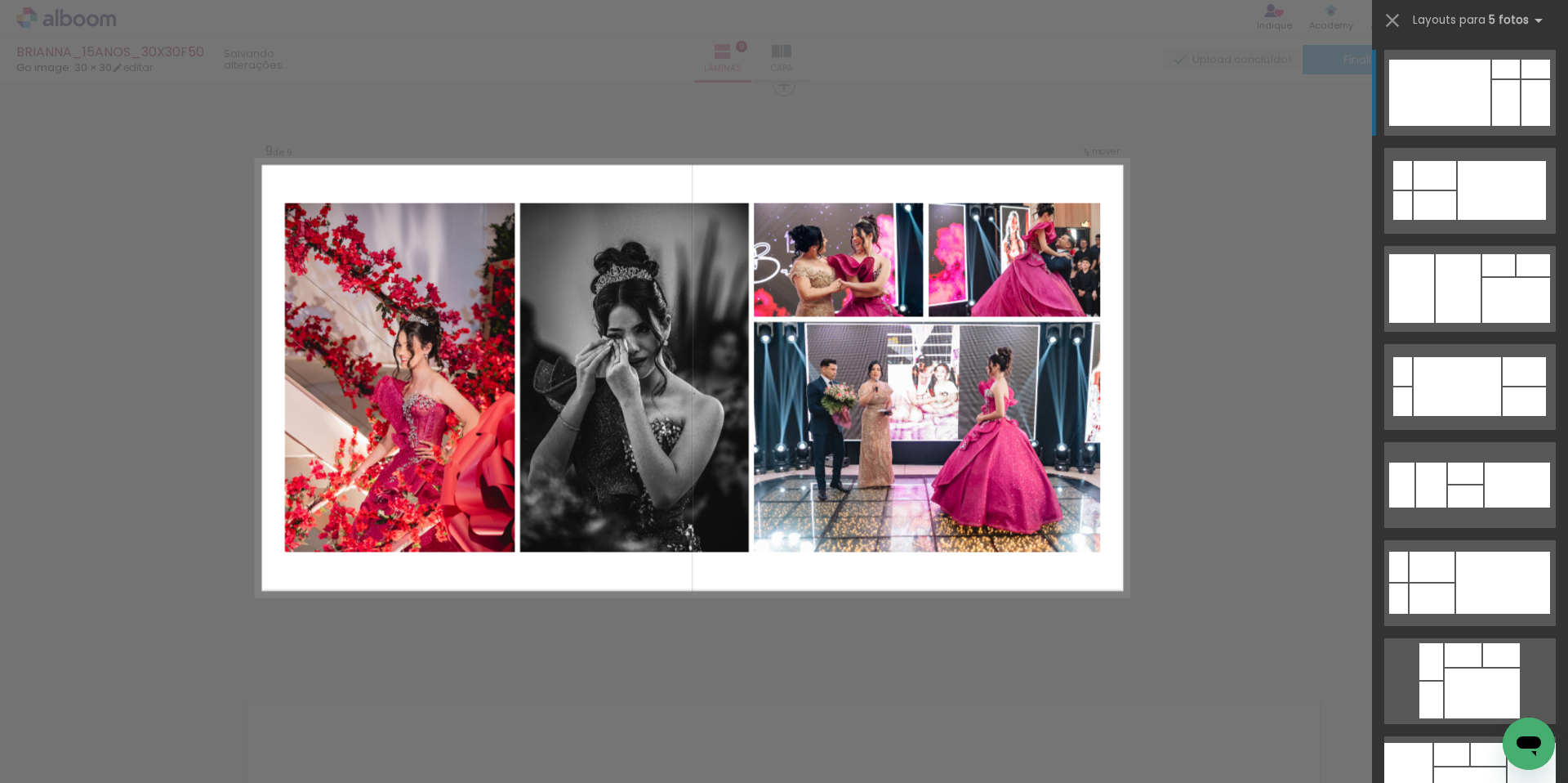
scroll to position [4708, 0]
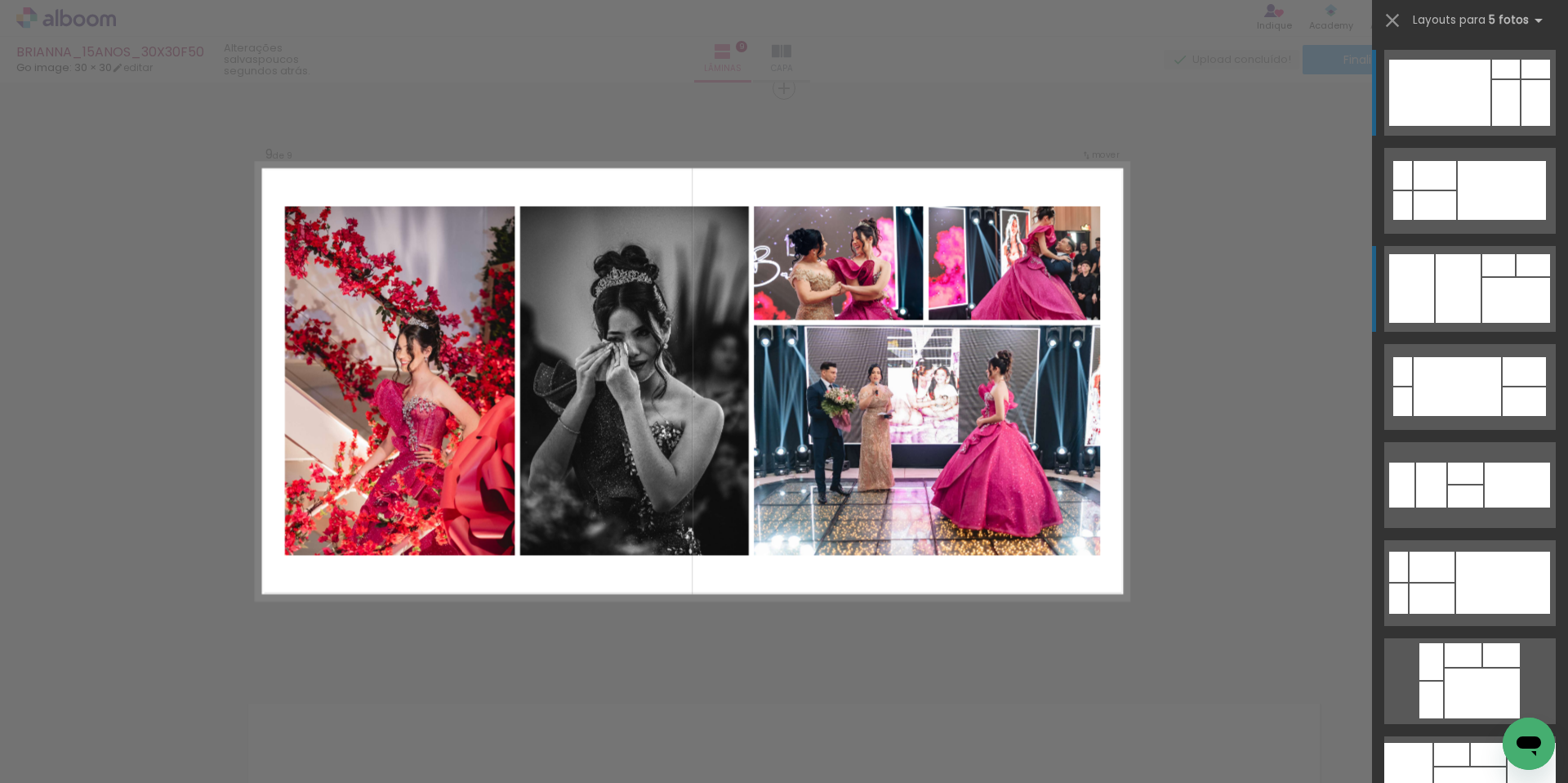
click at [1418, 258] on div at bounding box center [1412, 288] width 45 height 68
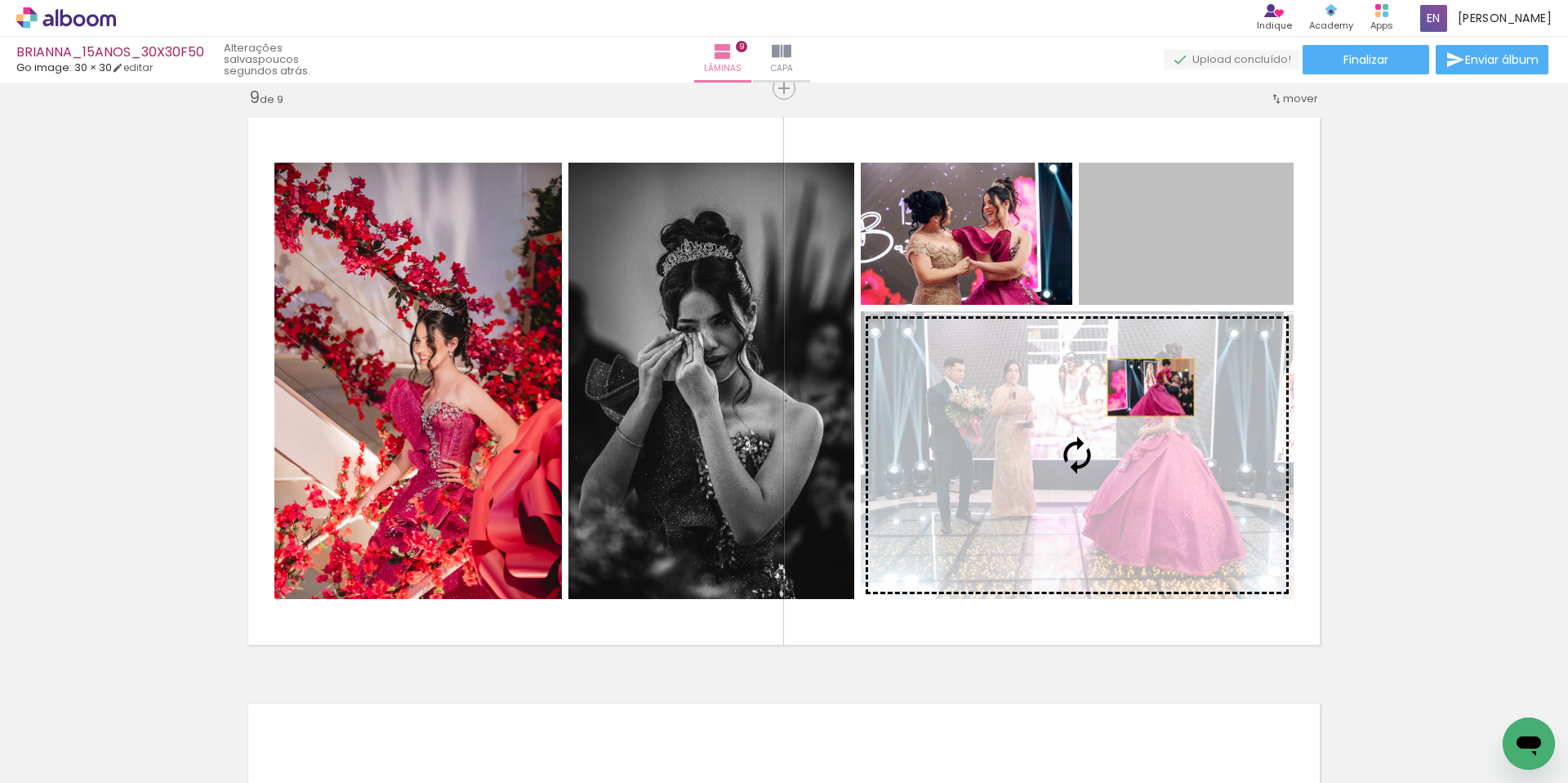
drag, startPoint x: 1224, startPoint y: 233, endPoint x: 1150, endPoint y: 388, distance: 171.8
click at [0, 0] on slot at bounding box center [0, 0] width 0 height 0
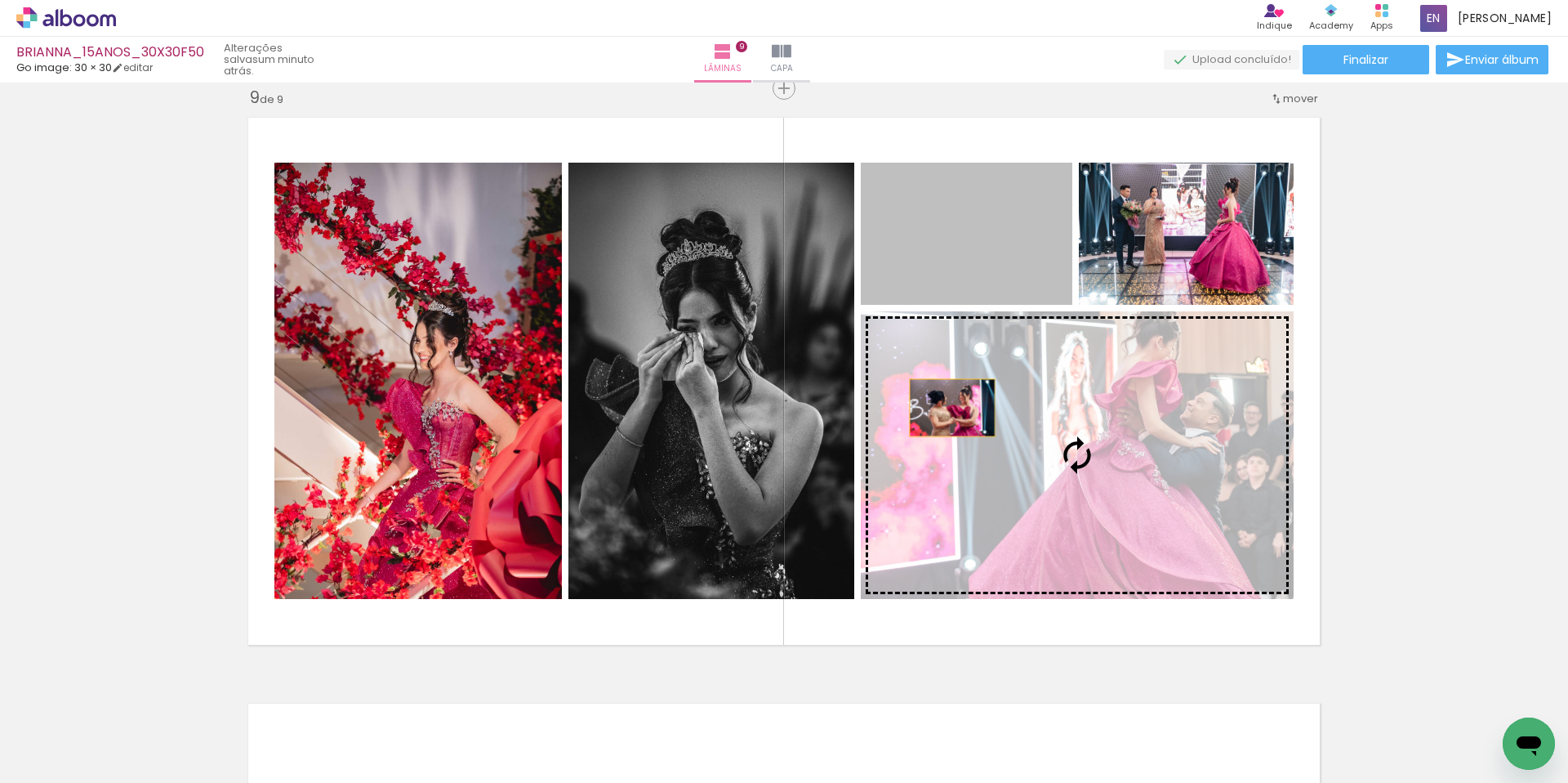
drag, startPoint x: 952, startPoint y: 408, endPoint x: 972, endPoint y: 473, distance: 68.0
click at [0, 0] on slot at bounding box center [0, 0] width 0 height 0
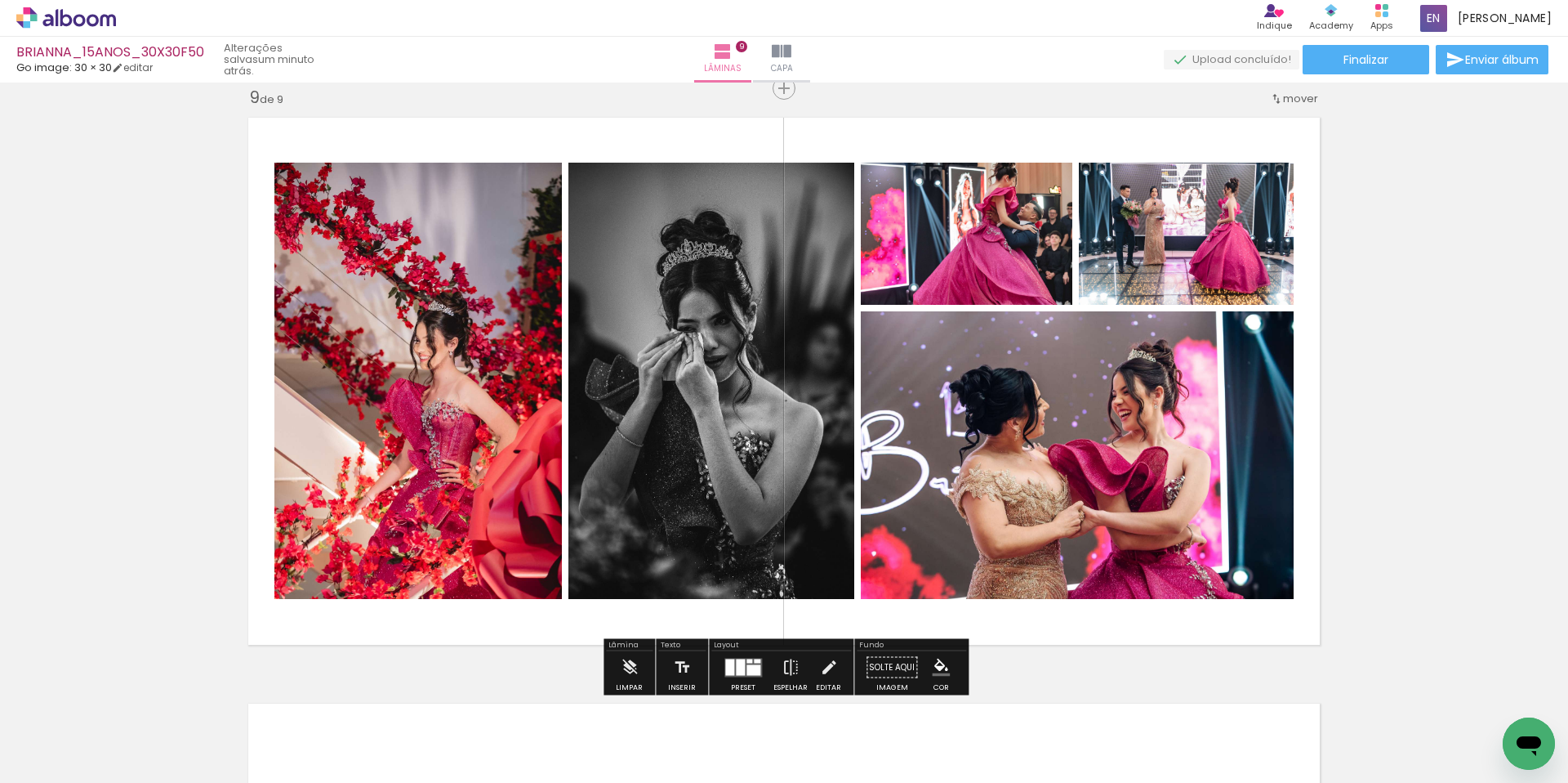
click at [783, 665] on iron-icon at bounding box center [790, 667] width 18 height 32
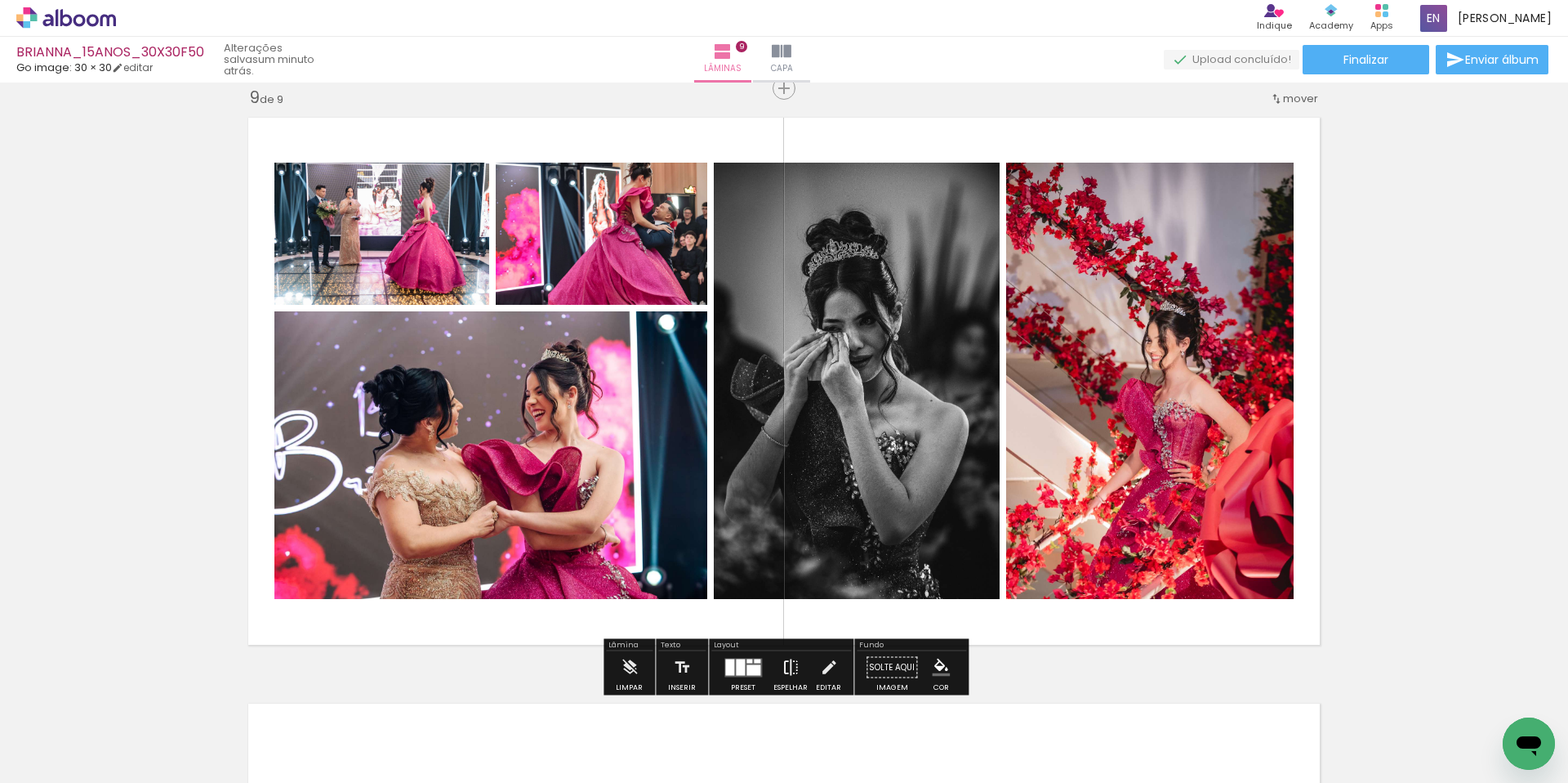
click at [783, 665] on iron-icon at bounding box center [790, 667] width 18 height 32
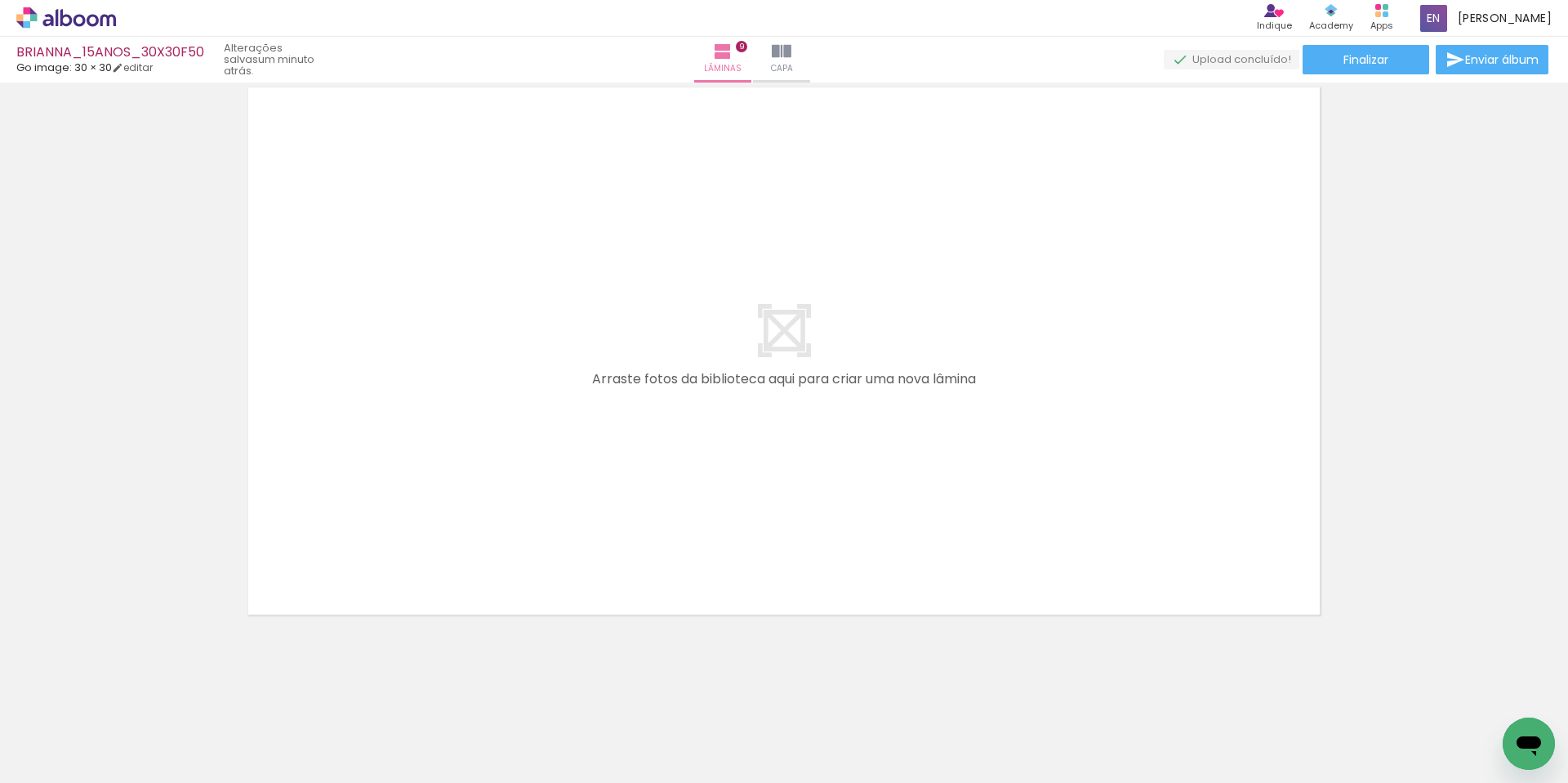
scroll to position [0, 2668]
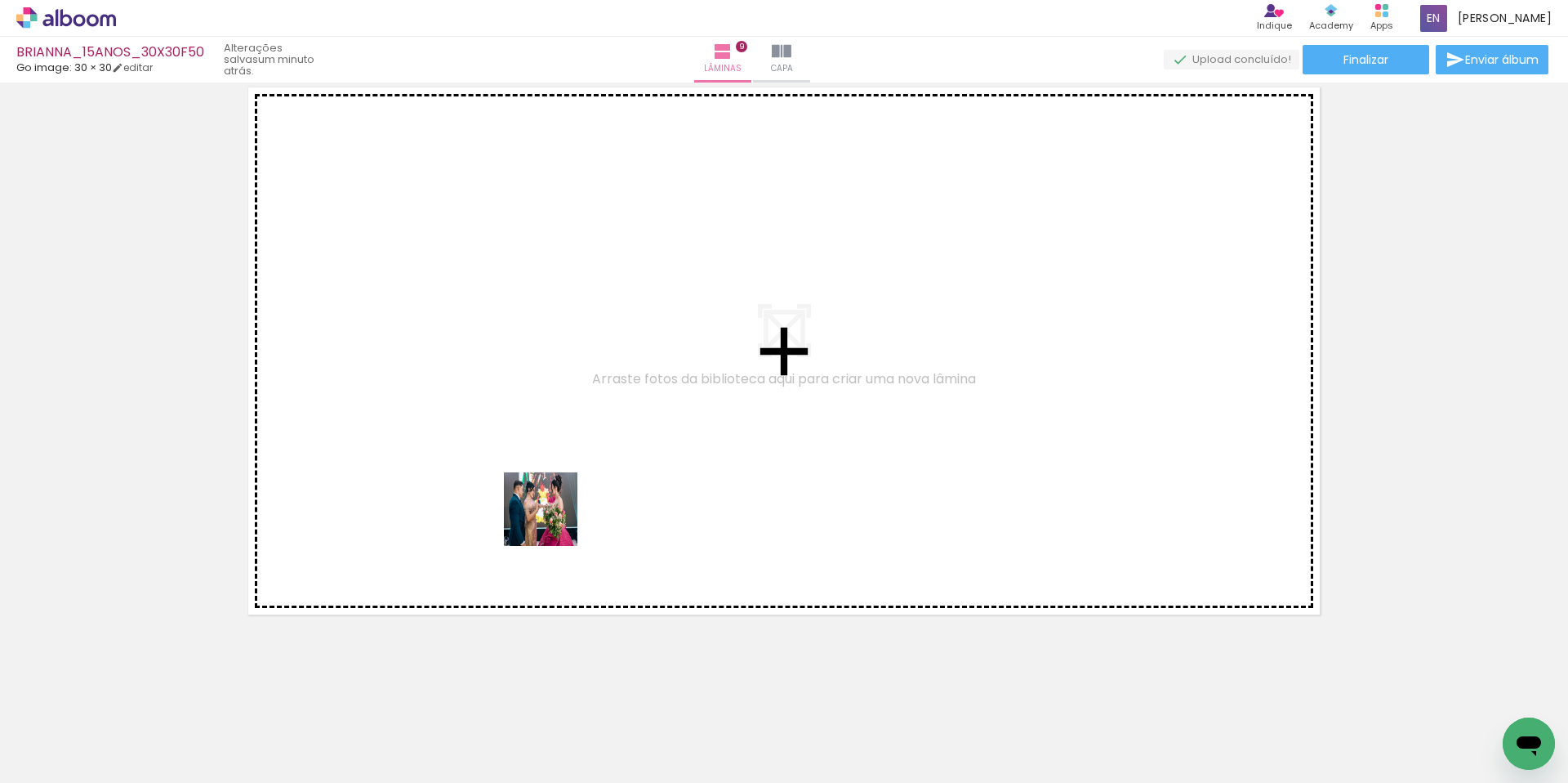
drag, startPoint x: 553, startPoint y: 568, endPoint x: 580, endPoint y: 679, distance: 114.2
click at [553, 523] on quentale-workspace at bounding box center [784, 392] width 1568 height 783
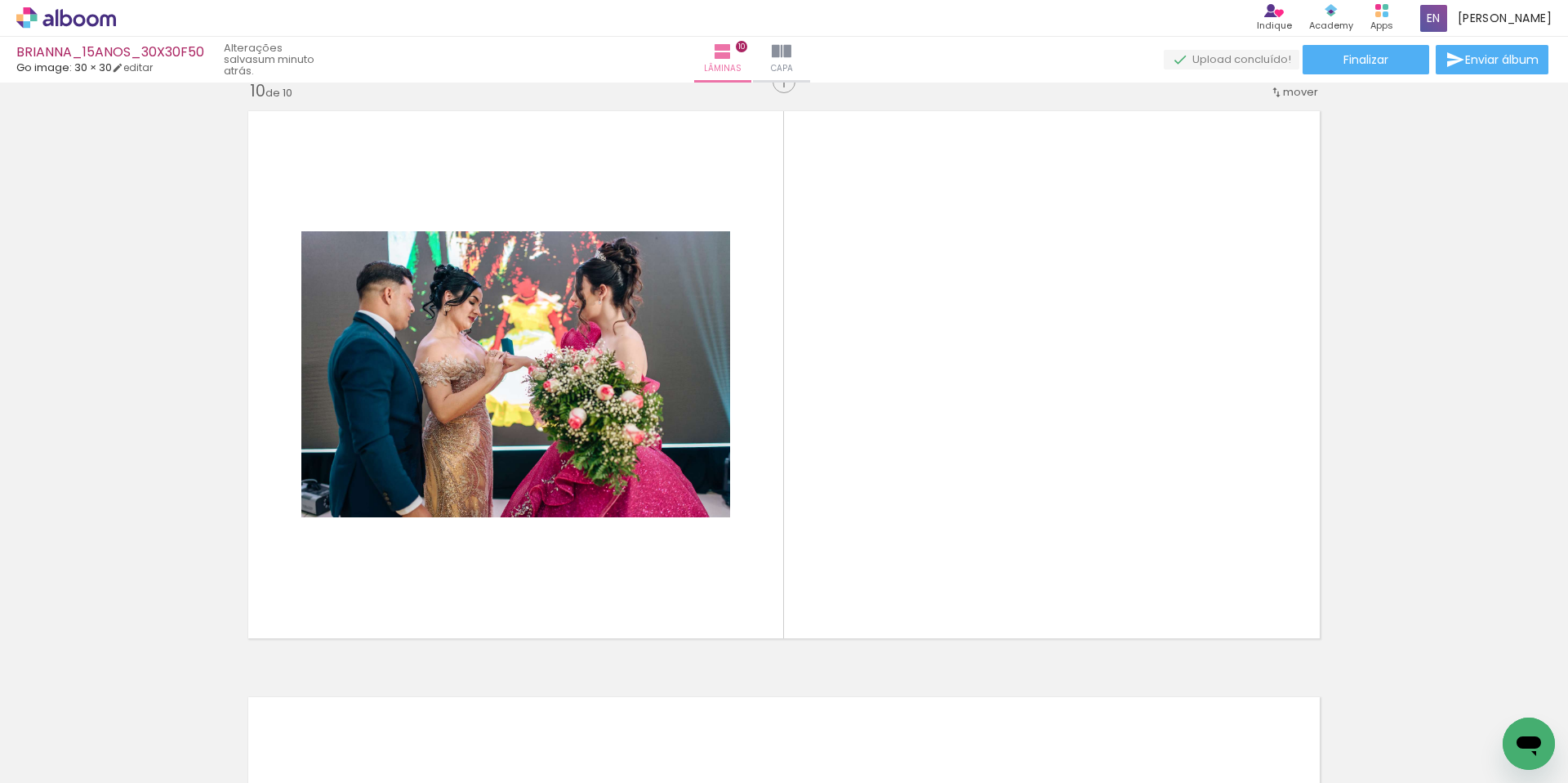
scroll to position [5295, 0]
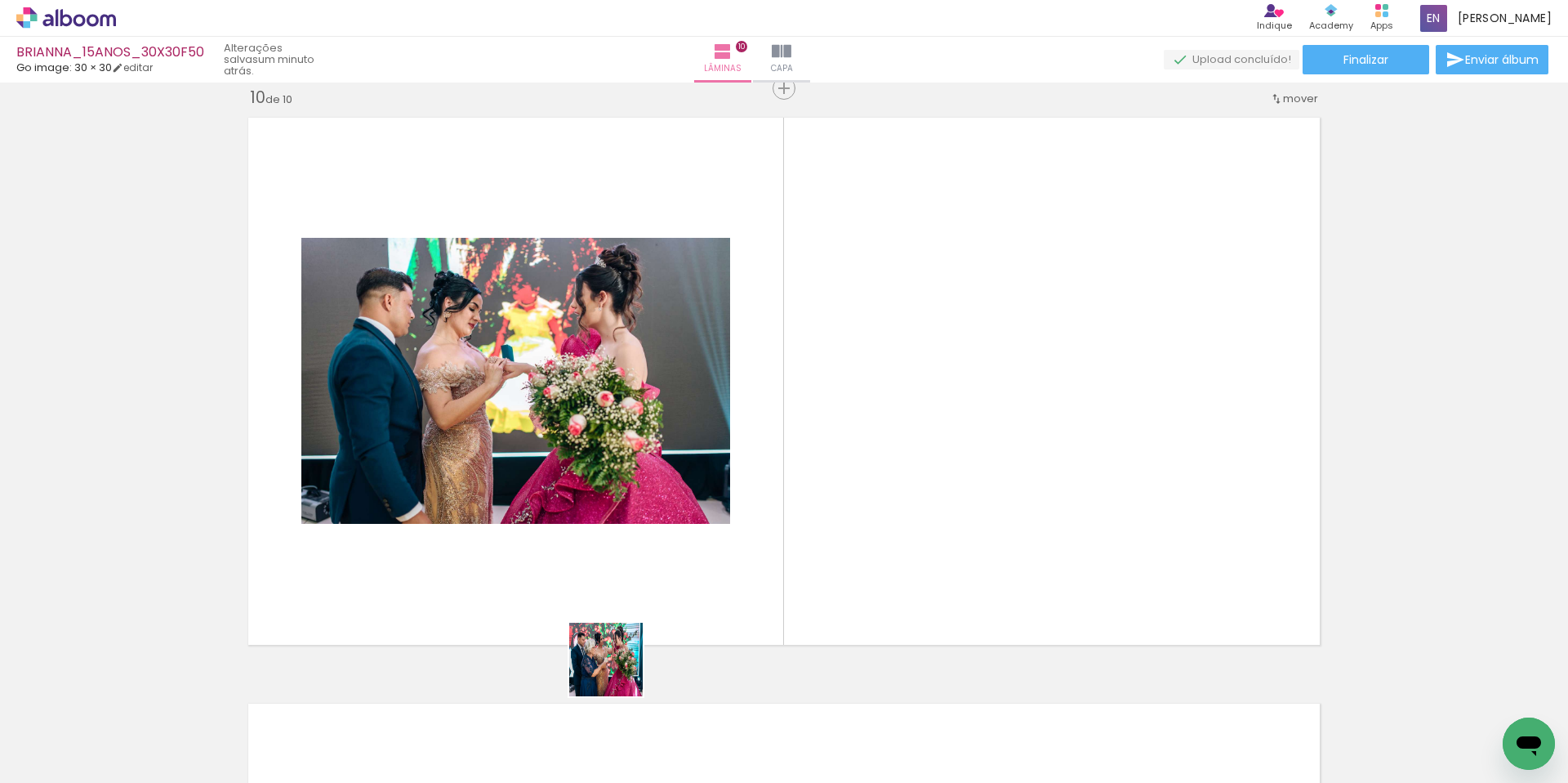
drag, startPoint x: 619, startPoint y: 672, endPoint x: 718, endPoint y: 559, distance: 150.2
click at [706, 544] on quentale-workspace at bounding box center [784, 392] width 1568 height 783
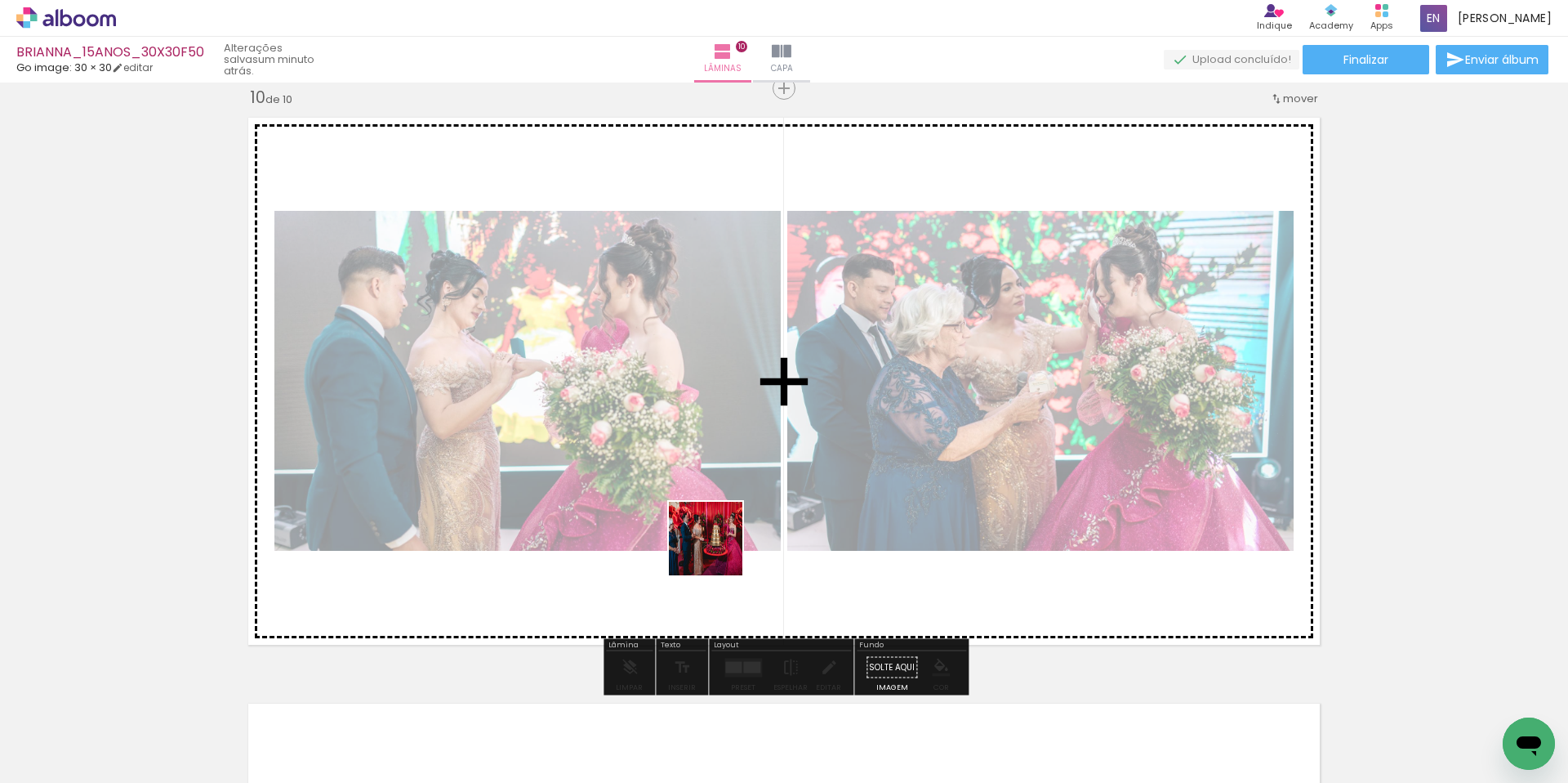
drag, startPoint x: 718, startPoint y: 556, endPoint x: 783, endPoint y: 724, distance: 180.1
click at [719, 555] on quentale-workspace at bounding box center [784, 392] width 1568 height 783
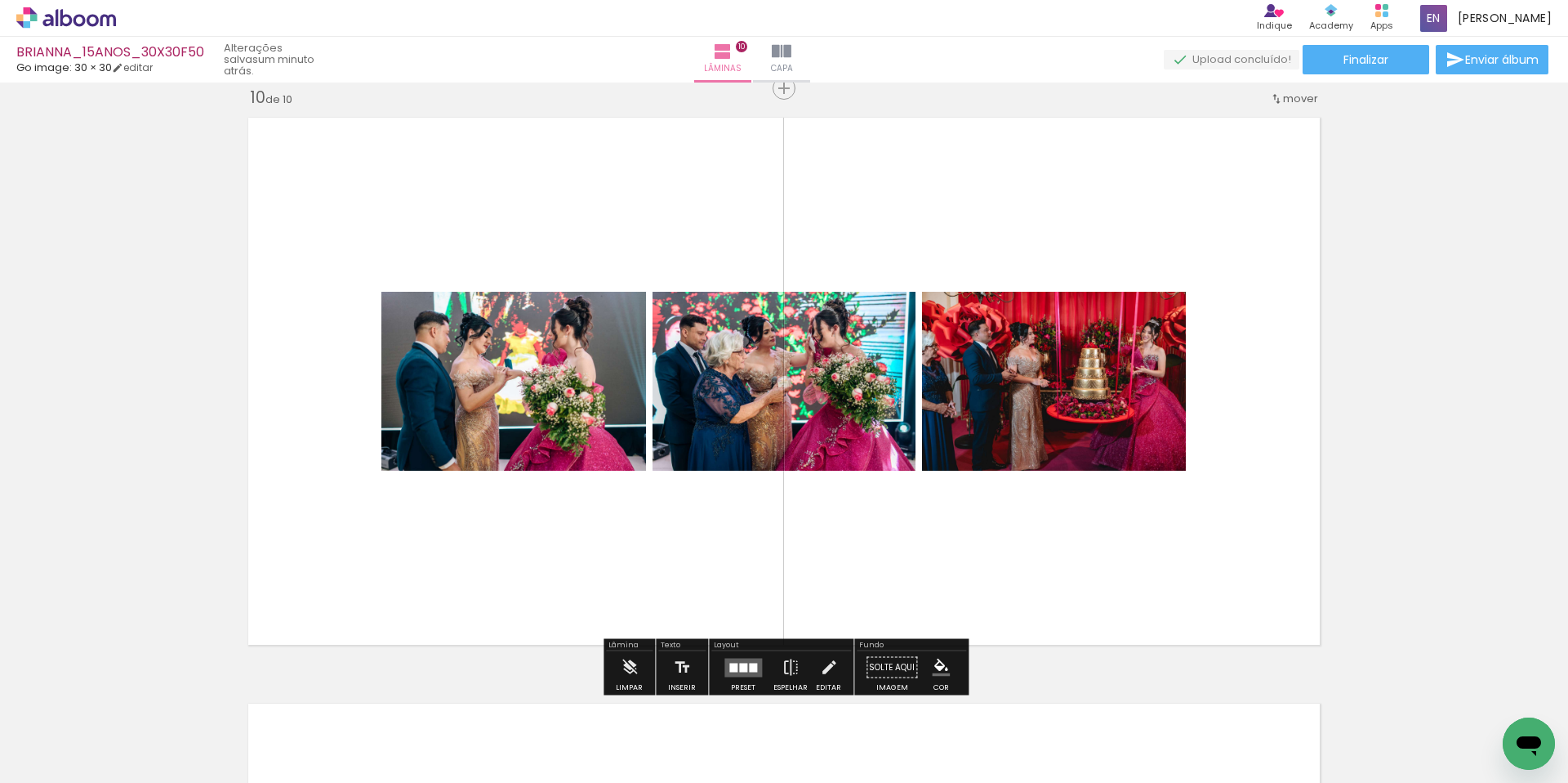
click at [830, 549] on quentale-workspace at bounding box center [784, 392] width 1568 height 783
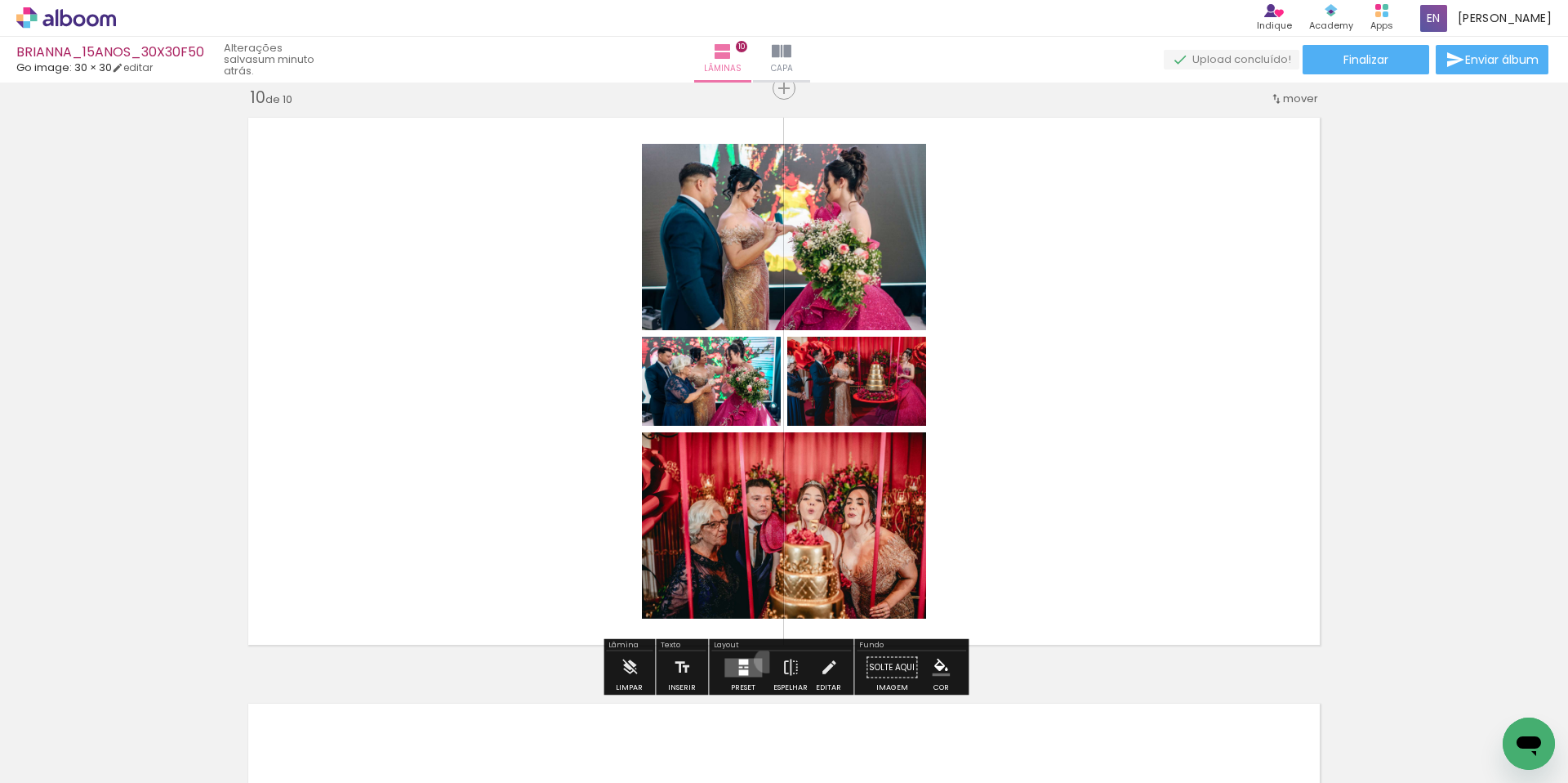
click at [763, 661] on paper-button "Preset" at bounding box center [744, 672] width 53 height 42
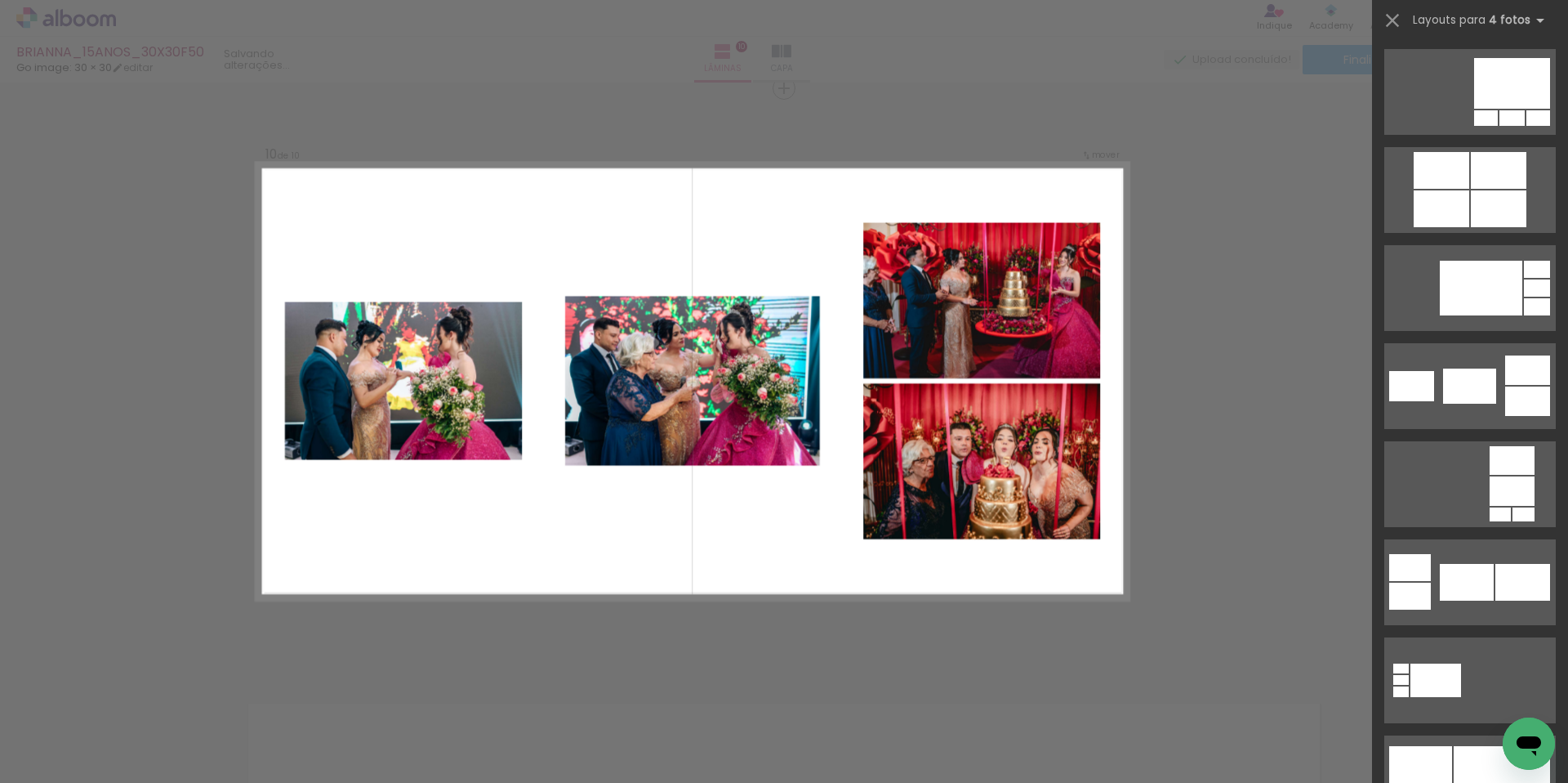
scroll to position [4049, 0]
